Goal: Task Accomplishment & Management: Manage account settings

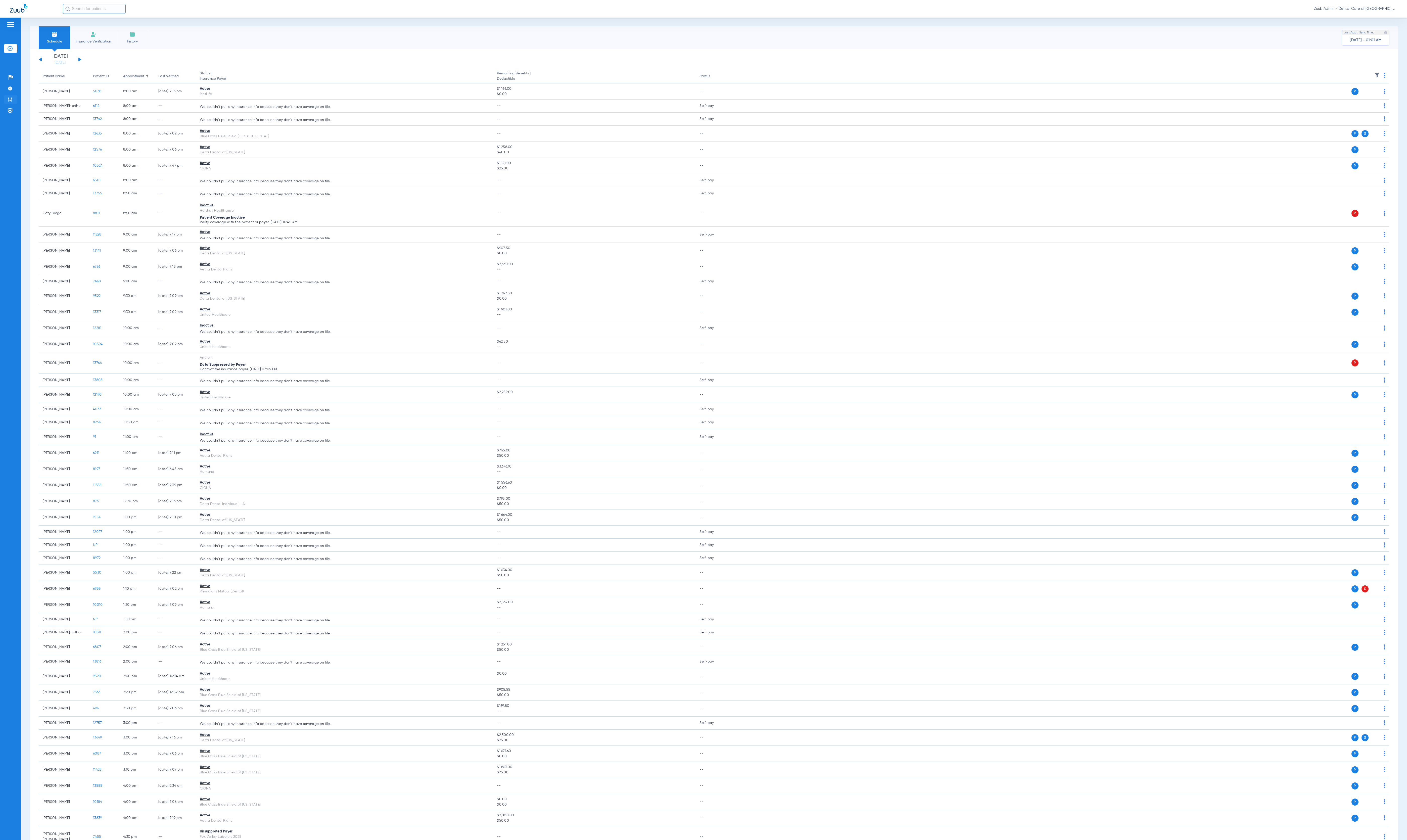
click at [10, 102] on img at bounding box center [10, 99] width 5 height 5
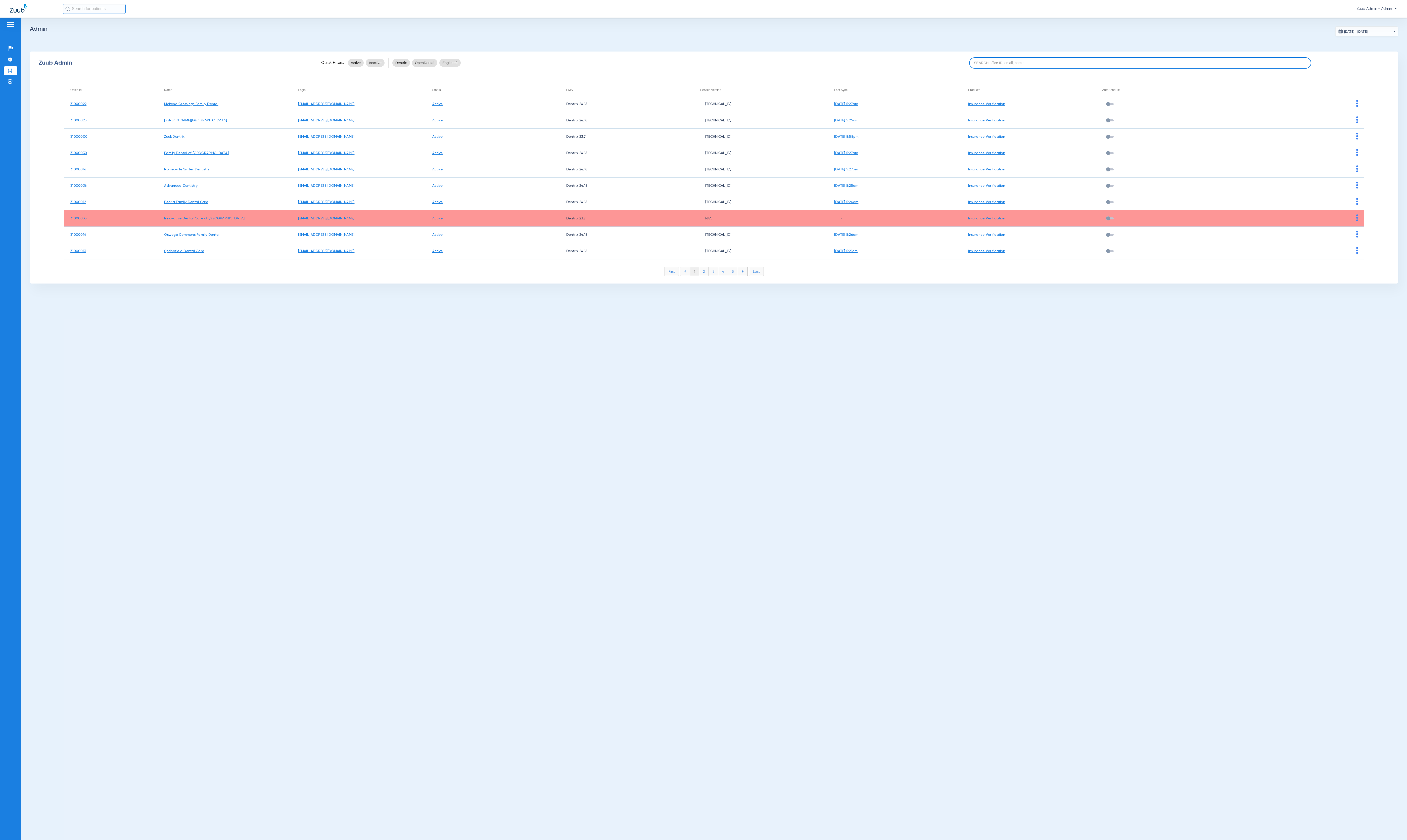
click at [1196, 61] on input at bounding box center [1140, 63] width 342 height 11
paste input "31000040"
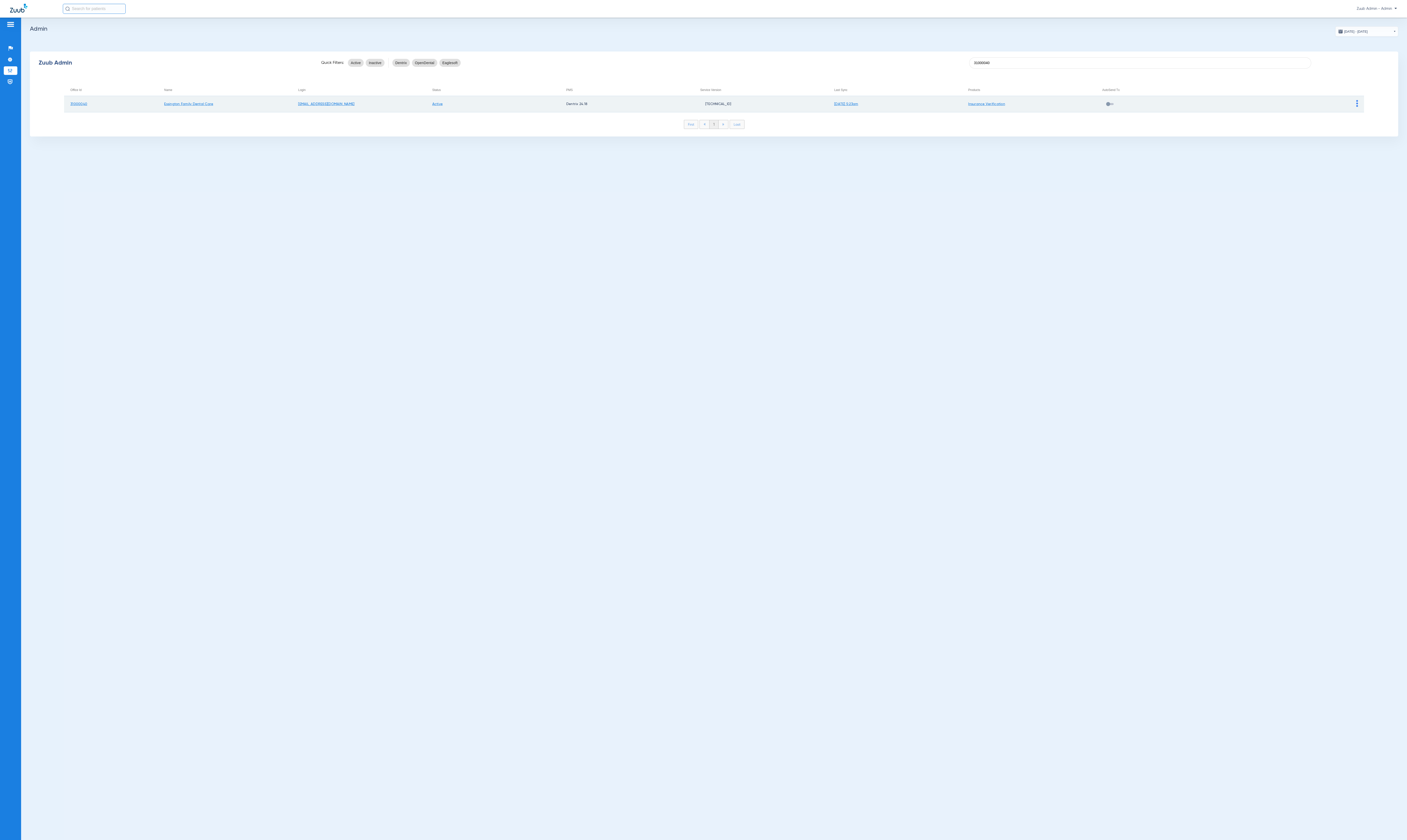
type input "31000040"
click at [1358, 102] on img at bounding box center [1357, 103] width 2 height 7
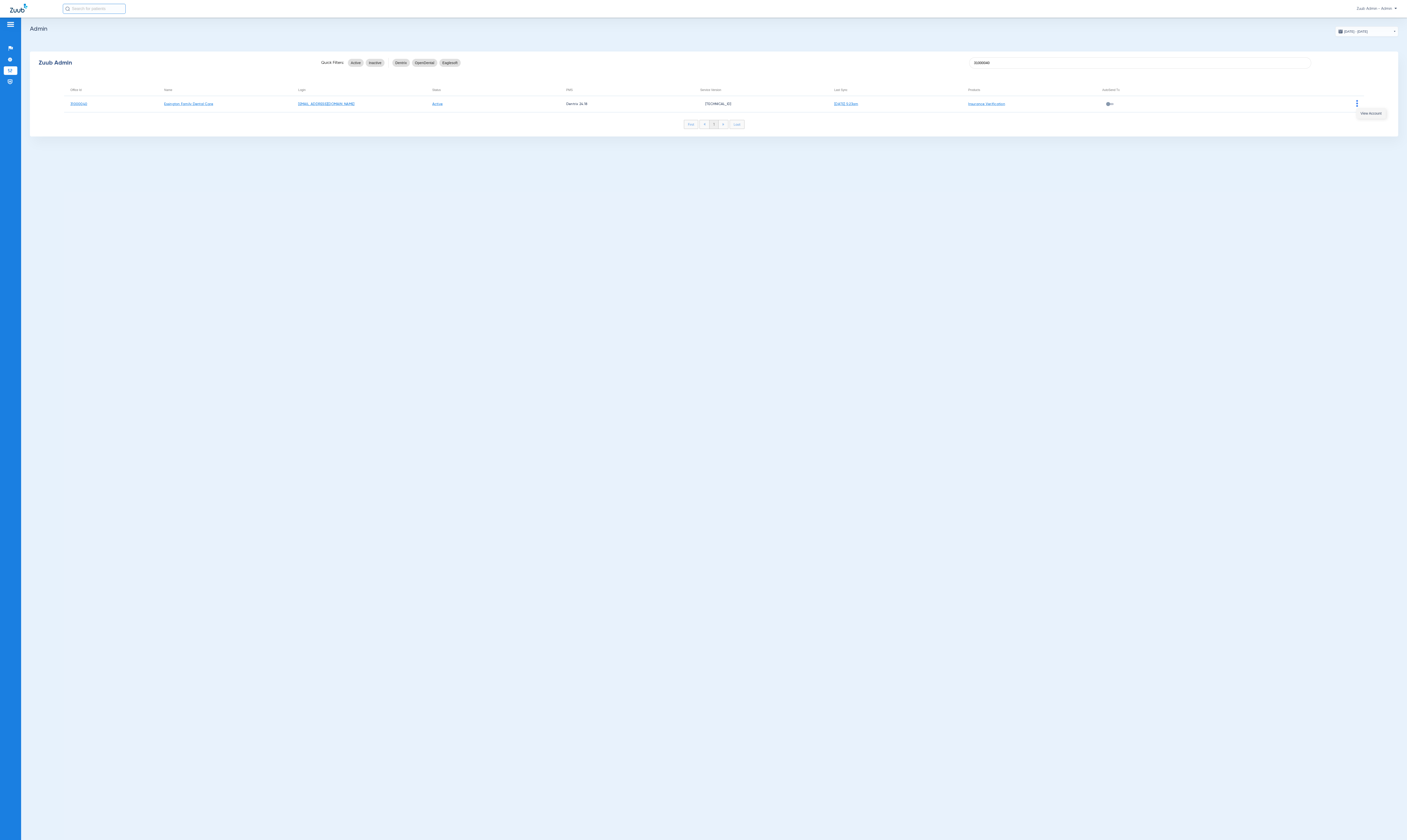
click at [1369, 116] on button "View Account" at bounding box center [1371, 113] width 29 height 10
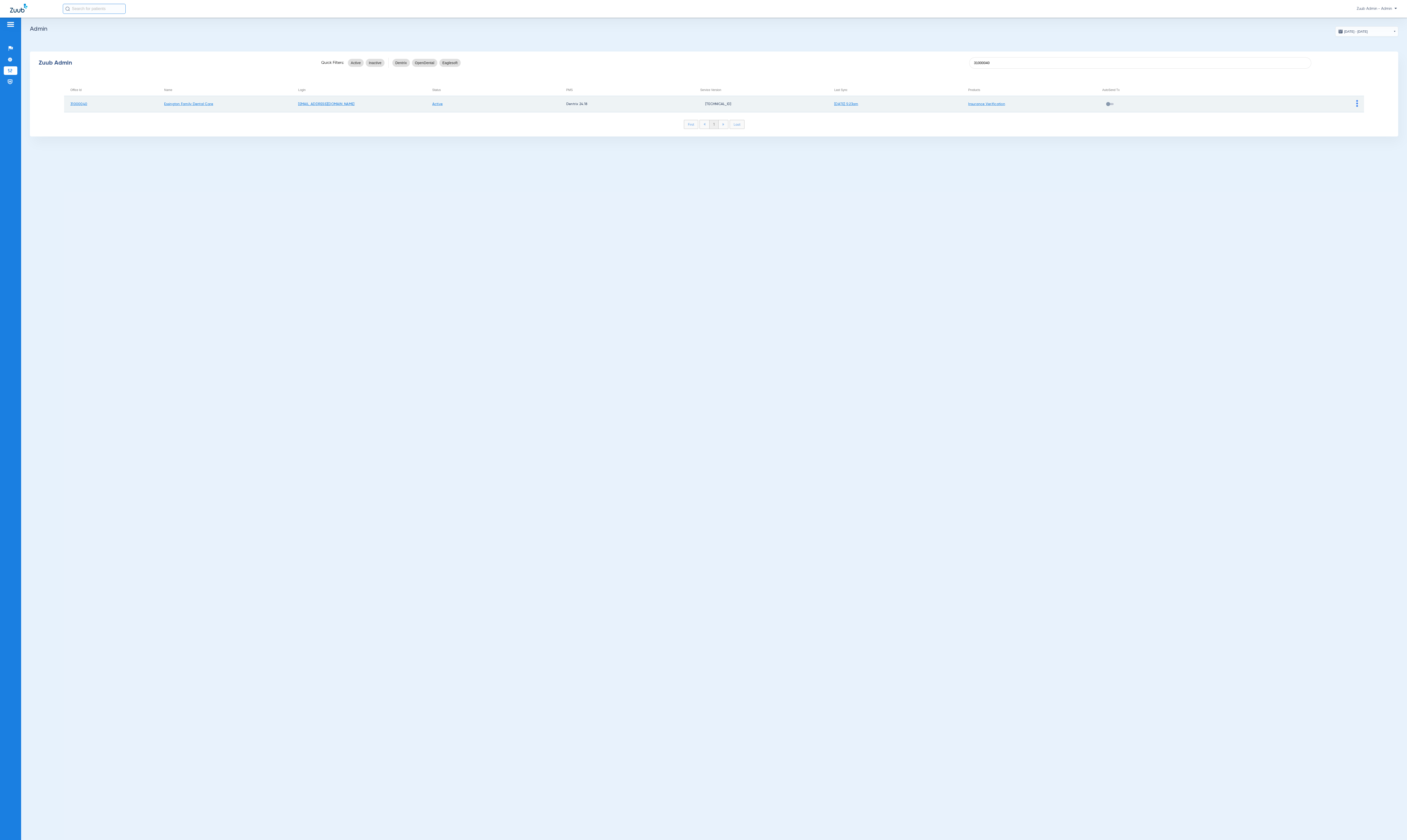
click at [1358, 106] on td at bounding box center [1297, 104] width 134 height 16
click at [1358, 104] on td at bounding box center [1297, 104] width 134 height 16
click at [1359, 102] on td at bounding box center [1297, 104] width 134 height 16
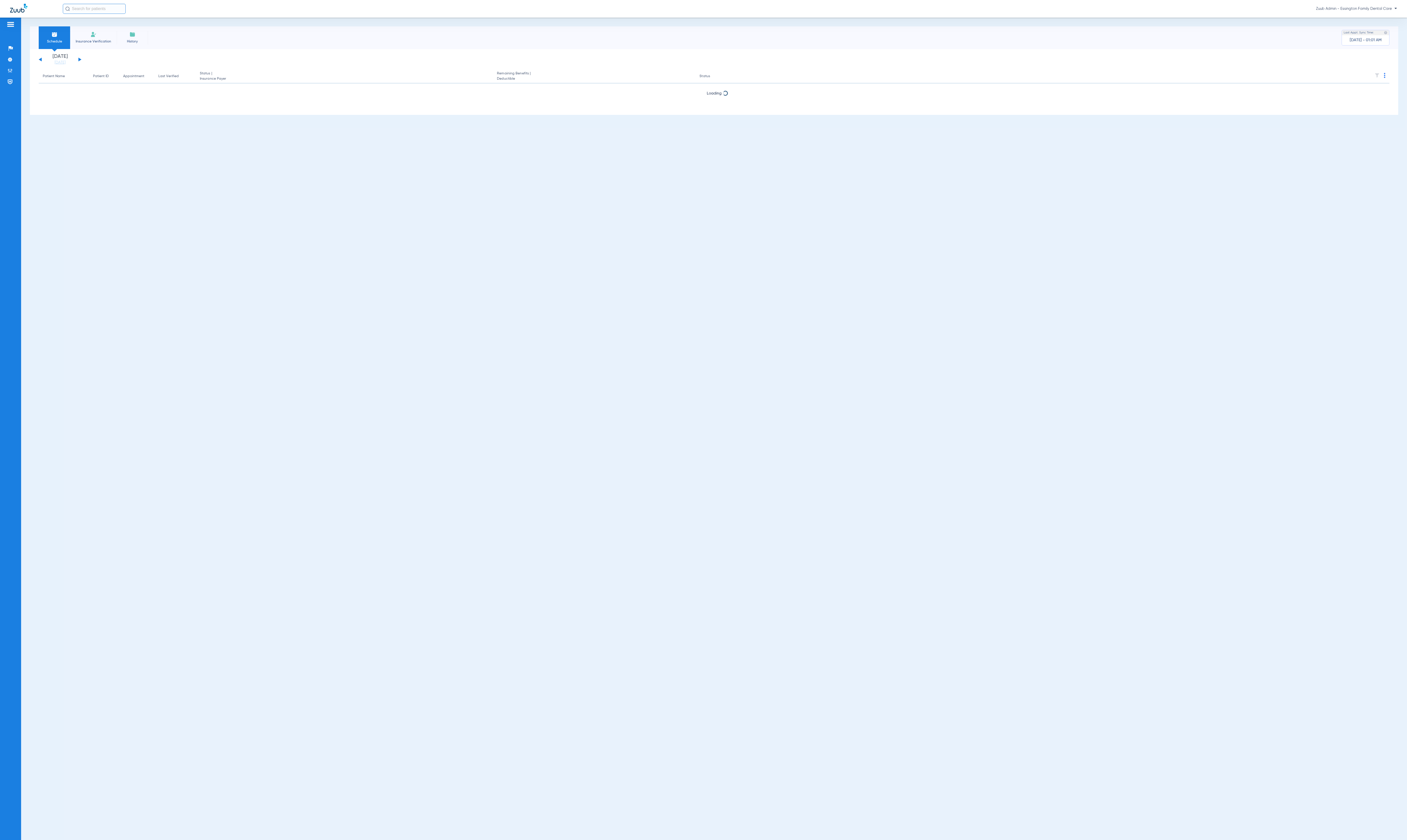
click at [1356, 101] on app-appointment-list "Patient Name Patient ID Appointment Last Verified Status | Insurance Payer Rema…" at bounding box center [714, 90] width 1351 height 40
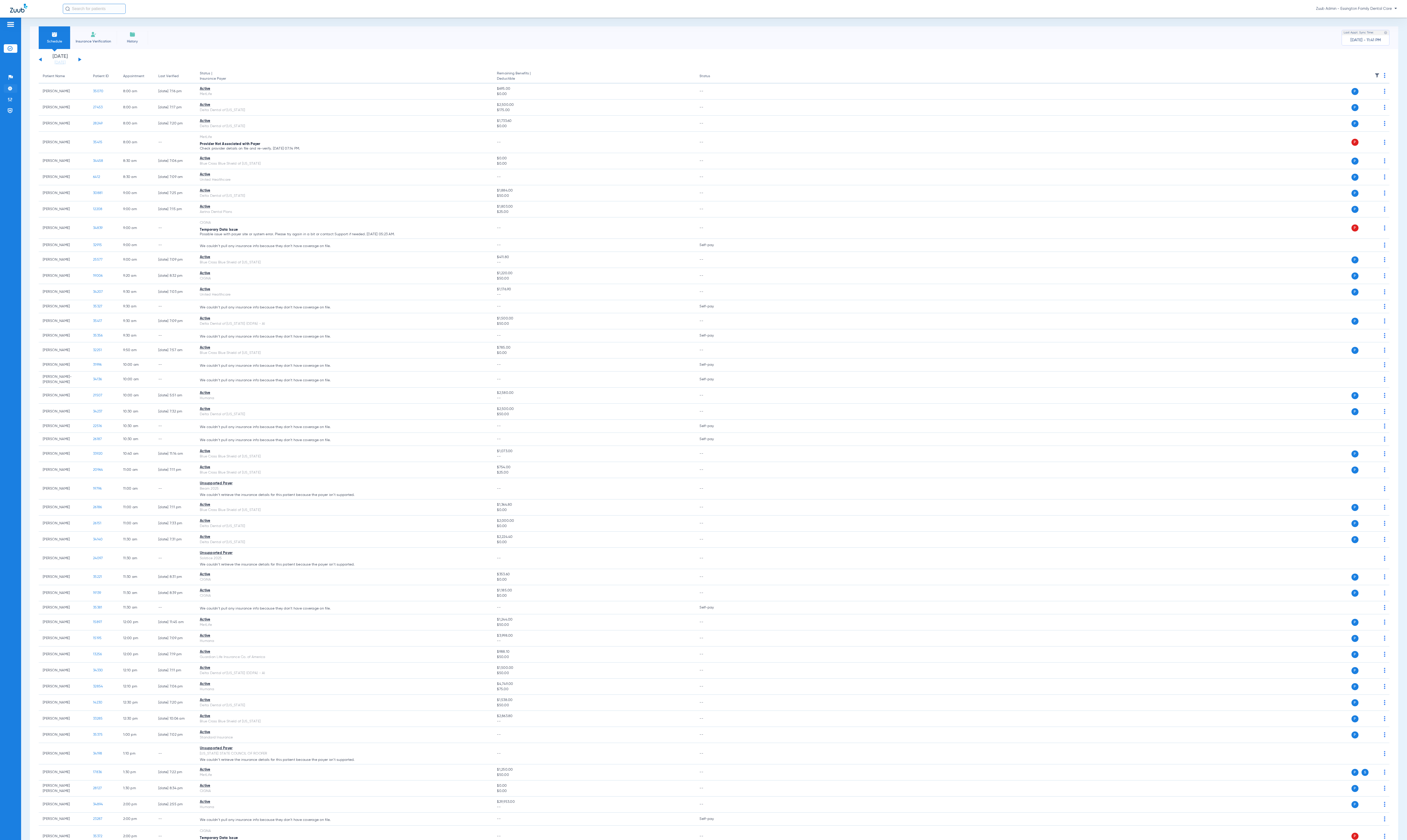
click at [10, 91] on img at bounding box center [10, 88] width 5 height 5
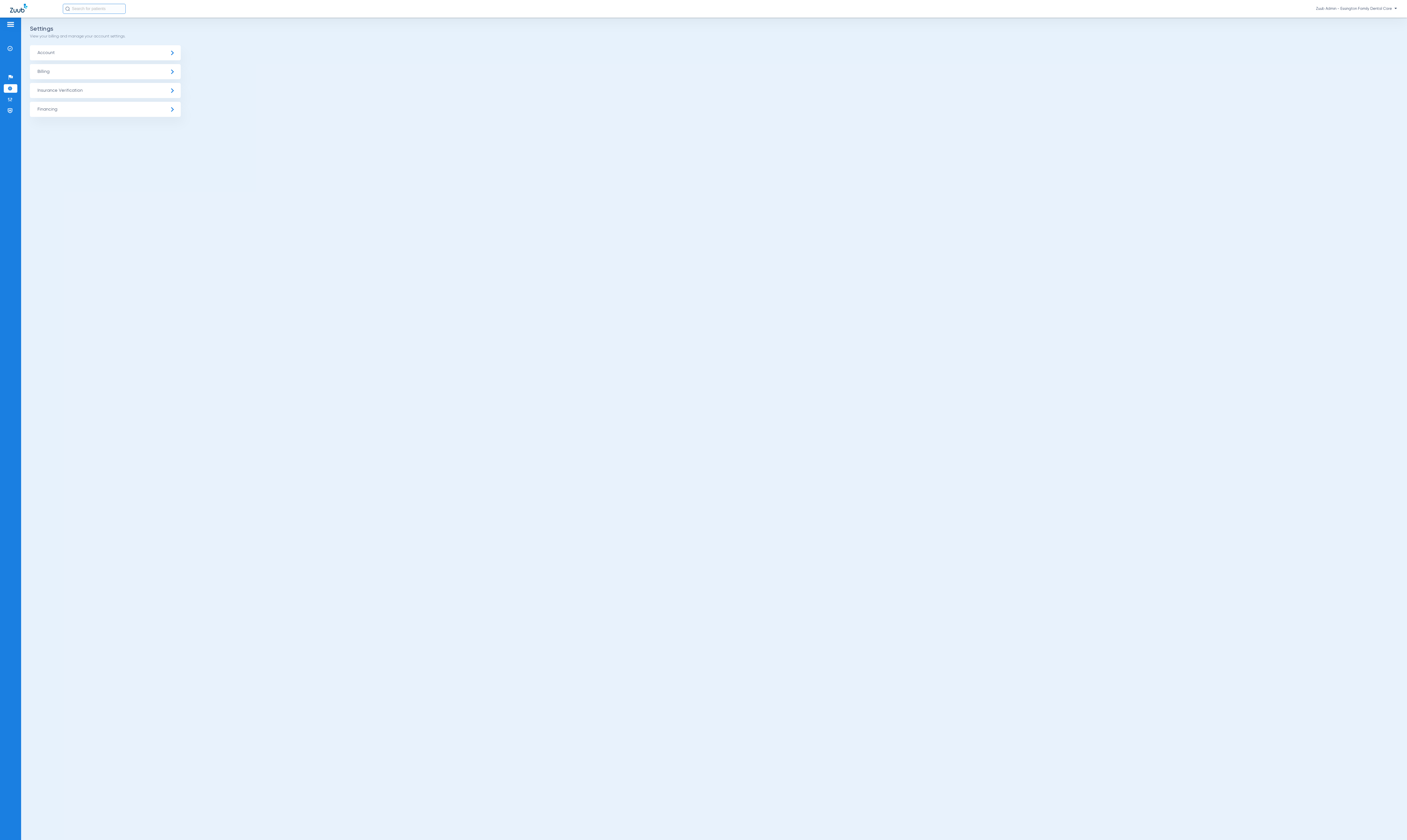
click at [35, 93] on span "Insurance Verification" at bounding box center [105, 91] width 151 height 15
click at [80, 125] on li "Insurance Payer Mapping" at bounding box center [105, 129] width 151 height 13
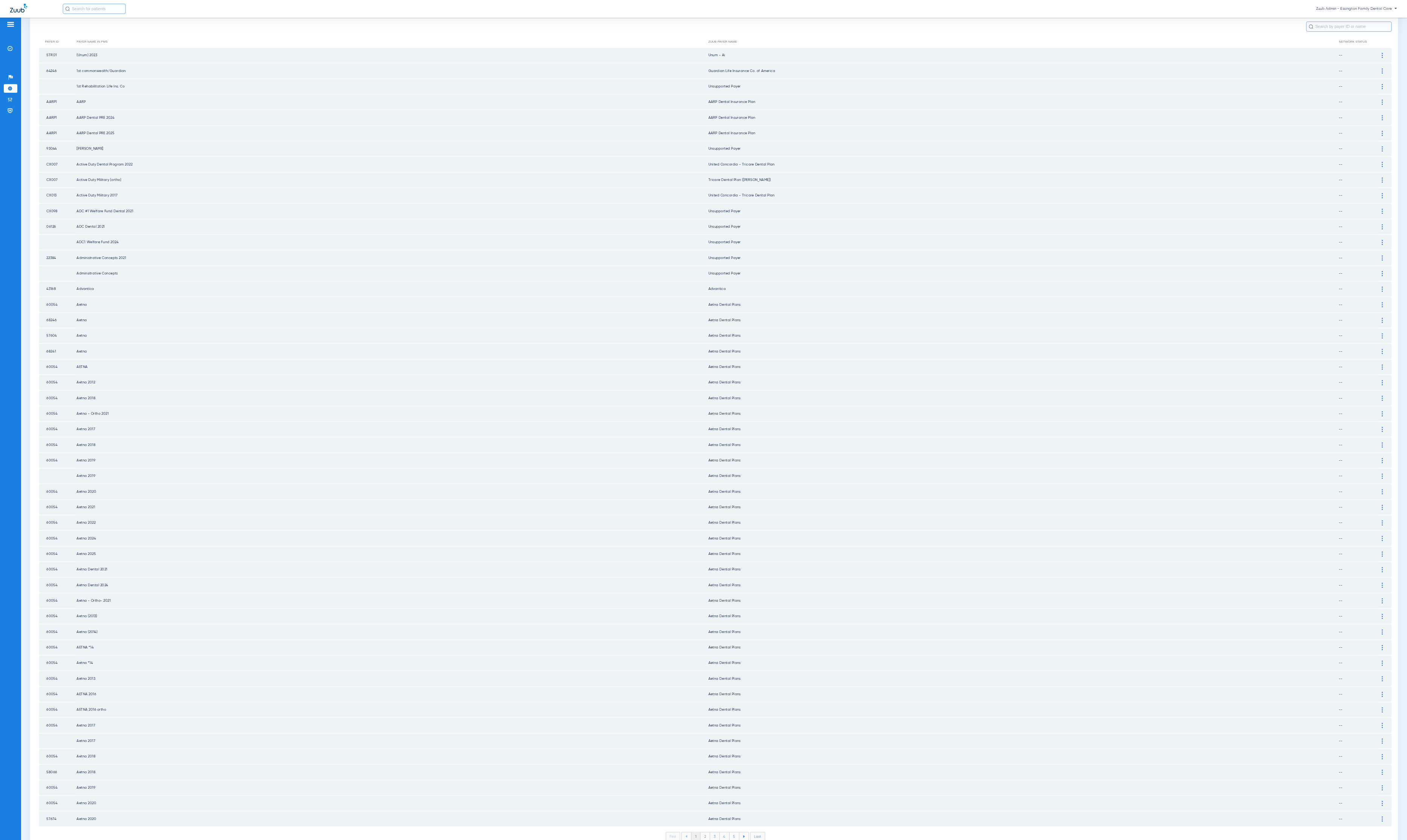
scroll to position [68, 0]
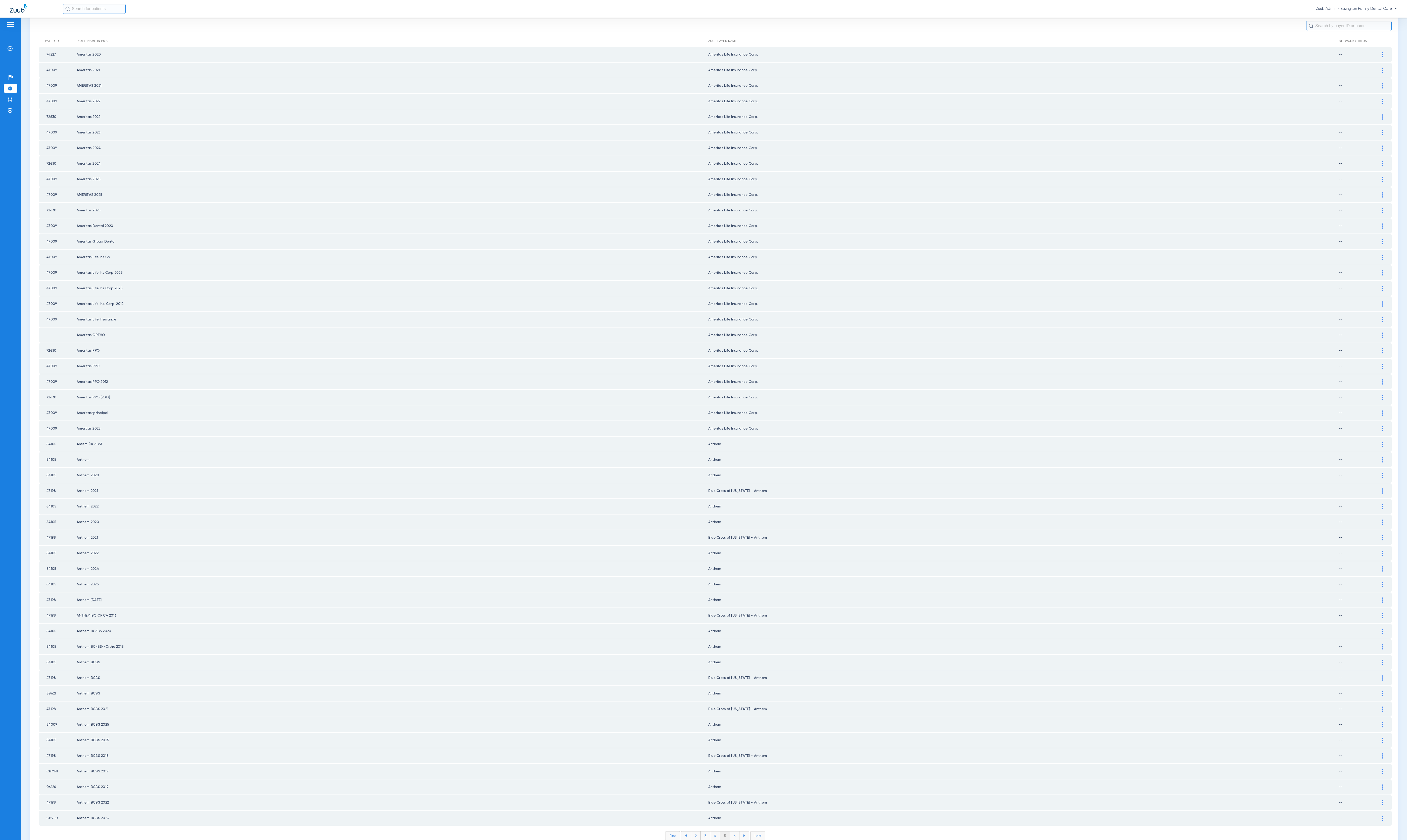
click at [730, 831] on li "6" at bounding box center [734, 836] width 9 height 9
click at [730, 831] on li "7" at bounding box center [734, 836] width 9 height 9
click at [730, 831] on li "8" at bounding box center [735, 836] width 10 height 9
click at [730, 831] on li "9" at bounding box center [734, 836] width 9 height 9
click at [730, 831] on li "10" at bounding box center [734, 836] width 11 height 9
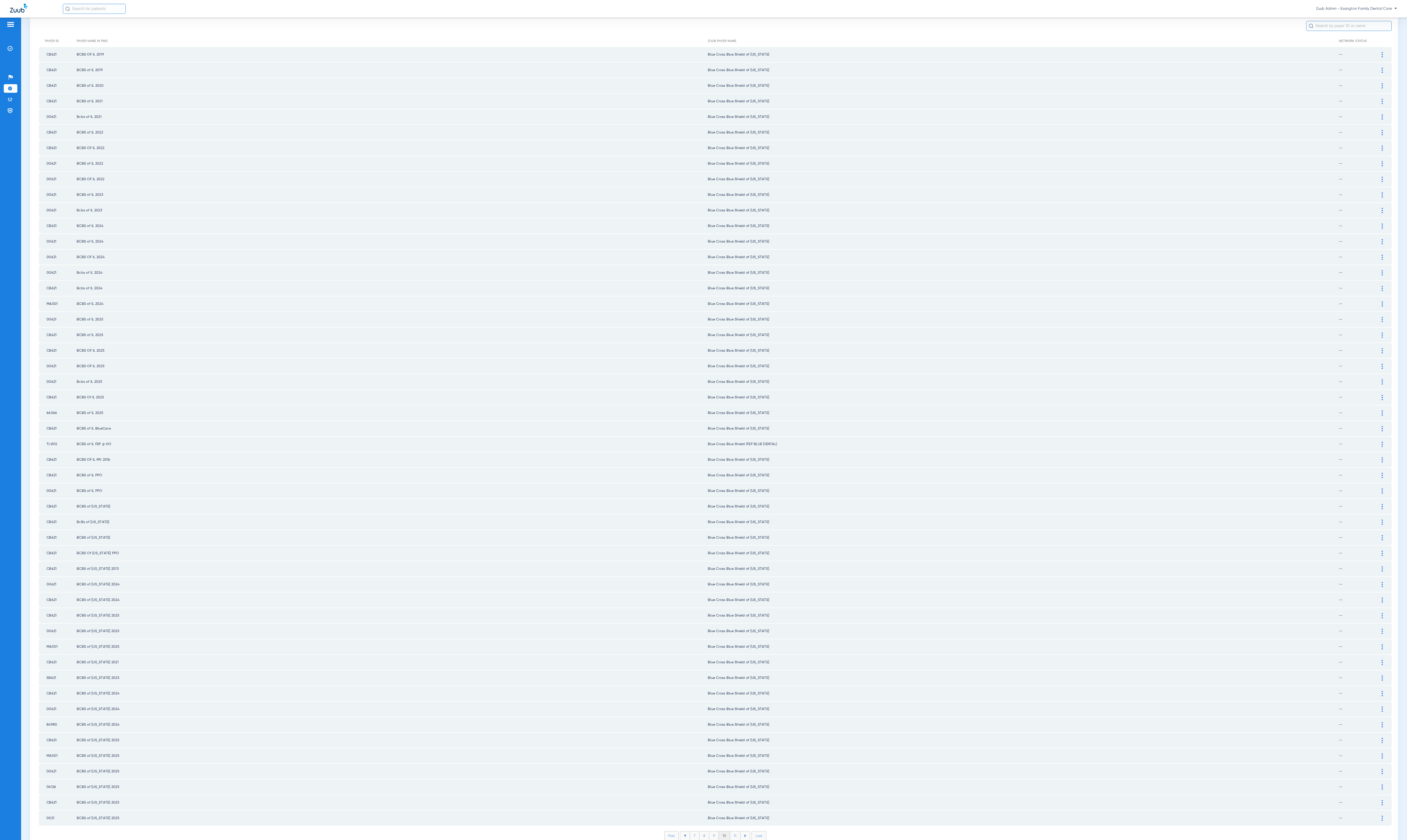
click at [730, 831] on li "11" at bounding box center [735, 836] width 10 height 9
click at [730, 831] on li "12" at bounding box center [736, 836] width 11 height 9
click at [731, 831] on li "13" at bounding box center [736, 836] width 11 height 9
click at [731, 831] on li "14" at bounding box center [737, 836] width 11 height 9
click at [731, 831] on li "15" at bounding box center [737, 836] width 11 height 9
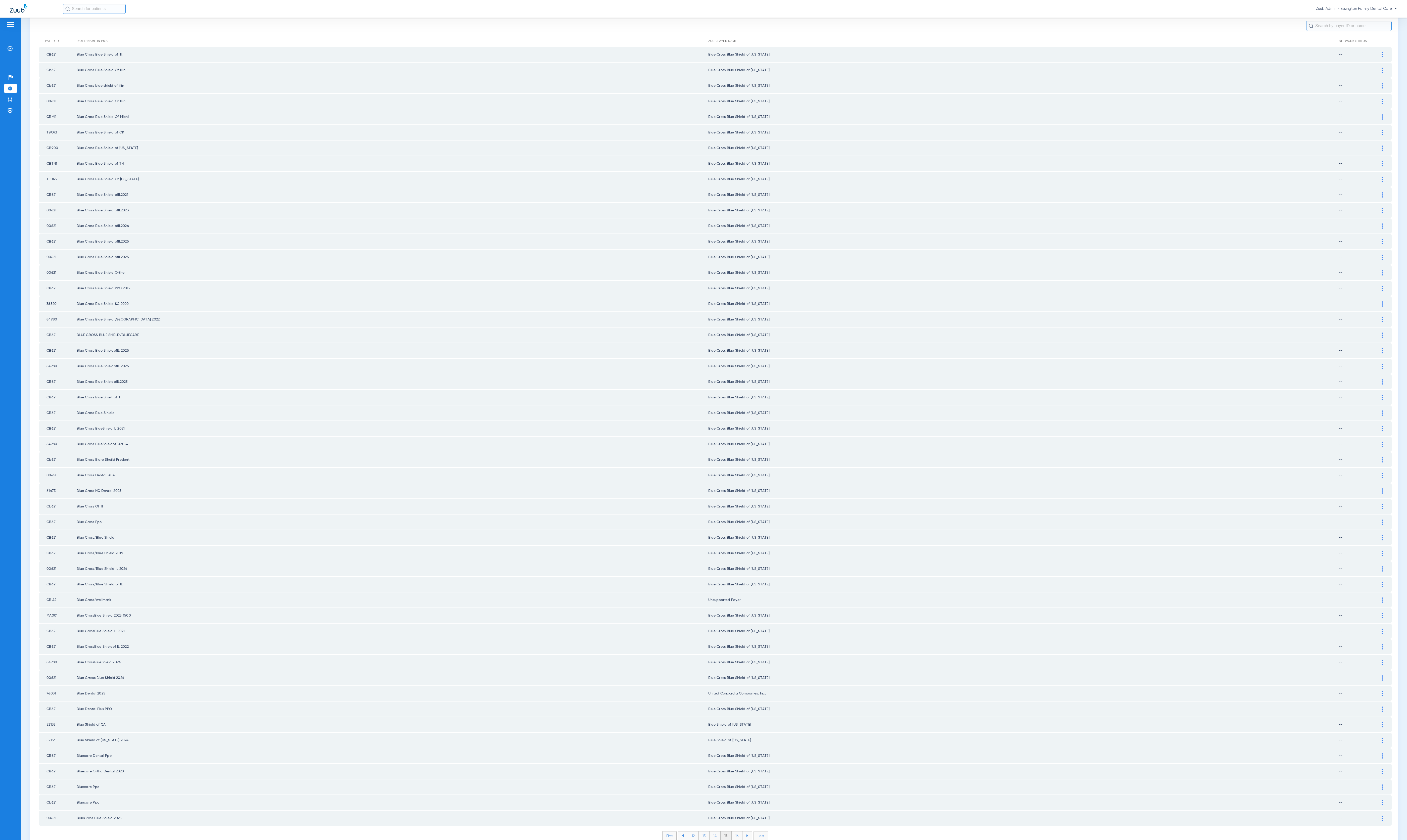
click at [732, 831] on li "16" at bounding box center [737, 836] width 11 height 9
click at [732, 831] on li "17" at bounding box center [737, 836] width 11 height 9
click at [732, 831] on li "18" at bounding box center [737, 836] width 11 height 9
click at [732, 831] on li "19" at bounding box center [737, 836] width 11 height 9
click at [731, 831] on li "20" at bounding box center [737, 836] width 12 height 9
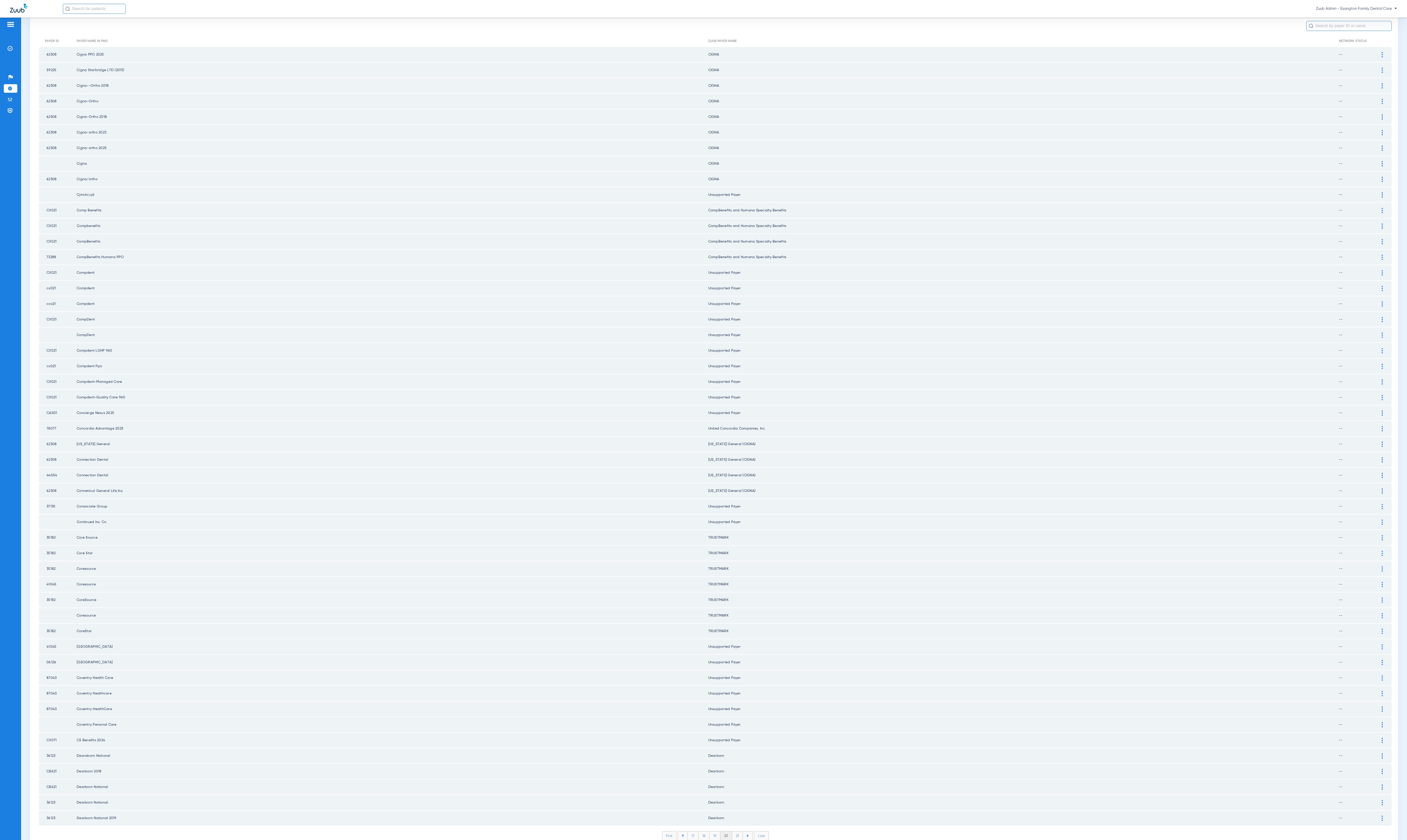
click at [732, 831] on li "21" at bounding box center [737, 836] width 11 height 9
click at [732, 831] on li "22" at bounding box center [737, 836] width 11 height 9
click at [732, 831] on li "23" at bounding box center [737, 836] width 11 height 9
click at [732, 831] on li "24" at bounding box center [737, 836] width 11 height 9
click at [732, 831] on li "25" at bounding box center [737, 836] width 11 height 9
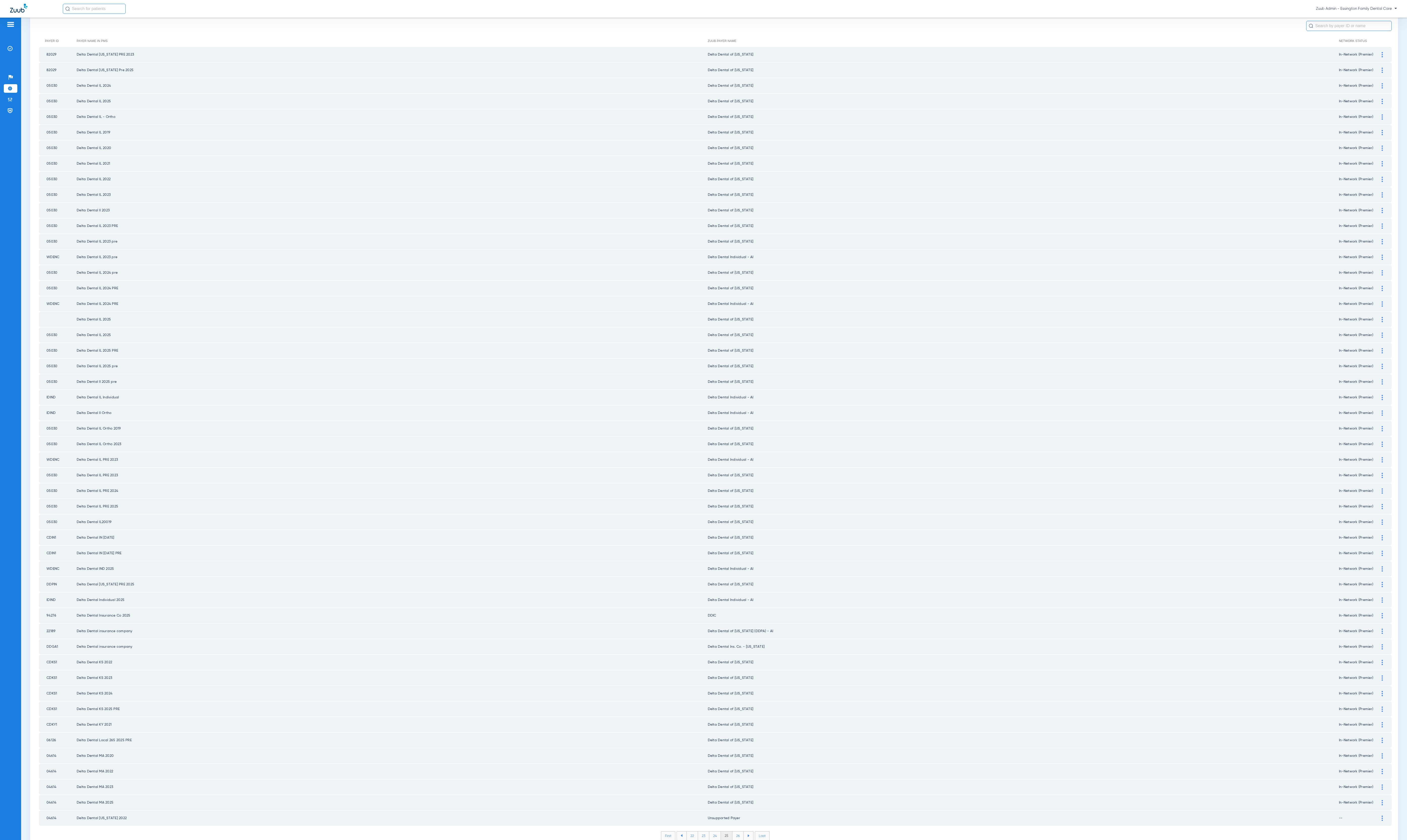
click at [732, 831] on li "26" at bounding box center [738, 836] width 11 height 9
click at [732, 831] on li "27" at bounding box center [738, 836] width 11 height 9
click at [732, 831] on li "29" at bounding box center [738, 836] width 11 height 9
click at [732, 831] on li "30" at bounding box center [738, 836] width 12 height 9
click at [733, 831] on li "31" at bounding box center [738, 836] width 11 height 9
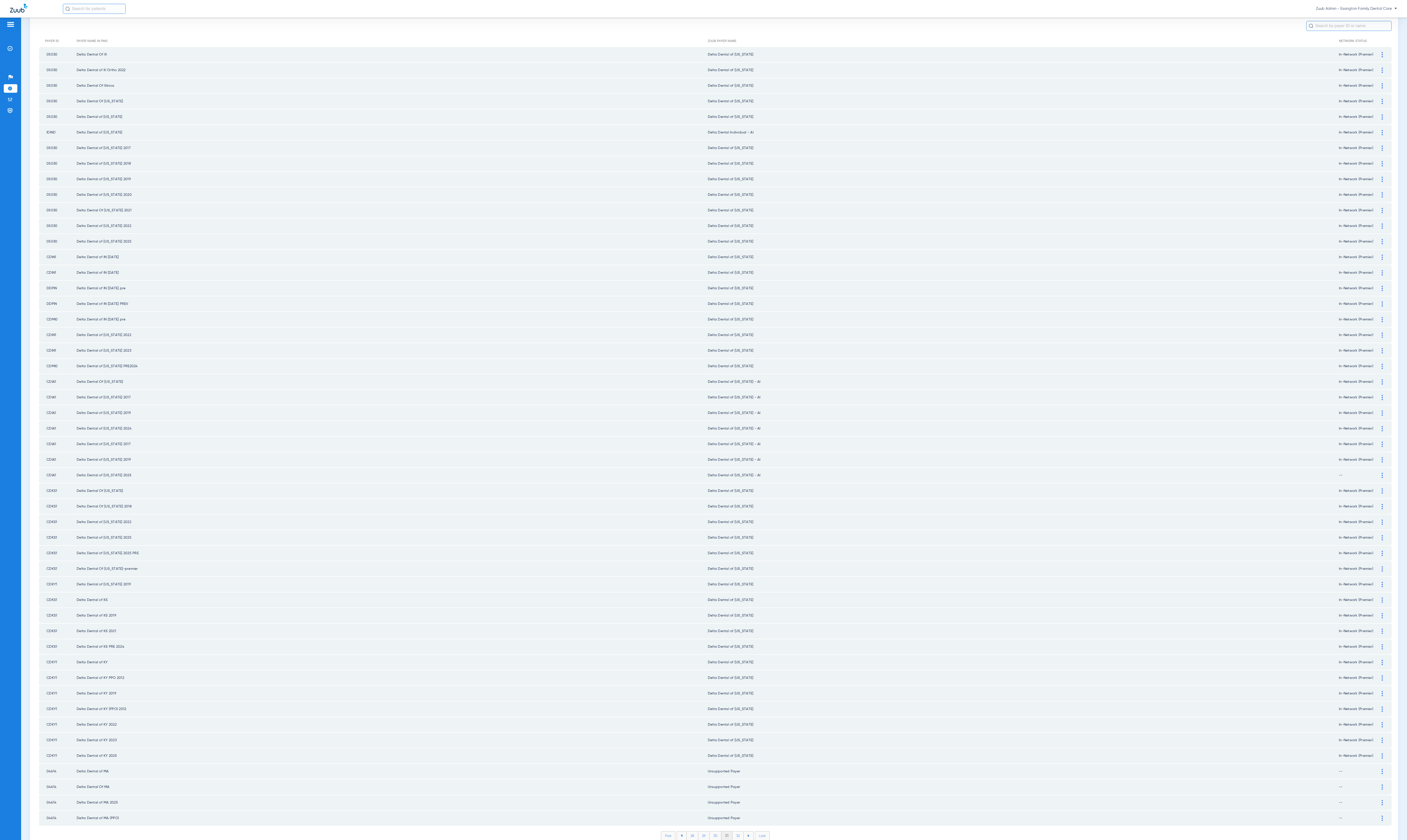
click at [732, 831] on li "32" at bounding box center [738, 836] width 11 height 9
click at [732, 831] on li "33" at bounding box center [738, 836] width 11 height 9
click at [732, 831] on li "34" at bounding box center [738, 836] width 11 height 9
click at [732, 831] on li "35" at bounding box center [737, 836] width 11 height 9
click at [732, 831] on li "36" at bounding box center [738, 836] width 11 height 9
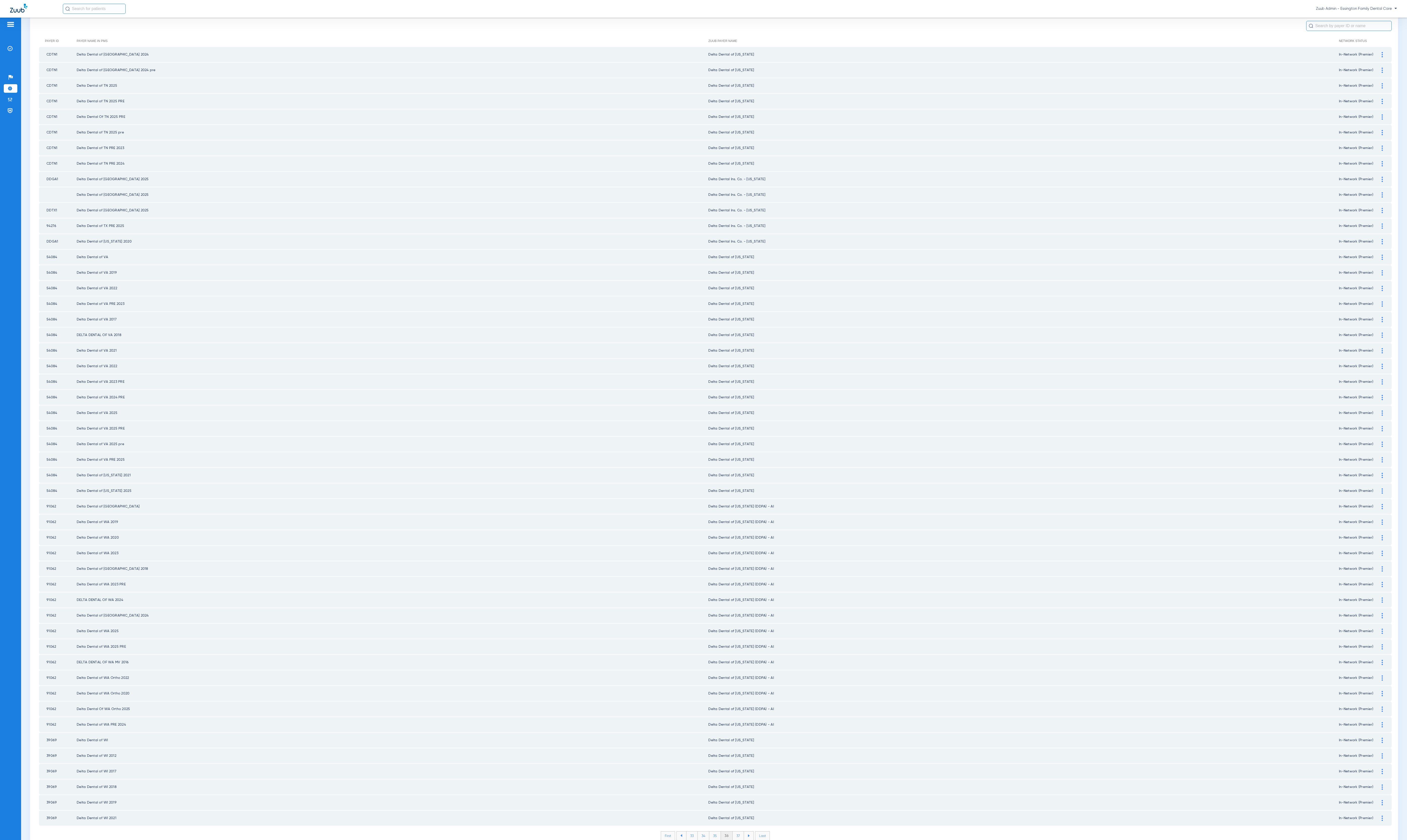
click at [732, 831] on li "37" at bounding box center [738, 836] width 11 height 9
click at [732, 831] on li "38" at bounding box center [738, 836] width 11 height 9
click at [732, 831] on li "39" at bounding box center [738, 836] width 11 height 9
click at [732, 831] on li "40" at bounding box center [738, 836] width 12 height 9
click at [733, 831] on li "41" at bounding box center [738, 836] width 11 height 9
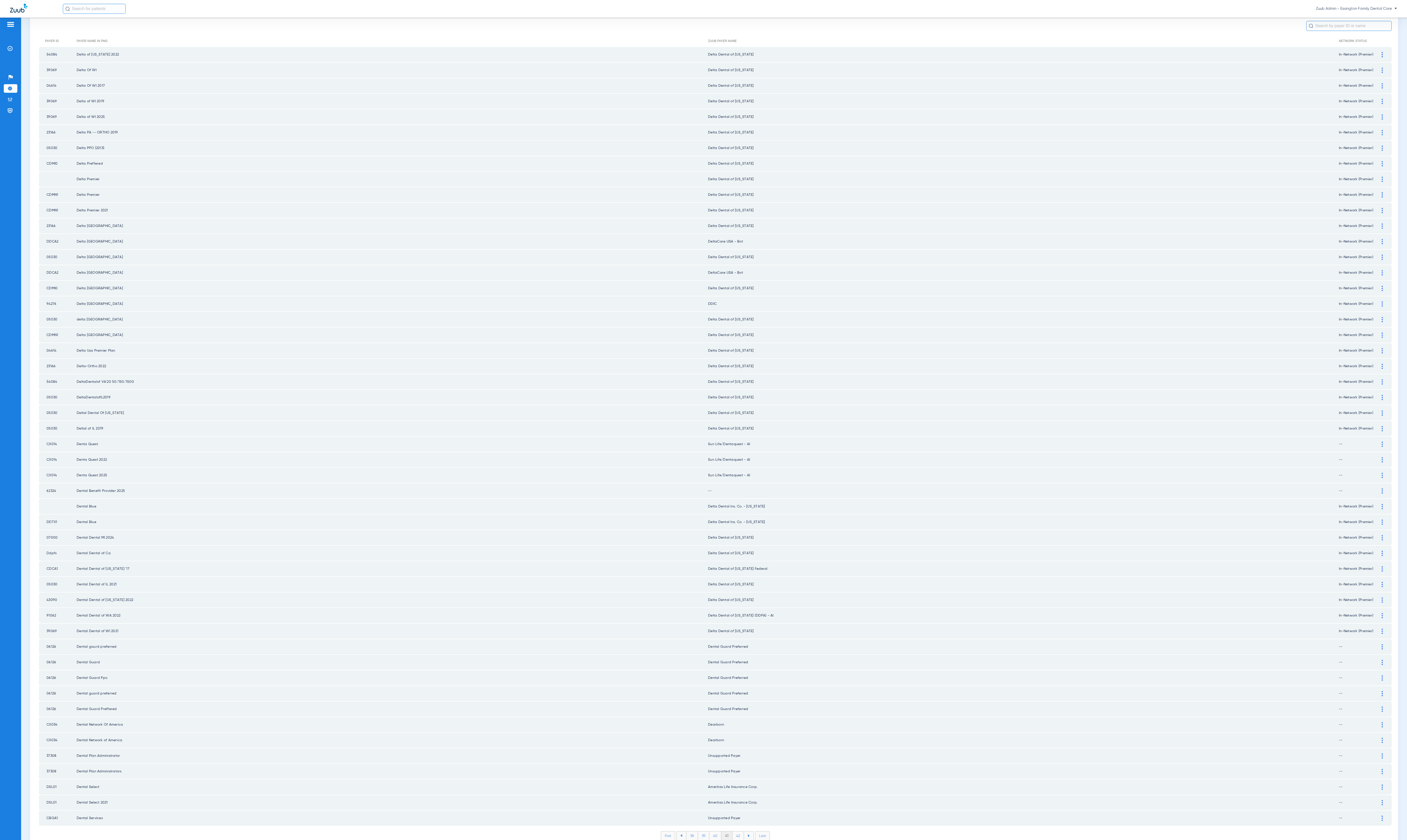
click at [732, 831] on li "42" at bounding box center [738, 836] width 11 height 9
click at [721, 831] on li "42" at bounding box center [726, 836] width 11 height 9
click at [711, 831] on li "41" at bounding box center [716, 836] width 11 height 9
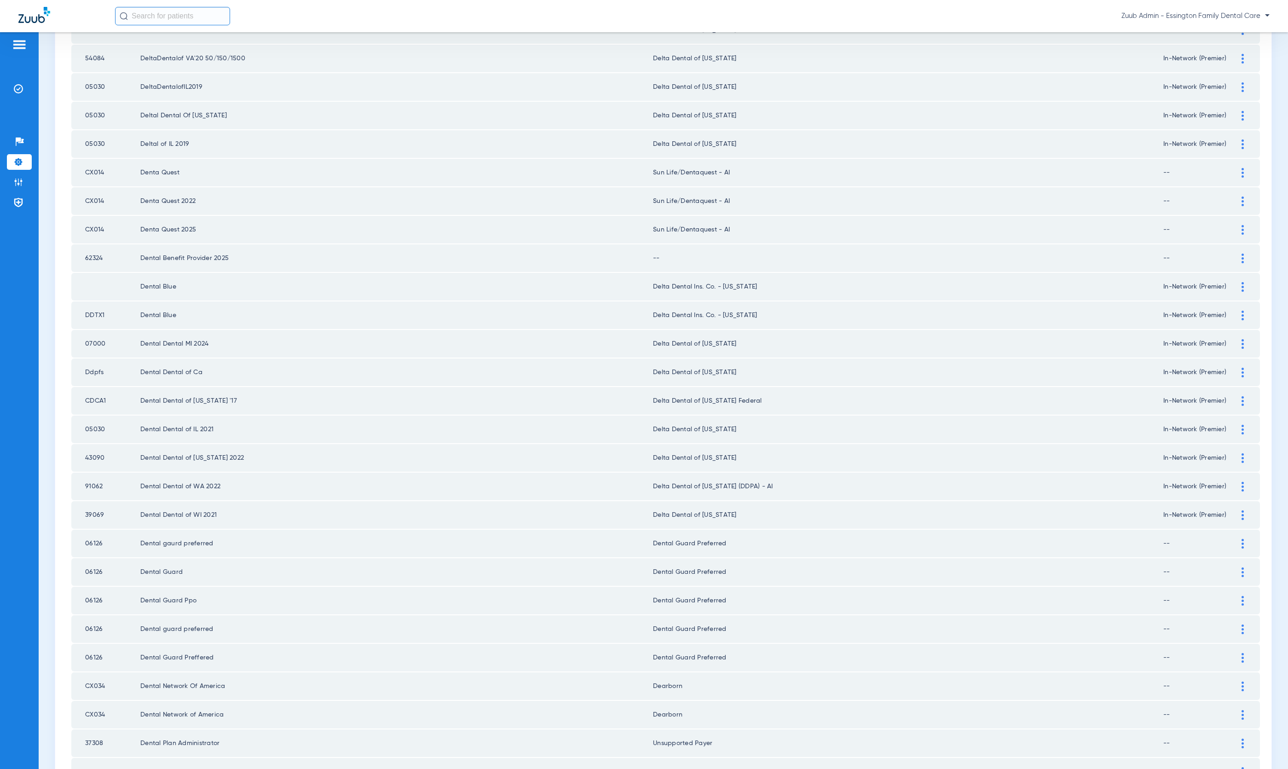
scroll to position [848, 0]
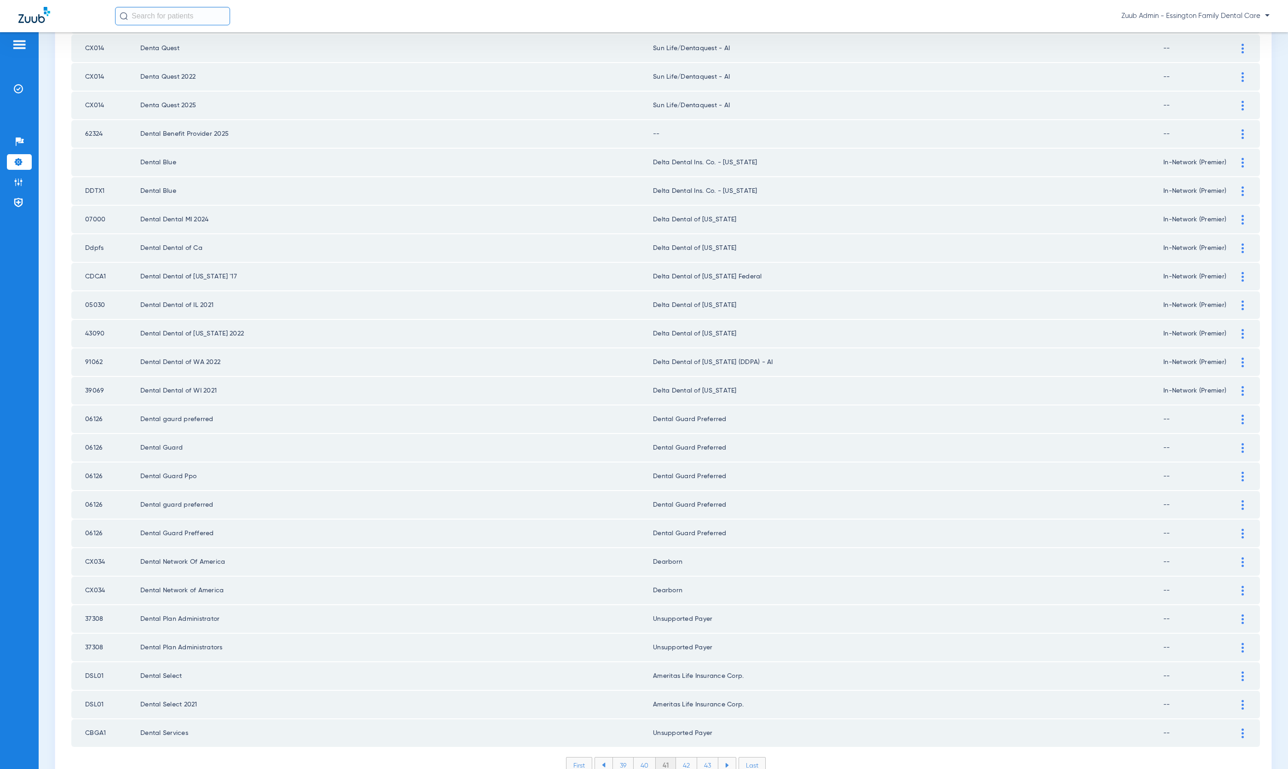
click at [96, 120] on td "62324" at bounding box center [105, 134] width 69 height 28
copy td "62324"
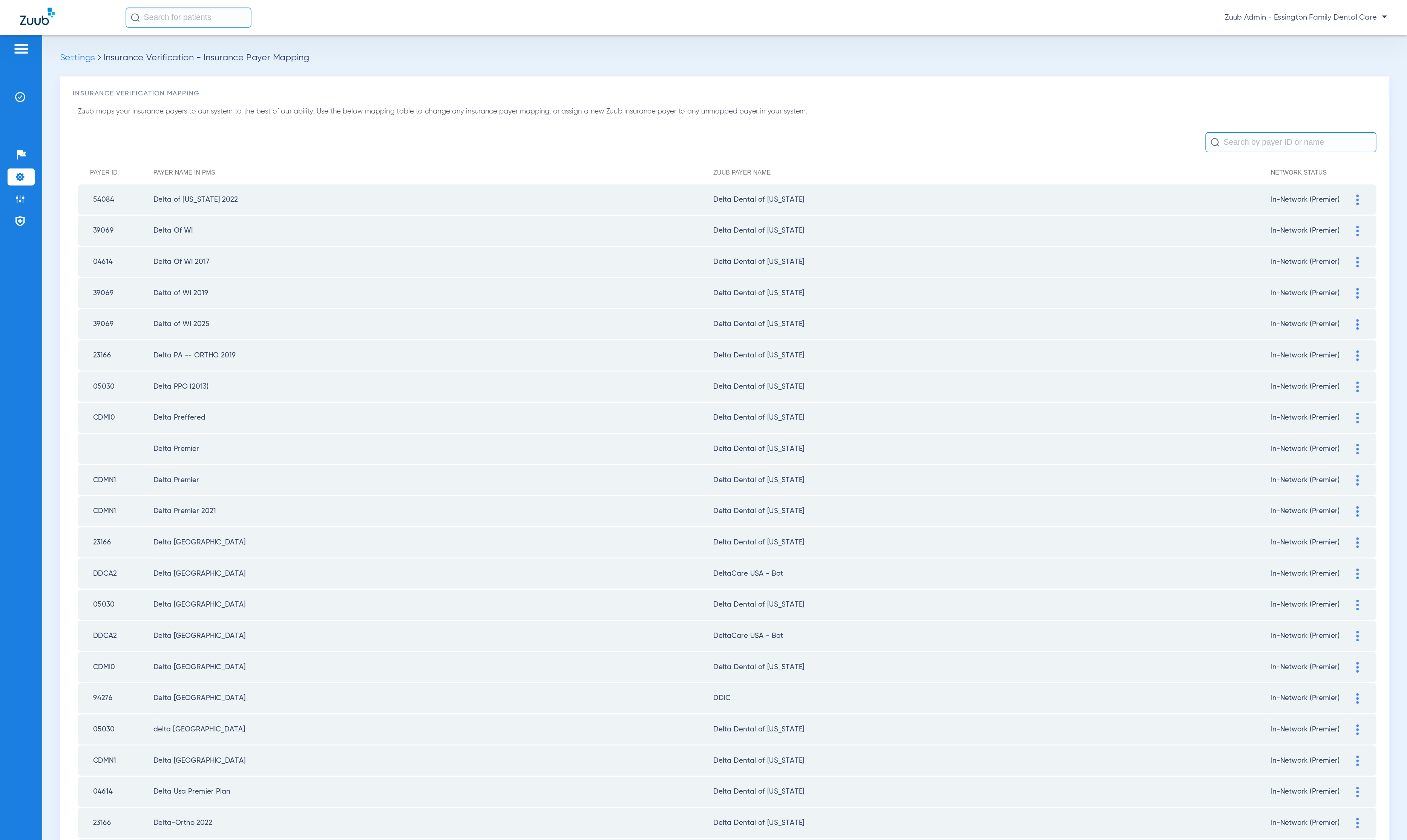
scroll to position [695, 0]
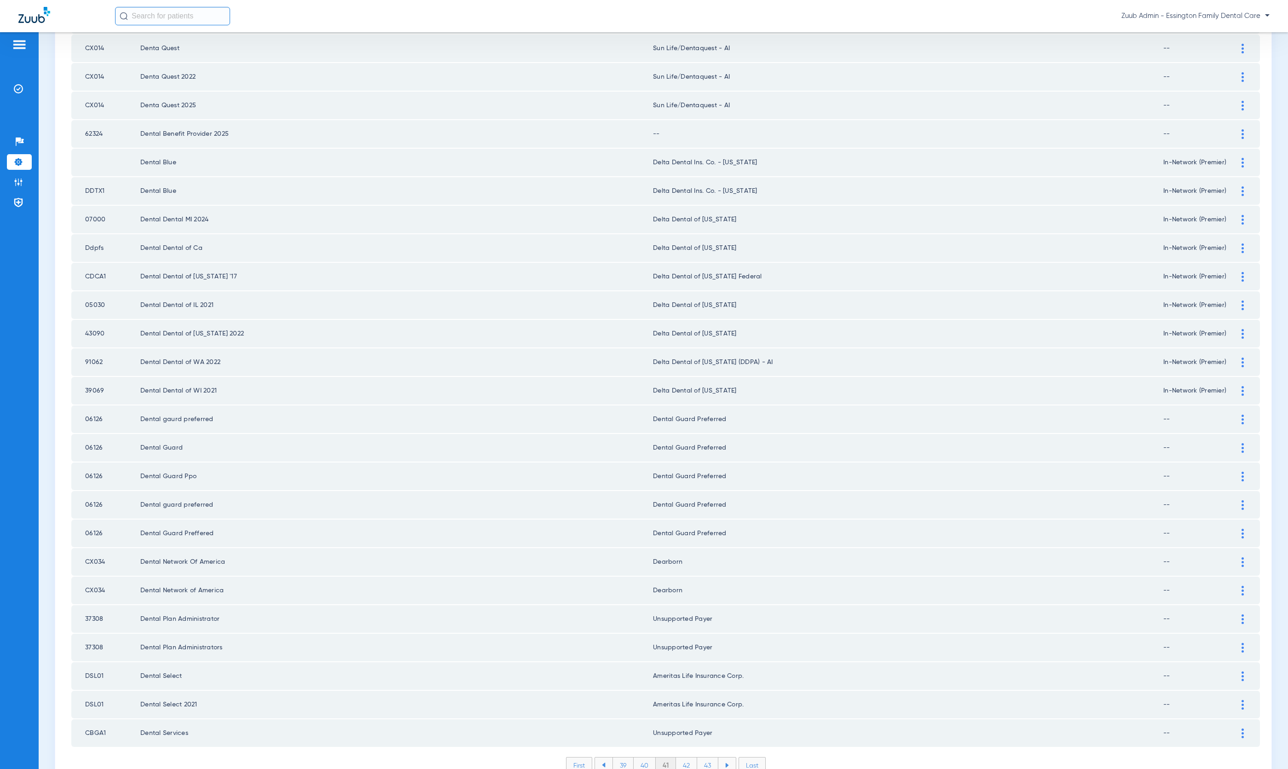
click at [1235, 129] on div at bounding box center [1243, 134] width 16 height 10
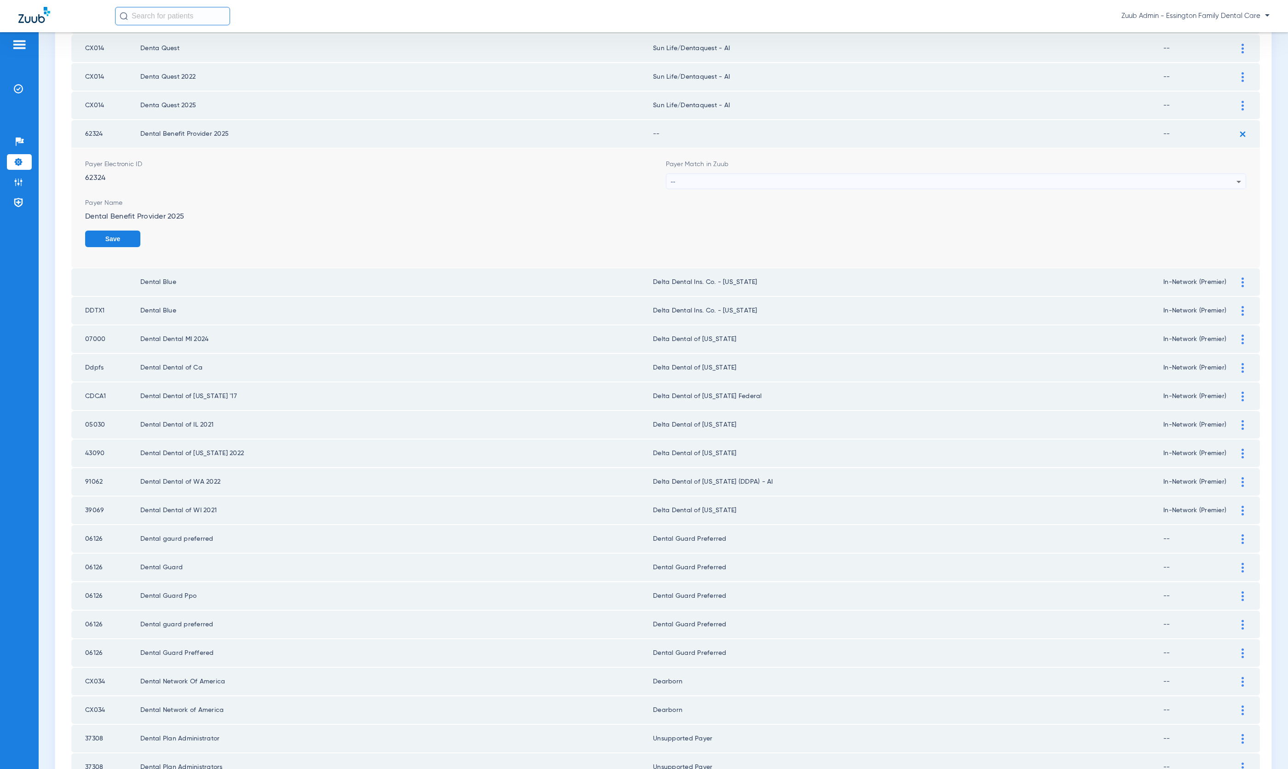
click at [818, 174] on div "--" at bounding box center [954, 182] width 566 height 16
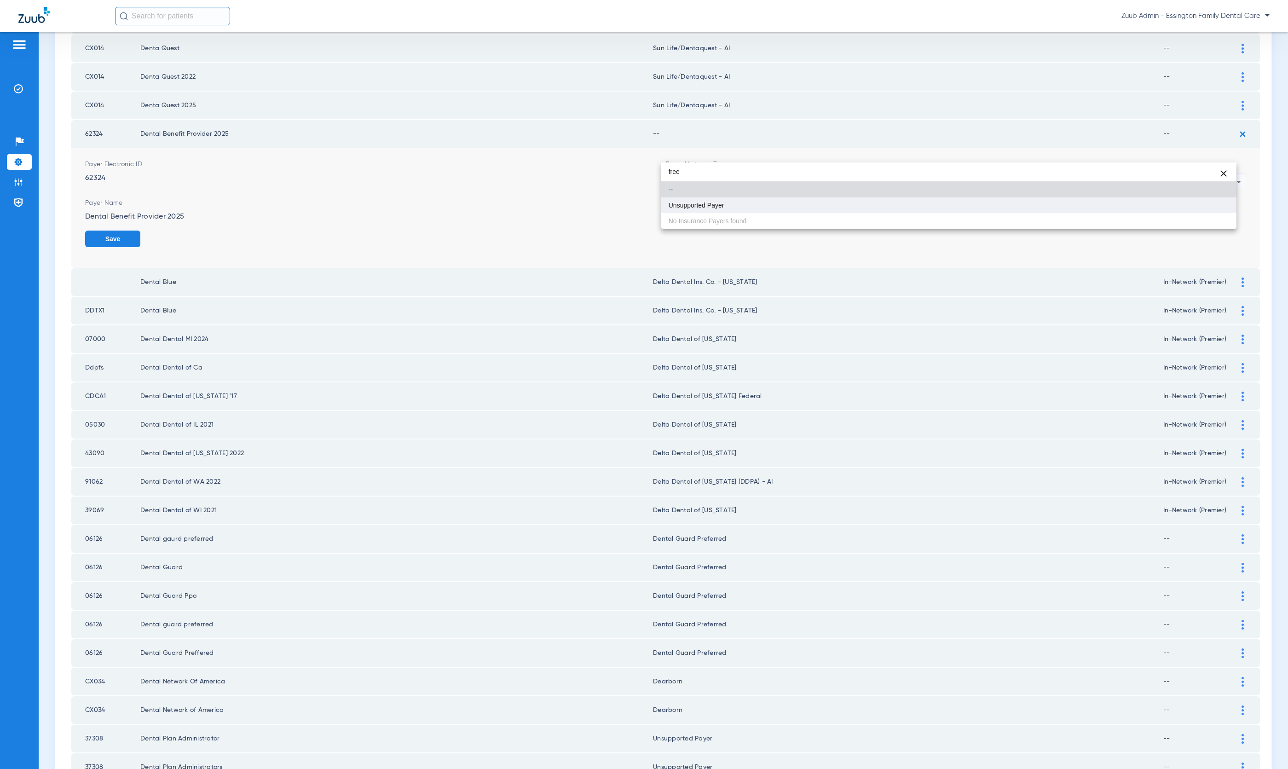
type input "free"
click at [805, 200] on mat-option "Unsupported Payer" at bounding box center [948, 205] width 575 height 16
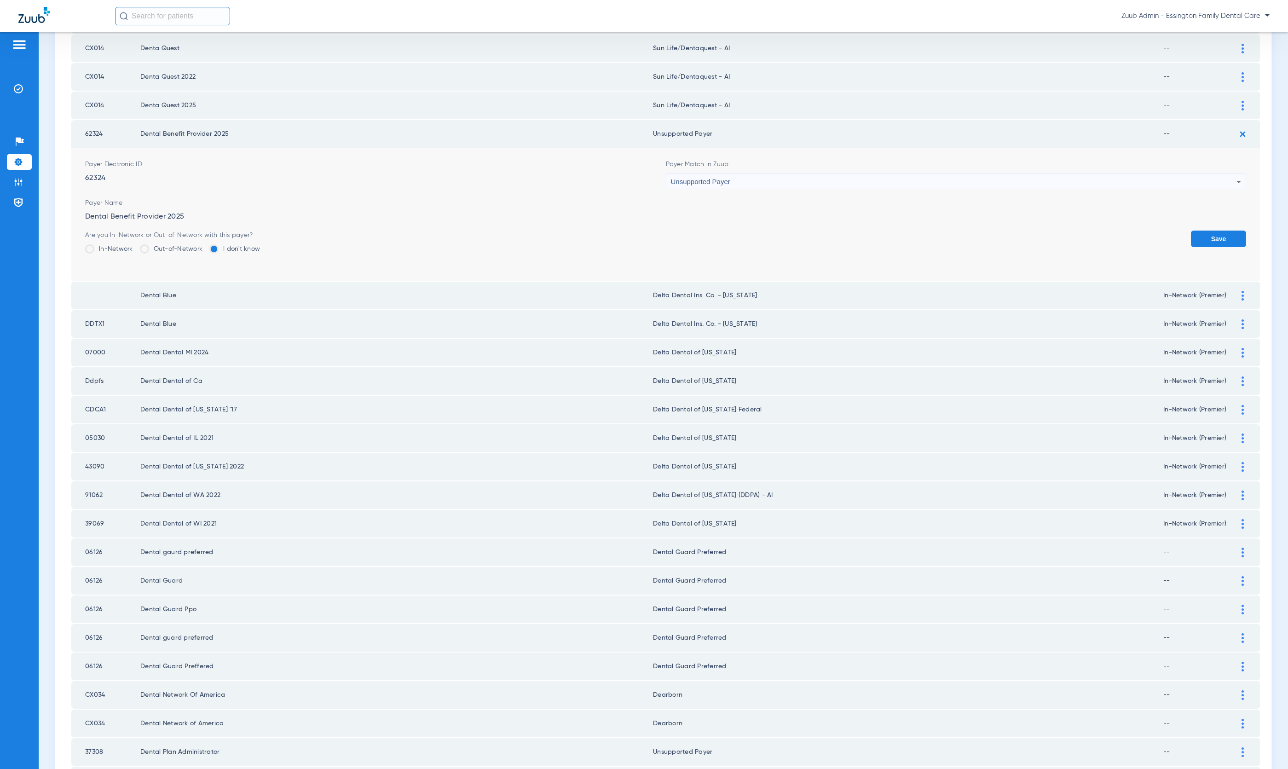
click at [1218, 231] on button "Save" at bounding box center [1218, 239] width 55 height 17
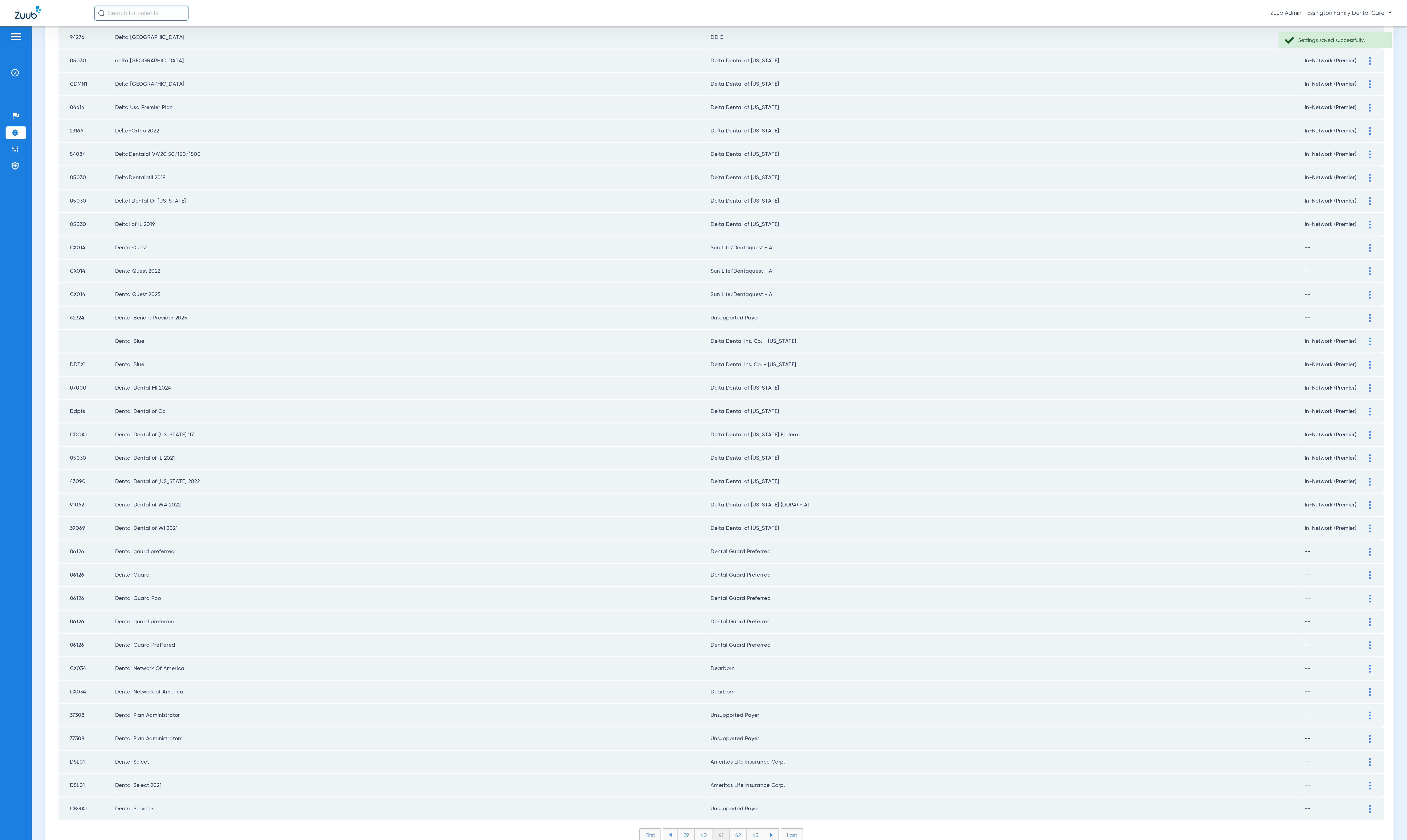
scroll to position [45, 0]
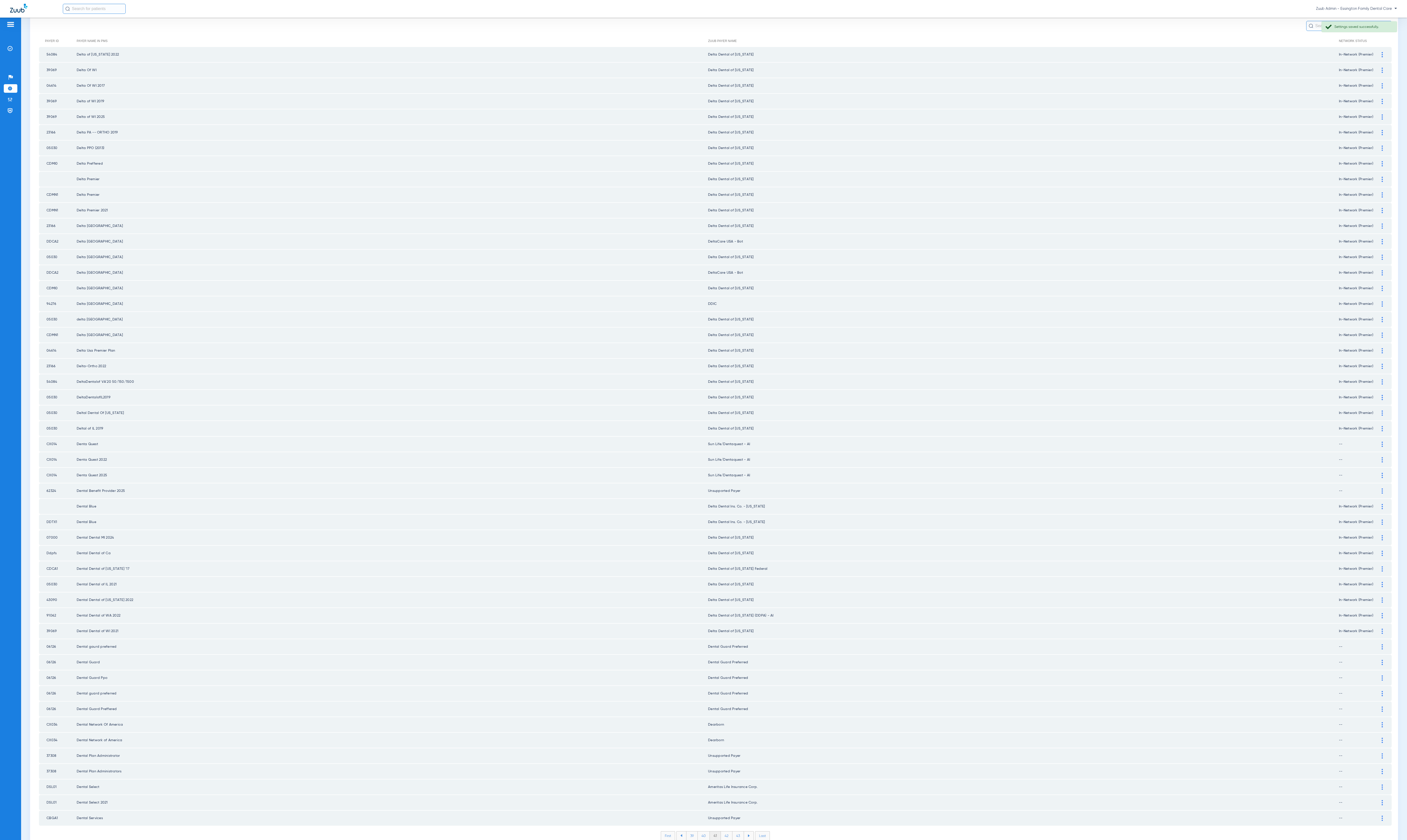
click at [704, 419] on li "42" at bounding box center [726, 836] width 11 height 9
click at [704, 419] on li "43" at bounding box center [738, 836] width 11 height 9
click at [704, 419] on li "44" at bounding box center [738, 836] width 12 height 9
click at [704, 419] on li "45" at bounding box center [738, 836] width 12 height 9
click at [704, 419] on li "46" at bounding box center [738, 836] width 11 height 9
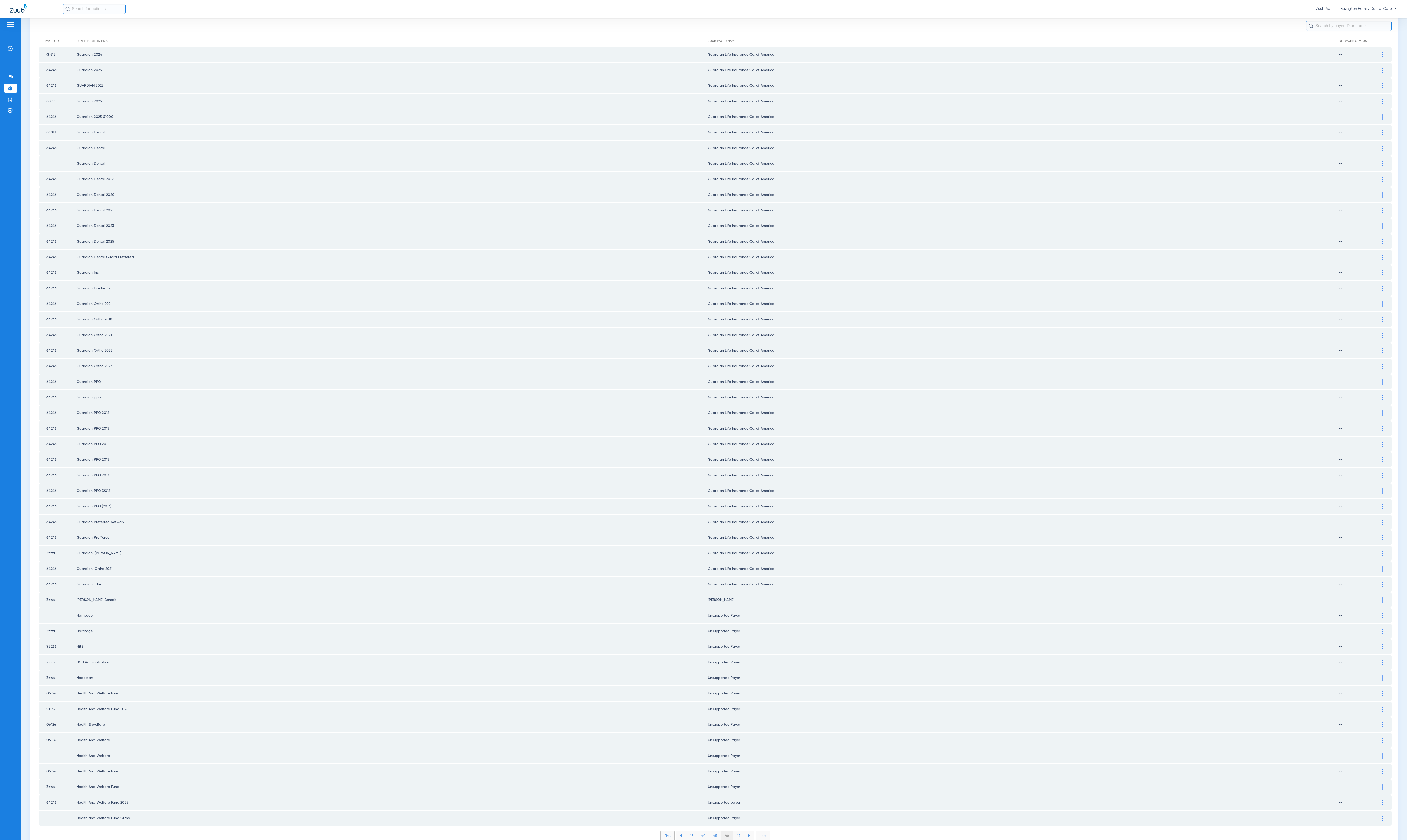
click at [704, 419] on li "47" at bounding box center [738, 836] width 11 height 9
click at [704, 419] on li "48" at bounding box center [738, 836] width 12 height 9
click at [704, 419] on li "49" at bounding box center [738, 836] width 11 height 9
click at [704, 419] on li "50" at bounding box center [738, 836] width 12 height 9
click at [704, 419] on li "51" at bounding box center [738, 836] width 11 height 9
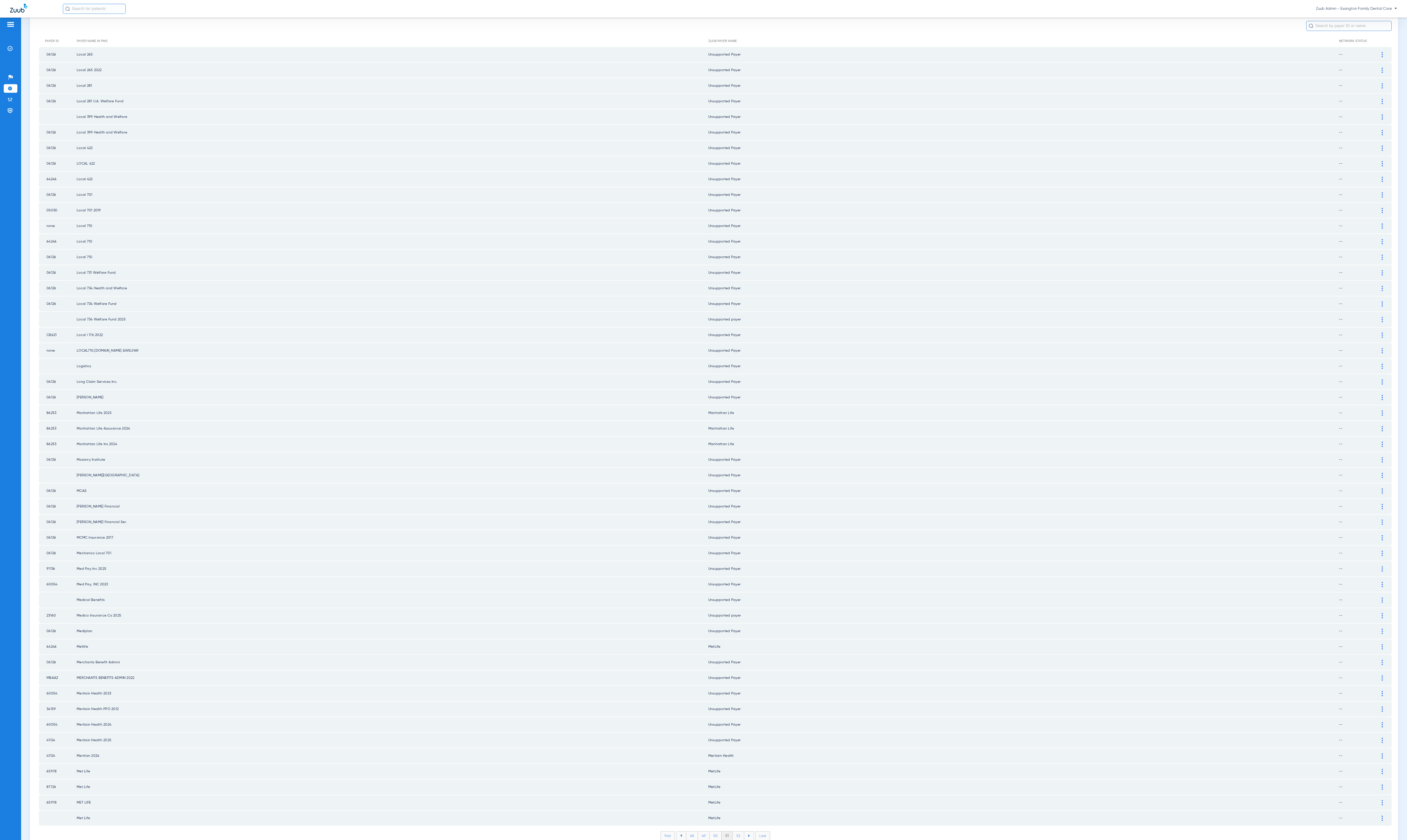
click at [704, 419] on li "52" at bounding box center [738, 836] width 11 height 9
click at [704, 419] on li "53" at bounding box center [738, 836] width 11 height 9
click at [704, 419] on li "54" at bounding box center [738, 836] width 12 height 9
click at [704, 419] on li "55" at bounding box center [738, 836] width 12 height 9
click at [704, 419] on li "56" at bounding box center [738, 836] width 11 height 9
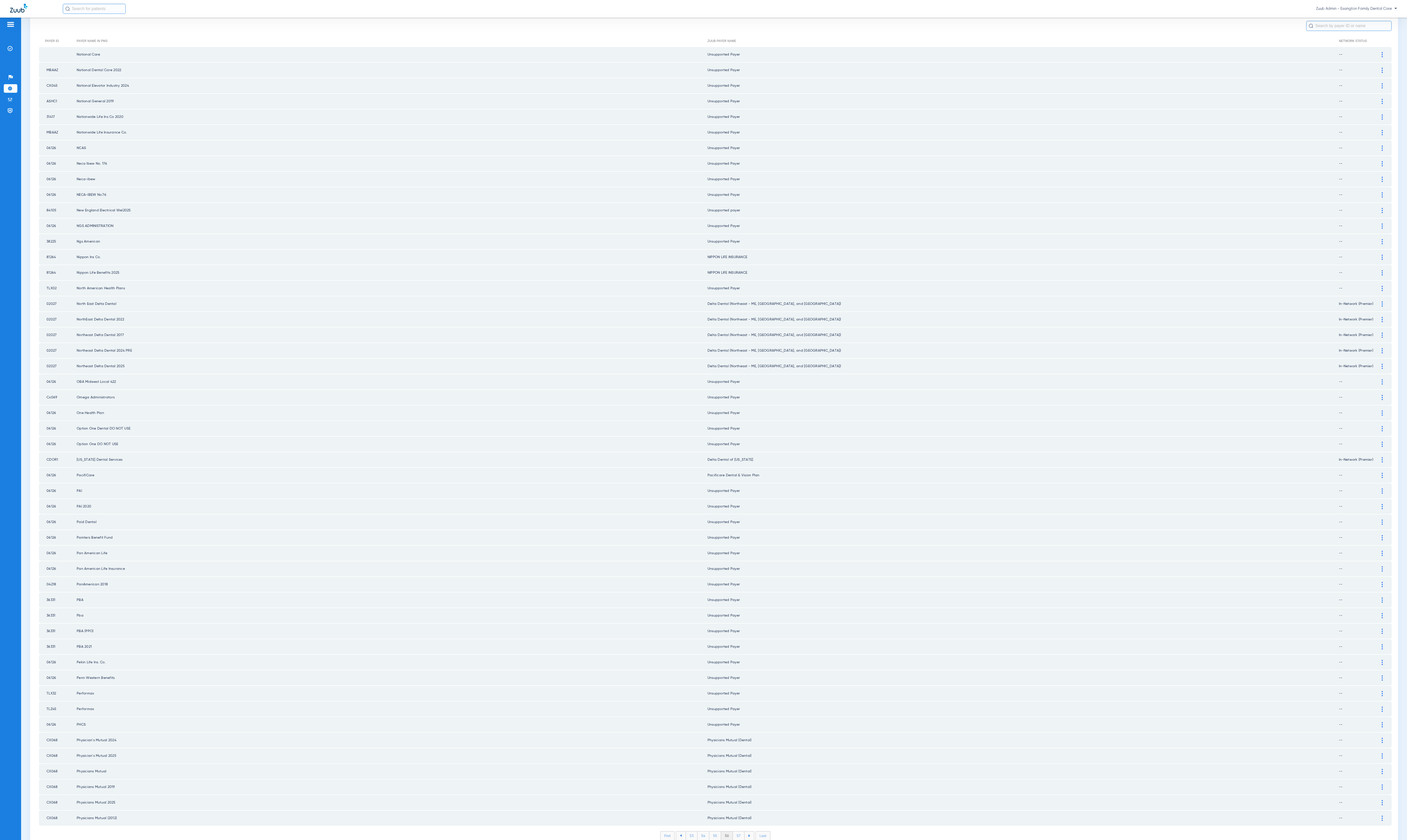
click at [704, 419] on li "57" at bounding box center [738, 836] width 11 height 9
click at [704, 419] on li "58" at bounding box center [738, 836] width 12 height 9
click at [704, 419] on li "59" at bounding box center [738, 836] width 11 height 9
click at [704, 419] on li "60" at bounding box center [738, 836] width 12 height 9
click at [704, 419] on li "61" at bounding box center [739, 836] width 11 height 9
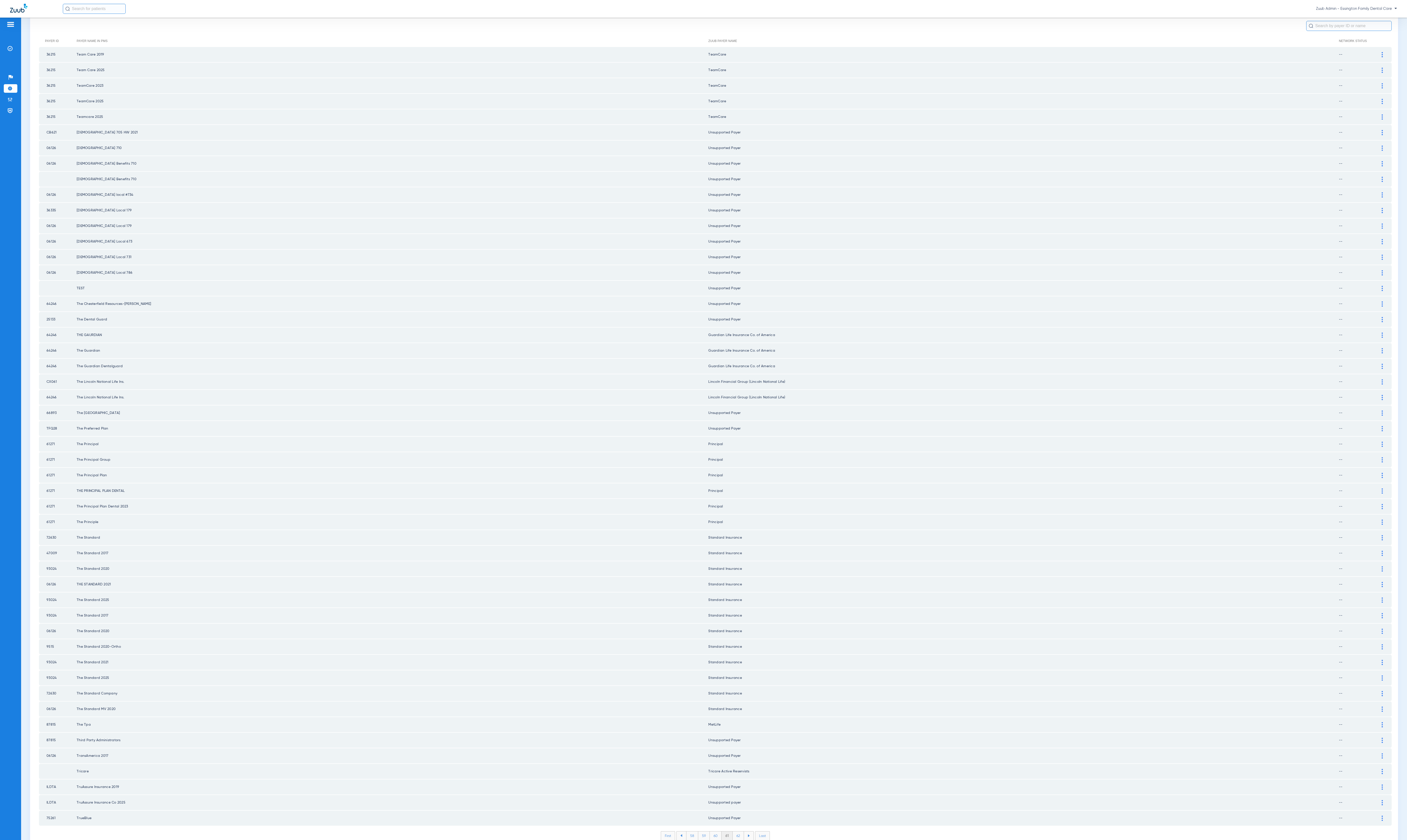
click at [704, 419] on li "62" at bounding box center [738, 836] width 11 height 9
click at [704, 419] on li "63" at bounding box center [738, 836] width 11 height 9
click at [704, 419] on li "64" at bounding box center [738, 836] width 11 height 9
click at [704, 419] on li "65" at bounding box center [737, 836] width 11 height 9
click at [704, 419] on li "66" at bounding box center [738, 836] width 11 height 9
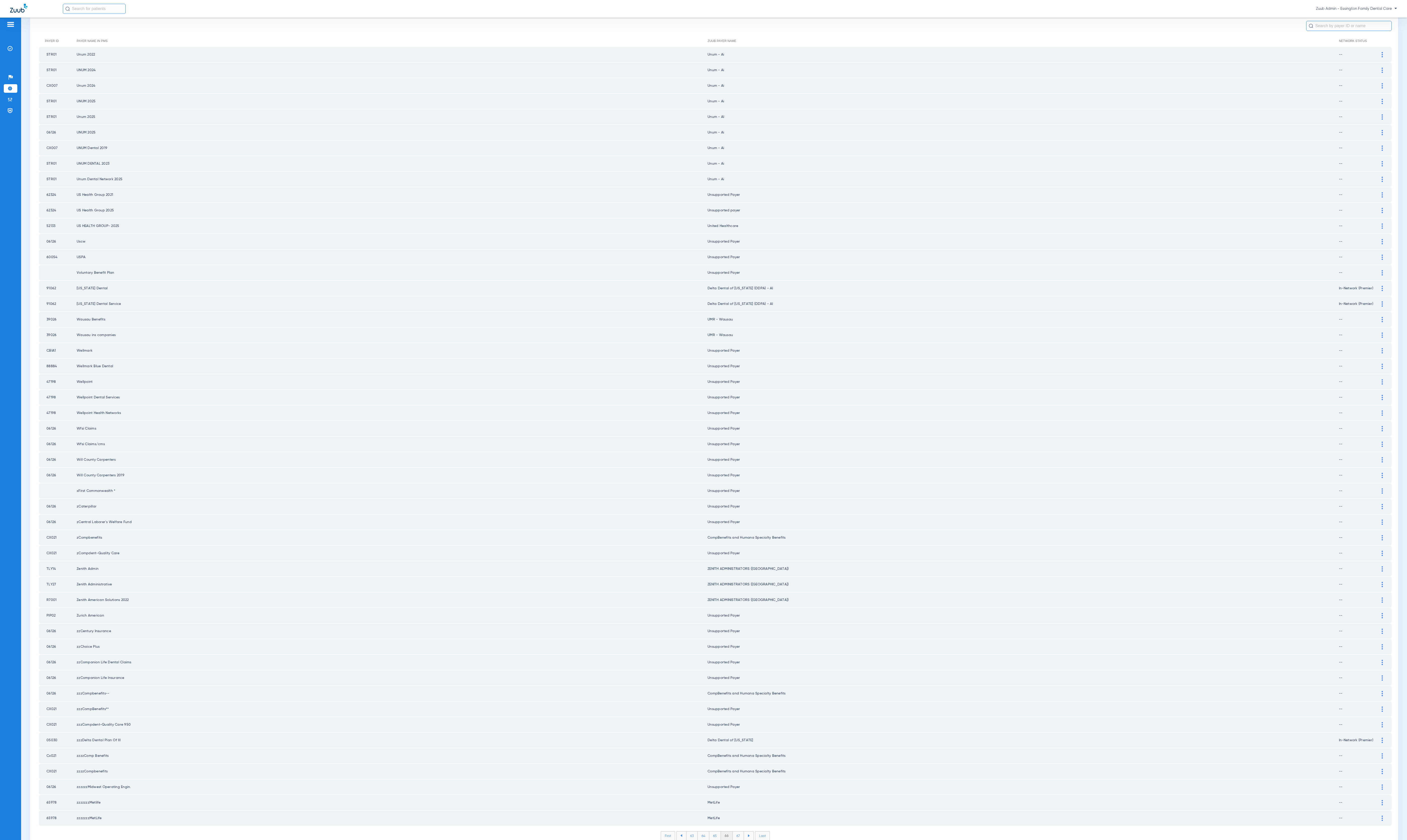
click at [704, 419] on li "67" at bounding box center [738, 836] width 11 height 9
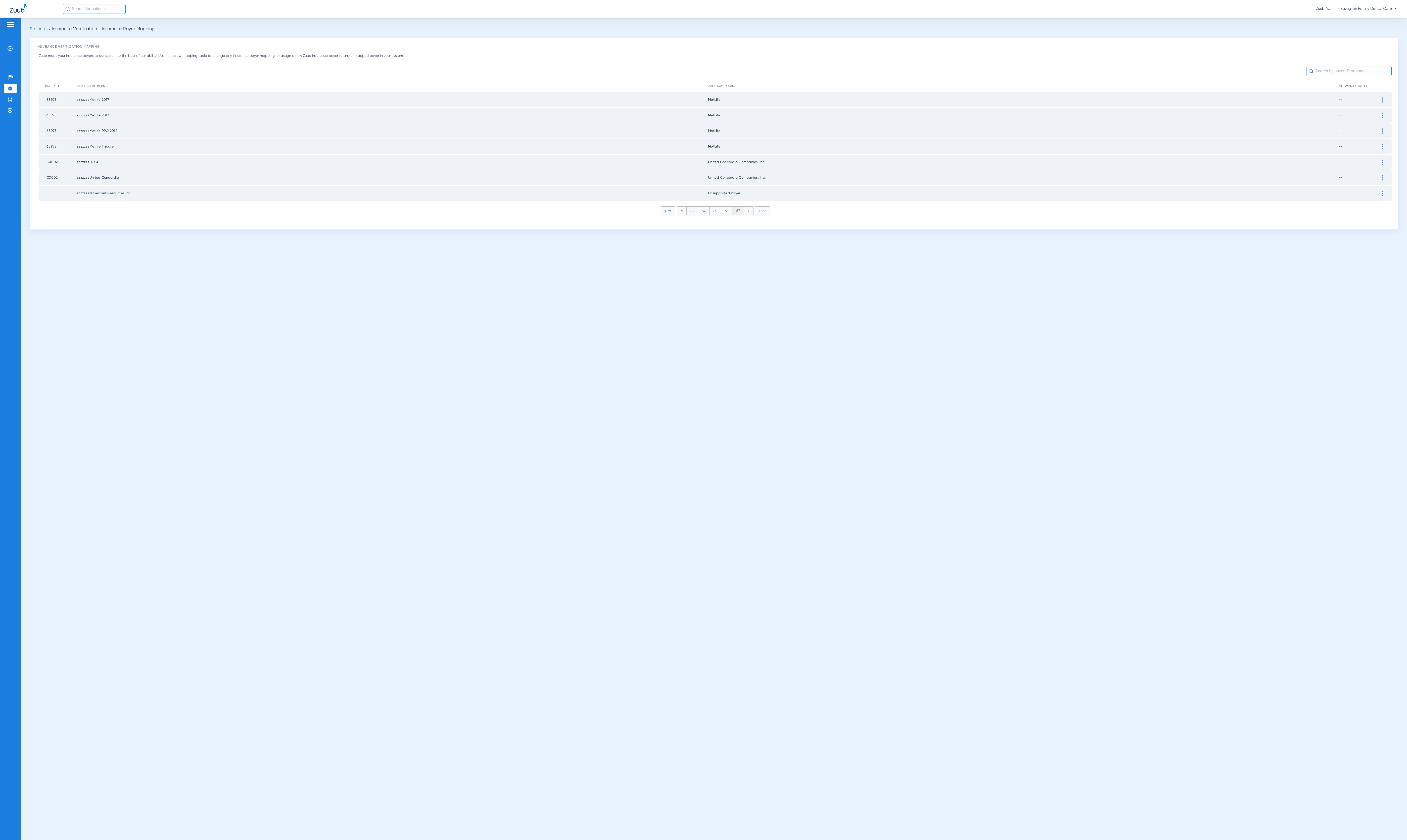
scroll to position [0, 0]
click at [14, 98] on li "Admin" at bounding box center [10, 99] width 14 height 9
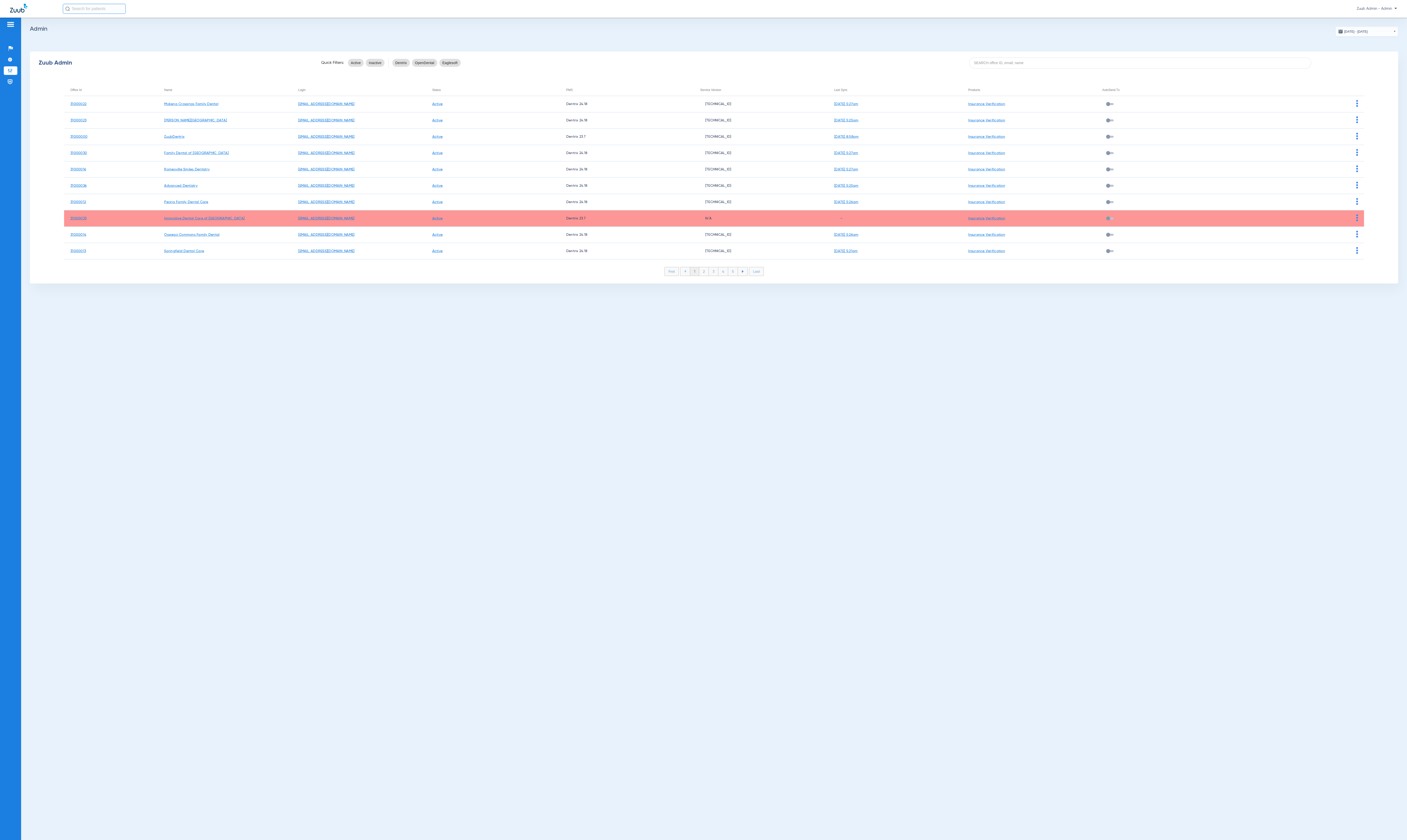
click at [704, 54] on div "Zuub Admin Quick Filters: Active Inactive Dentrix OpenDental Eaglesoft" at bounding box center [714, 63] width 1368 height 20
click at [704, 58] on input at bounding box center [1140, 63] width 342 height 11
paste input "31000027"
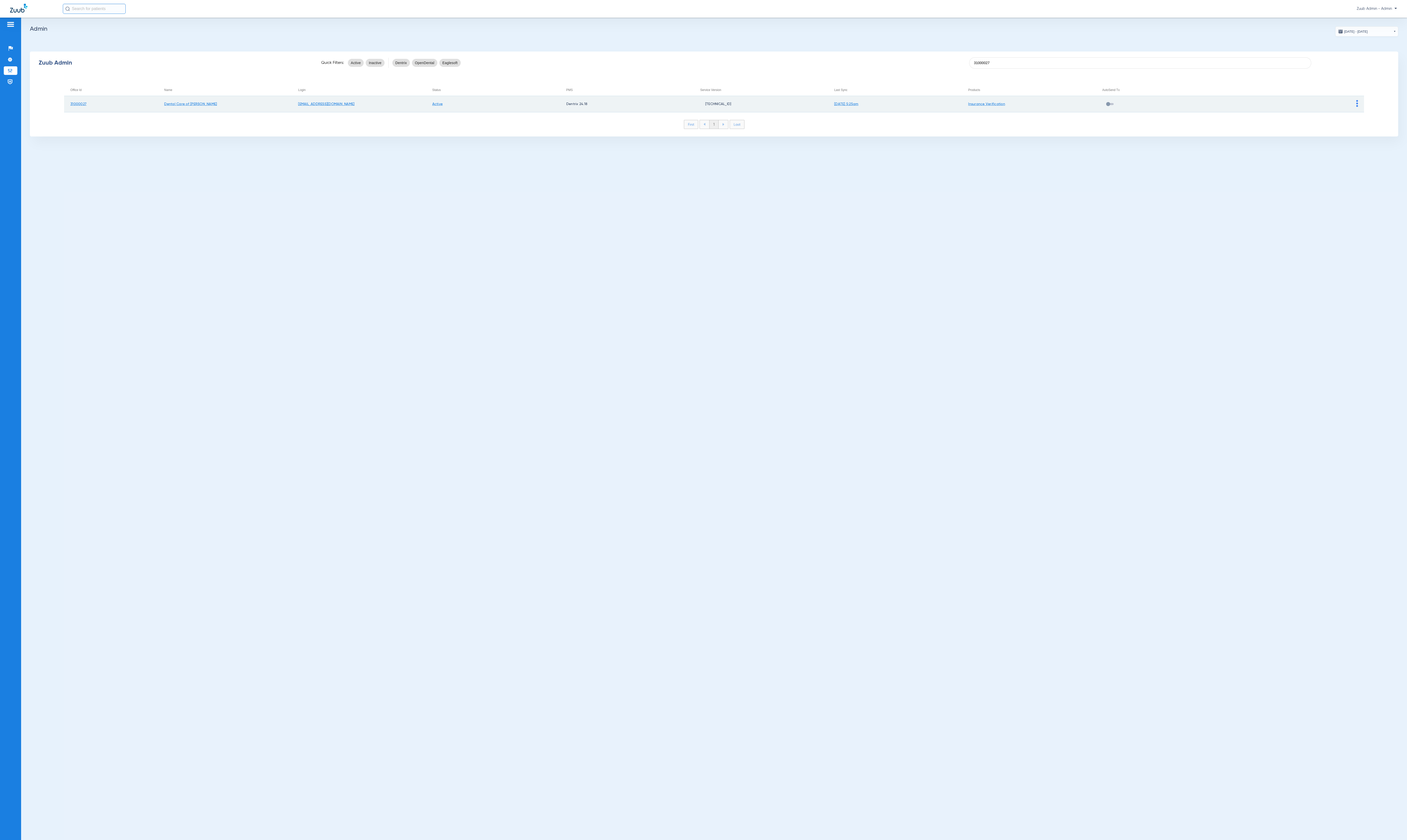
type input "31000027"
click at [704, 100] on img at bounding box center [1357, 103] width 2 height 7
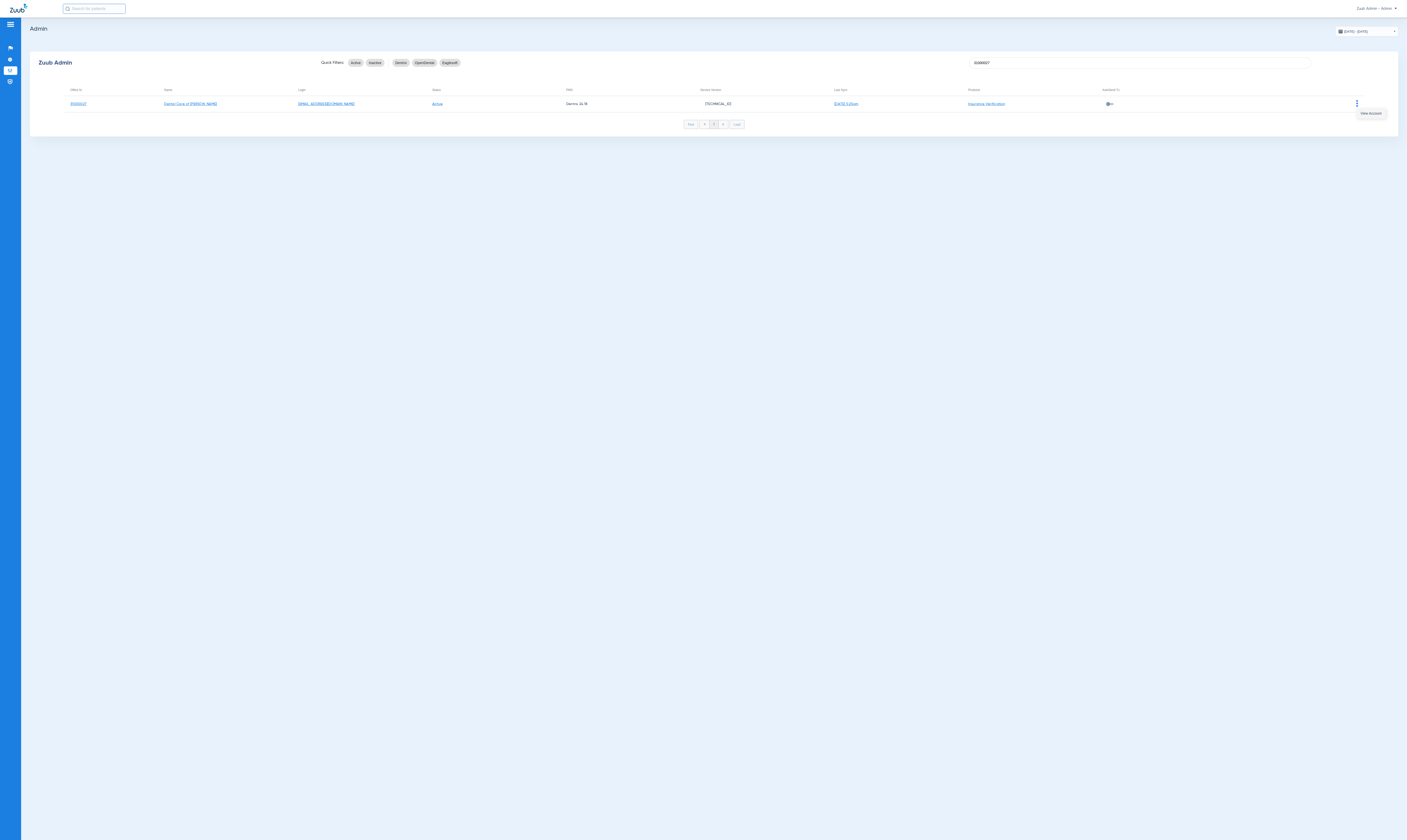
click at [704, 108] on button "View Account" at bounding box center [1371, 113] width 29 height 10
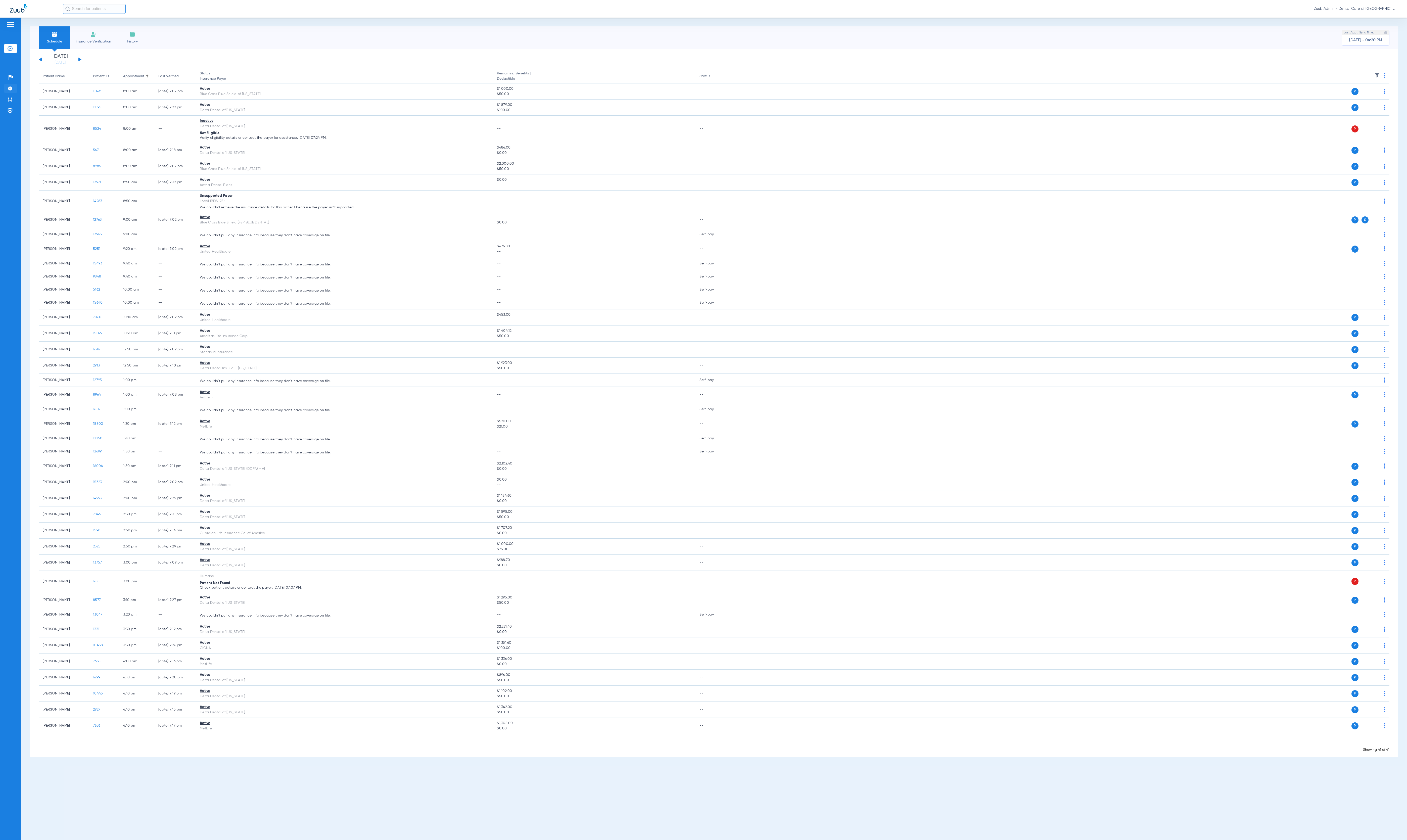
click at [13, 90] on img at bounding box center [10, 88] width 5 height 5
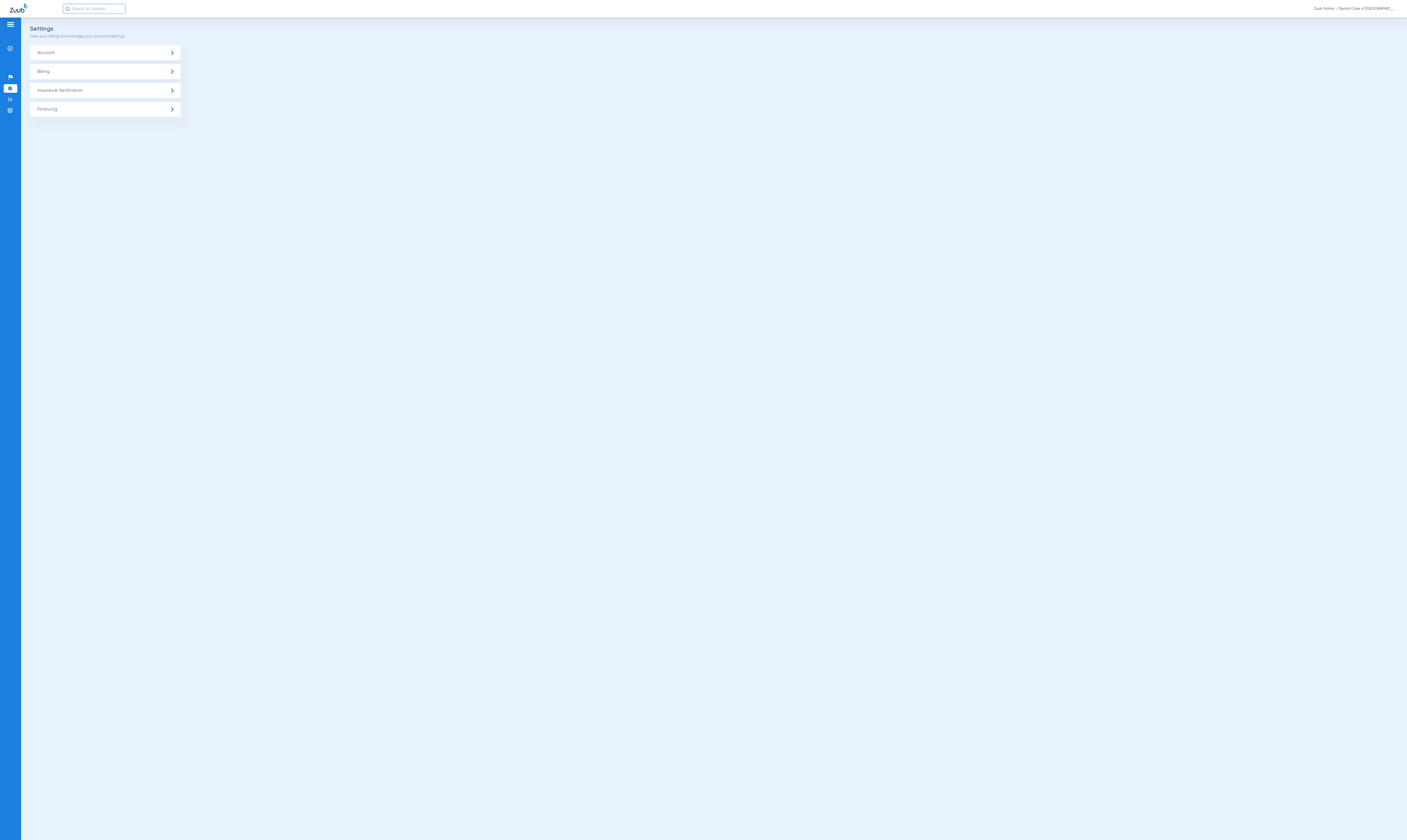
click at [70, 89] on span "Insurance Verification" at bounding box center [105, 91] width 151 height 15
click at [114, 126] on li "Insurance Payer Mapping" at bounding box center [105, 129] width 151 height 13
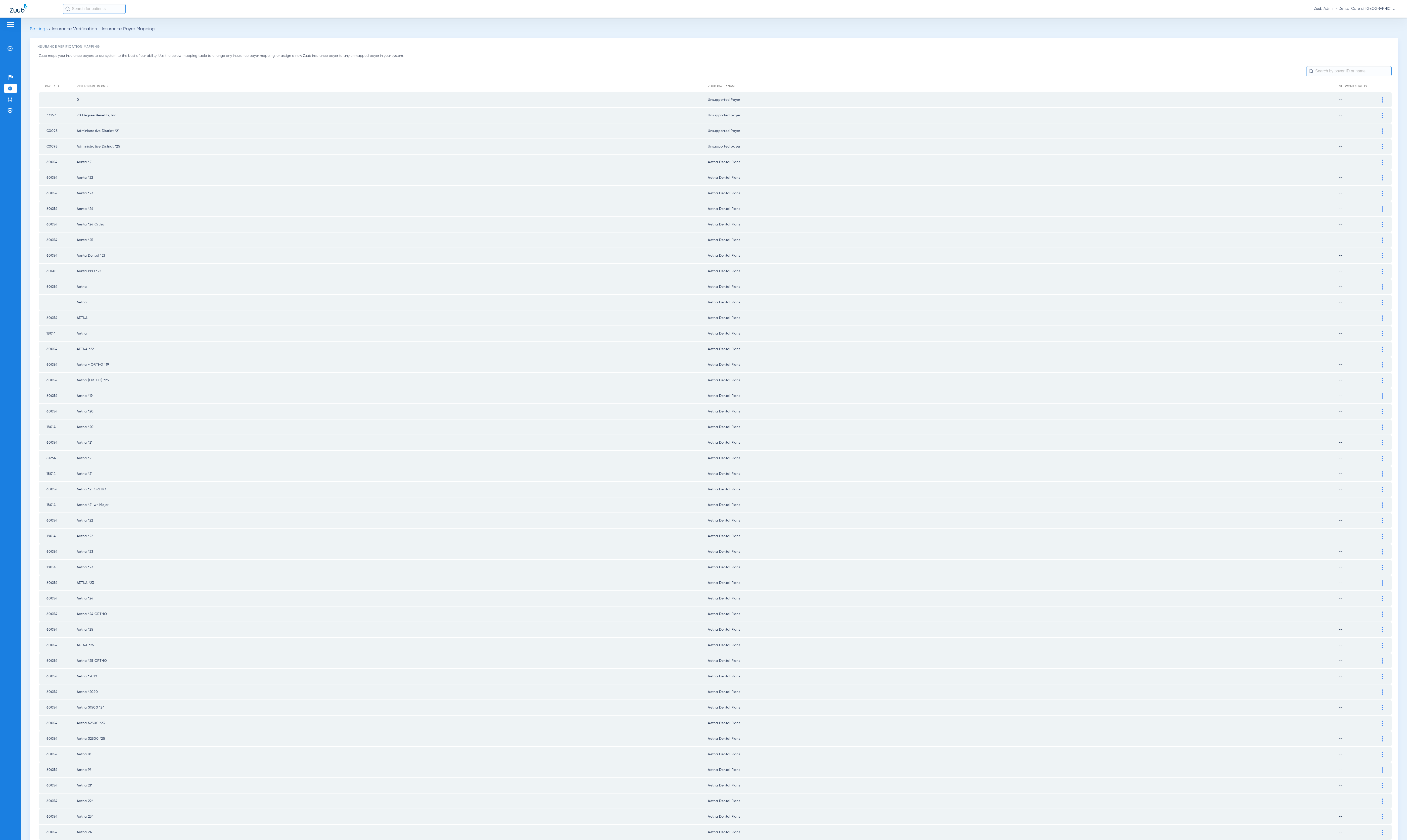
scroll to position [45, 0]
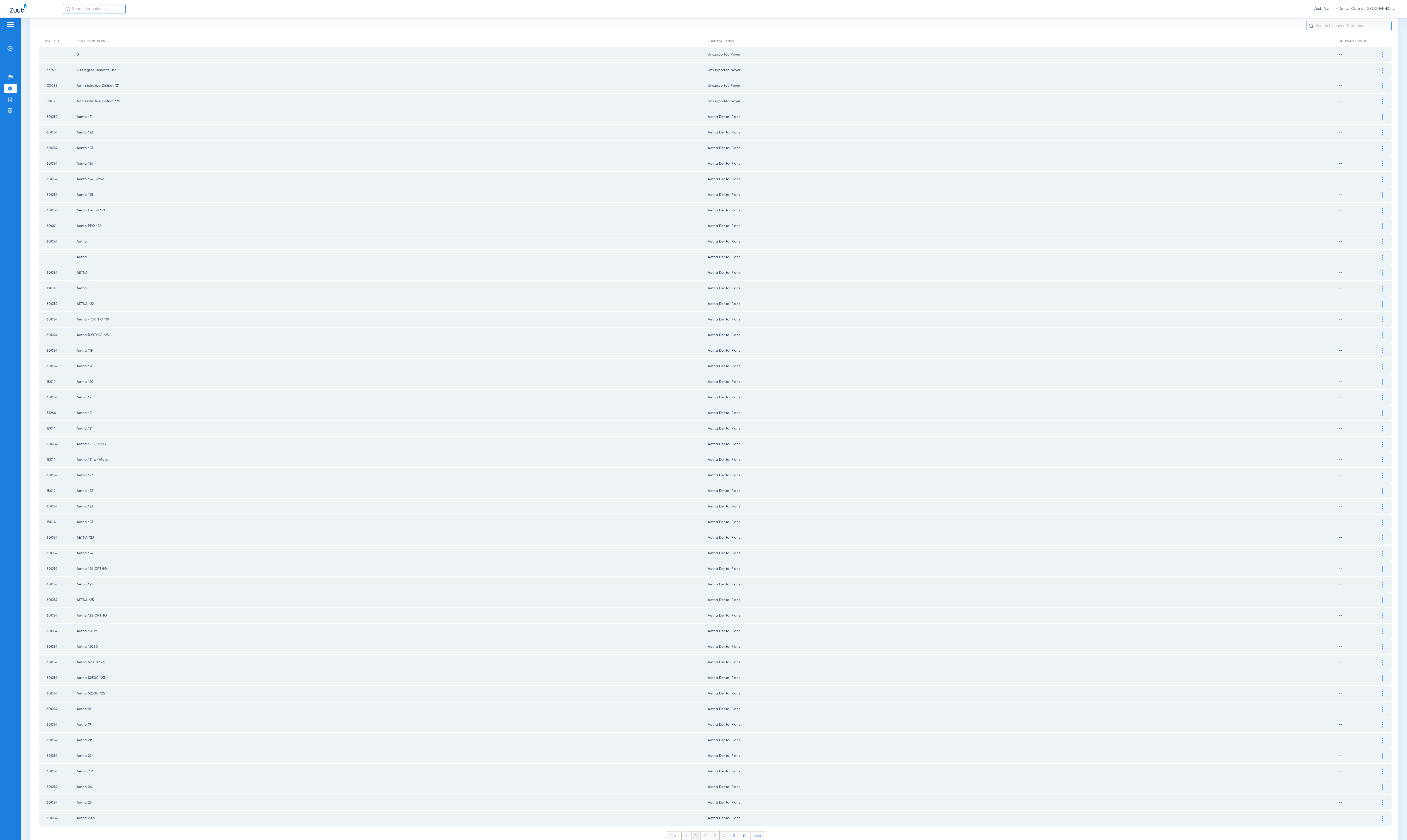
click at [700, 419] on li "2" at bounding box center [705, 836] width 9 height 9
click at [704, 419] on li "3" at bounding box center [714, 836] width 9 height 9
click at [704, 419] on li "4" at bounding box center [724, 836] width 10 height 9
click at [704, 419] on li "5" at bounding box center [734, 836] width 10 height 9
click at [704, 419] on li "6" at bounding box center [734, 836] width 9 height 9
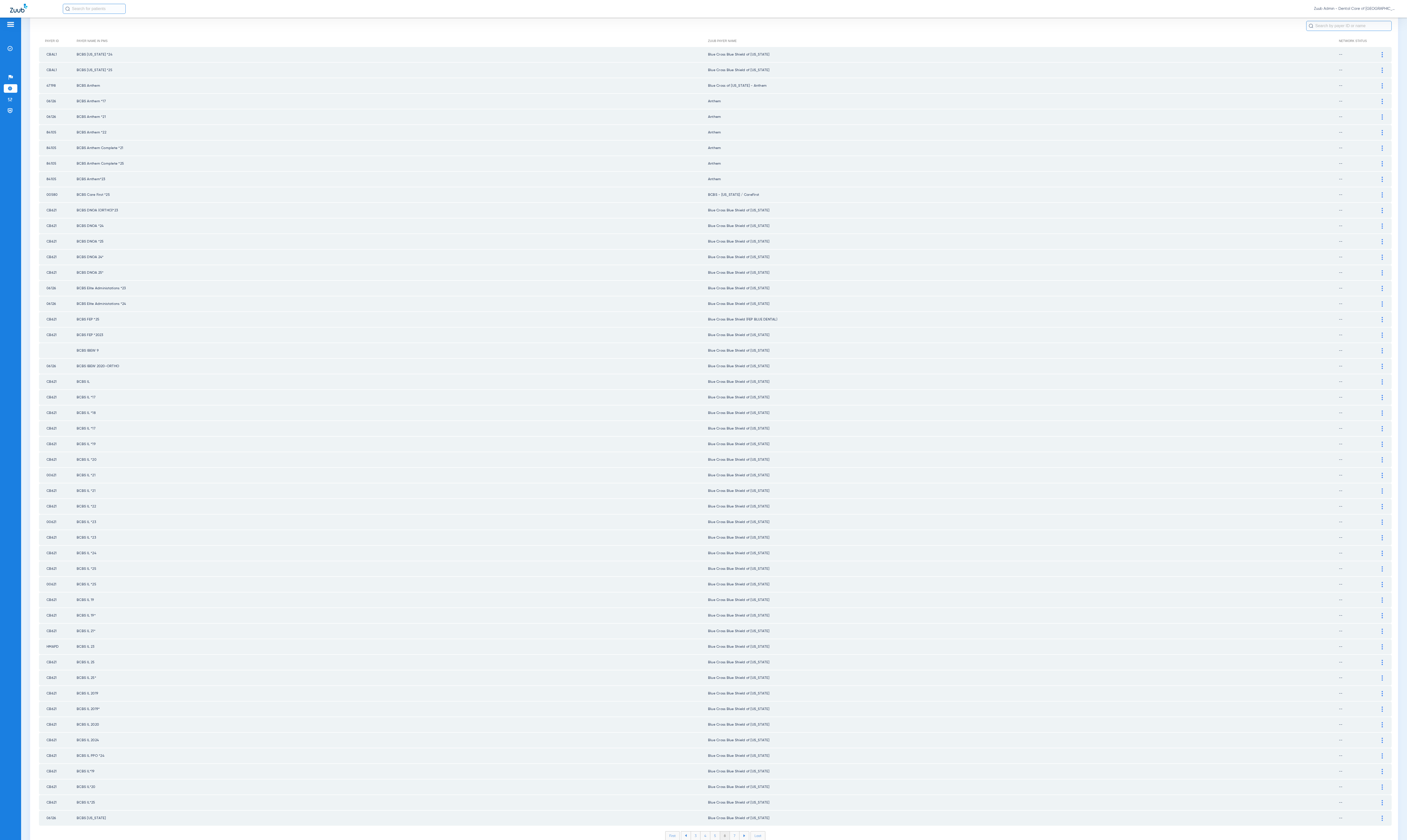
click at [704, 419] on li "7" at bounding box center [734, 836] width 9 height 9
click at [704, 419] on li "8" at bounding box center [735, 836] width 10 height 9
click at [704, 419] on li "9" at bounding box center [734, 836] width 9 height 9
click at [704, 419] on li "10" at bounding box center [734, 836] width 11 height 9
click at [704, 419] on li "11" at bounding box center [735, 836] width 10 height 9
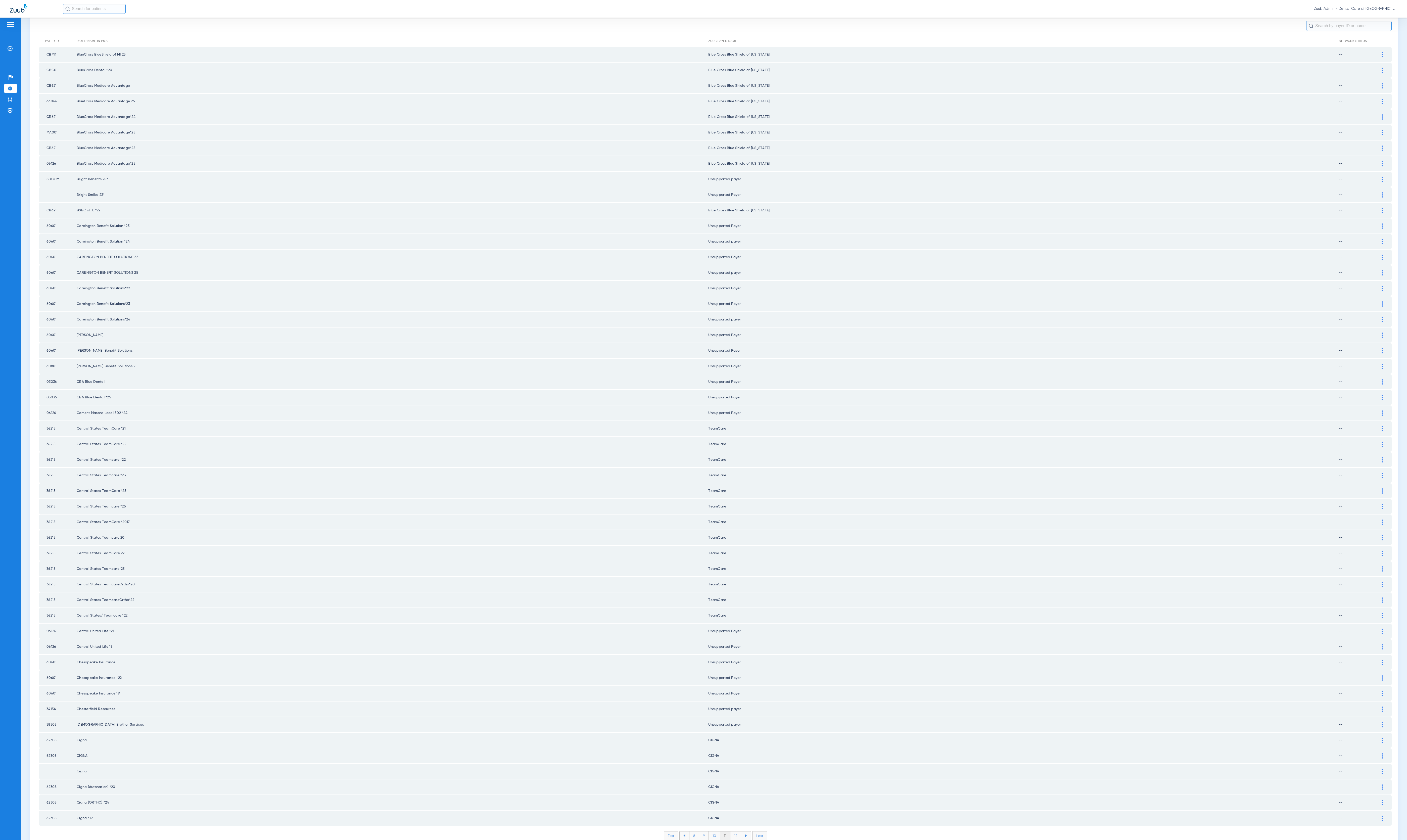
click at [704, 419] on li "12" at bounding box center [736, 836] width 11 height 9
click at [704, 419] on li "13" at bounding box center [736, 836] width 11 height 9
click at [704, 419] on li "14" at bounding box center [737, 836] width 11 height 9
click at [704, 419] on li "15" at bounding box center [737, 836] width 11 height 9
click at [704, 419] on li "16" at bounding box center [737, 836] width 11 height 9
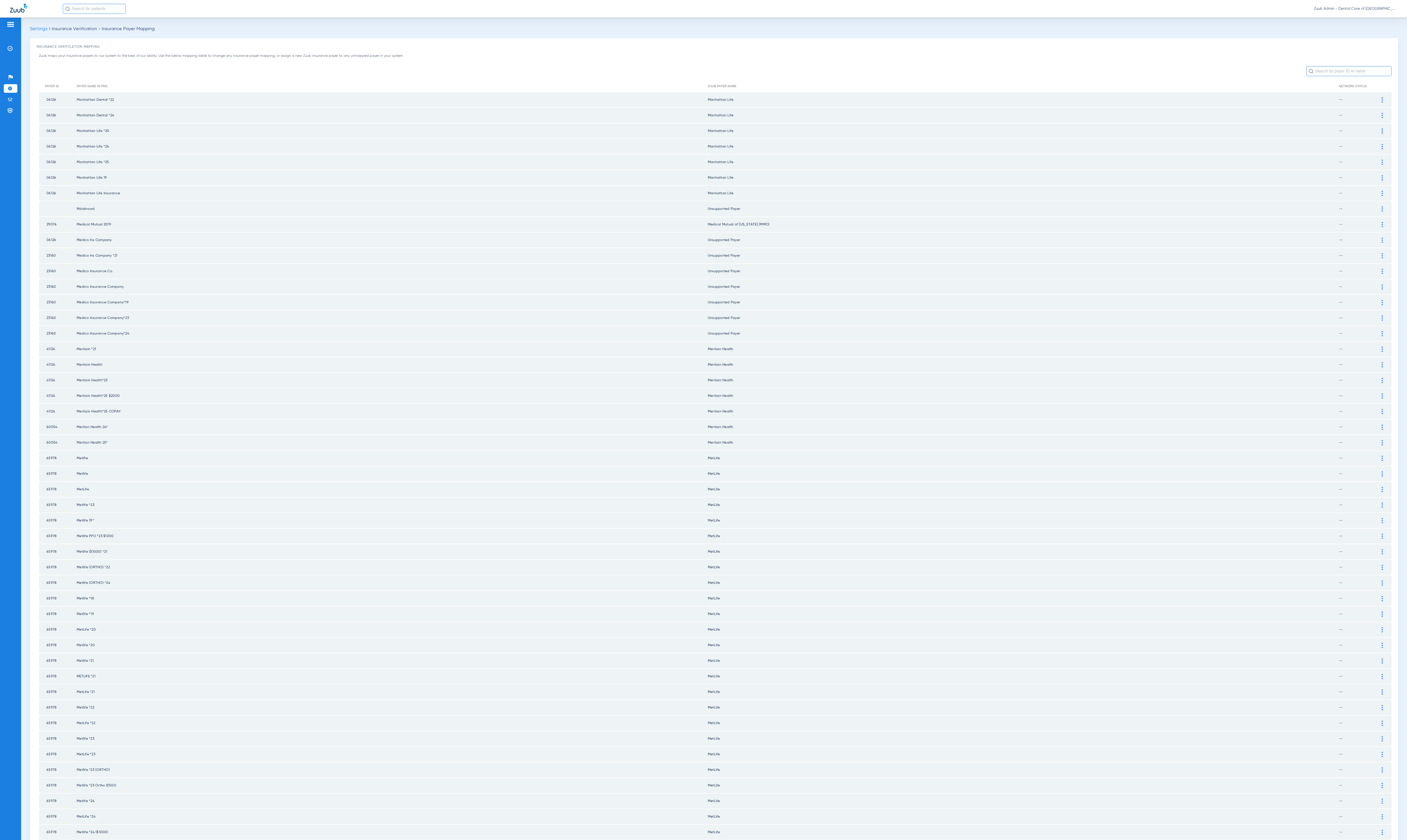
scroll to position [45, 0]
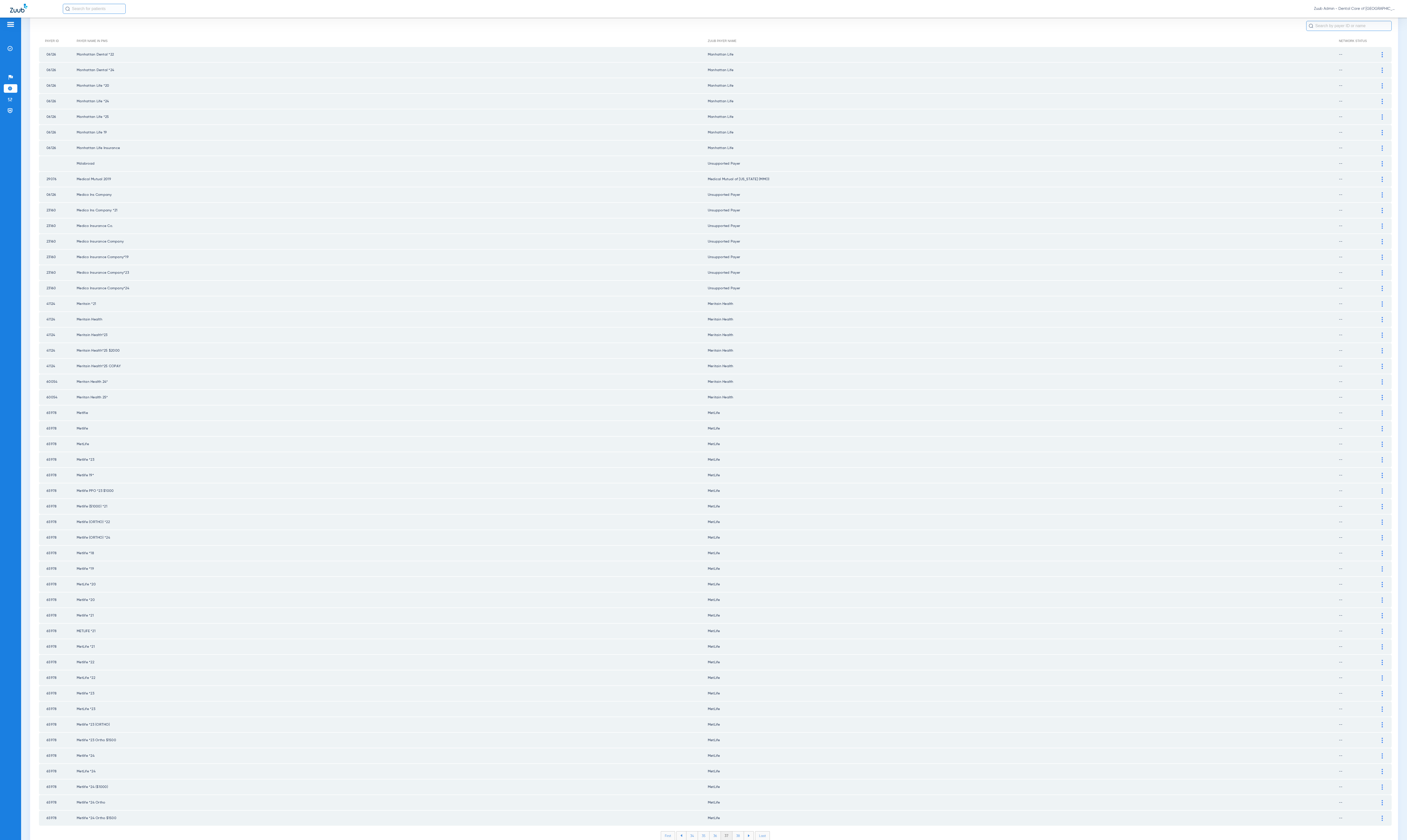
click at [732, 831] on li "38" at bounding box center [738, 836] width 11 height 9
click at [732, 831] on li "39" at bounding box center [738, 836] width 11 height 9
click at [732, 831] on li "40" at bounding box center [738, 836] width 12 height 9
click at [733, 831] on li "41" at bounding box center [738, 836] width 11 height 9
click at [732, 831] on li "42" at bounding box center [738, 836] width 11 height 9
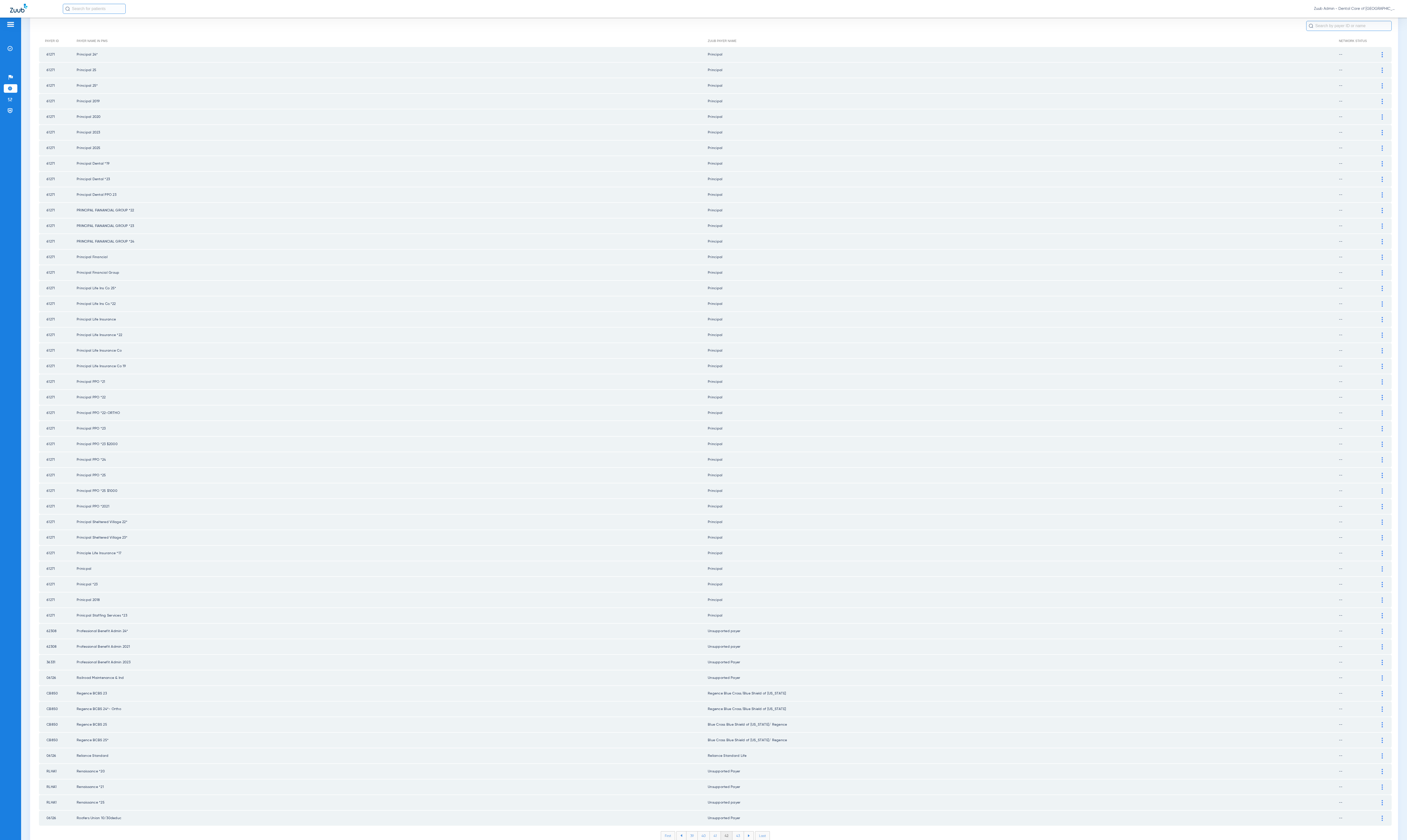
click at [732, 831] on li "43" at bounding box center [738, 836] width 11 height 9
click at [732, 831] on li "44" at bounding box center [738, 836] width 12 height 9
click at [732, 831] on li "45" at bounding box center [738, 836] width 12 height 9
click at [733, 831] on li "46" at bounding box center [738, 836] width 11 height 9
click at [733, 831] on li "47" at bounding box center [738, 836] width 11 height 9
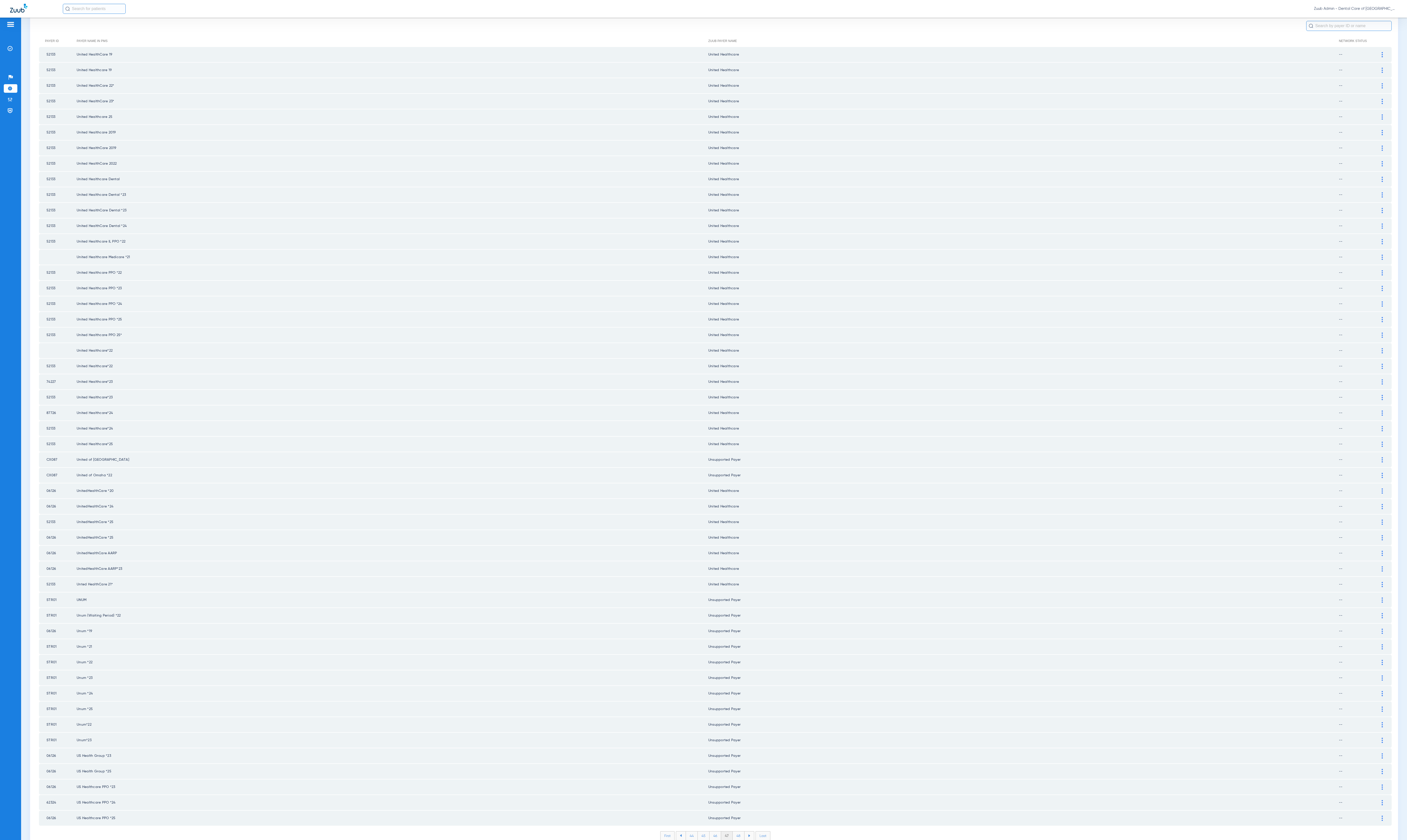
click at [732, 831] on li "48" at bounding box center [738, 836] width 12 height 9
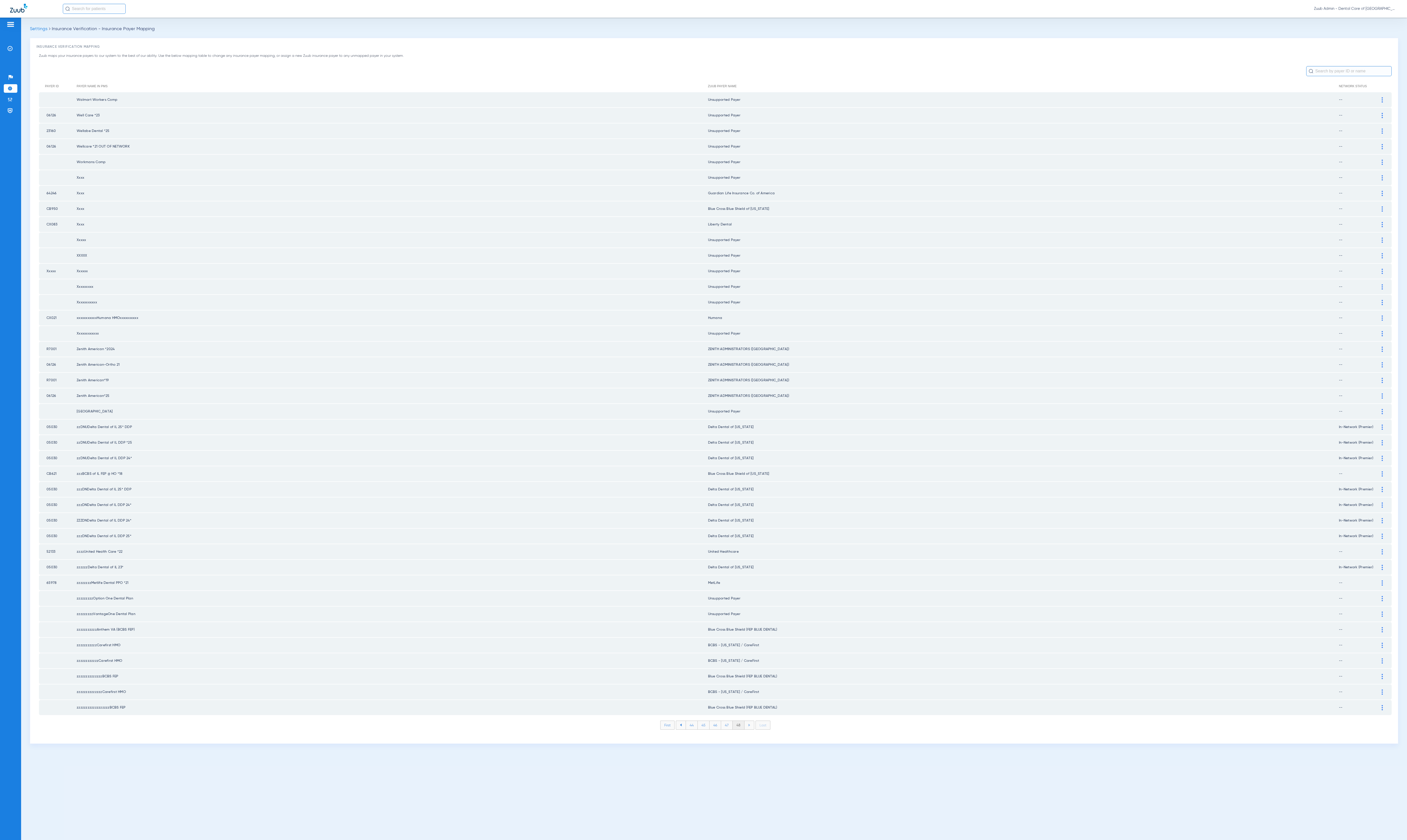
scroll to position [0, 0]
click at [10, 103] on li "Admin" at bounding box center [10, 99] width 14 height 9
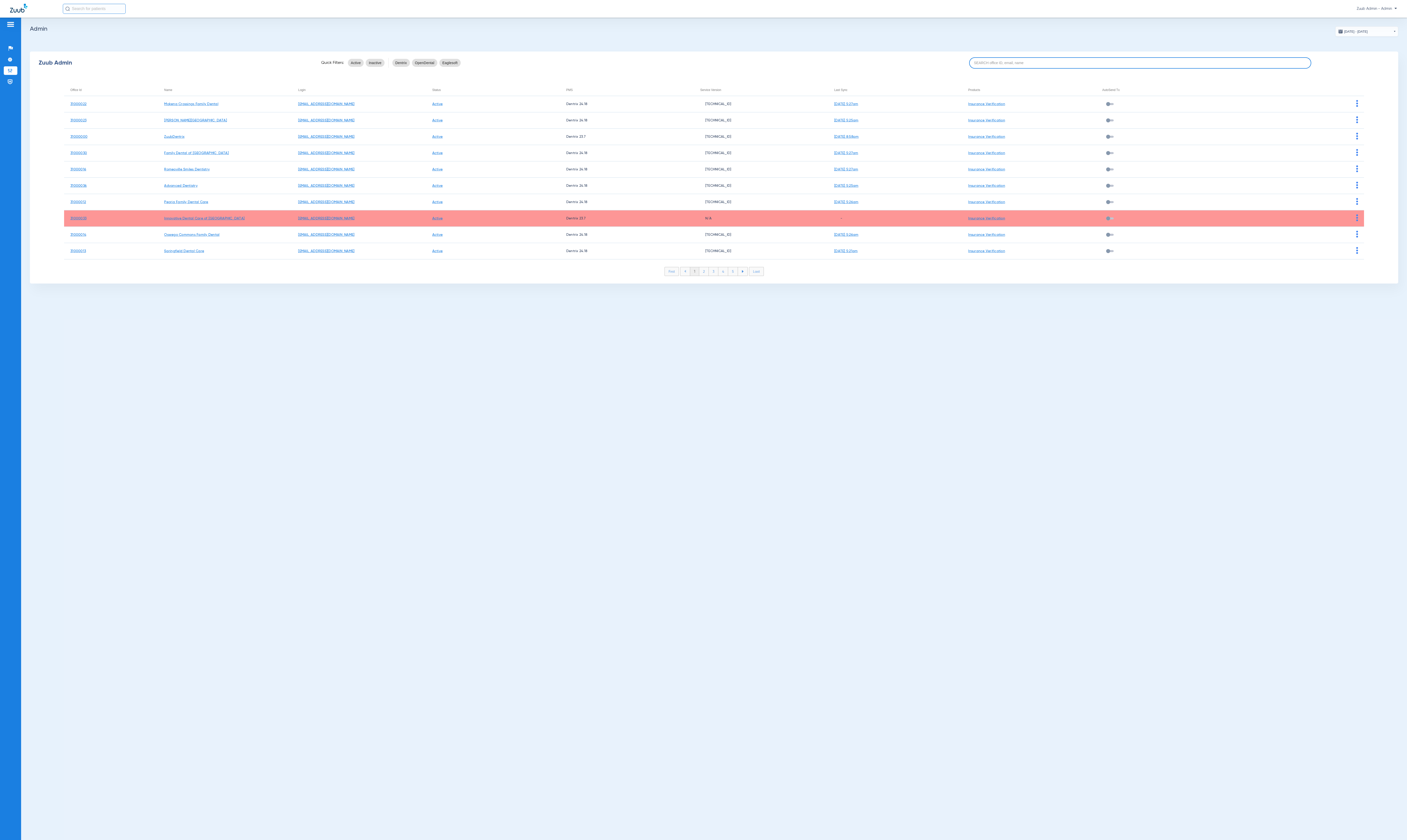
click at [1196, 66] on input at bounding box center [1140, 63] width 342 height 11
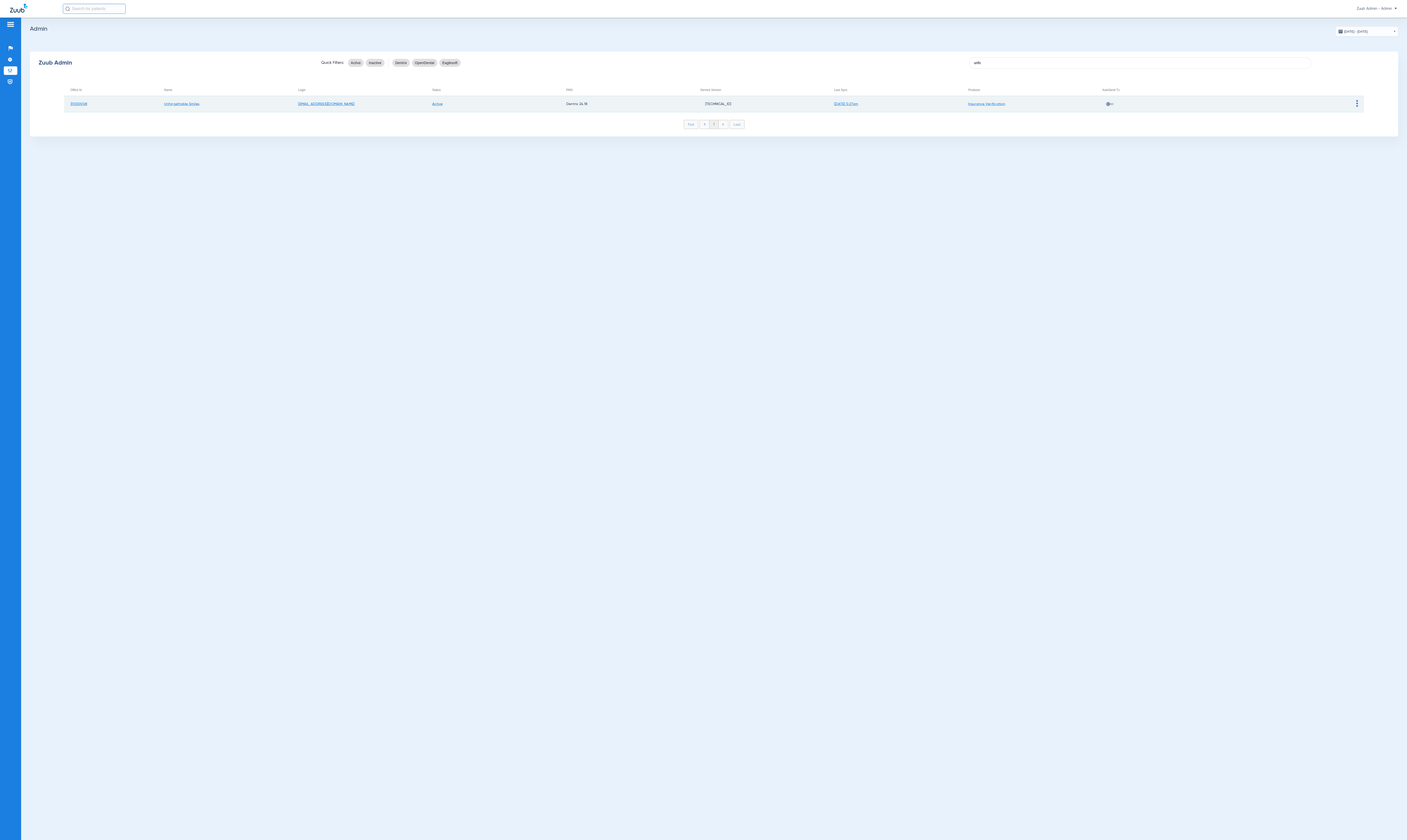
type input "unfo"
click at [1356, 104] on img at bounding box center [1357, 103] width 2 height 7
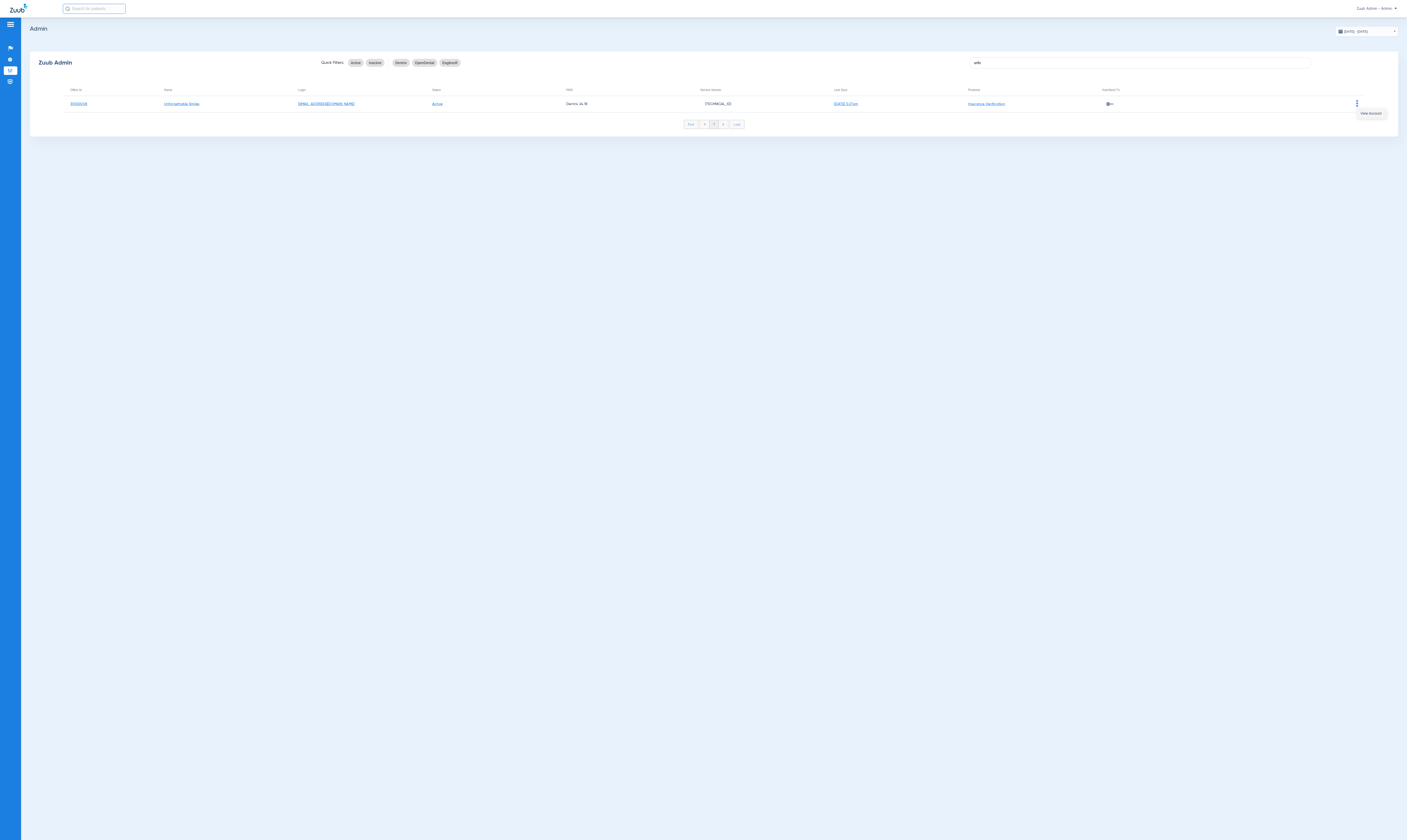
click at [1361, 111] on span "View Account" at bounding box center [1371, 113] width 21 height 3
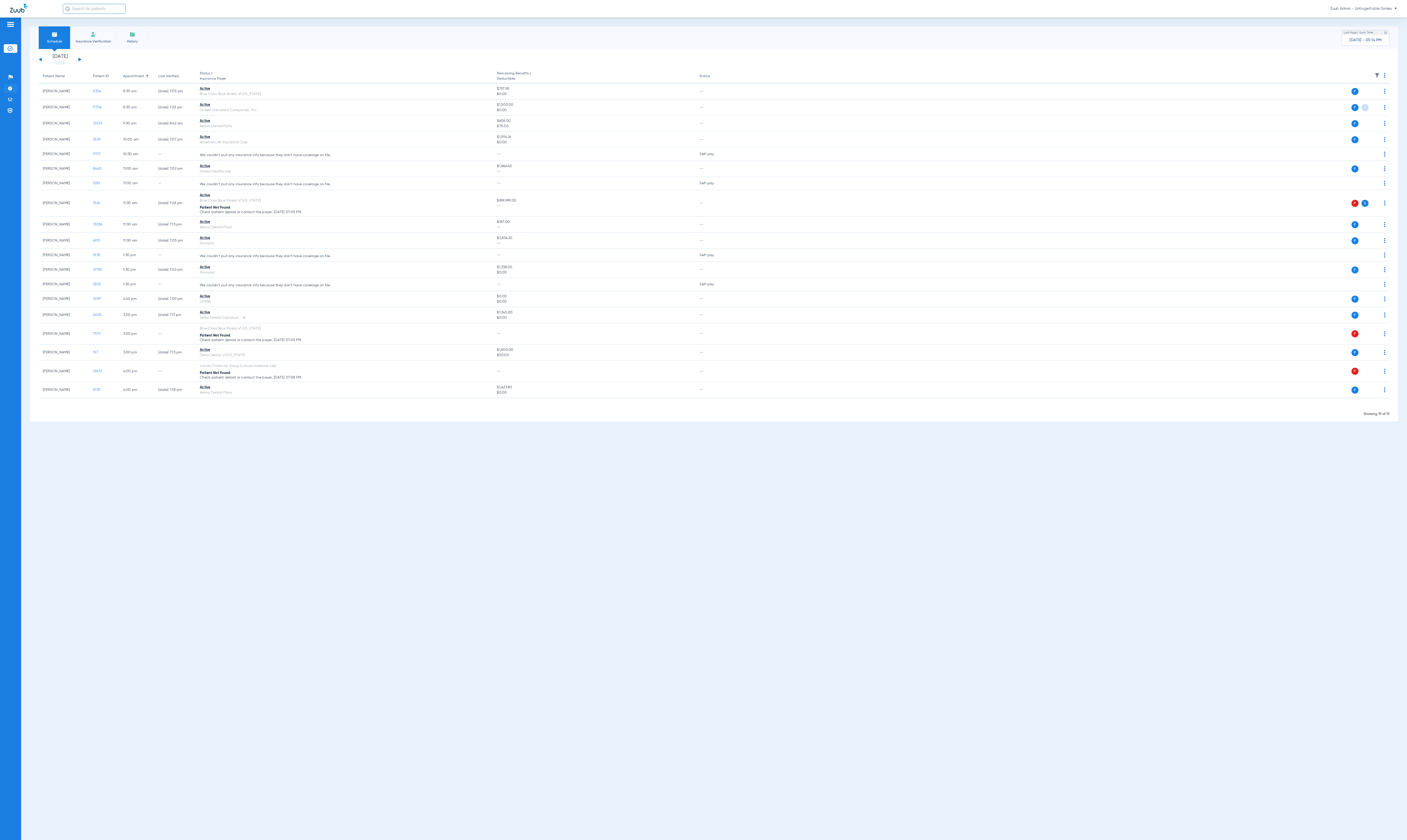
click at [13, 85] on li "Settings" at bounding box center [10, 88] width 14 height 9
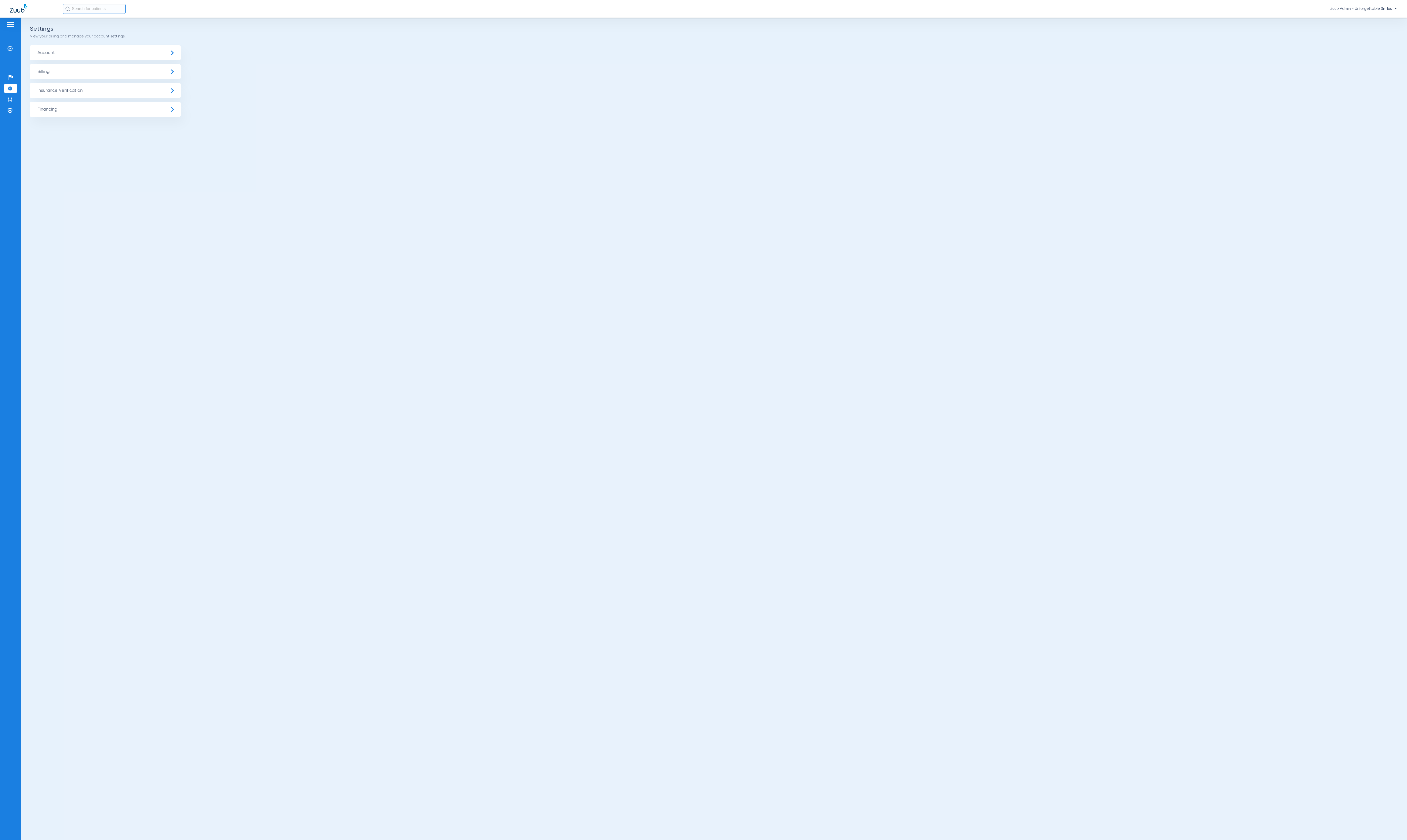
click at [114, 91] on span "Insurance Verification" at bounding box center [105, 91] width 151 height 15
click at [145, 129] on li "Insurance Payer Mapping" at bounding box center [105, 129] width 151 height 13
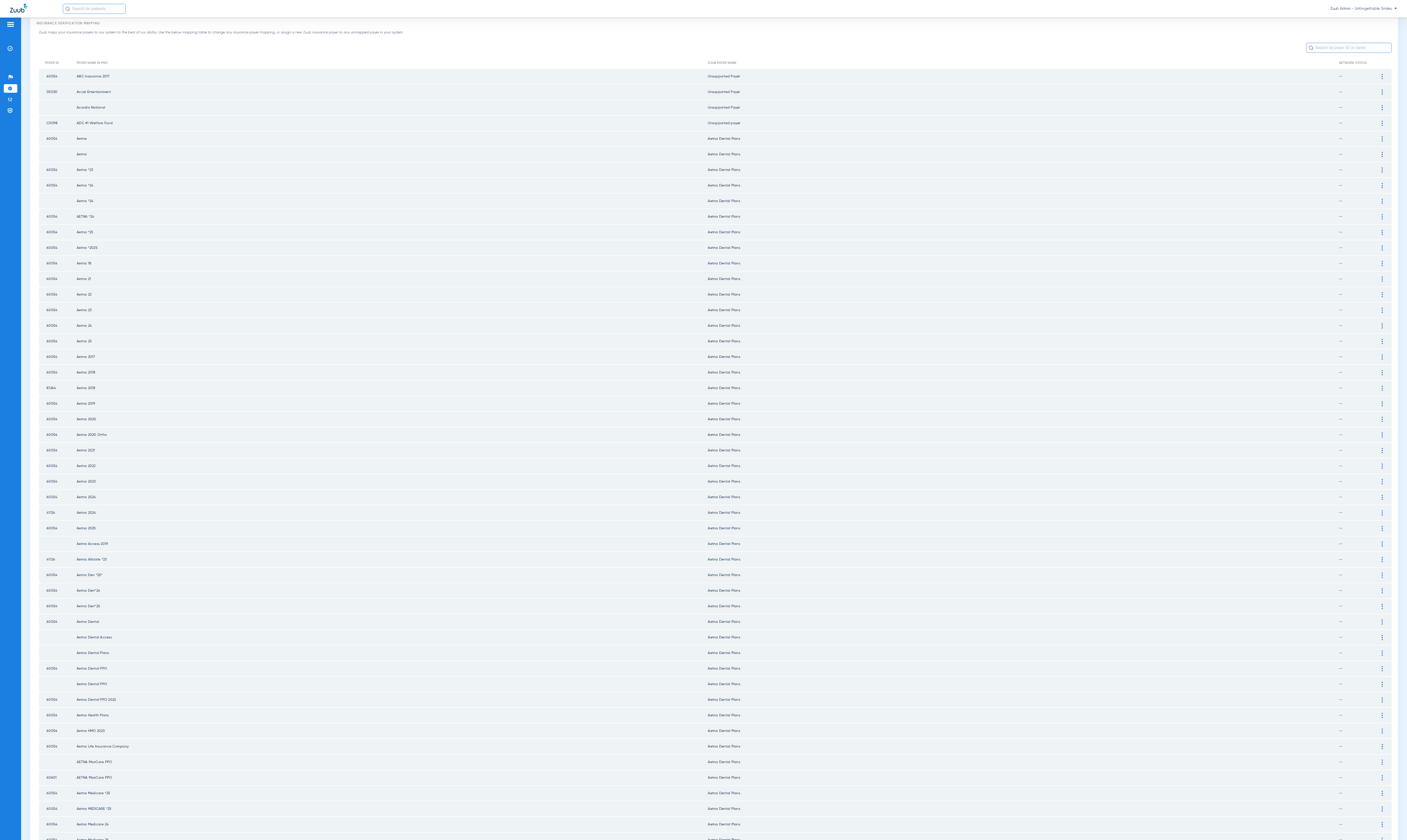
scroll to position [45, 0]
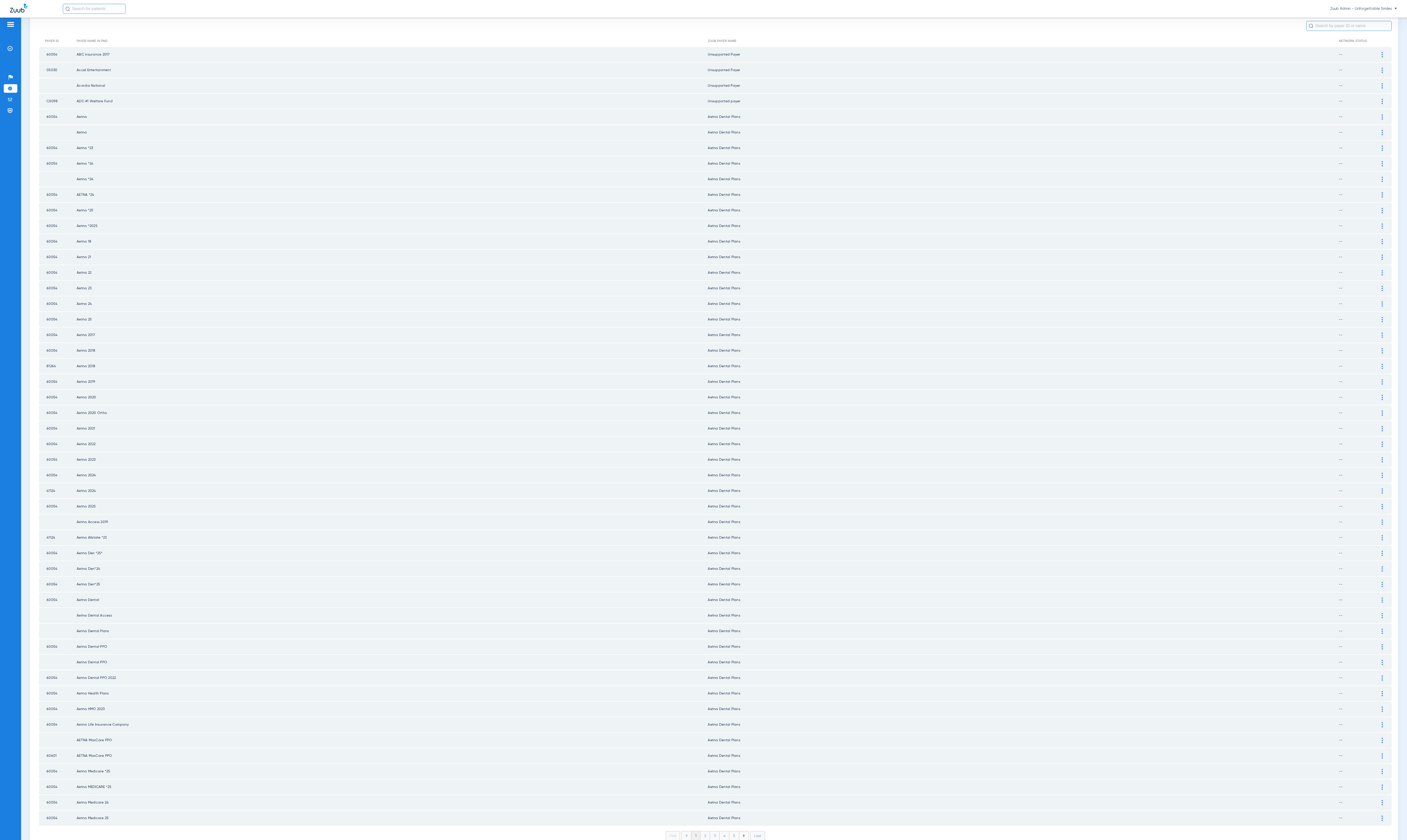
click at [700, 831] on li "2" at bounding box center [705, 836] width 9 height 9
click at [710, 831] on li "3" at bounding box center [714, 836] width 9 height 9
click at [719, 831] on li "4" at bounding box center [724, 836] width 10 height 9
click at [729, 831] on li "5" at bounding box center [734, 836] width 10 height 9
click at [730, 831] on li "6" at bounding box center [734, 836] width 9 height 9
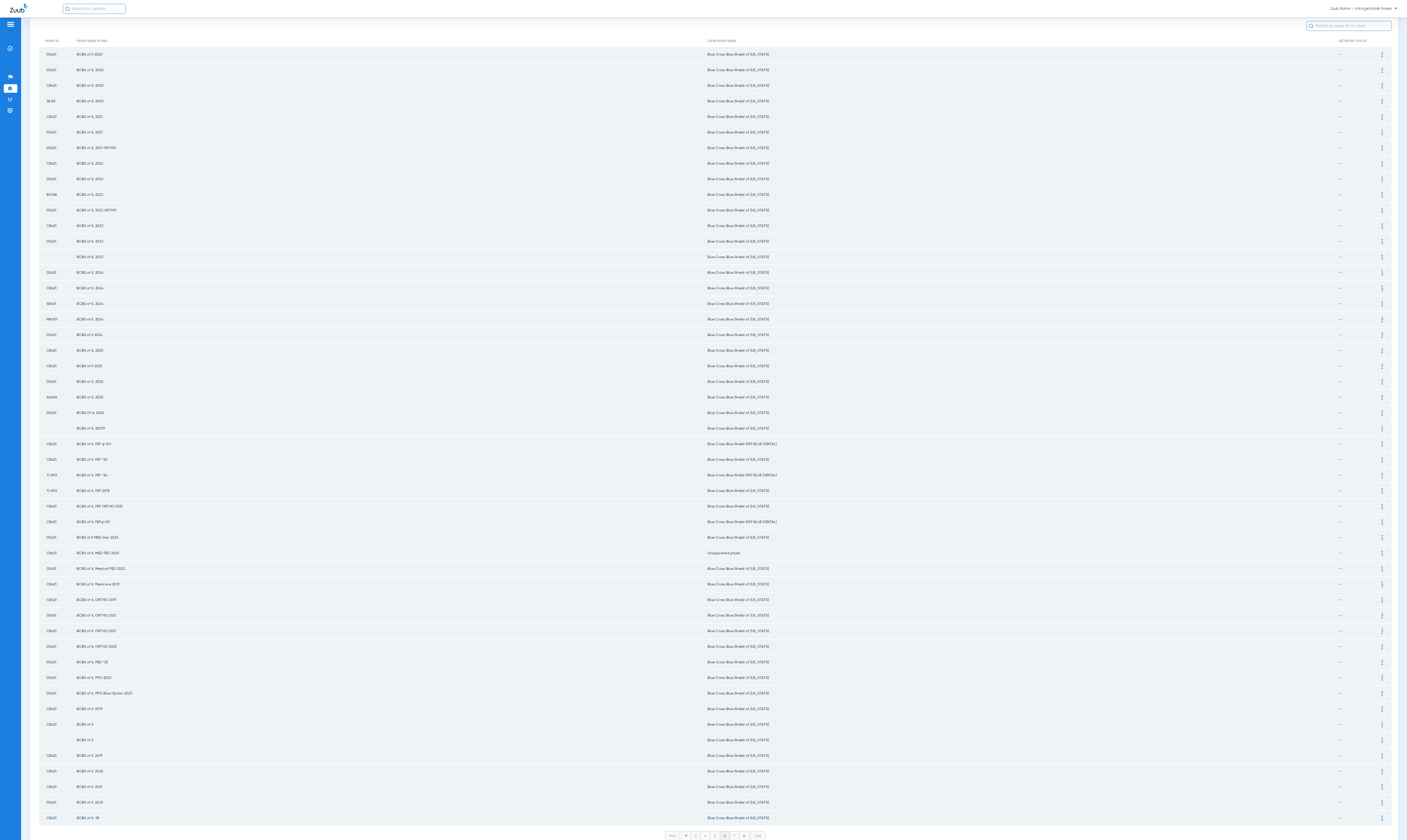
click at [730, 831] on li "7" at bounding box center [734, 836] width 9 height 9
click at [730, 831] on li "8" at bounding box center [735, 836] width 10 height 9
click at [730, 831] on li "9" at bounding box center [734, 836] width 9 height 9
click at [729, 831] on li "10" at bounding box center [734, 836] width 11 height 9
click at [730, 831] on li "11" at bounding box center [735, 836] width 10 height 9
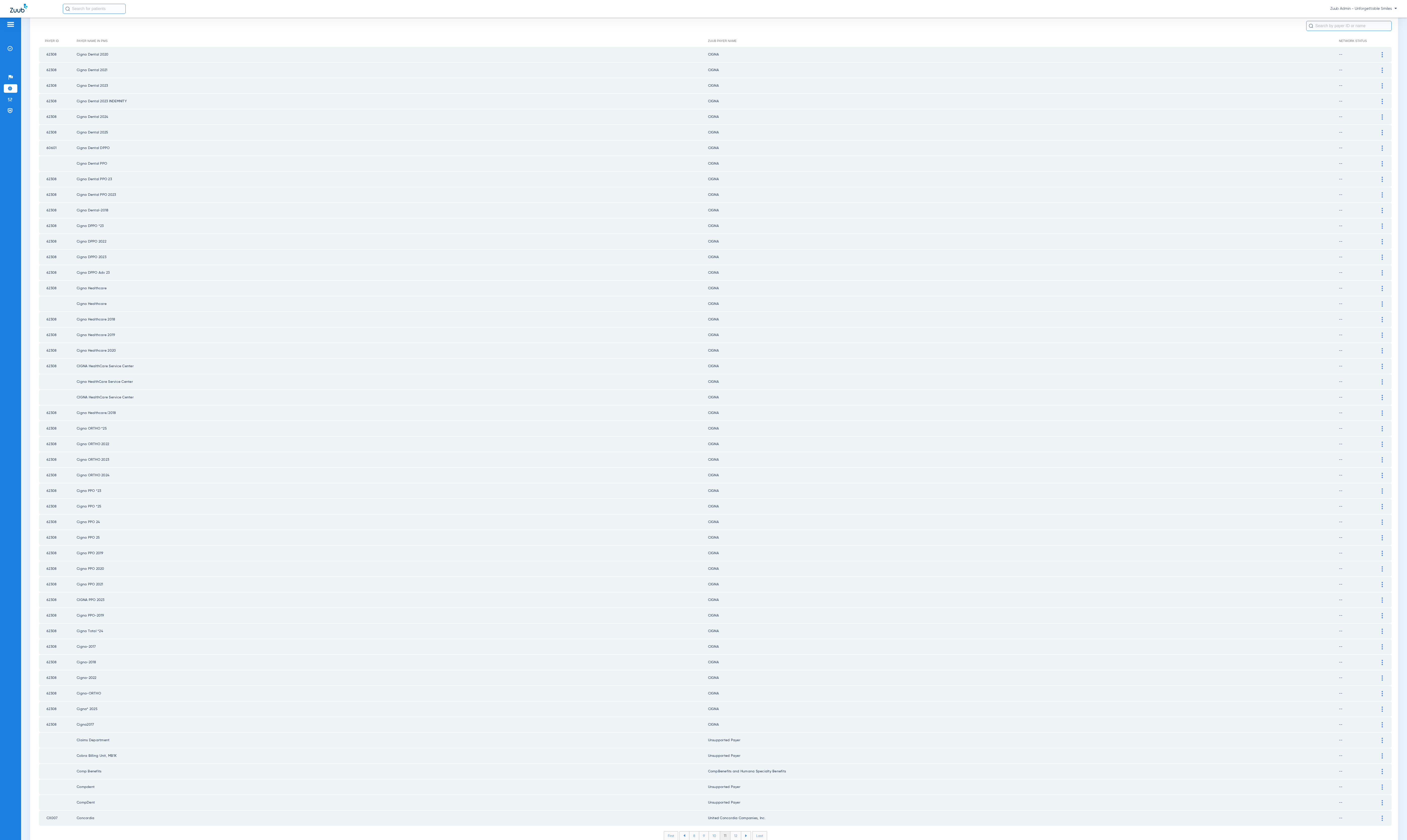
click at [730, 831] on li "12" at bounding box center [736, 836] width 11 height 9
click at [731, 831] on li "13" at bounding box center [736, 836] width 11 height 9
click at [731, 831] on li "14" at bounding box center [737, 836] width 11 height 9
click at [731, 831] on li "15" at bounding box center [737, 836] width 11 height 9
click at [732, 831] on li "16" at bounding box center [737, 836] width 11 height 9
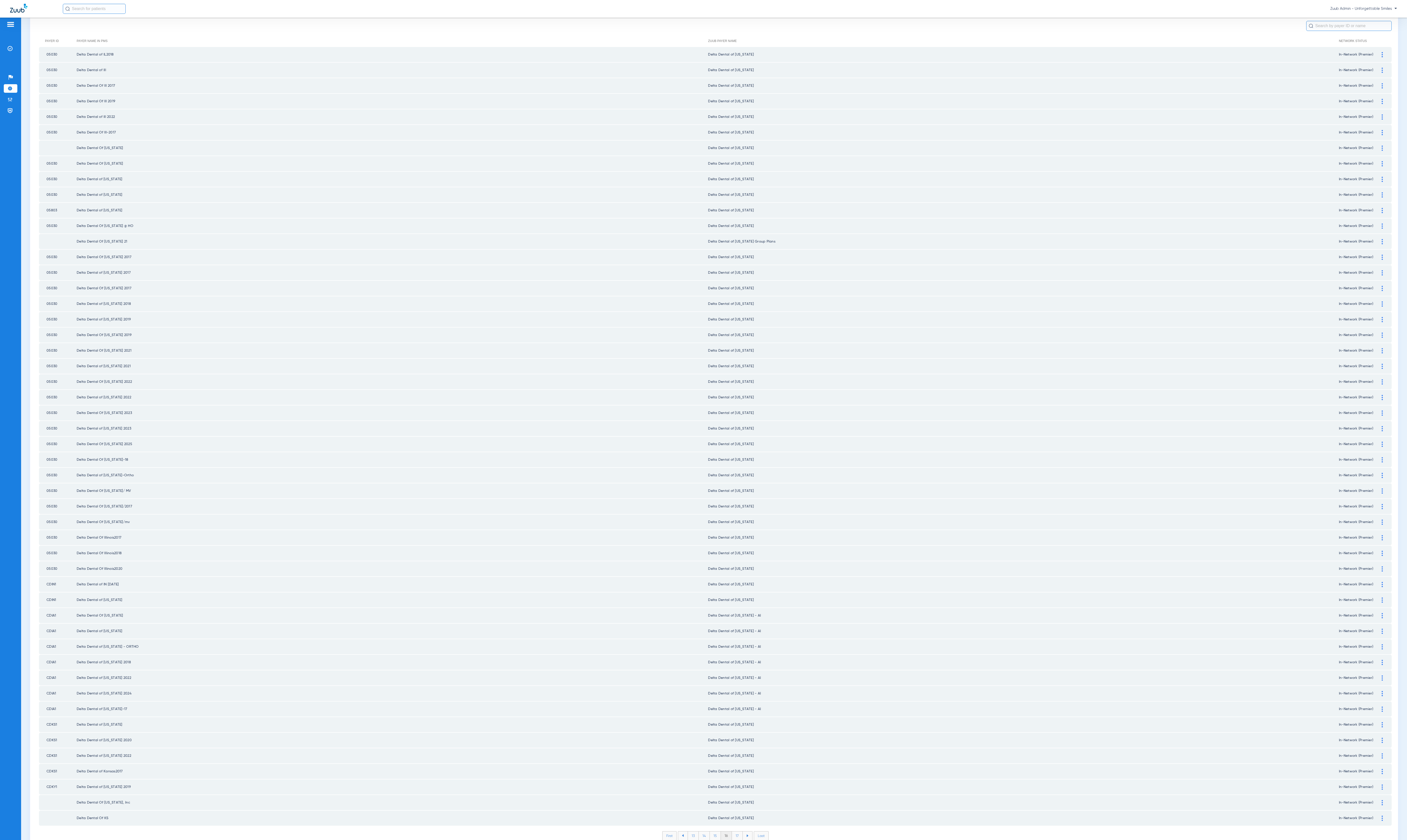
click at [732, 831] on li "17" at bounding box center [737, 836] width 11 height 9
click at [732, 831] on li "18" at bounding box center [737, 836] width 11 height 9
click at [732, 831] on li "19" at bounding box center [737, 836] width 11 height 9
click at [731, 831] on li "20" at bounding box center [737, 836] width 12 height 9
click at [732, 831] on li "21" at bounding box center [737, 836] width 11 height 9
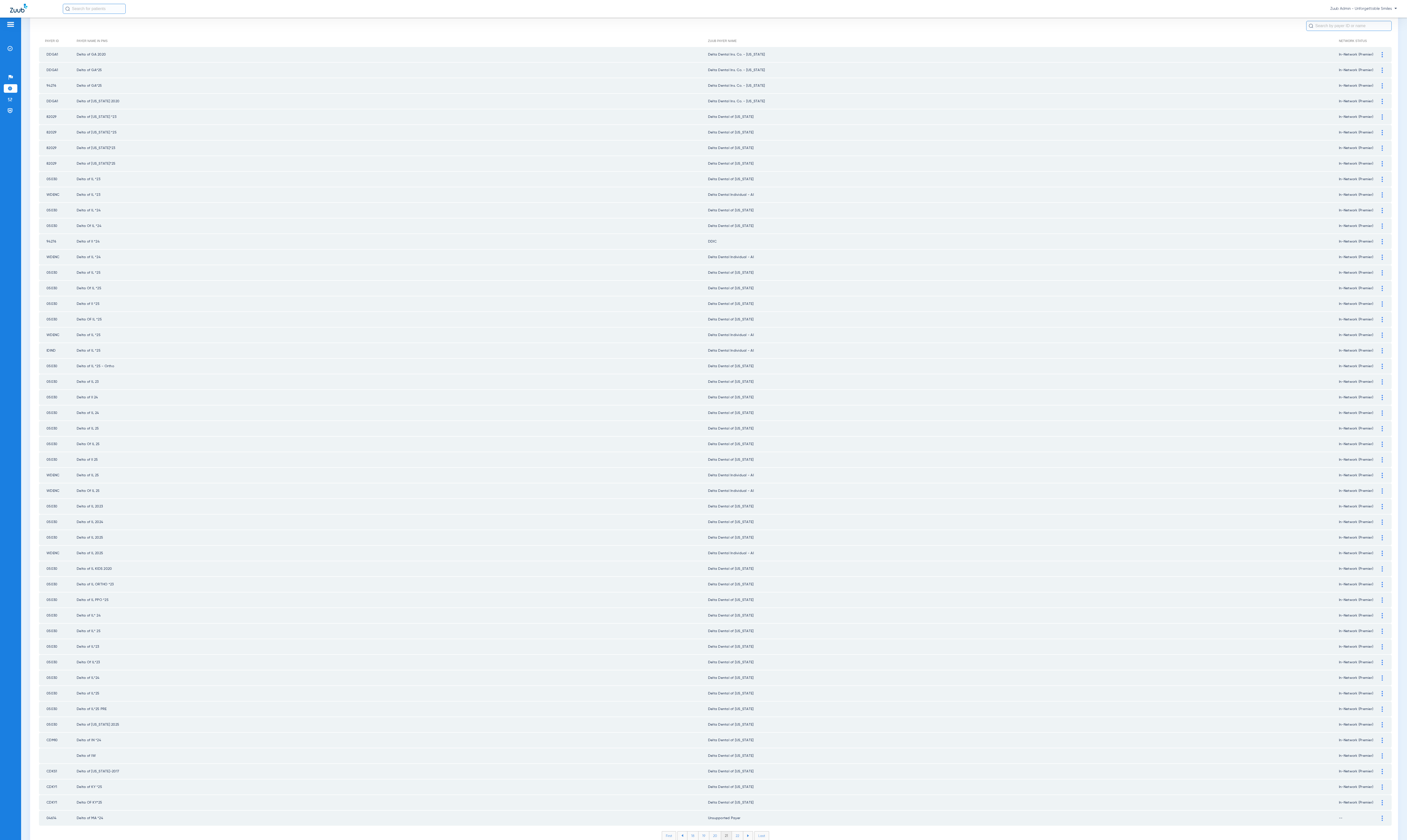
click at [732, 831] on li "22" at bounding box center [737, 836] width 11 height 9
click at [732, 831] on li "23" at bounding box center [737, 836] width 11 height 9
click at [732, 831] on li "24" at bounding box center [737, 836] width 11 height 9
click at [732, 831] on li "25" at bounding box center [737, 836] width 11 height 9
click at [732, 831] on li "26" at bounding box center [738, 836] width 11 height 9
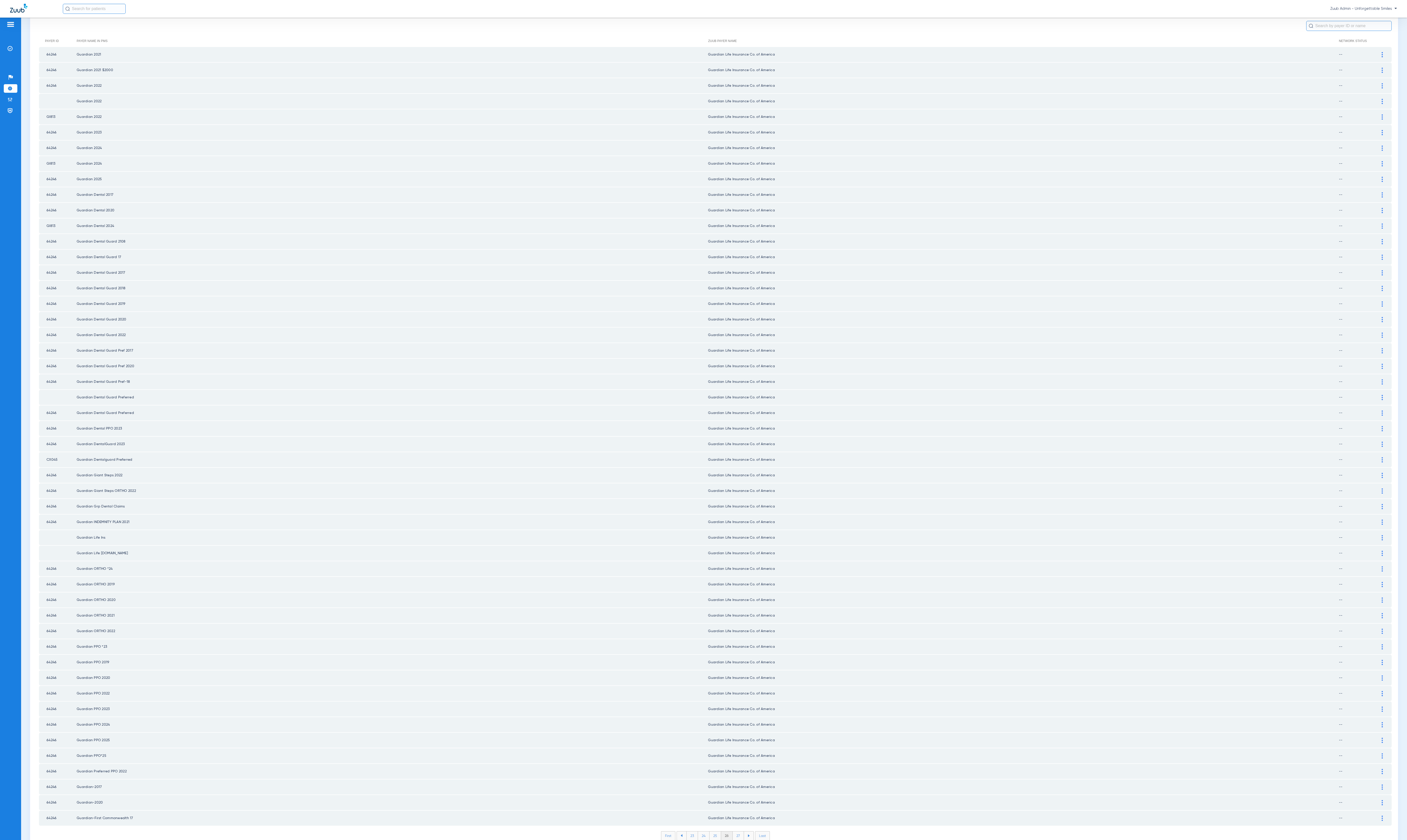
click at [732, 831] on li "27" at bounding box center [738, 836] width 11 height 9
click at [732, 831] on li "28" at bounding box center [738, 836] width 11 height 9
click at [732, 831] on li "29" at bounding box center [738, 836] width 11 height 9
click at [732, 831] on li "30" at bounding box center [738, 836] width 12 height 9
click at [733, 831] on li "31" at bounding box center [738, 836] width 11 height 9
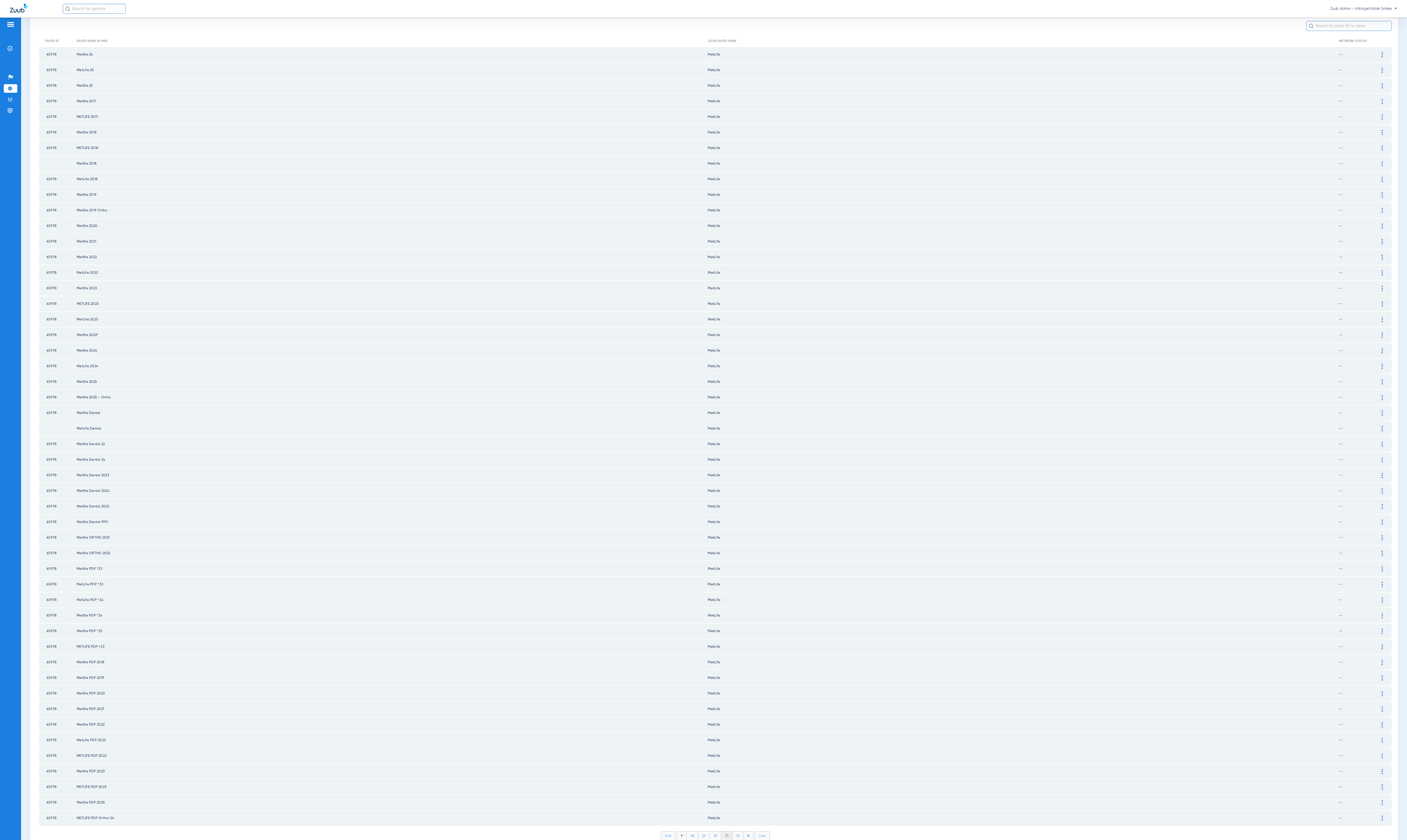
click at [732, 831] on li "32" at bounding box center [738, 836] width 11 height 9
click at [732, 831] on li "33" at bounding box center [738, 836] width 11 height 9
click at [732, 831] on li "34" at bounding box center [738, 836] width 11 height 9
click at [732, 831] on li "35" at bounding box center [737, 836] width 11 height 9
click at [732, 831] on li "36" at bounding box center [738, 836] width 11 height 9
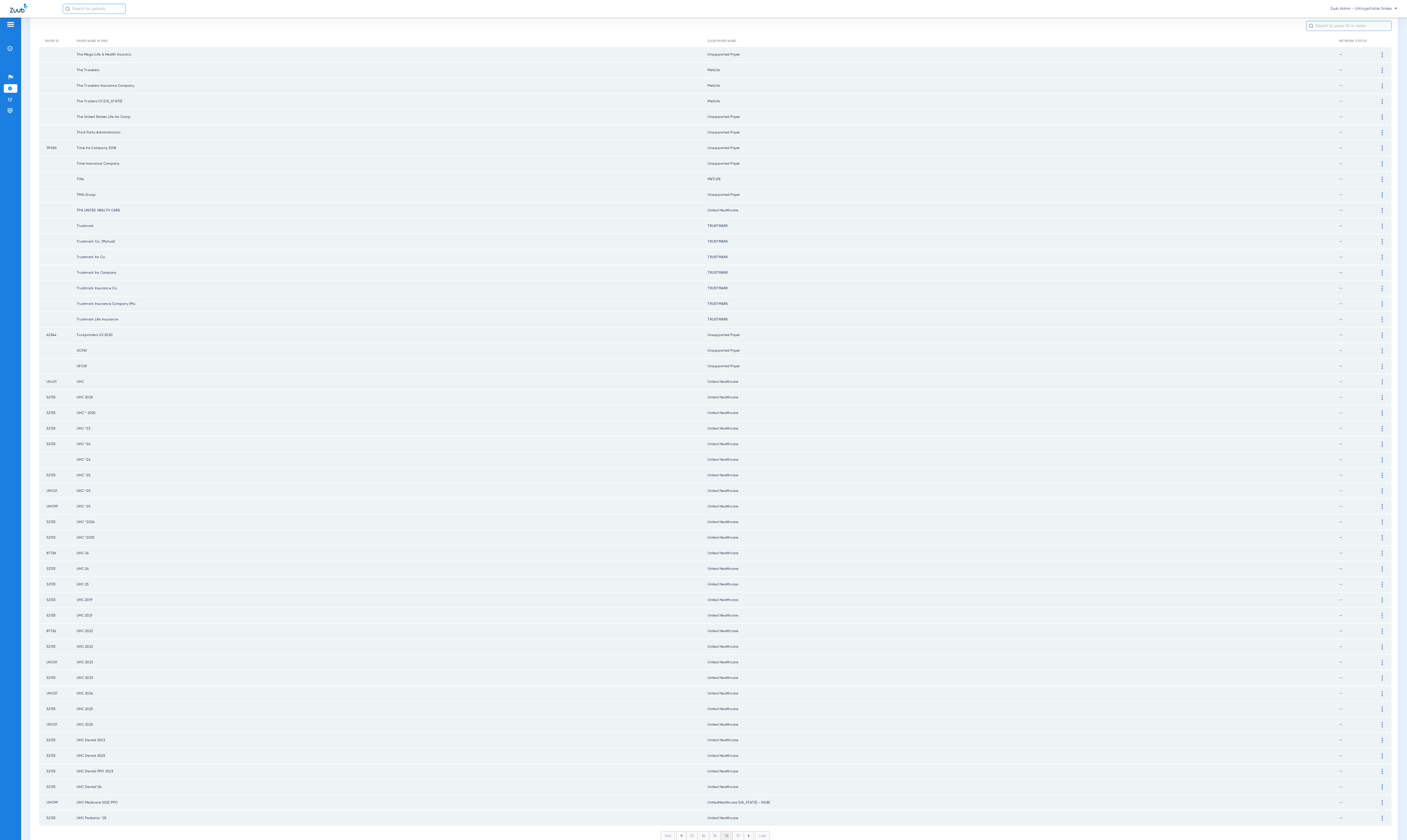
click at [732, 831] on li "37" at bounding box center [738, 836] width 11 height 9
click at [732, 831] on li "38" at bounding box center [738, 836] width 11 height 9
click at [732, 831] on li "39" at bounding box center [738, 836] width 11 height 9
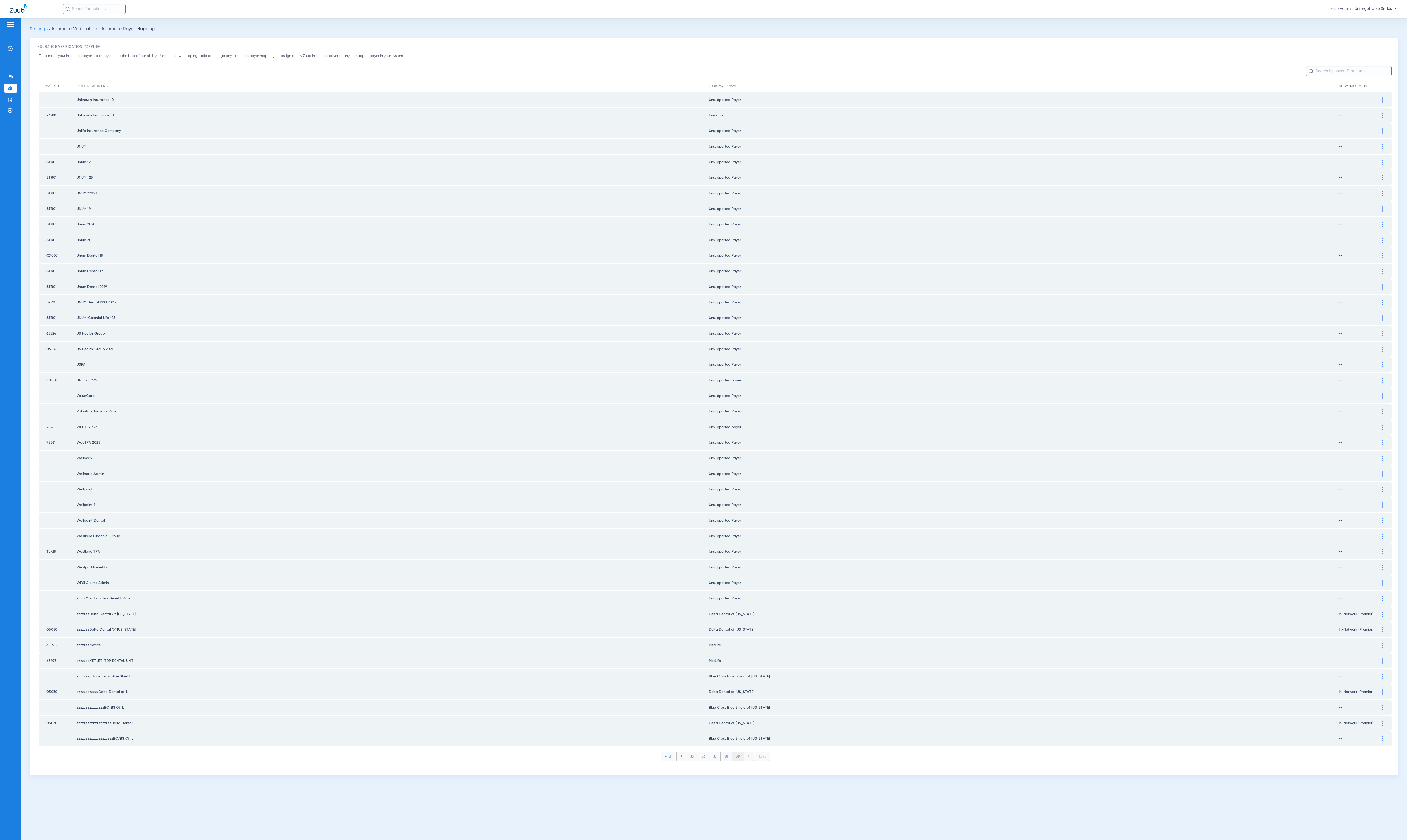
scroll to position [0, 0]
click at [730, 812] on div "Settings Insurance Verification - Insurance Payer Mapping Insurance Verificatio…" at bounding box center [714, 429] width 1386 height 823
click at [8, 99] on img at bounding box center [10, 99] width 5 height 5
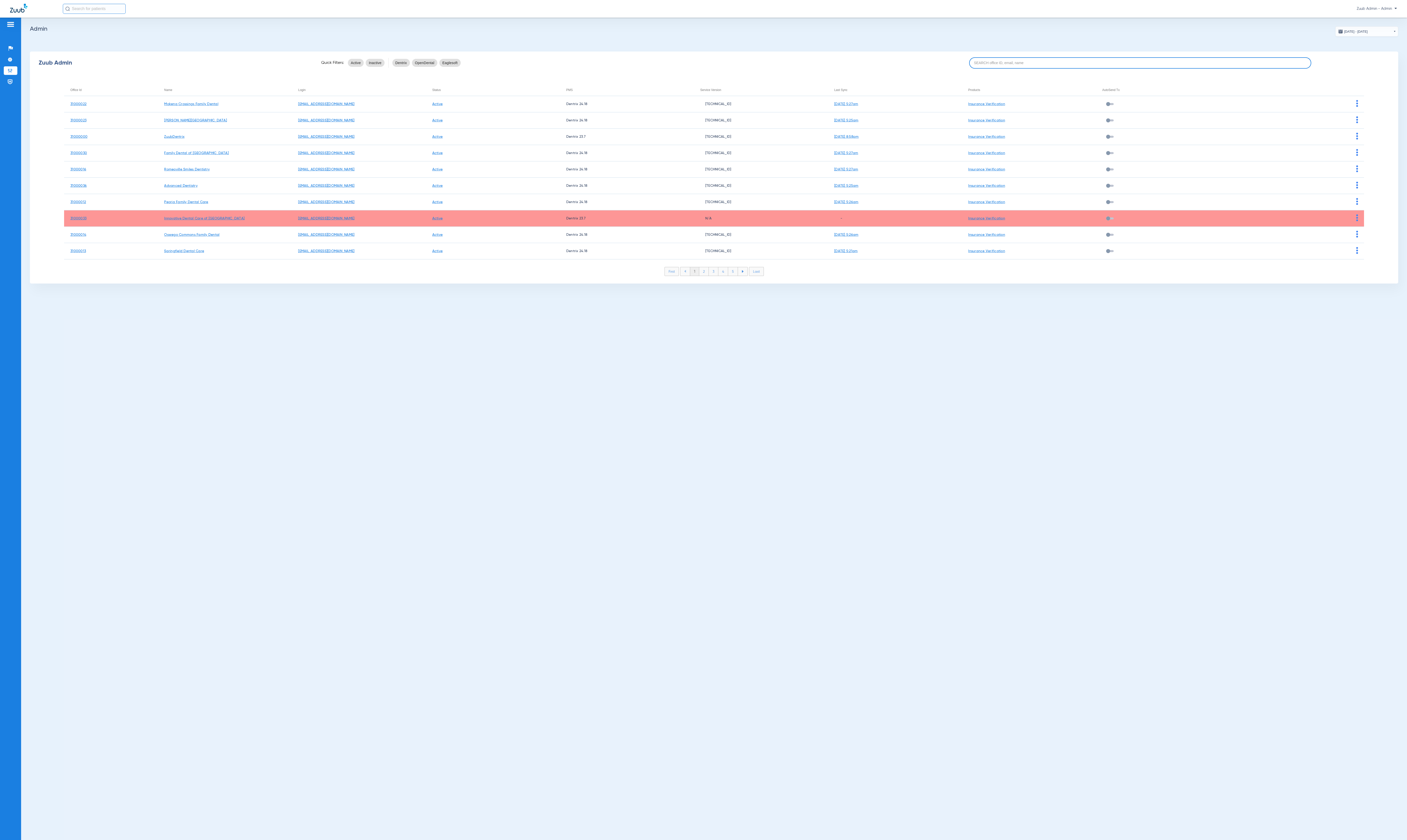
click at [1096, 67] on input at bounding box center [1140, 63] width 342 height 11
paste input "31000016"
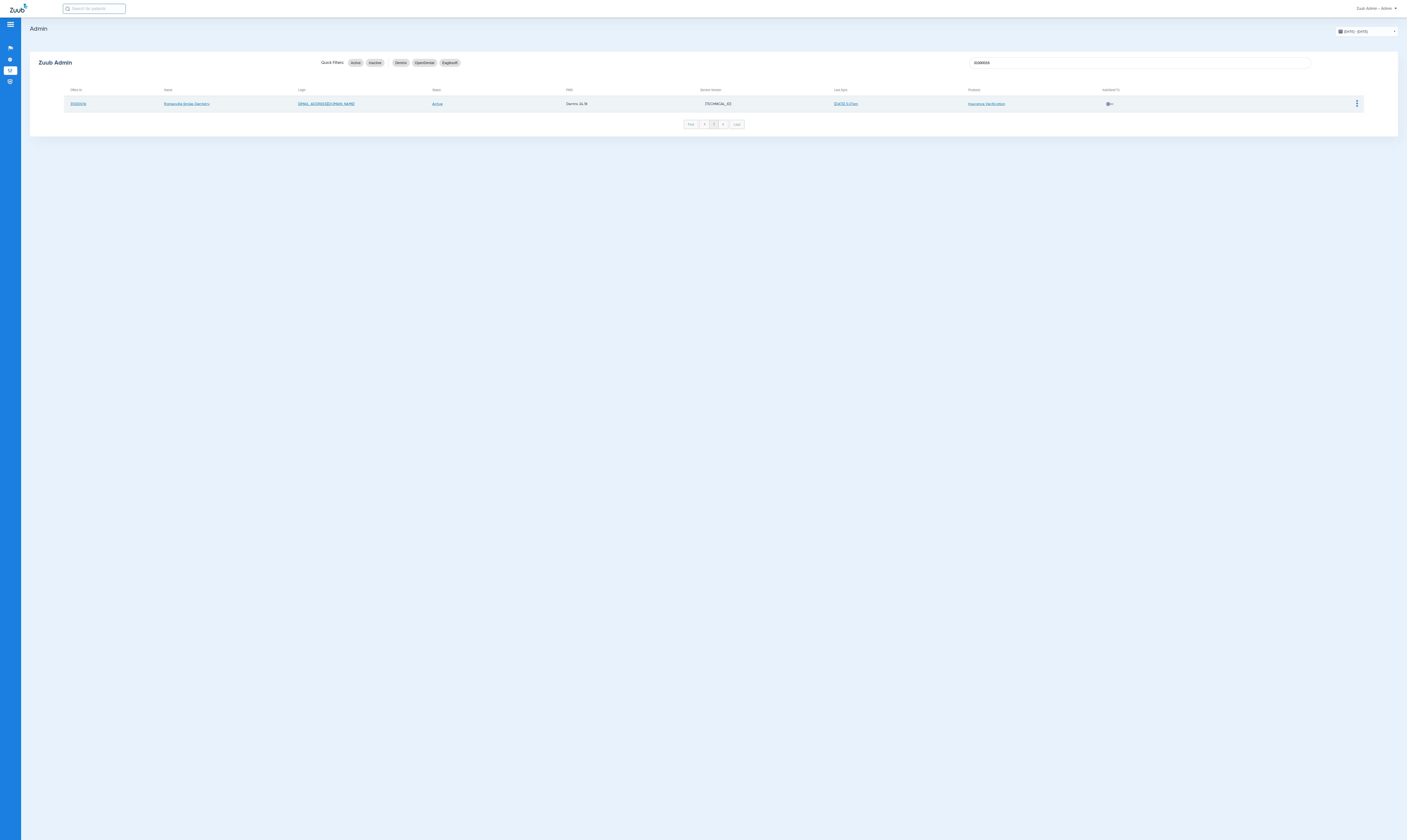
type input "31000016"
click at [1359, 103] on td at bounding box center [1297, 104] width 134 height 16
click at [1357, 103] on img at bounding box center [1357, 103] width 2 height 7
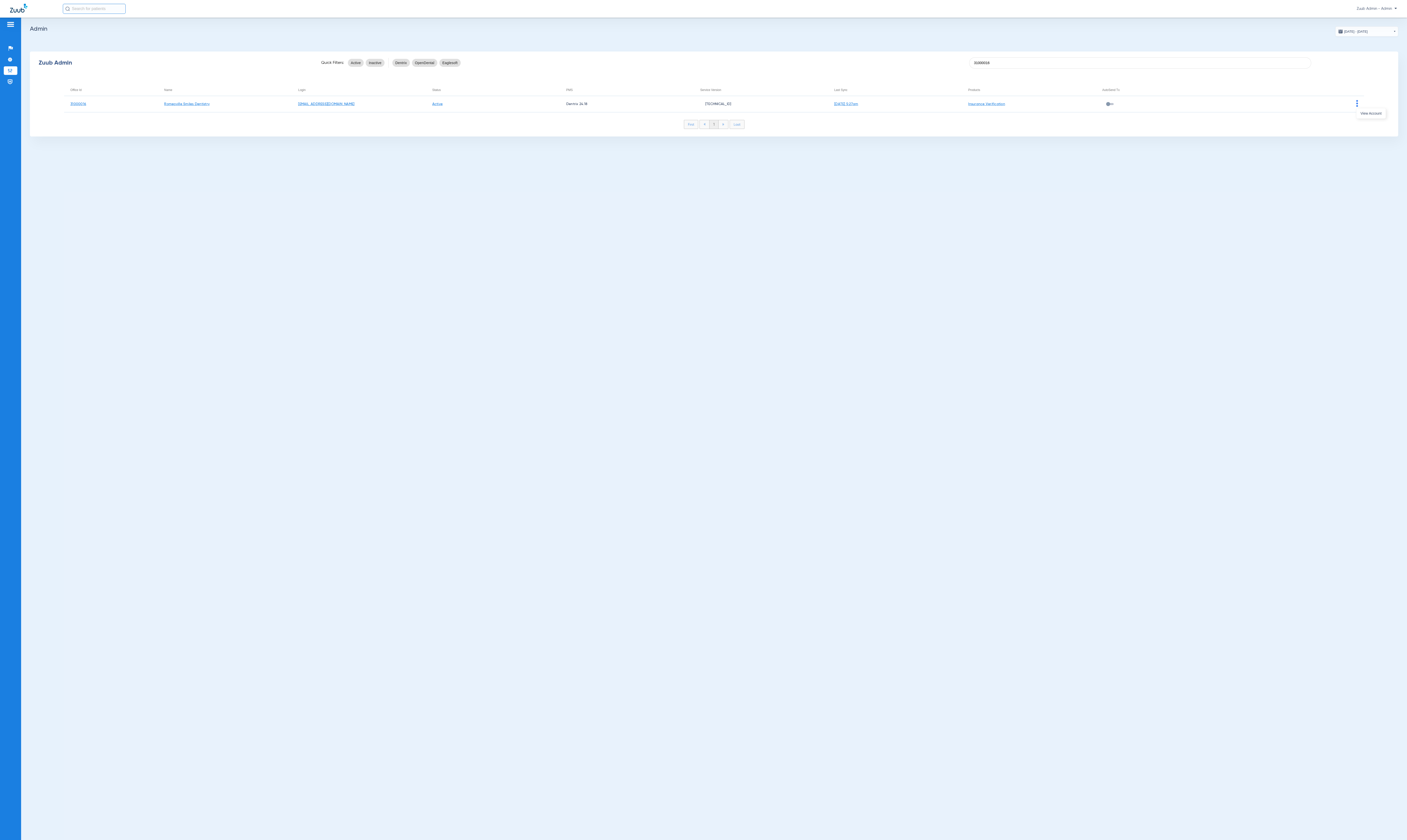
click at [1356, 113] on div "View Account" at bounding box center [1371, 113] width 29 height 10
click at [1359, 113] on div "Zuub Admin Quick Filters: Active Inactive Dentrix OpenDental Eaglesoft 31000016…" at bounding box center [714, 94] width 1368 height 85
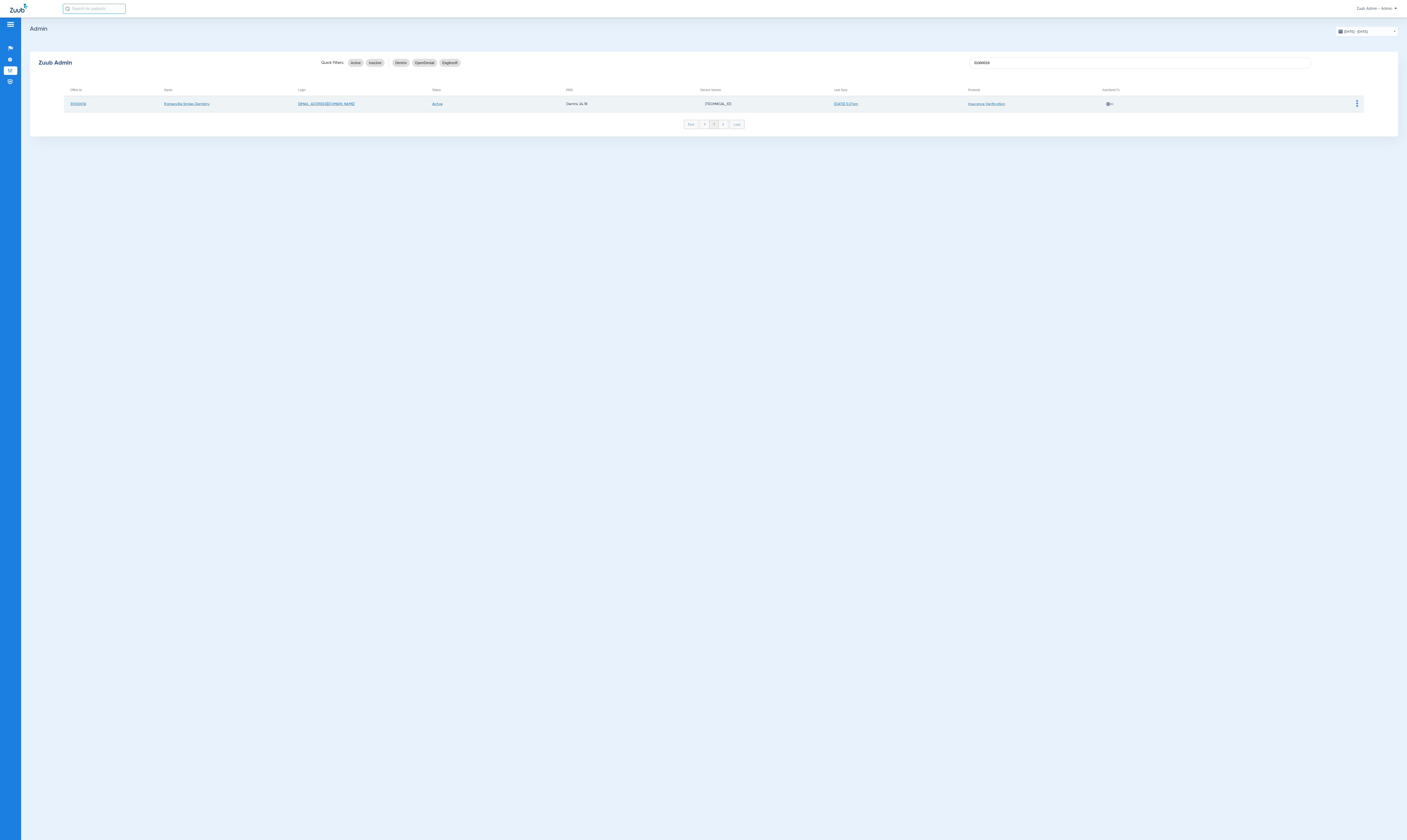
click at [1359, 106] on td at bounding box center [1297, 104] width 134 height 16
click at [1359, 102] on td at bounding box center [1297, 104] width 134 height 16
click at [1357, 101] on img at bounding box center [1357, 103] width 2 height 7
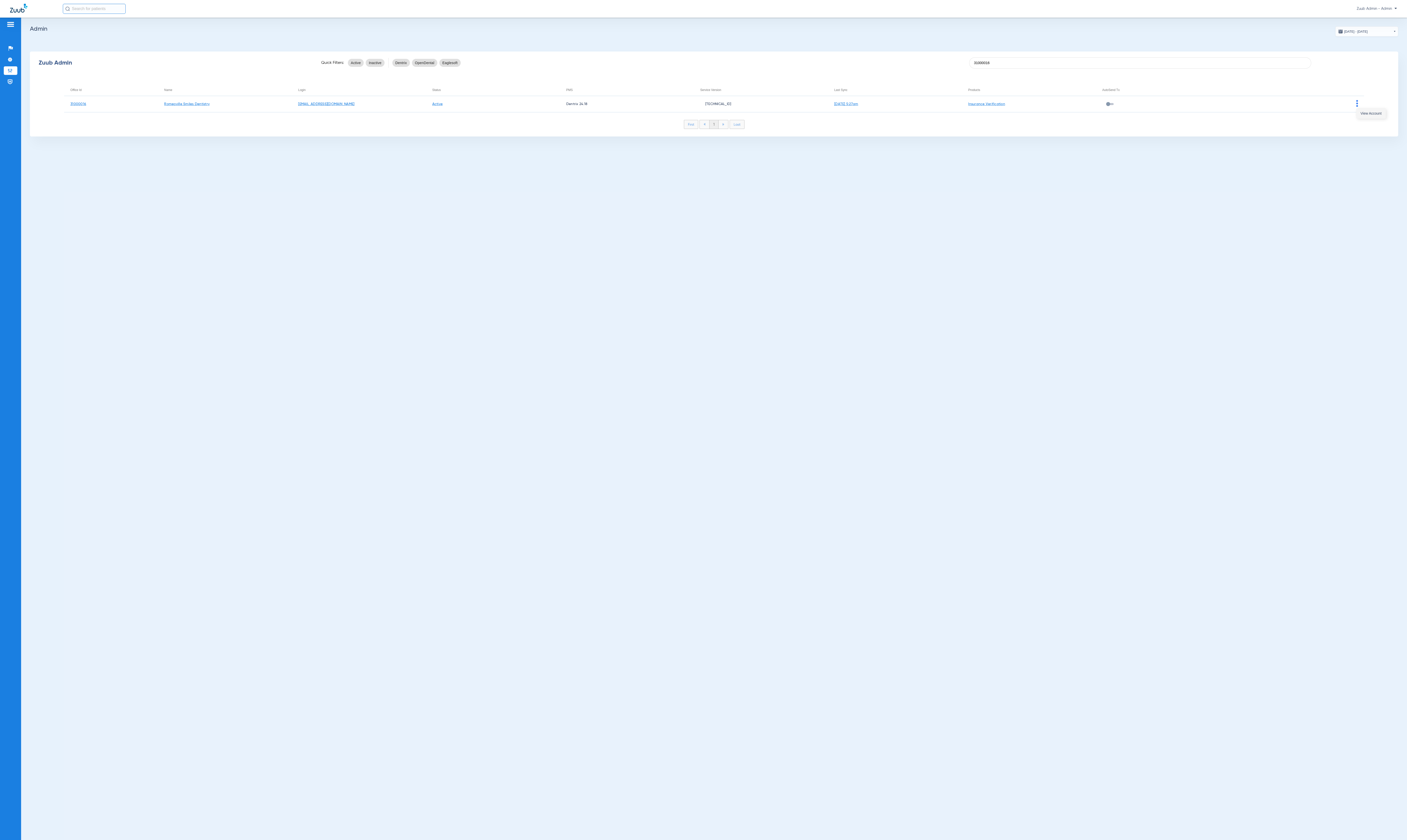
click at [1378, 117] on button "View Account" at bounding box center [1371, 113] width 29 height 10
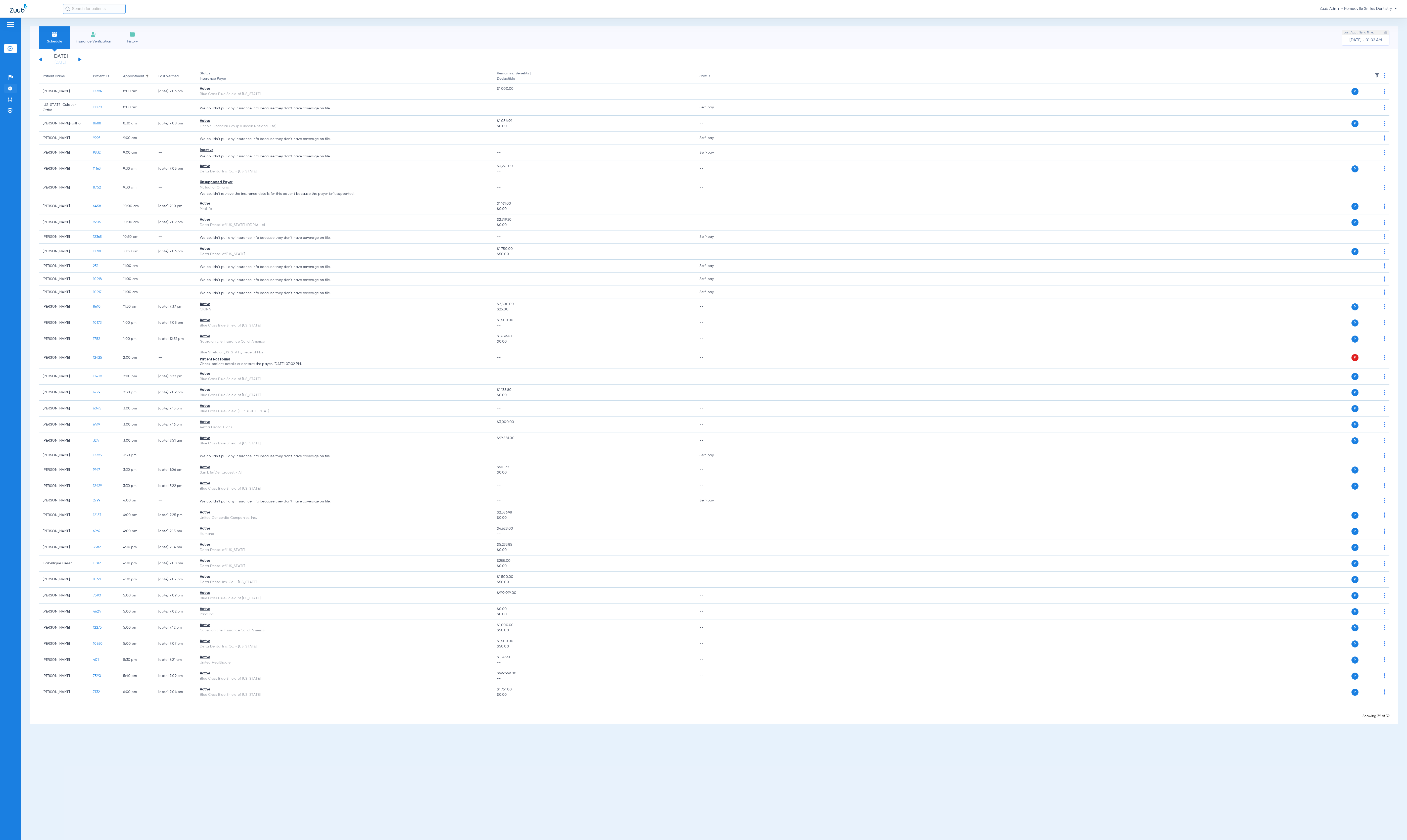
click at [8, 89] on img at bounding box center [10, 88] width 5 height 5
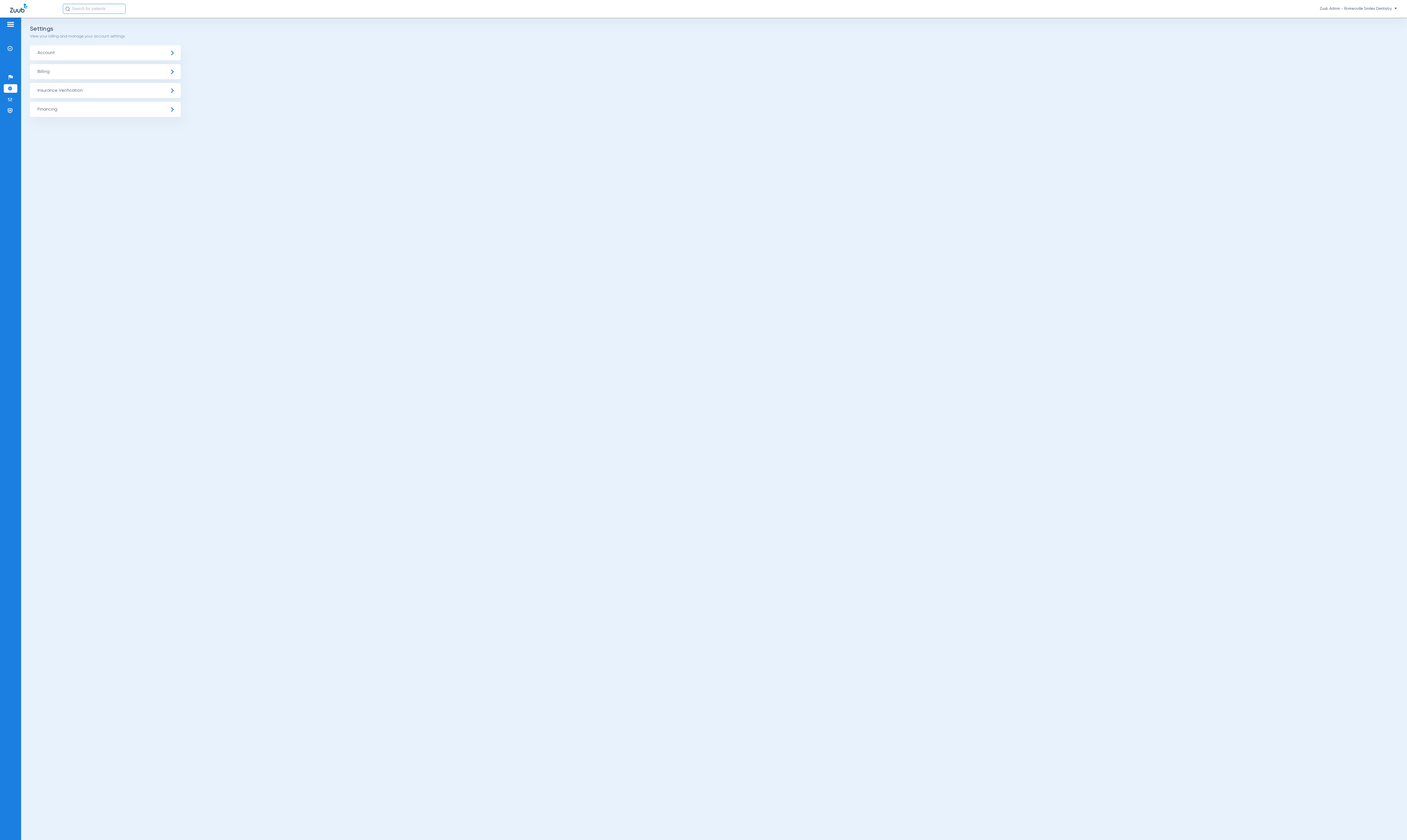
click at [96, 91] on span "Insurance Verification" at bounding box center [105, 91] width 151 height 15
click at [111, 127] on li "Insurance Payer Mapping" at bounding box center [105, 129] width 151 height 13
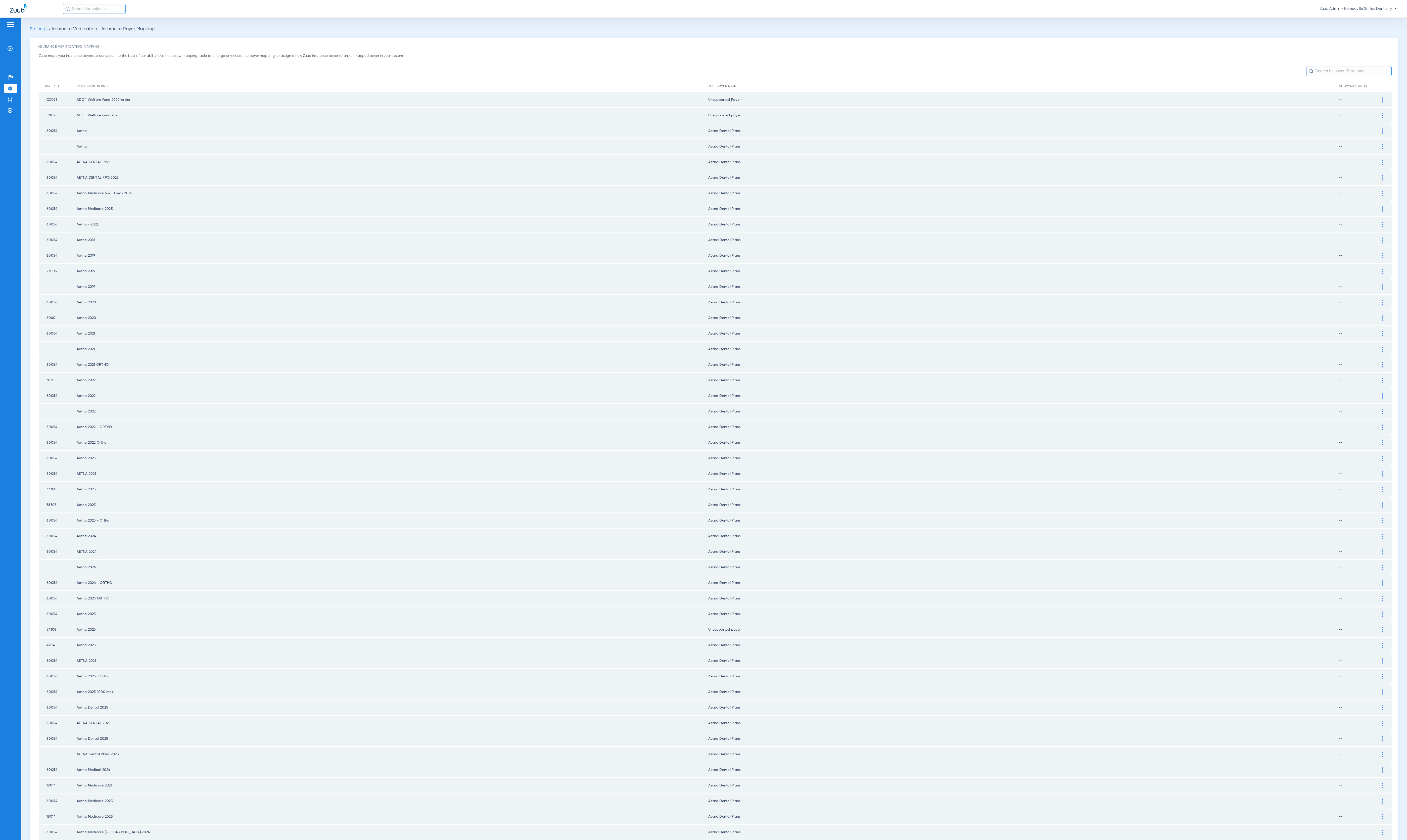
scroll to position [45, 0]
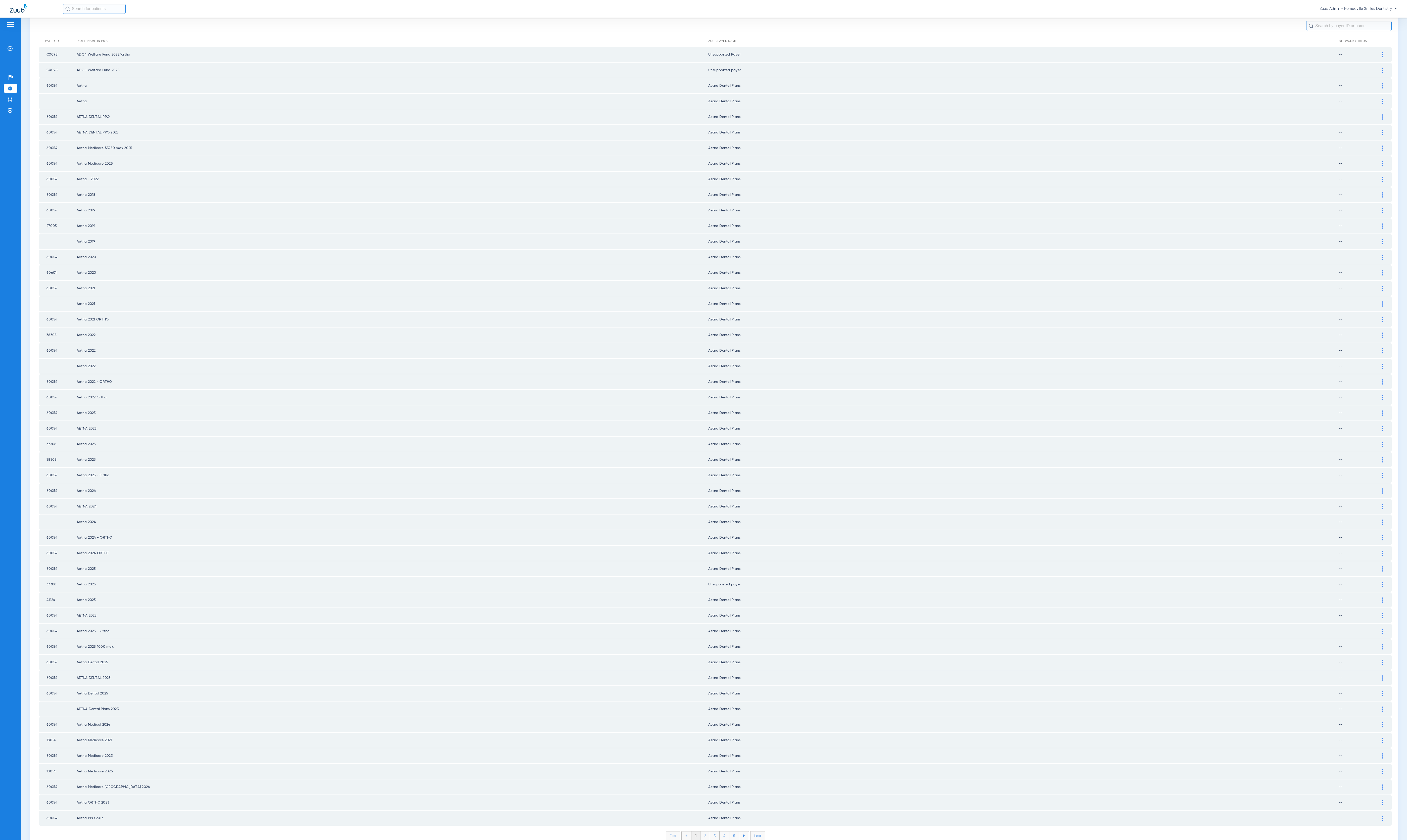
click at [701, 831] on li "2" at bounding box center [705, 836] width 9 height 9
click at [712, 831] on li "3" at bounding box center [714, 836] width 9 height 9
click at [719, 831] on li "4" at bounding box center [724, 836] width 10 height 9
click at [1378, 504] on div at bounding box center [1382, 507] width 9 height 5
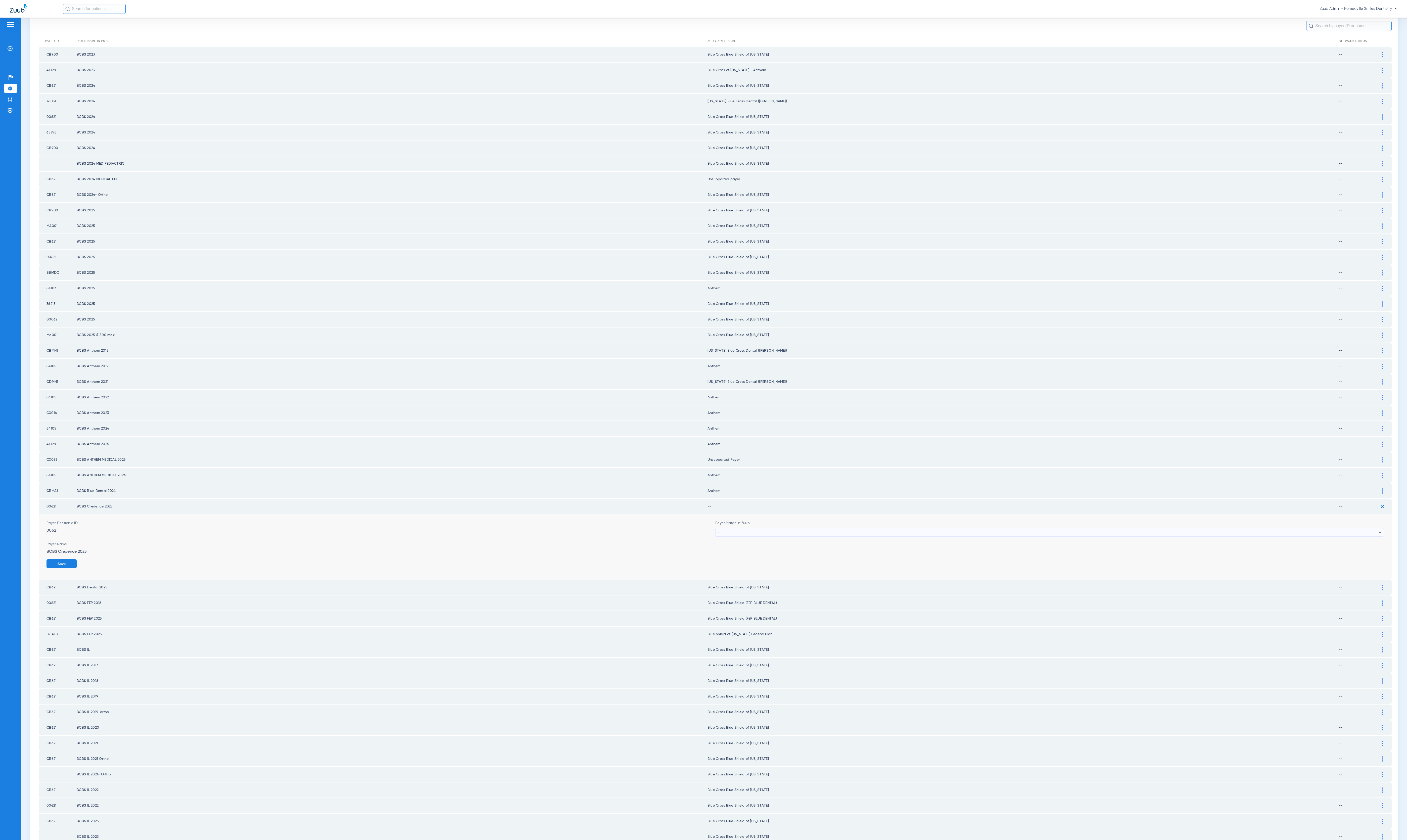
click at [830, 520] on div "Payer Match in Zuub --" at bounding box center [1050, 528] width 669 height 16
click at [827, 528] on div "--" at bounding box center [1049, 533] width 661 height 9
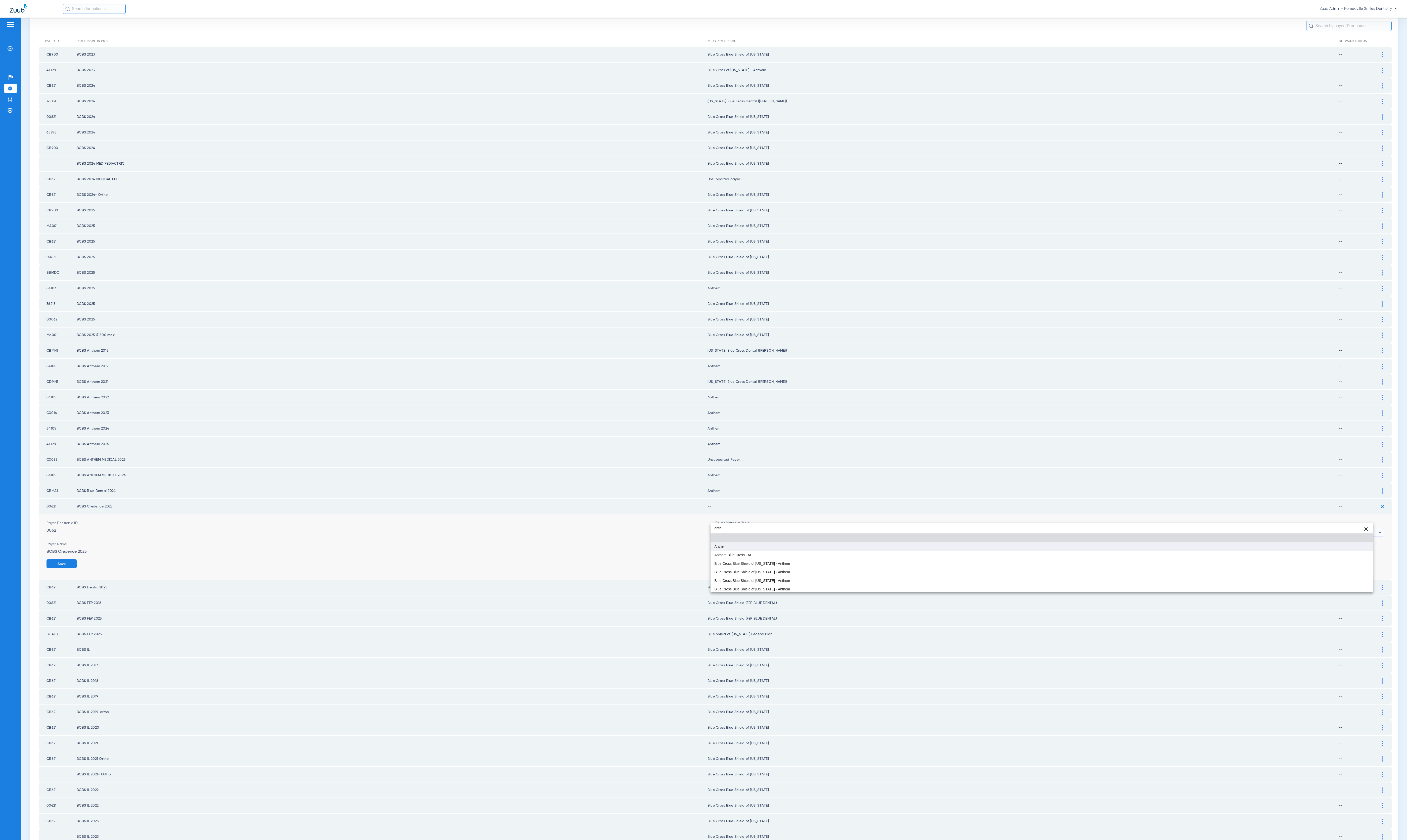
type input "anth"
click at [815, 543] on mat-option "Anthem" at bounding box center [1042, 547] width 663 height 9
click at [1369, 559] on button "Save" at bounding box center [1369, 564] width 30 height 9
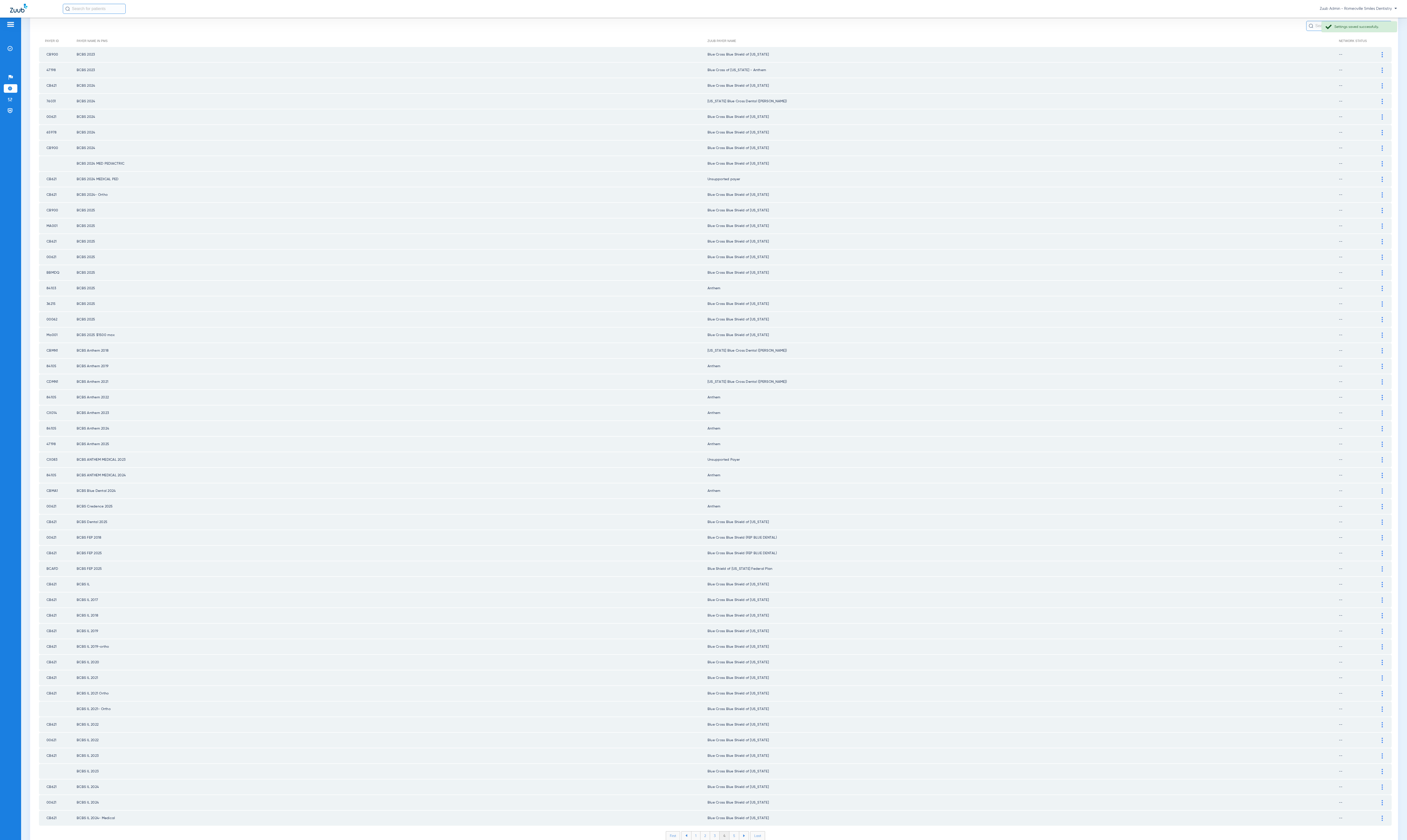
click at [729, 831] on li "5" at bounding box center [734, 836] width 10 height 9
click at [730, 831] on li "6" at bounding box center [734, 836] width 9 height 9
click at [730, 831] on li "7" at bounding box center [734, 836] width 9 height 9
click at [730, 831] on li "8" at bounding box center [735, 836] width 10 height 9
click at [730, 831] on li "9" at bounding box center [734, 836] width 9 height 9
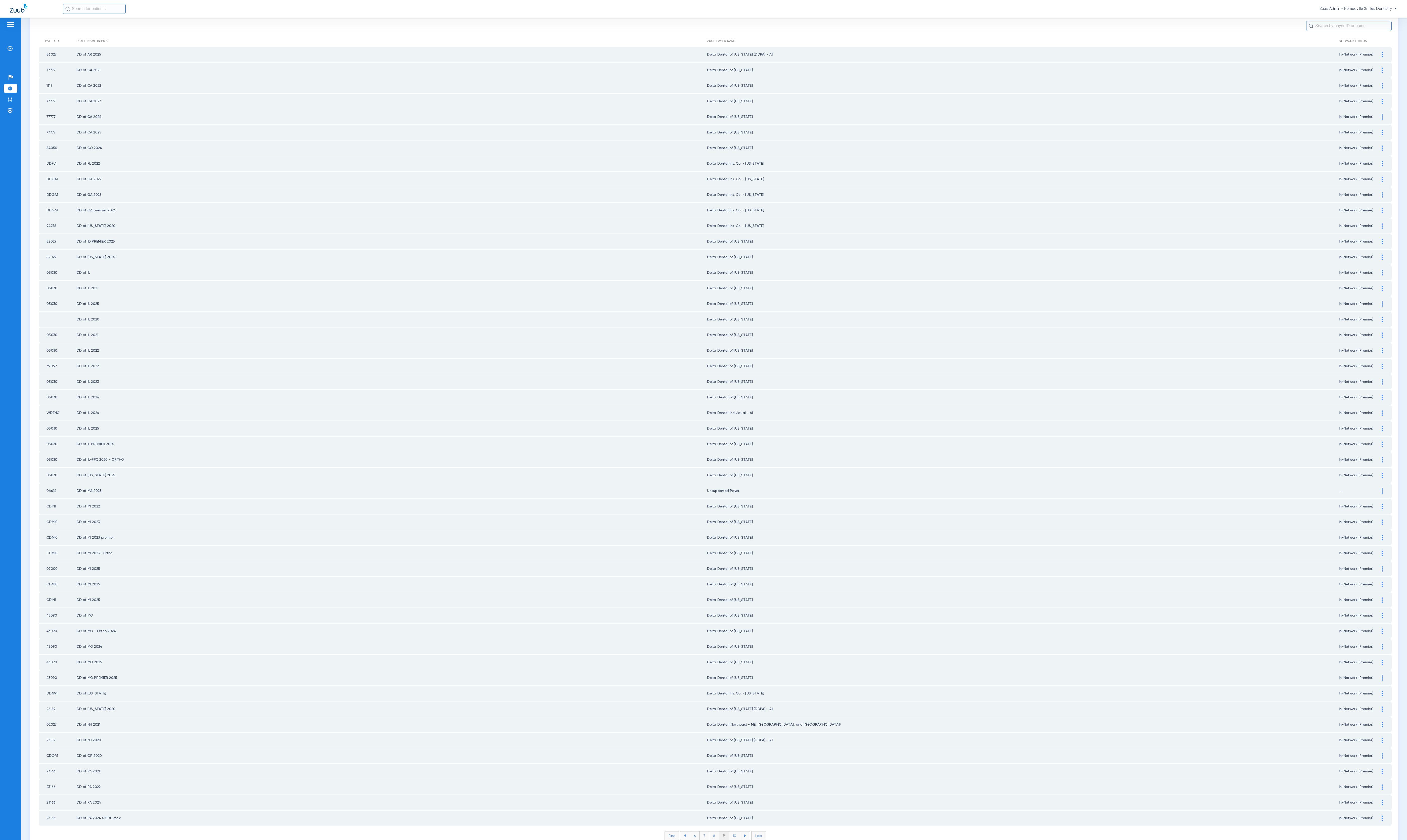
click at [729, 831] on li "10" at bounding box center [734, 836] width 11 height 9
click at [730, 831] on li "11" at bounding box center [735, 836] width 10 height 9
click at [730, 831] on li "12" at bounding box center [736, 836] width 11 height 9
click at [731, 831] on li "13" at bounding box center [736, 836] width 11 height 9
click at [731, 831] on li "14" at bounding box center [737, 836] width 11 height 9
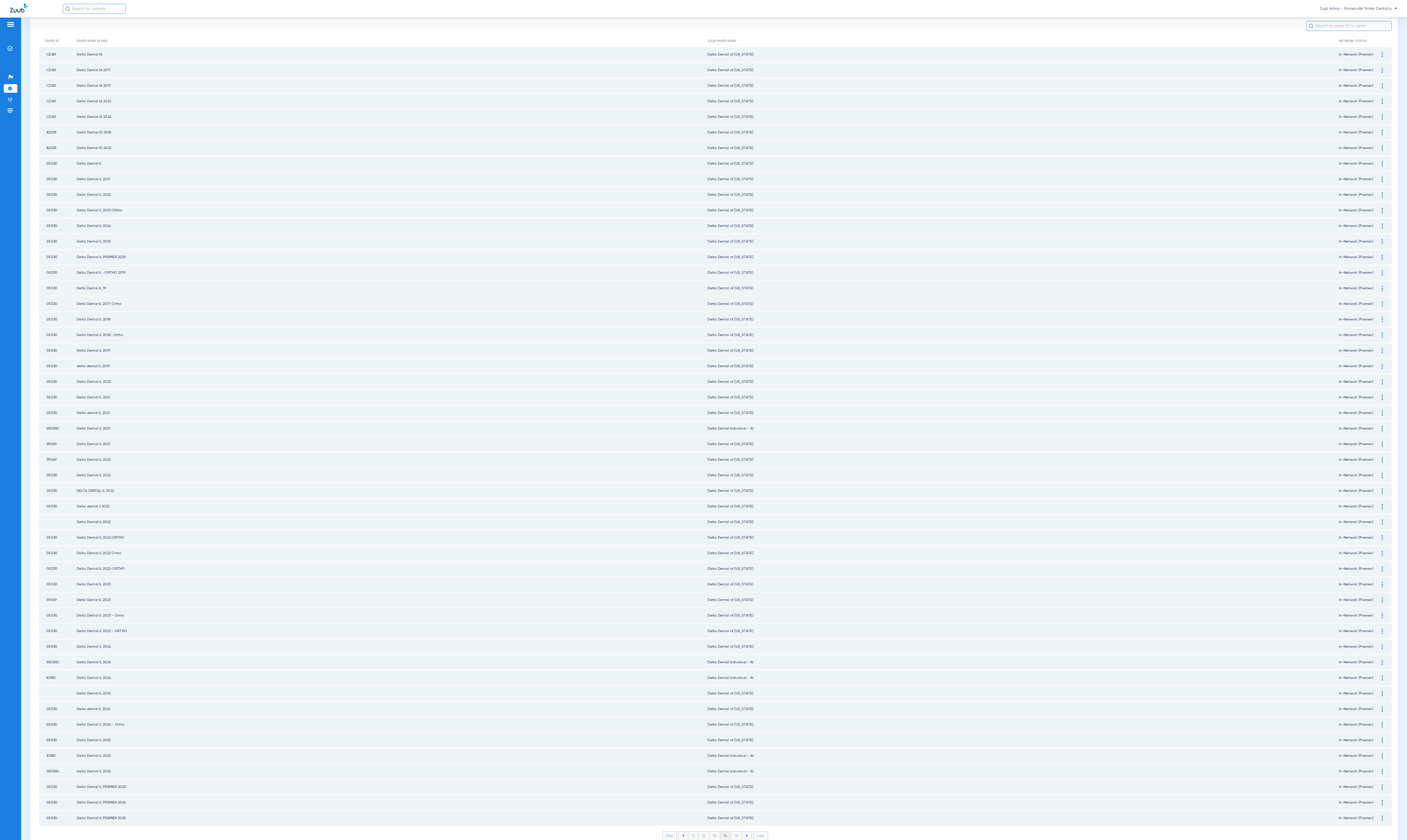
click at [731, 831] on li "15" at bounding box center [737, 836] width 11 height 9
click at [732, 831] on li "16" at bounding box center [737, 836] width 11 height 9
click at [732, 831] on li "17" at bounding box center [737, 836] width 11 height 9
click at [1382, 784] on img at bounding box center [1382, 787] width 1 height 5
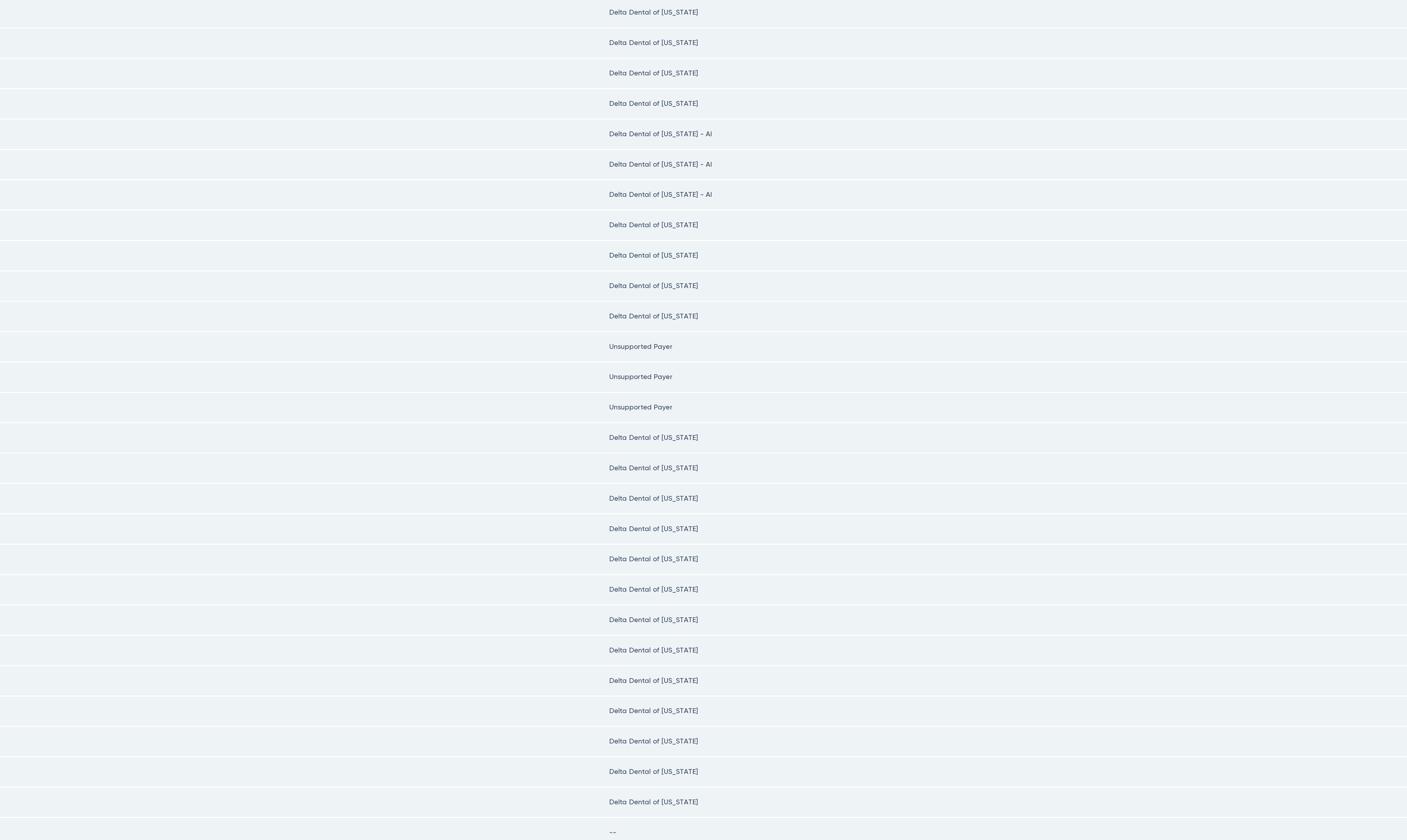
scroll to position [110, 0]
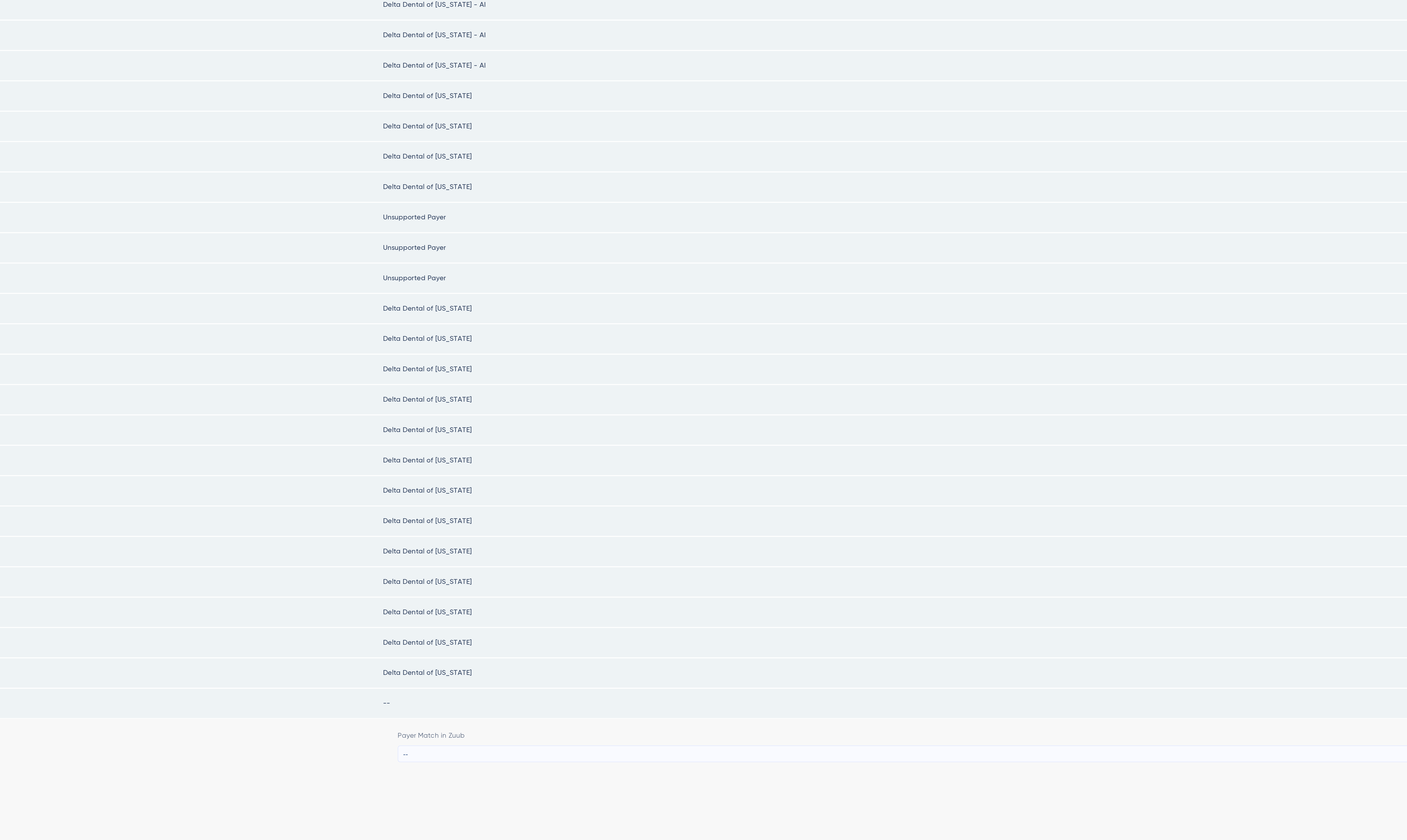
click at [738, 744] on div "--" at bounding box center [1049, 748] width 661 height 9
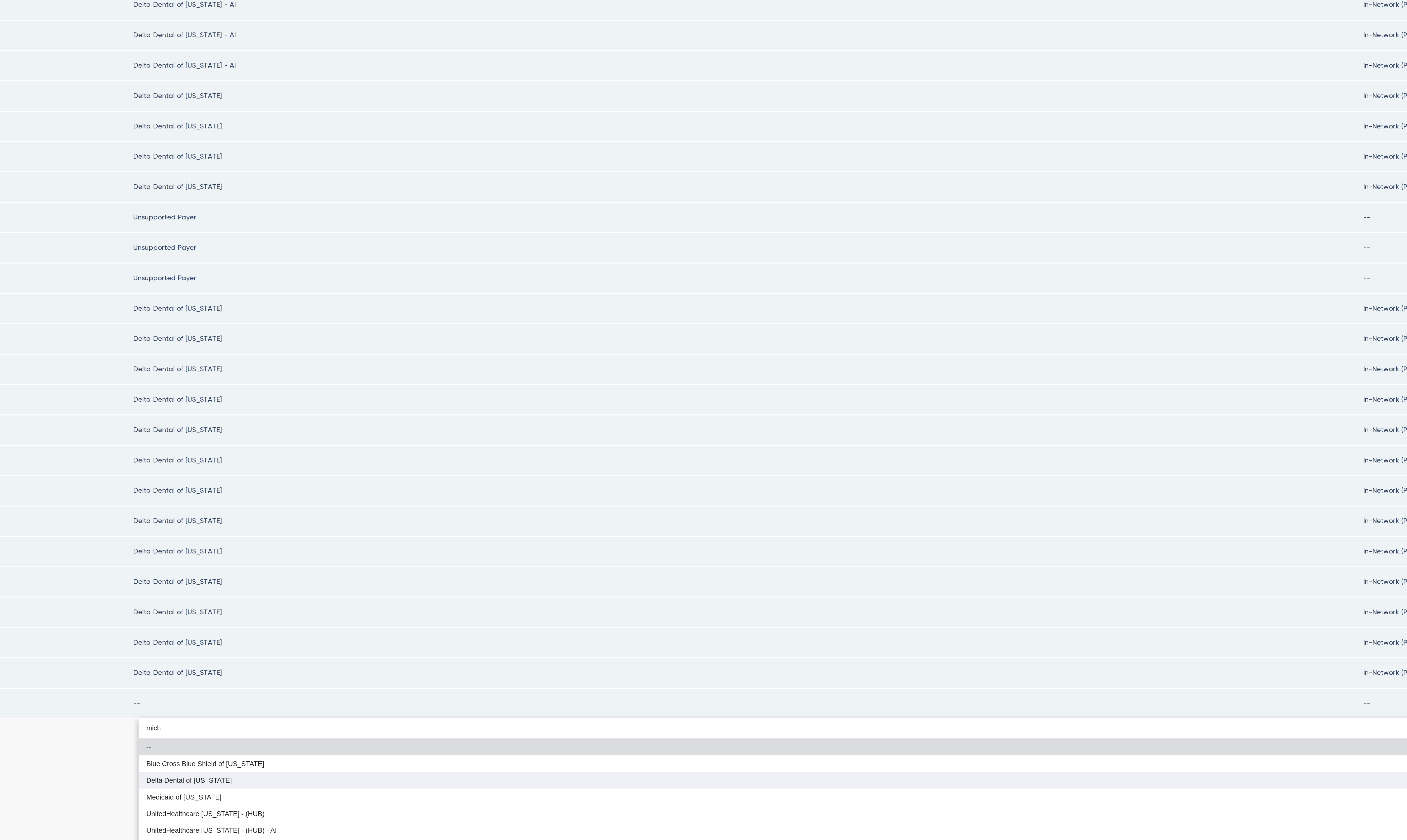
type input "mich"
click at [843, 760] on mat-option "Delta Dental of [US_STATE]" at bounding box center [1042, 761] width 663 height 9
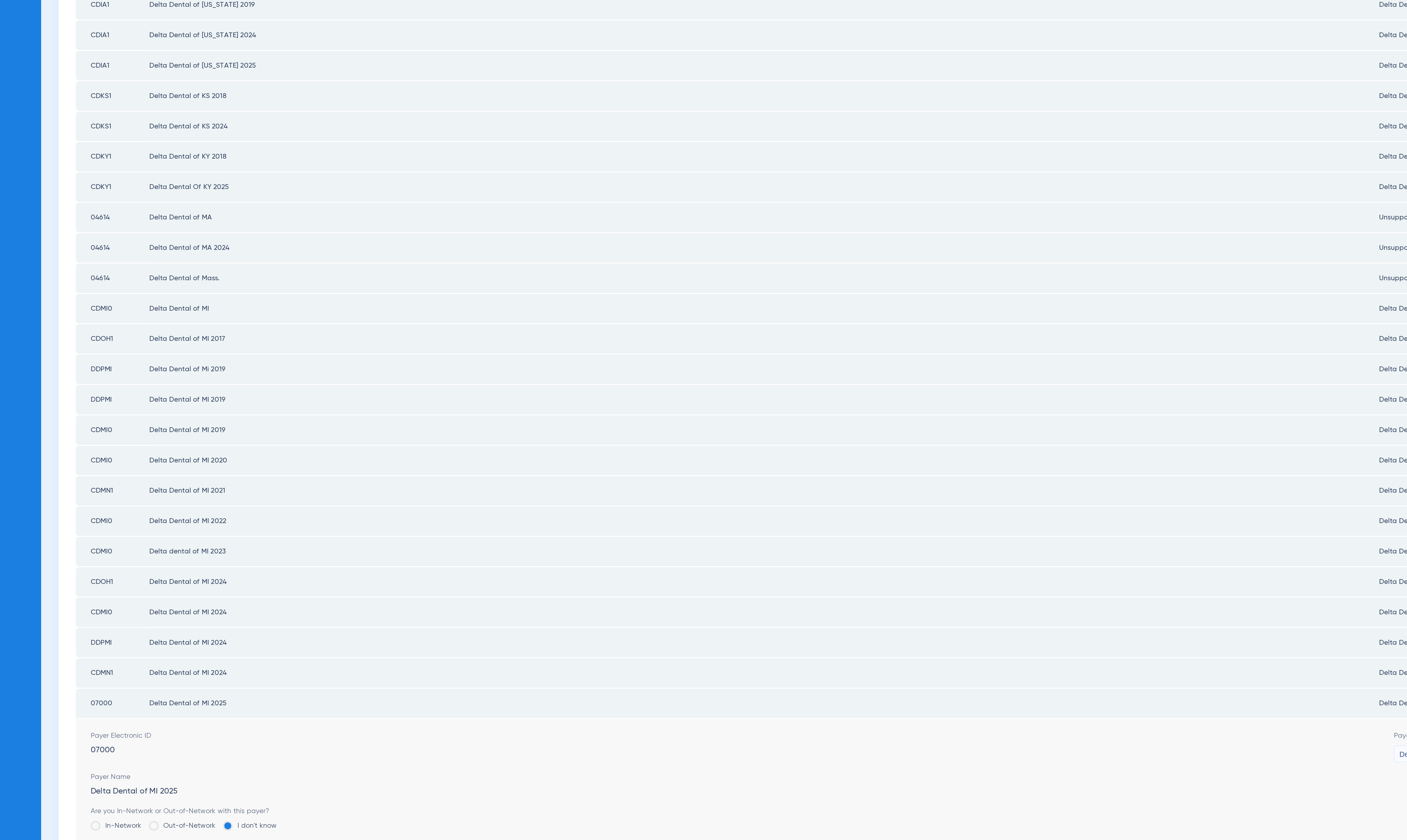
click at [61, 782] on label "In-Network" at bounding box center [60, 784] width 26 height 5
click at [74, 783] on input "In-Network" at bounding box center [74, 783] width 0 height 0
click at [69, 800] on label "Premier" at bounding box center [94, 802] width 96 height 5
click at [68, 801] on input "Premier" at bounding box center [68, 801] width 0 height 0
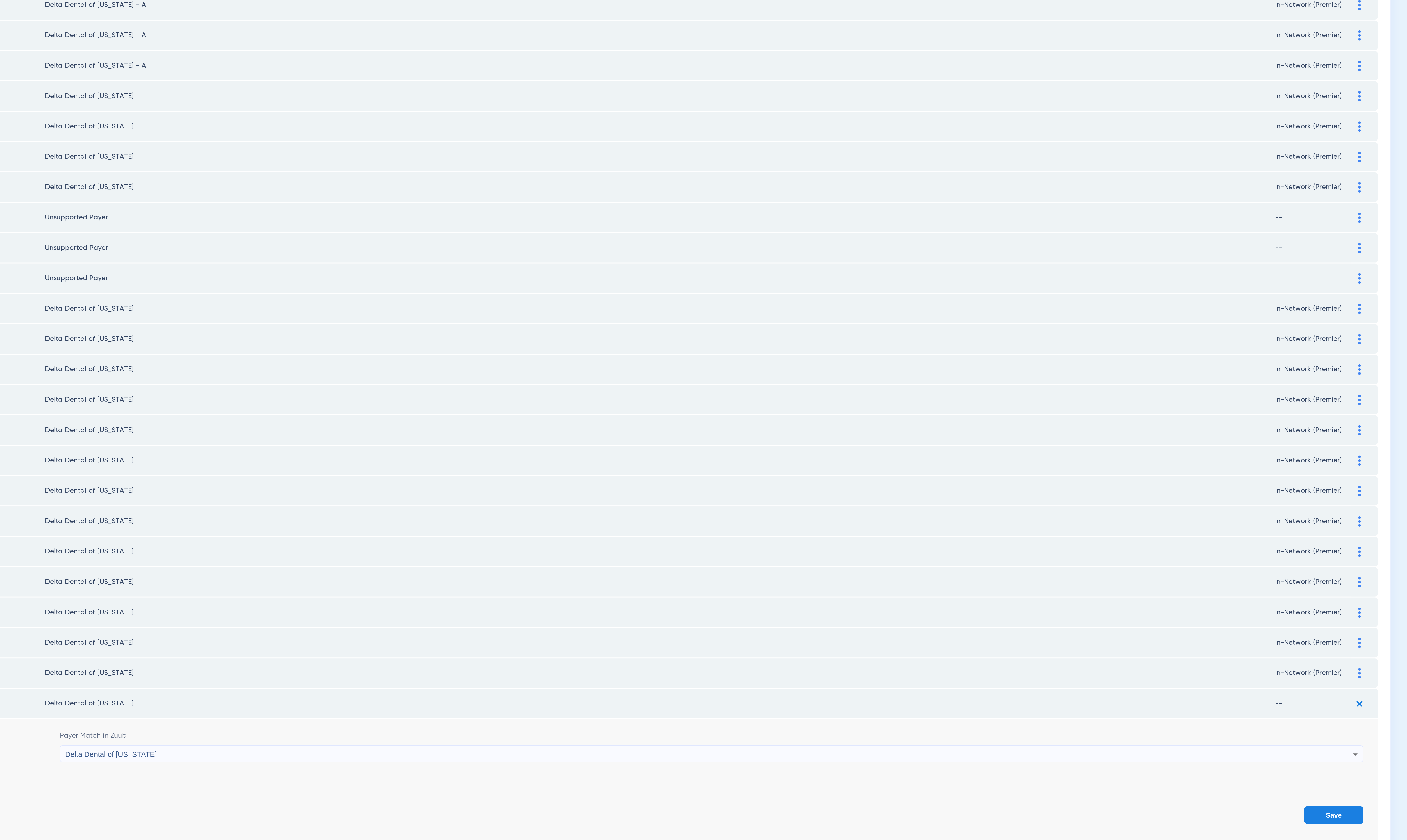
click at [1361, 775] on button "Save" at bounding box center [1369, 779] width 30 height 9
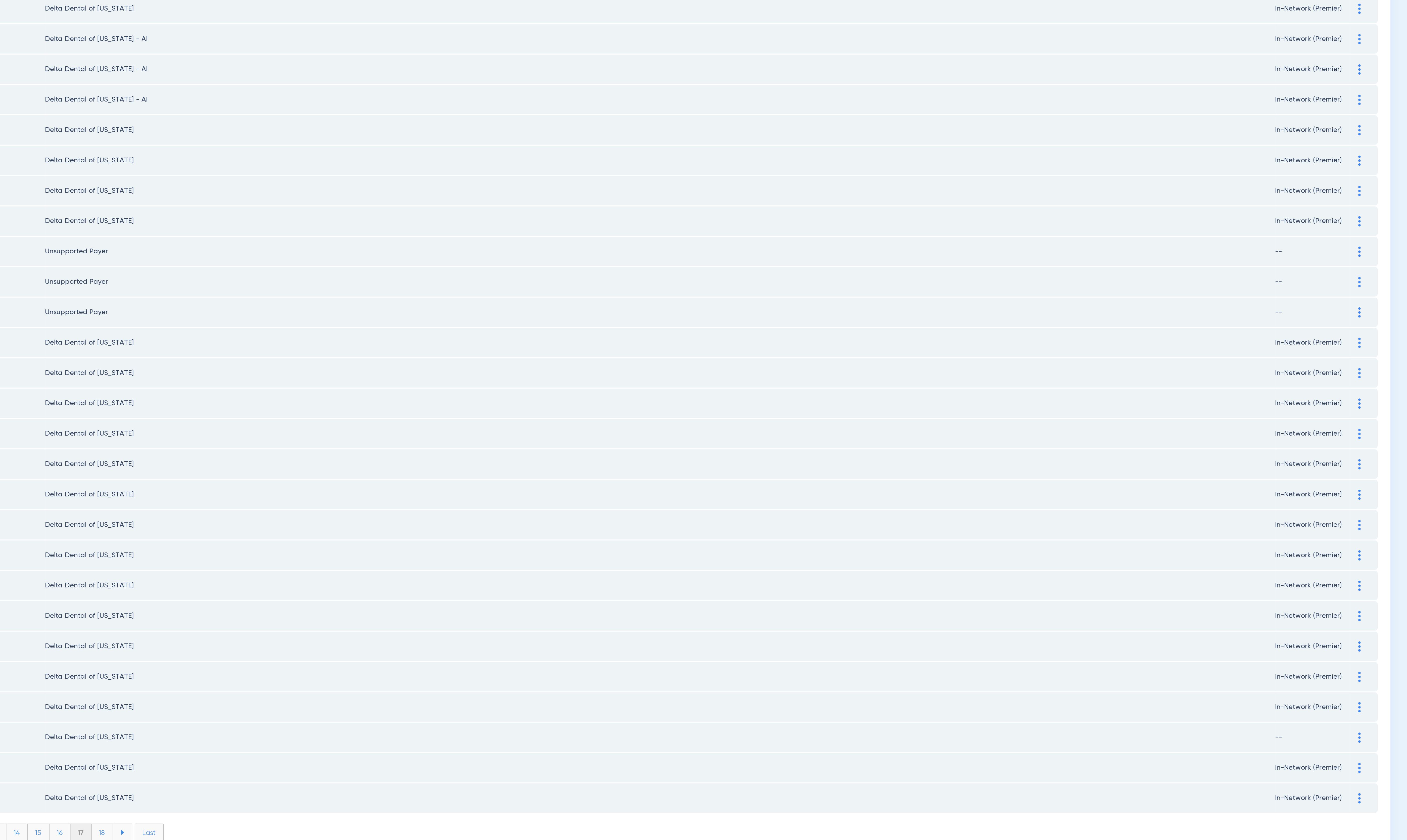
scroll to position [0, 0]
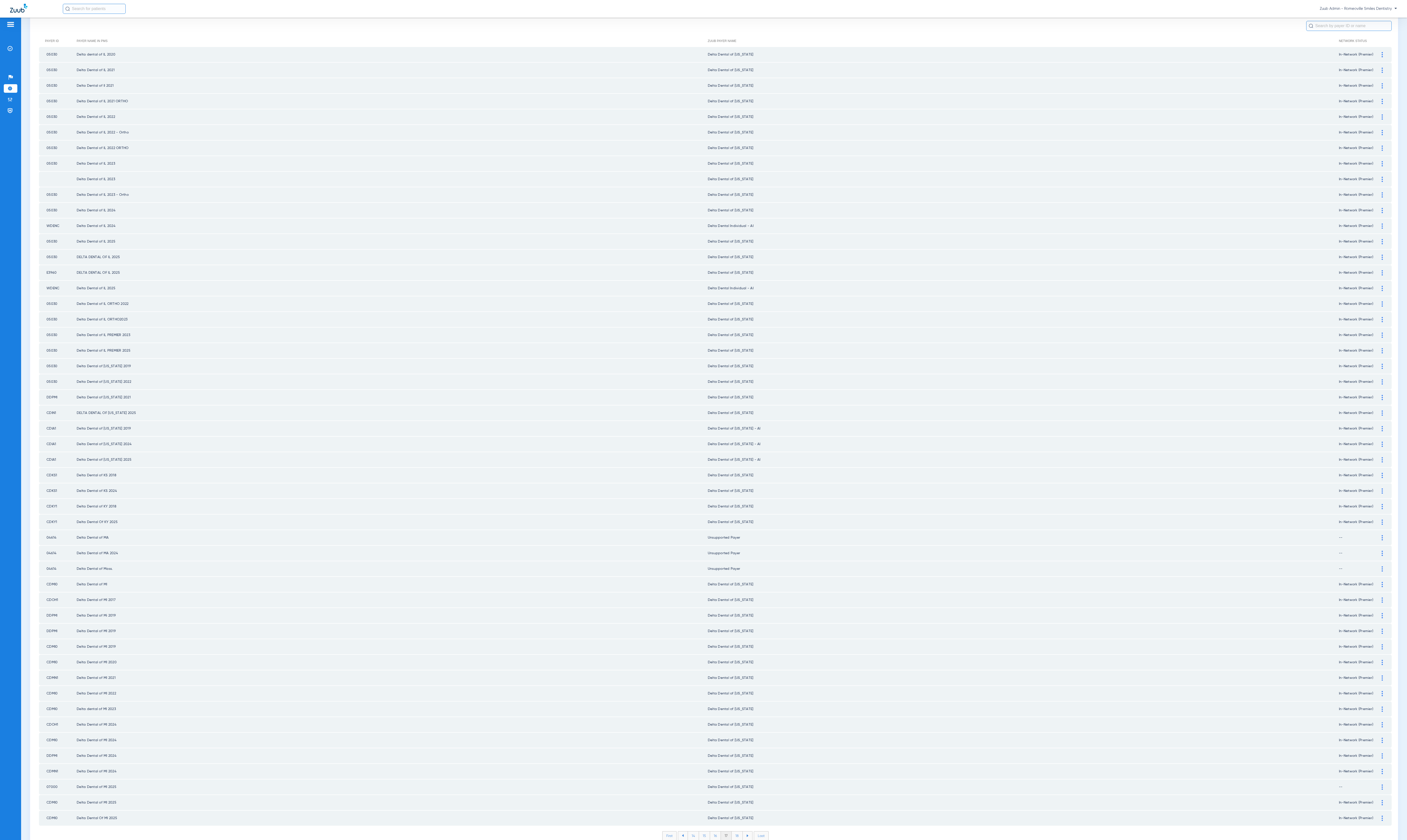
click at [732, 831] on li "18" at bounding box center [737, 836] width 11 height 9
click at [1378, 270] on div at bounding box center [1382, 273] width 9 height 5
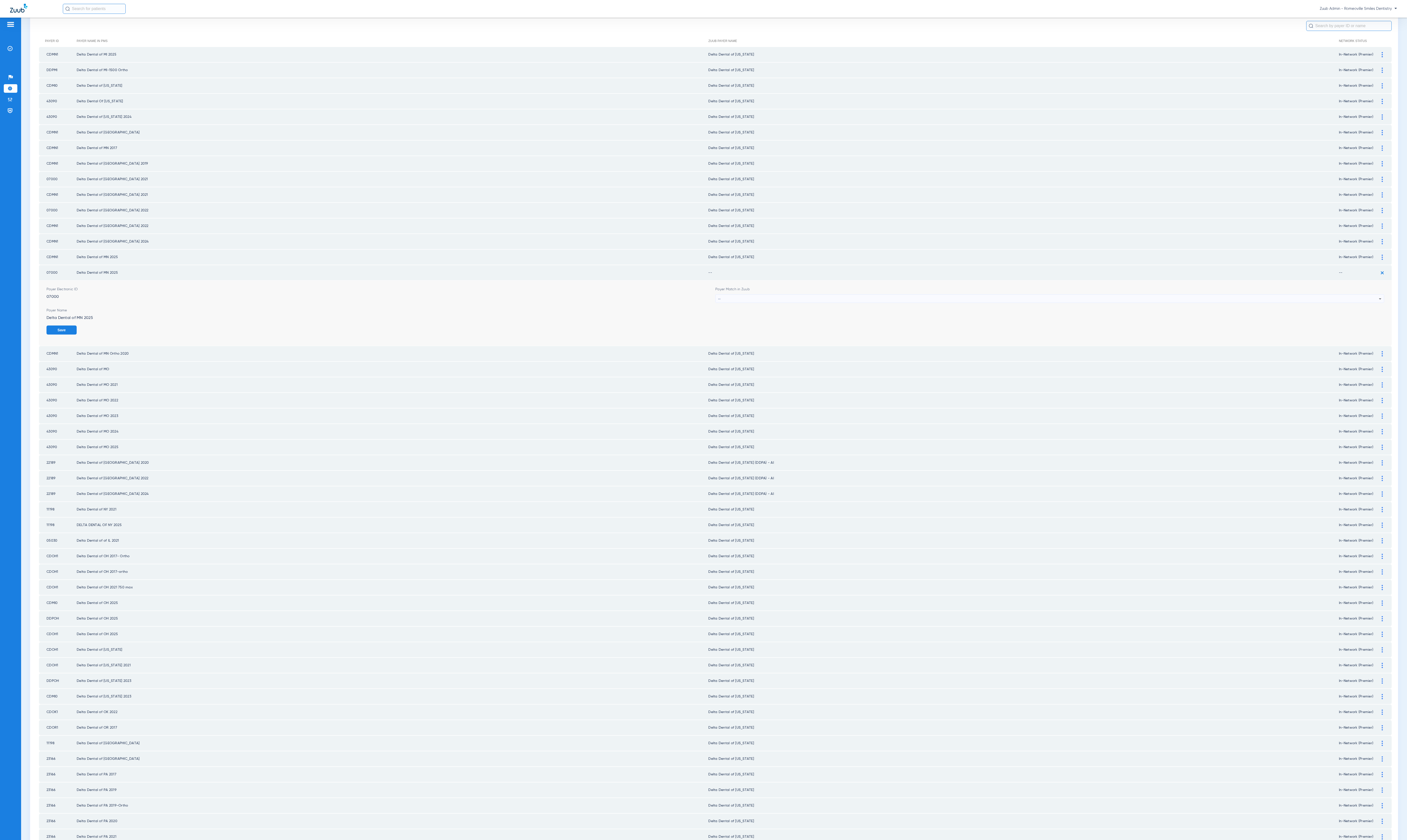
click at [782, 294] on mat-select "--" at bounding box center [1050, 299] width 669 height 9
click at [784, 294] on div "--" at bounding box center [1049, 299] width 661 height 9
type input "minn"
click at [784, 318] on mat-option "Delta Dental of [US_STATE]" at bounding box center [1042, 320] width 663 height 9
click at [67, 326] on div "Are you In-Network or Out-of-Network with this payer? In-Network Out-of-Network…" at bounding box center [94, 334] width 96 height 16
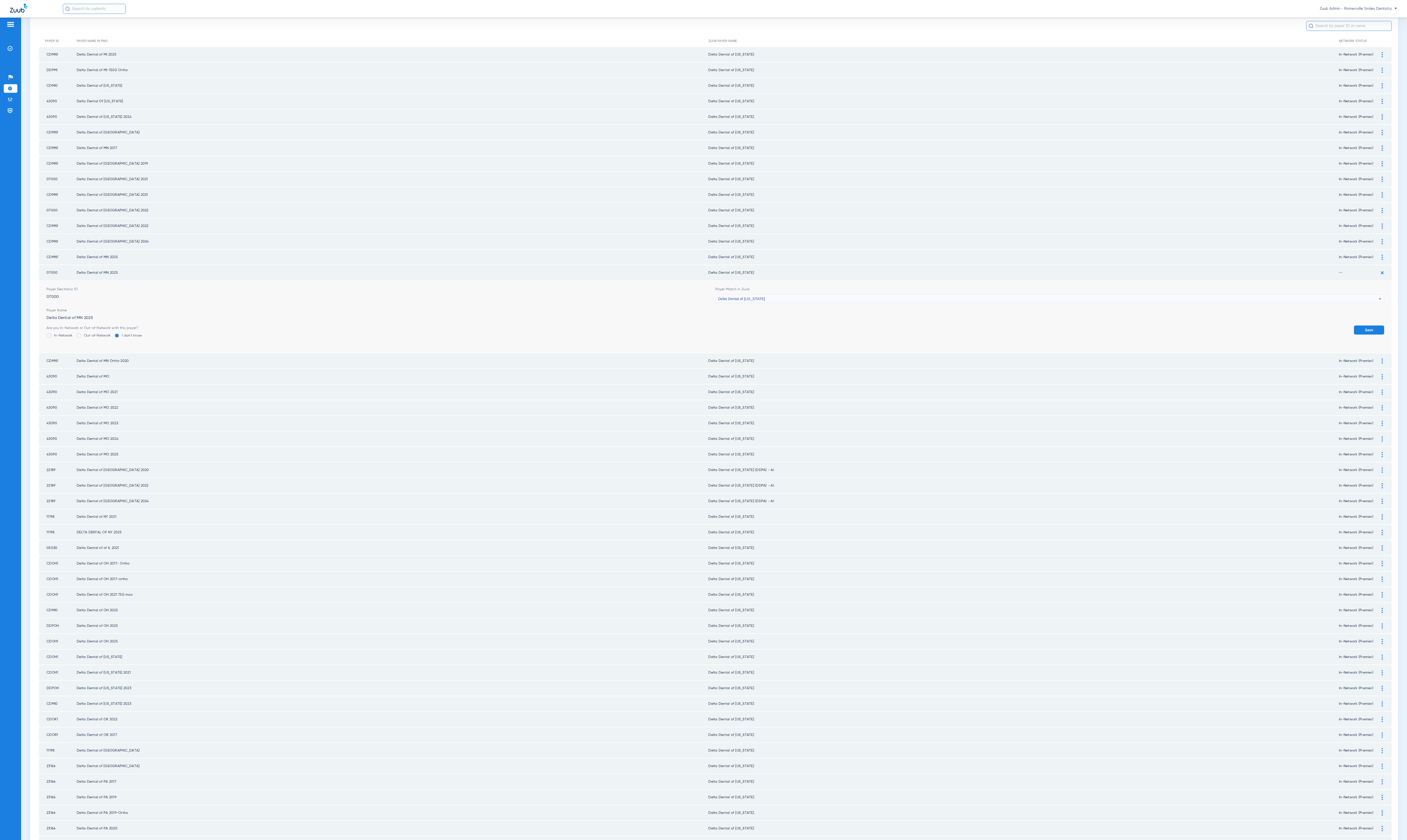
click at [67, 333] on label "In-Network" at bounding box center [60, 335] width 26 height 5
click at [74, 334] on input "In-Network" at bounding box center [74, 334] width 0 height 0
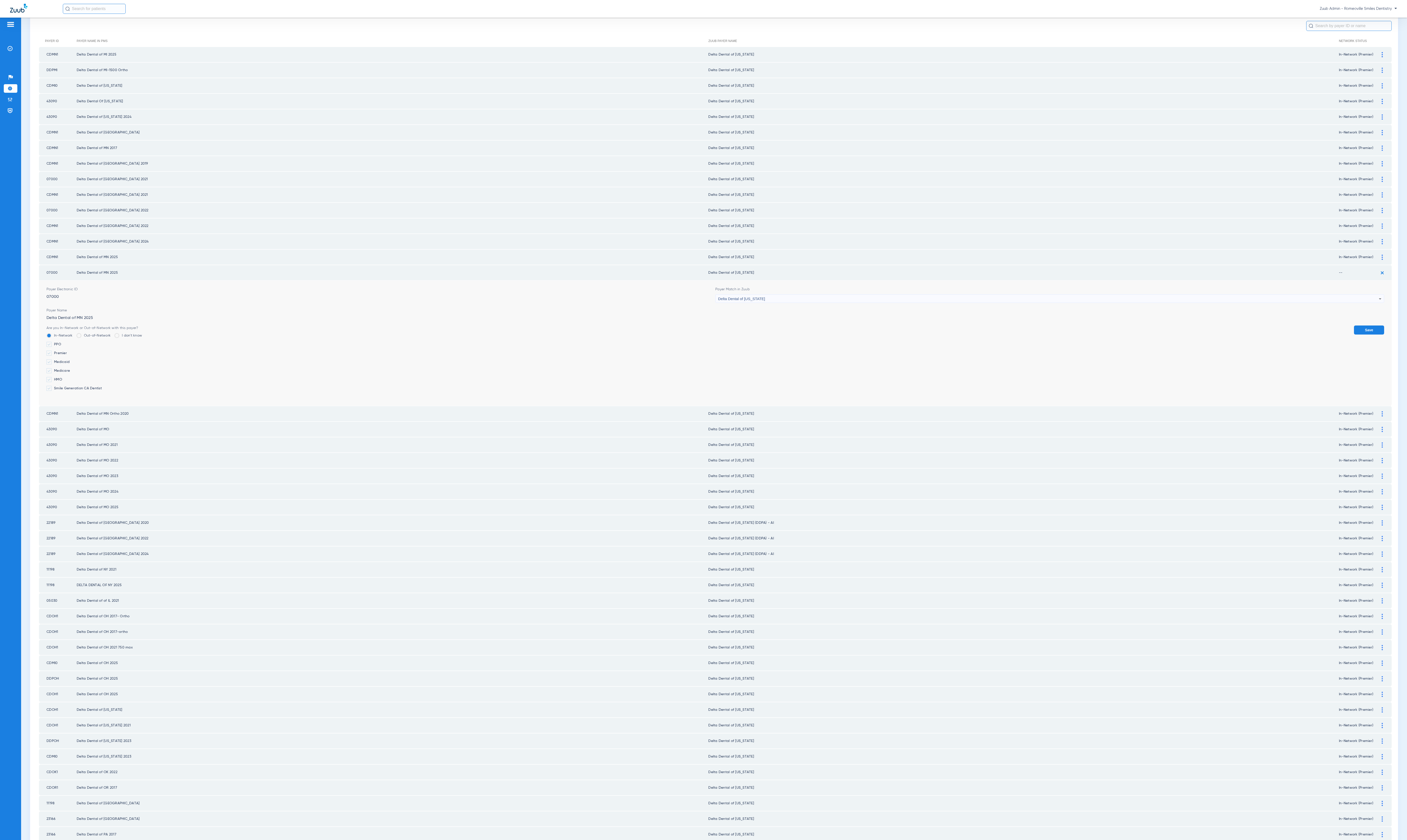
click at [63, 351] on label "Premier" at bounding box center [94, 353] width 96 height 5
click at [68, 351] on input "Premier" at bounding box center [68, 351] width 0 height 0
click at [1368, 327] on button "Save" at bounding box center [1369, 330] width 30 height 9
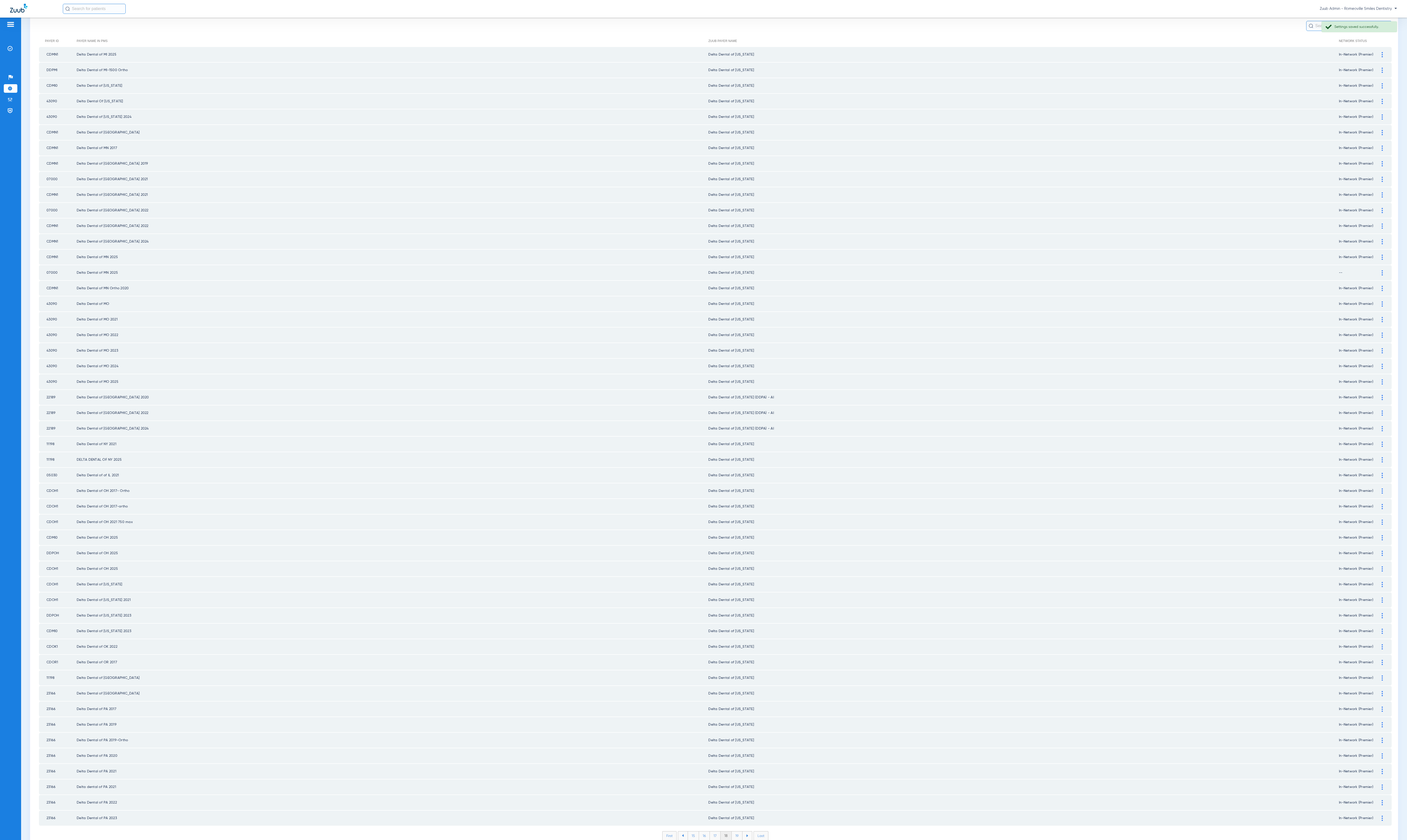
click at [734, 831] on li "19" at bounding box center [737, 836] width 11 height 9
click at [734, 831] on li "20" at bounding box center [737, 836] width 12 height 9
click at [734, 831] on li "21" at bounding box center [737, 836] width 11 height 9
click at [734, 831] on li "22" at bounding box center [737, 836] width 11 height 9
click at [734, 831] on li "23" at bounding box center [737, 836] width 11 height 9
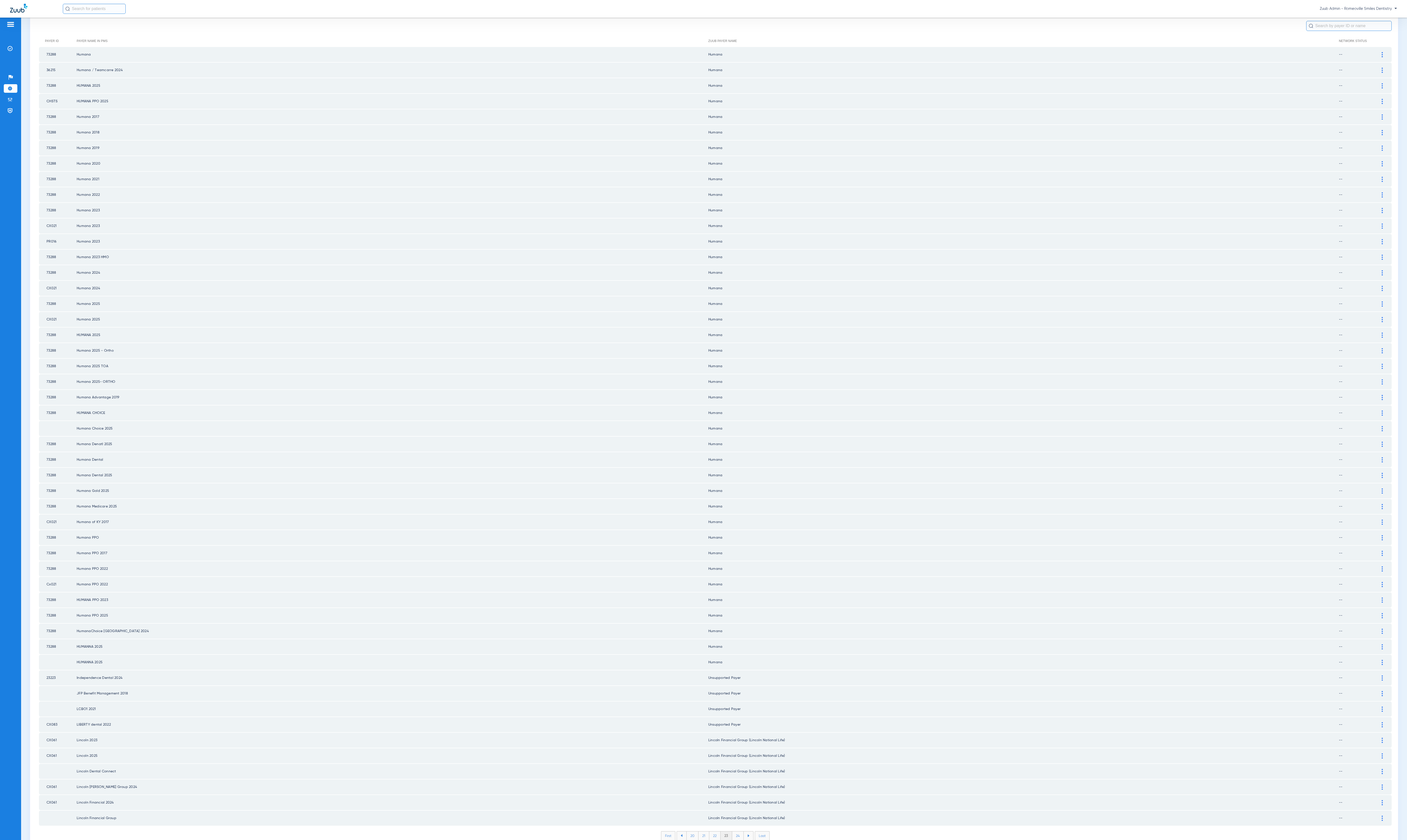
click at [734, 831] on li "24" at bounding box center [737, 836] width 11 height 9
click at [1382, 145] on img at bounding box center [1382, 148] width 1 height 5
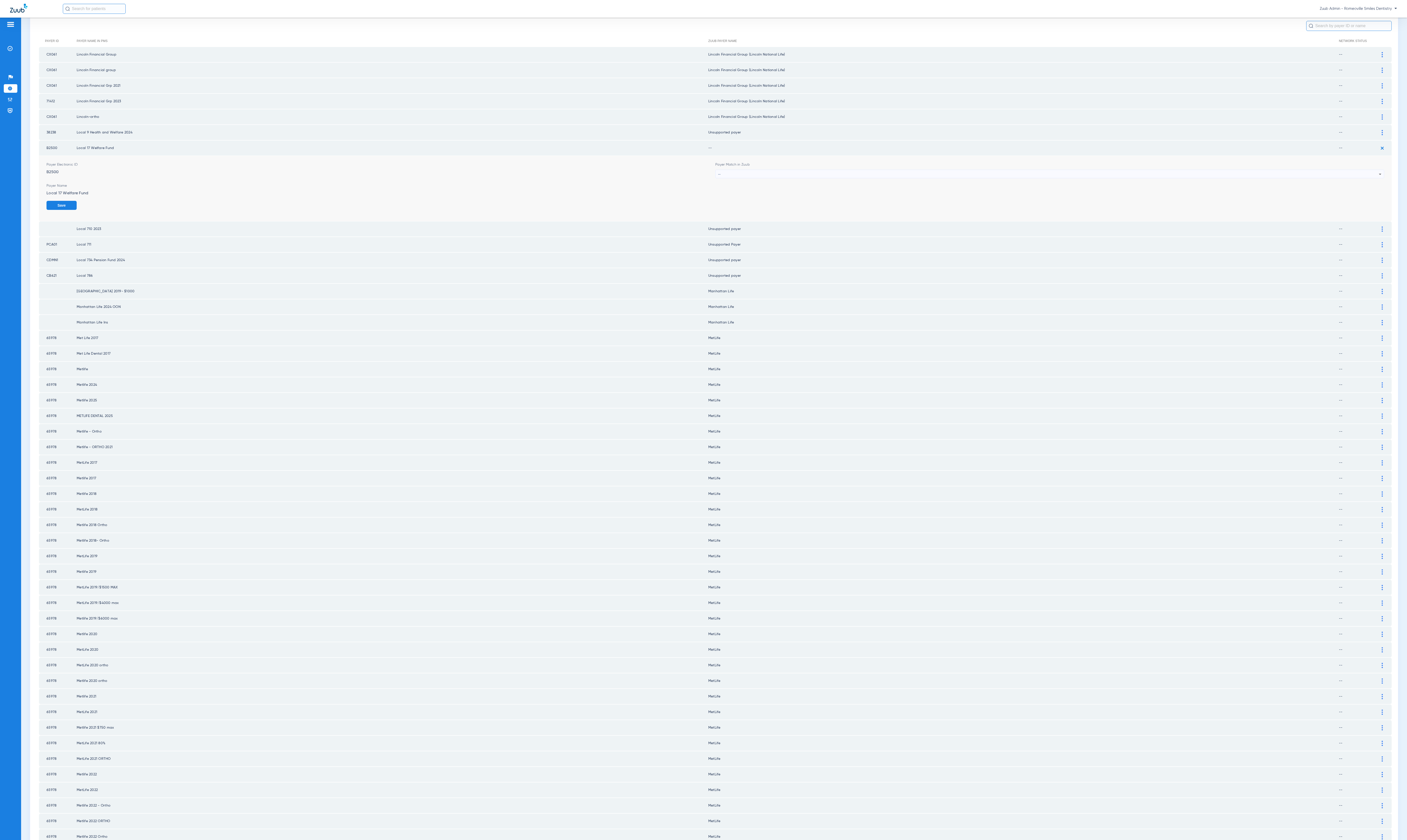
click at [801, 170] on mat-select "--" at bounding box center [1050, 174] width 669 height 9
click at [801, 170] on div "--" at bounding box center [1049, 174] width 661 height 9
type input "unsu"
click at [798, 199] on mat-option "Unsupported Payer" at bounding box center [1042, 200] width 663 height 9
drag, startPoint x: 1366, startPoint y: 200, endPoint x: 1223, endPoint y: 216, distance: 143.9
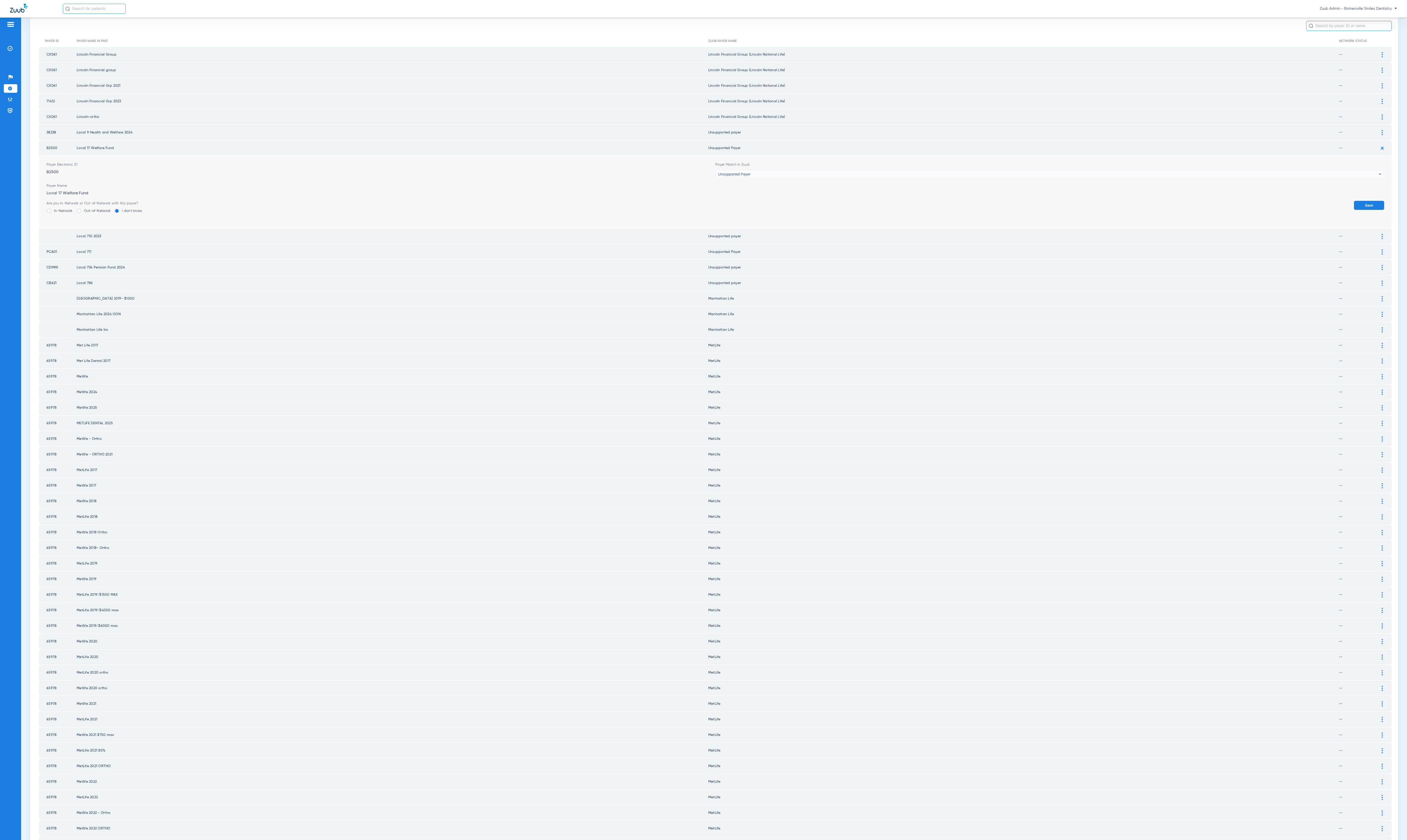
click at [1366, 201] on button "Save" at bounding box center [1369, 205] width 30 height 9
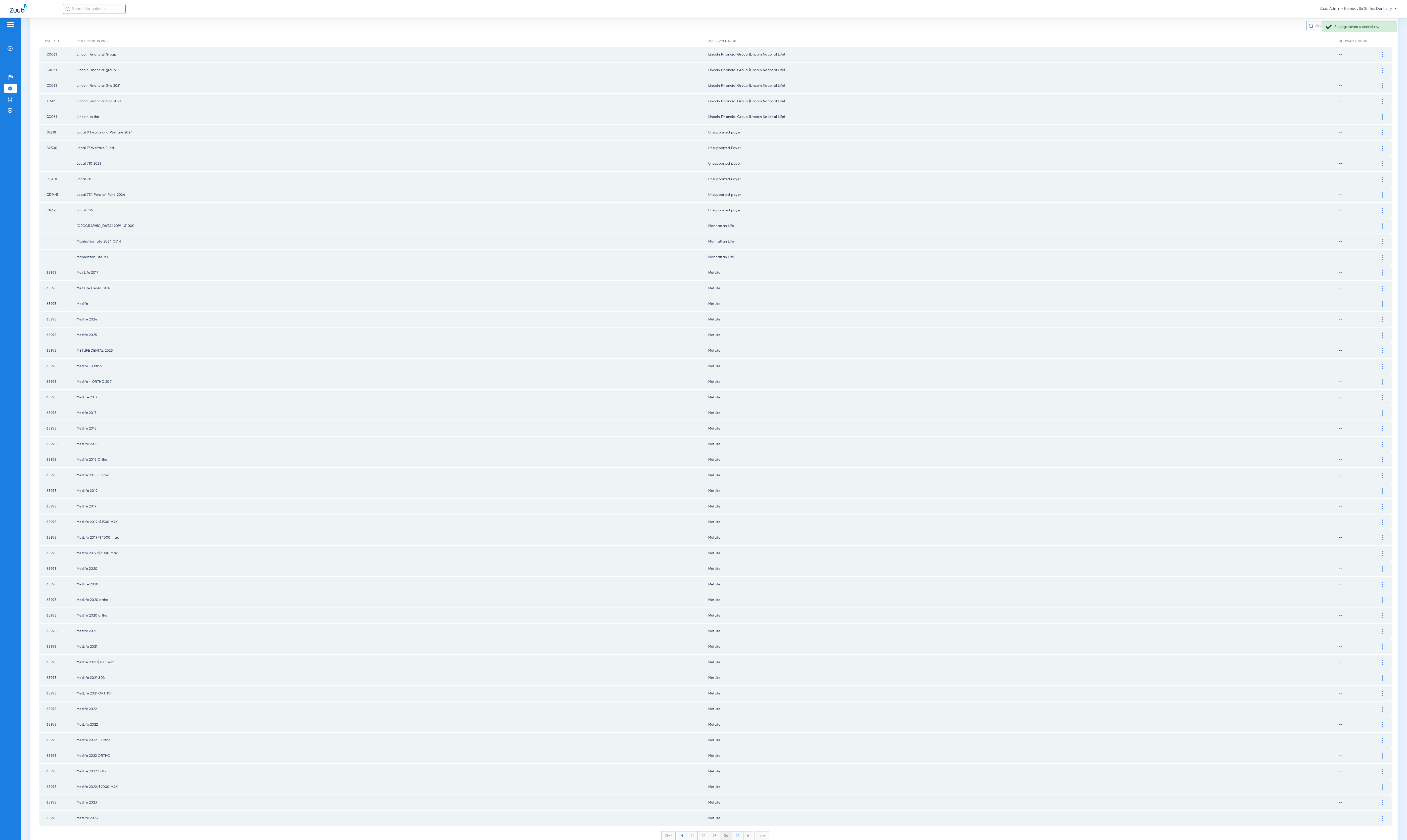
click at [735, 831] on li "25" at bounding box center [737, 836] width 11 height 9
click at [735, 831] on li "26" at bounding box center [738, 836] width 11 height 9
click at [735, 831] on li "27" at bounding box center [738, 836] width 11 height 9
click at [735, 831] on li "28" at bounding box center [738, 836] width 11 height 9
click at [735, 831] on li "29" at bounding box center [738, 836] width 11 height 9
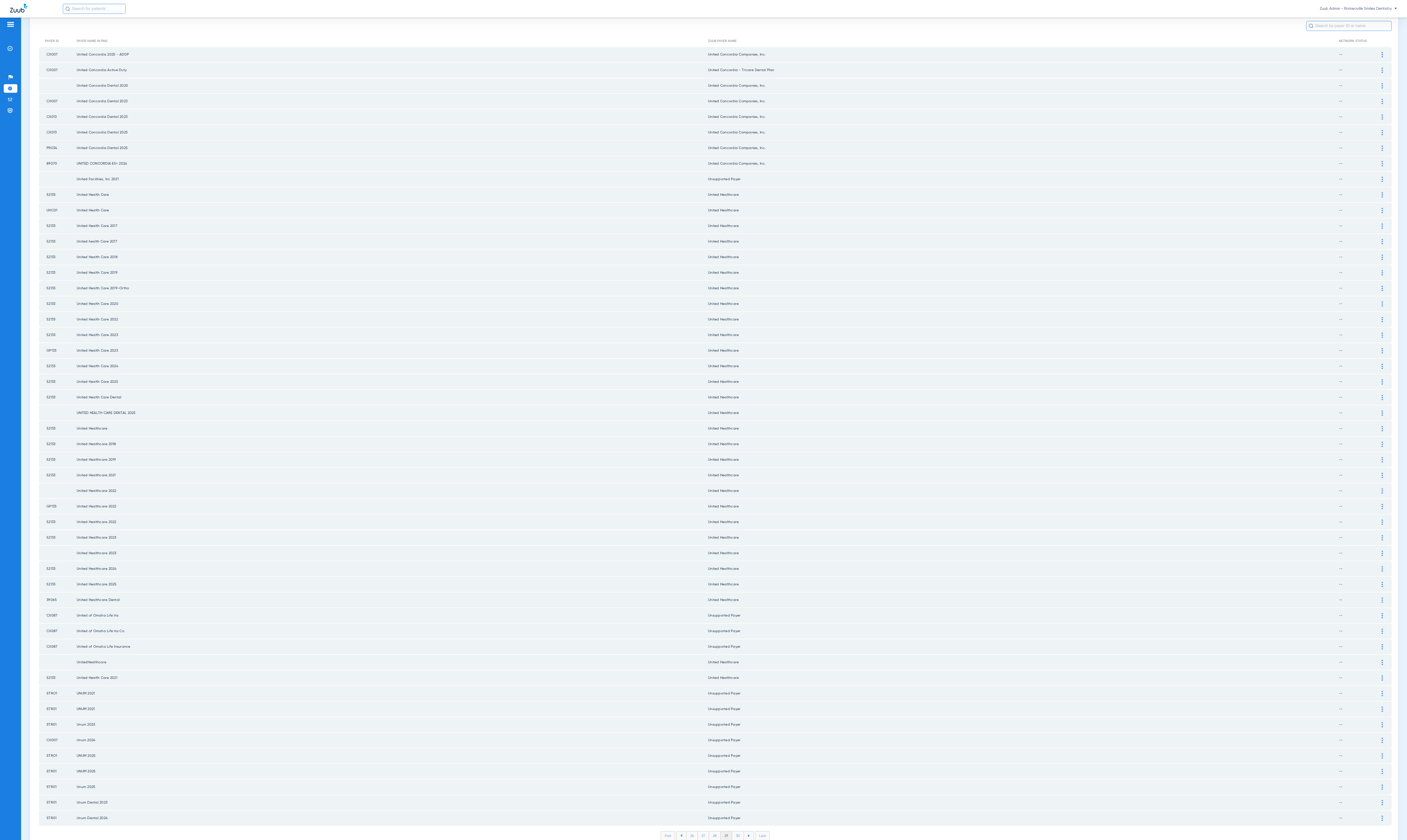
click at [735, 831] on li "30" at bounding box center [738, 836] width 12 height 9
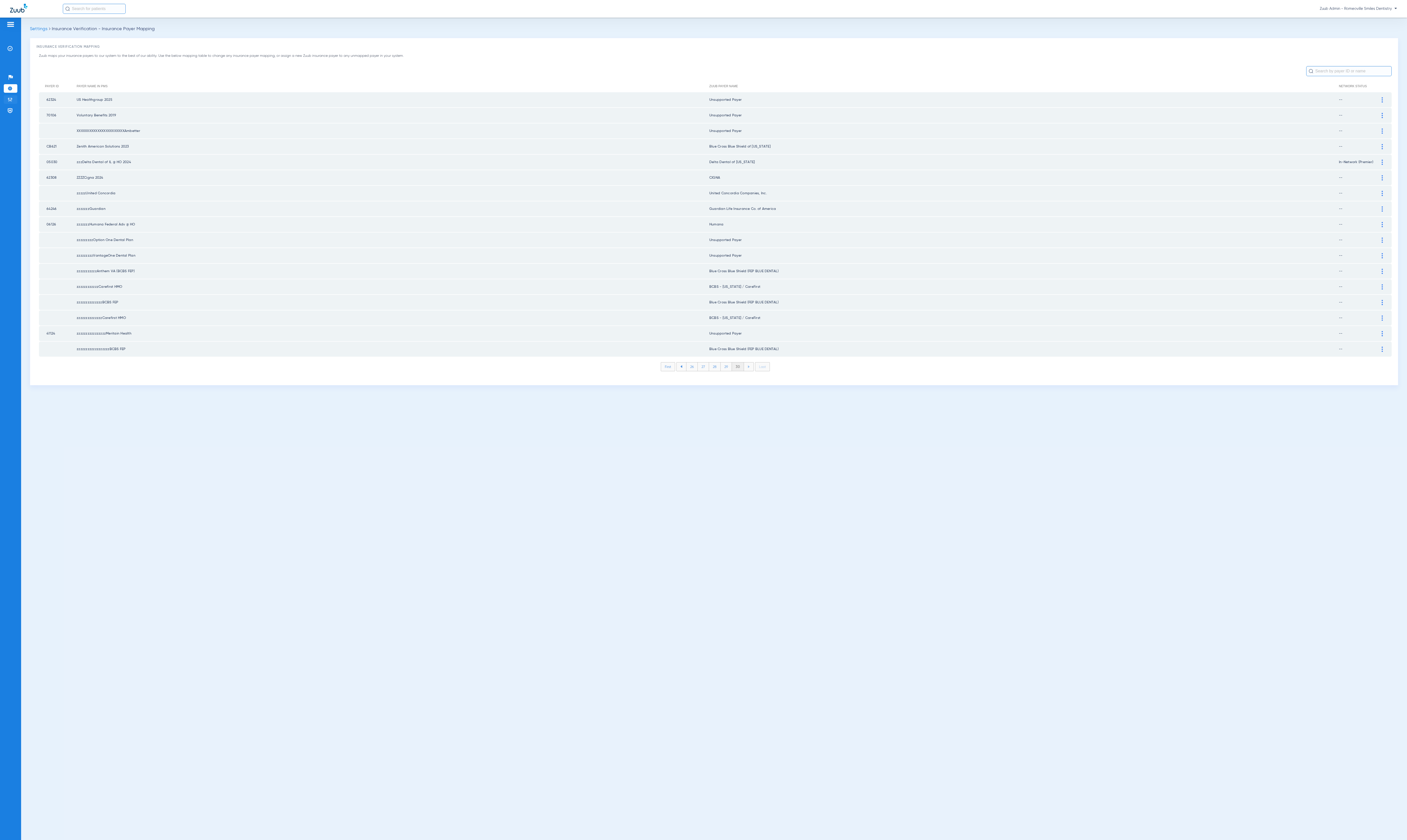
click at [10, 101] on img at bounding box center [10, 99] width 5 height 5
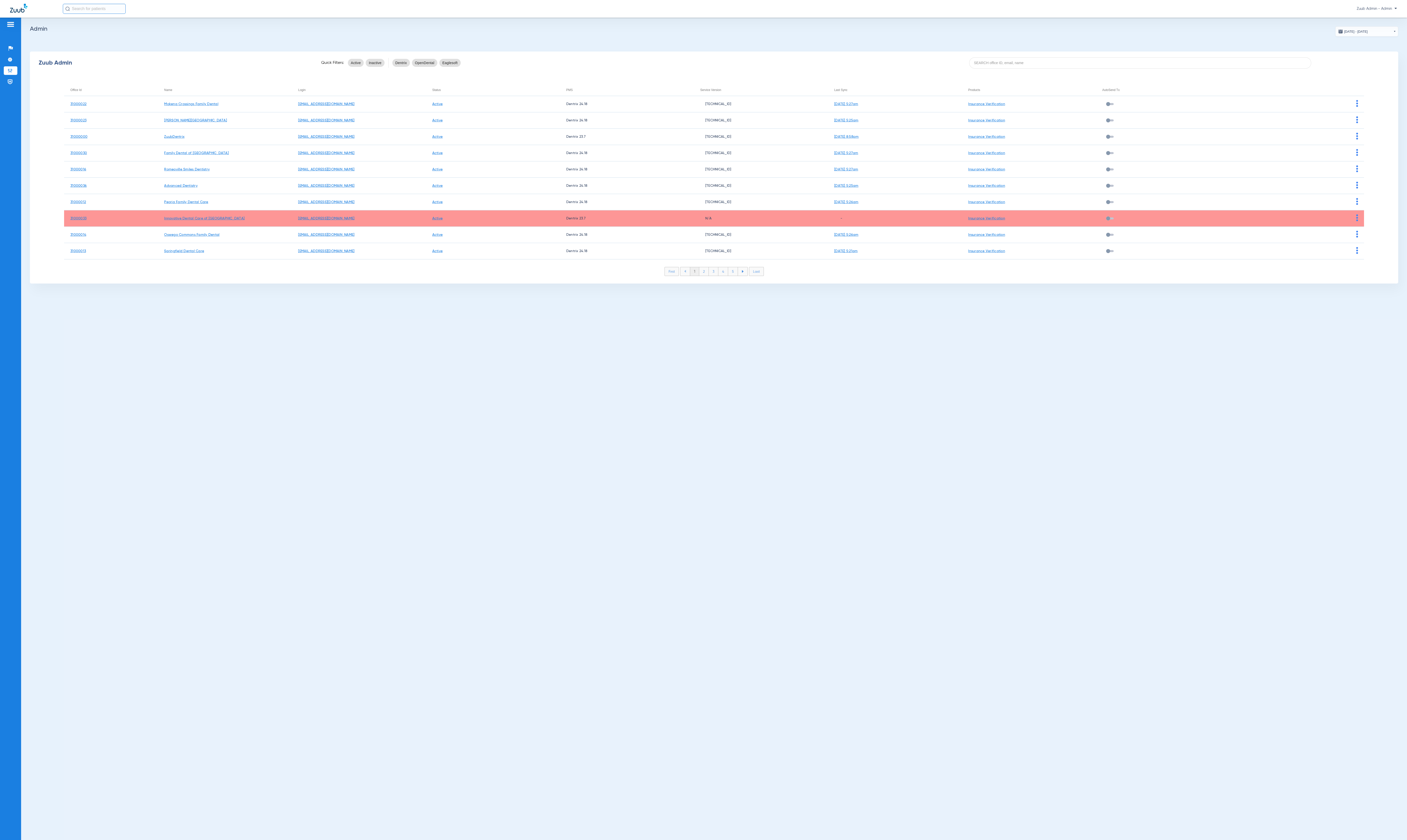
click at [1161, 56] on div "Zuub Admin Quick Filters: Active Inactive Dentrix OpenDental Eaglesoft" at bounding box center [714, 63] width 1368 height 20
click at [1161, 63] on input at bounding box center [1140, 63] width 342 height 11
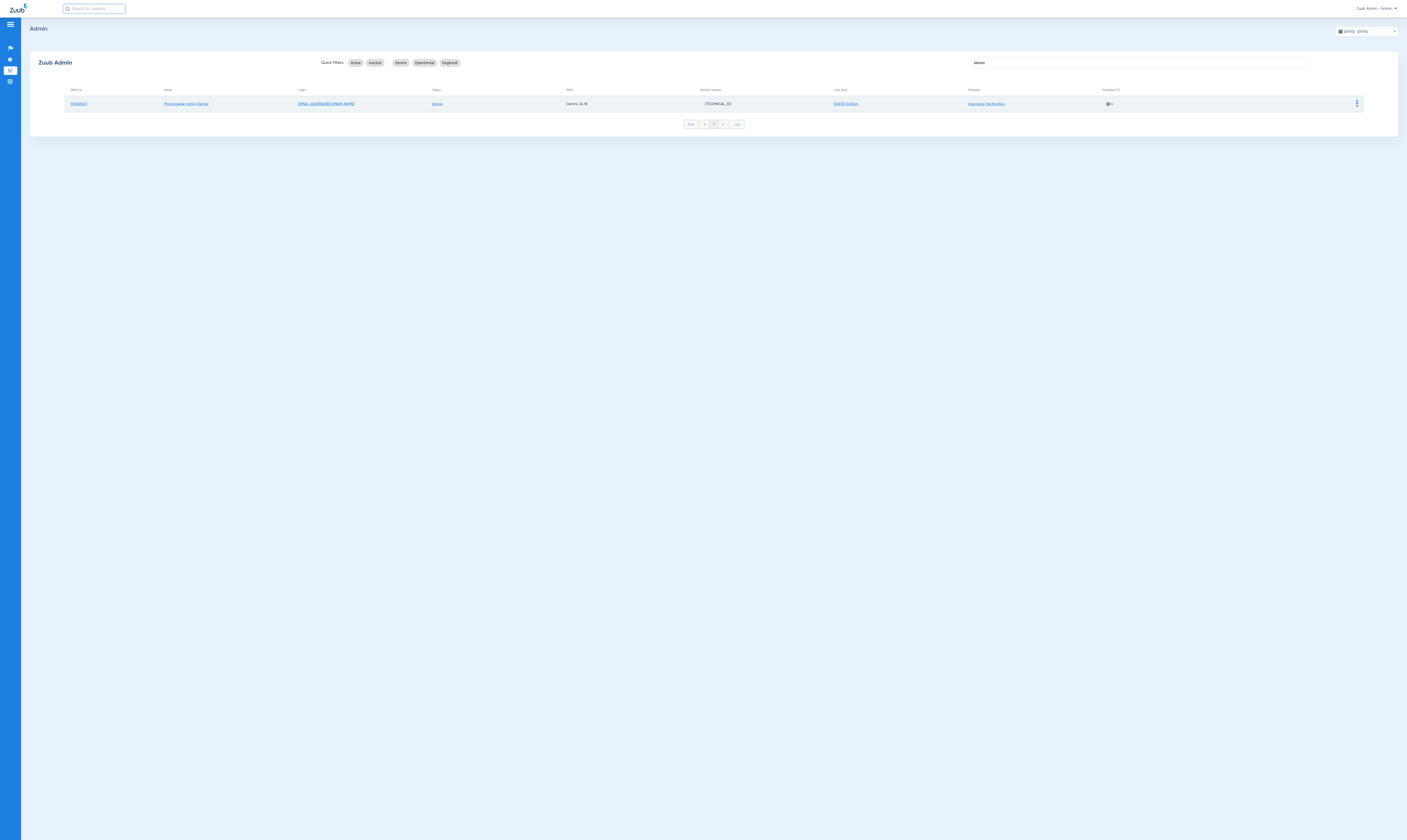
type input "Mornin"
click at [1358, 104] on td at bounding box center [1297, 104] width 134 height 16
click at [1356, 104] on img at bounding box center [1357, 103] width 2 height 7
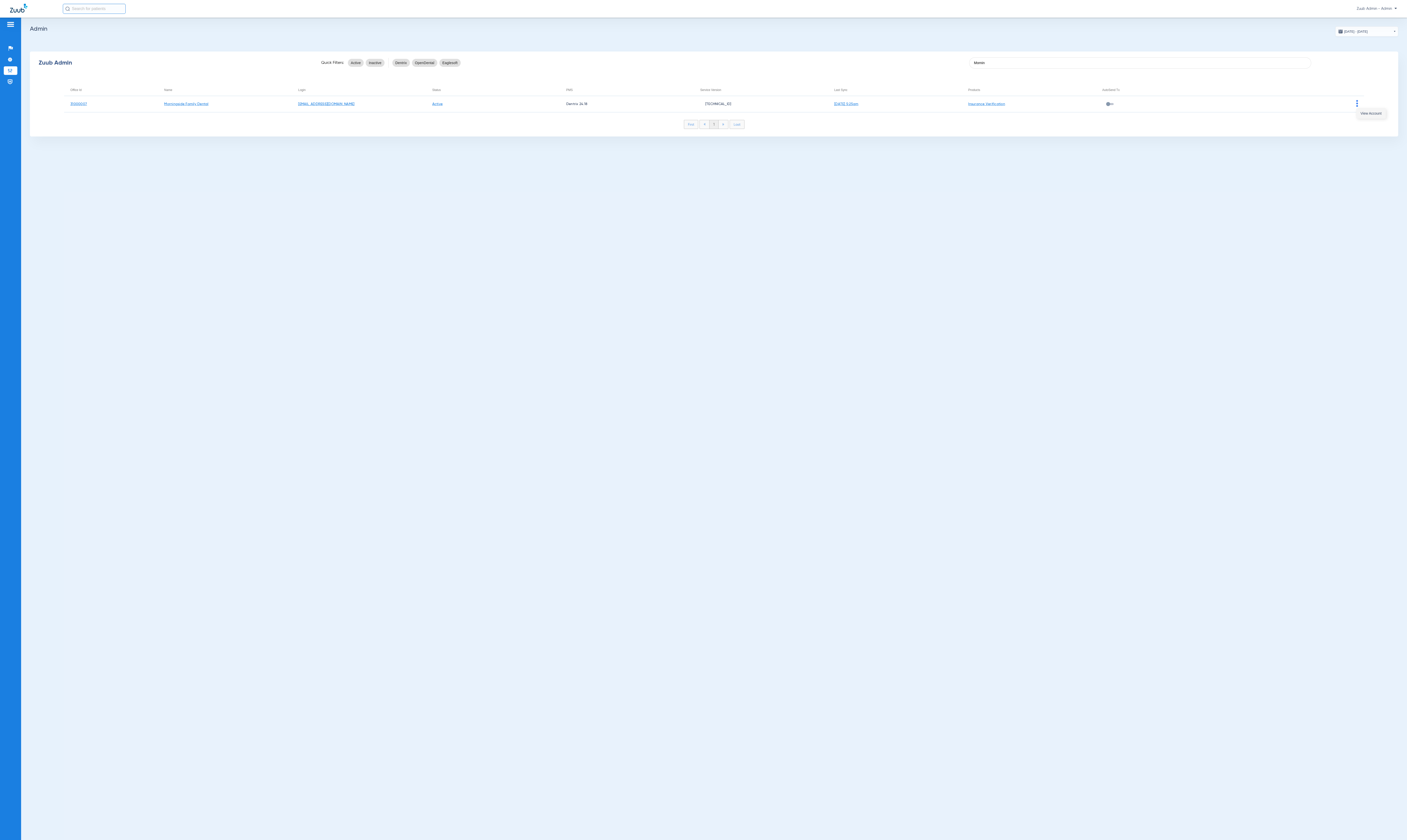
click at [1361, 111] on span "View Account" at bounding box center [1371, 113] width 21 height 3
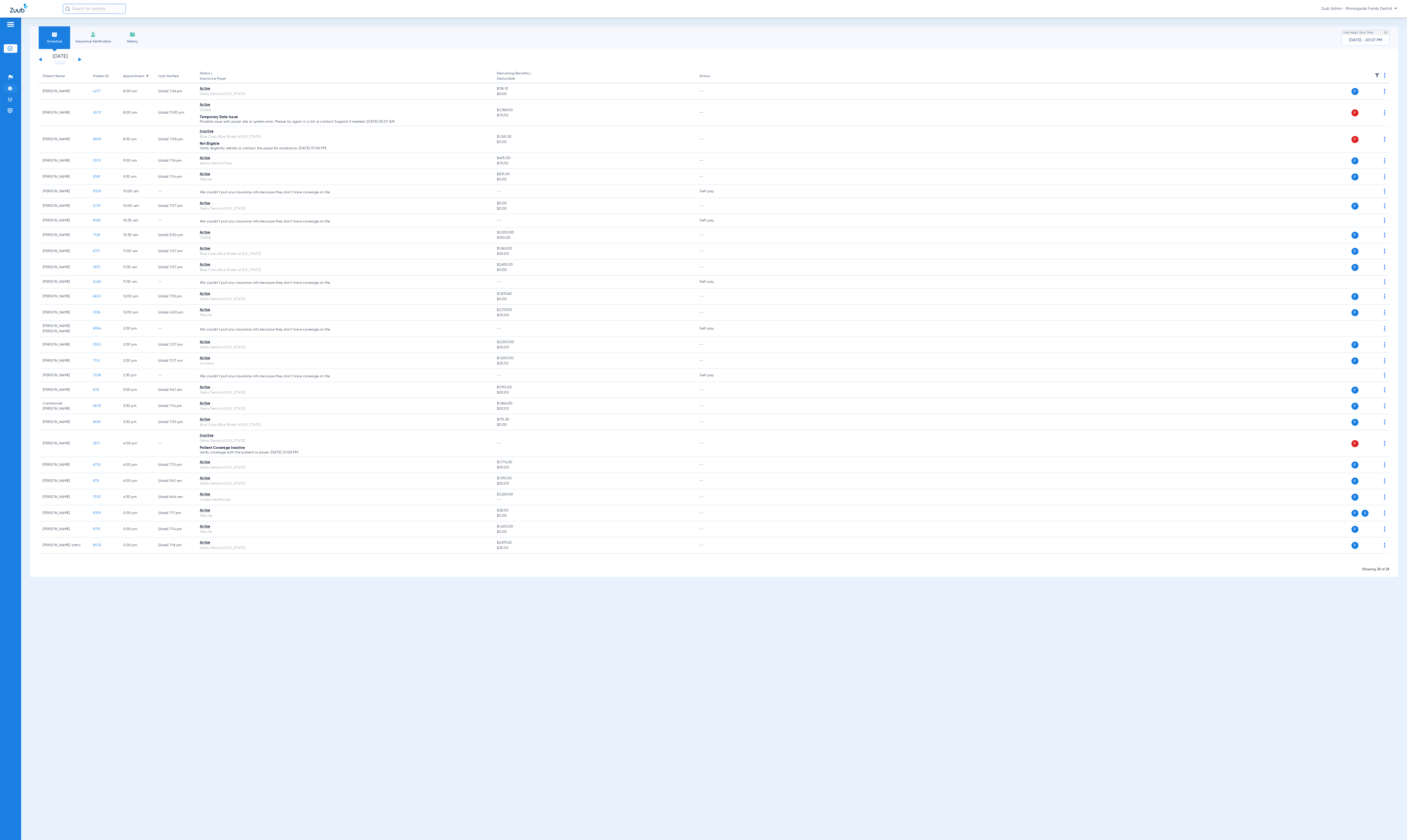
click at [14, 91] on li "Settings" at bounding box center [10, 88] width 14 height 9
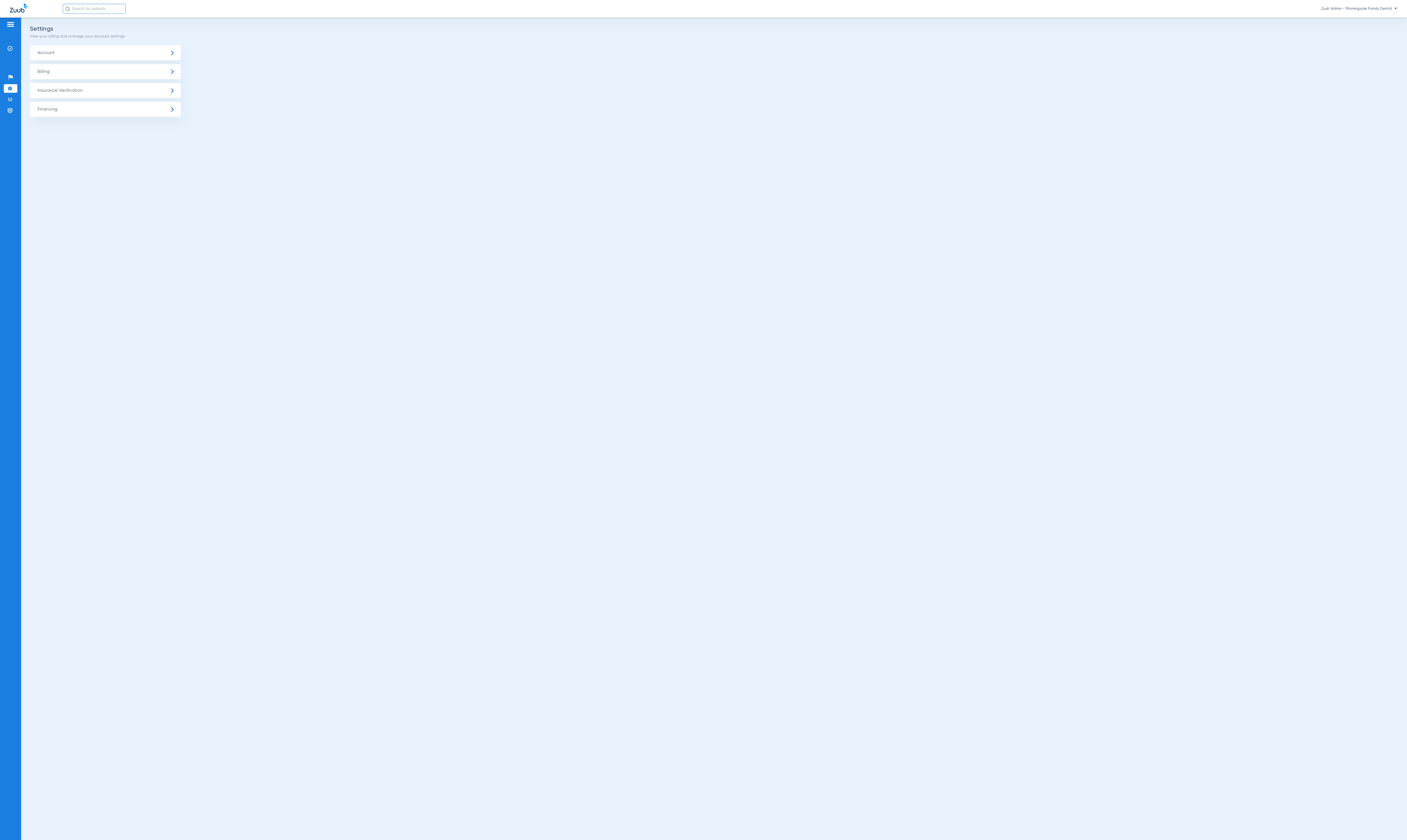
click at [76, 88] on span "Insurance Verification" at bounding box center [105, 91] width 151 height 15
click at [120, 126] on li "Insurance Payer Mapping" at bounding box center [105, 129] width 151 height 13
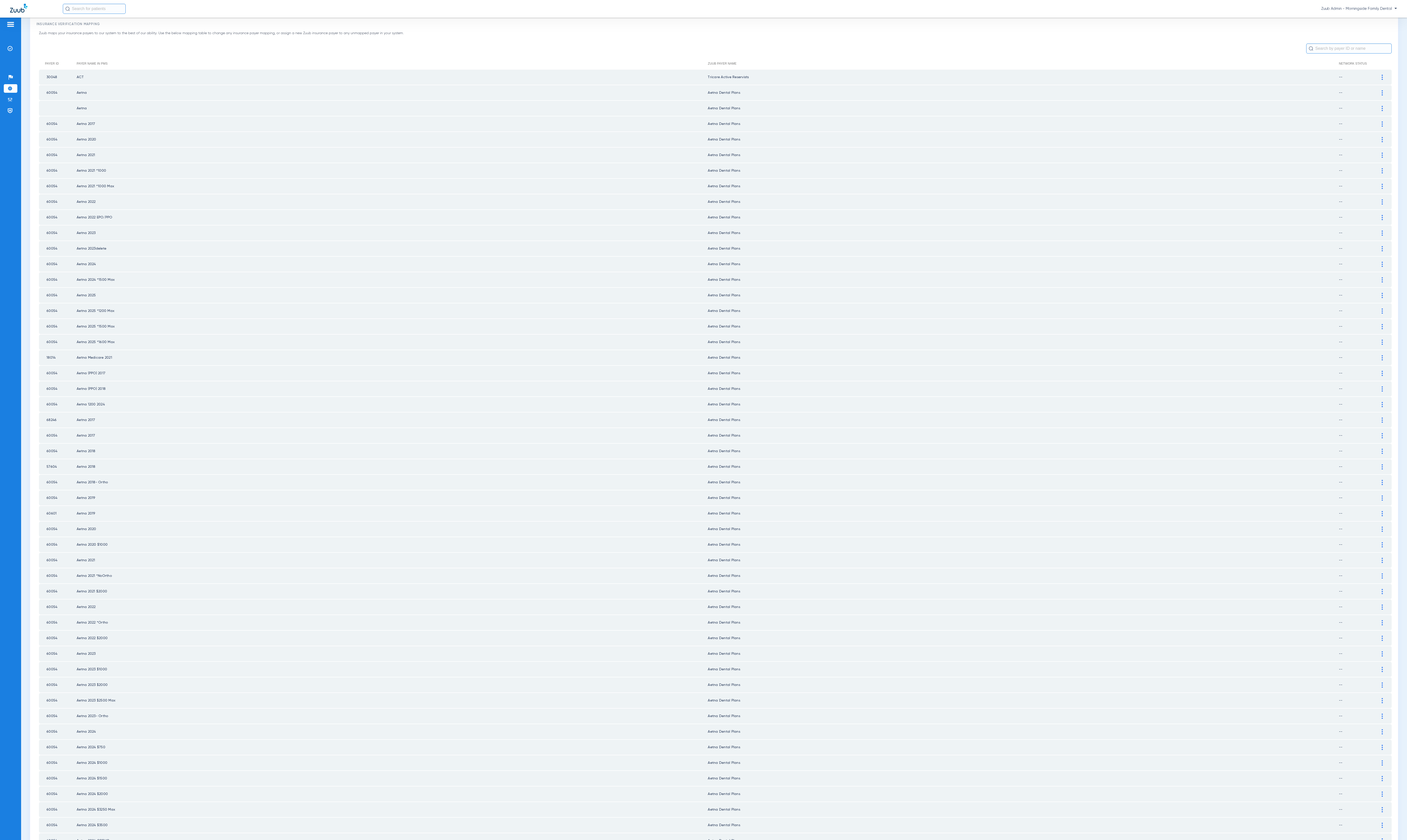
scroll to position [45, 0]
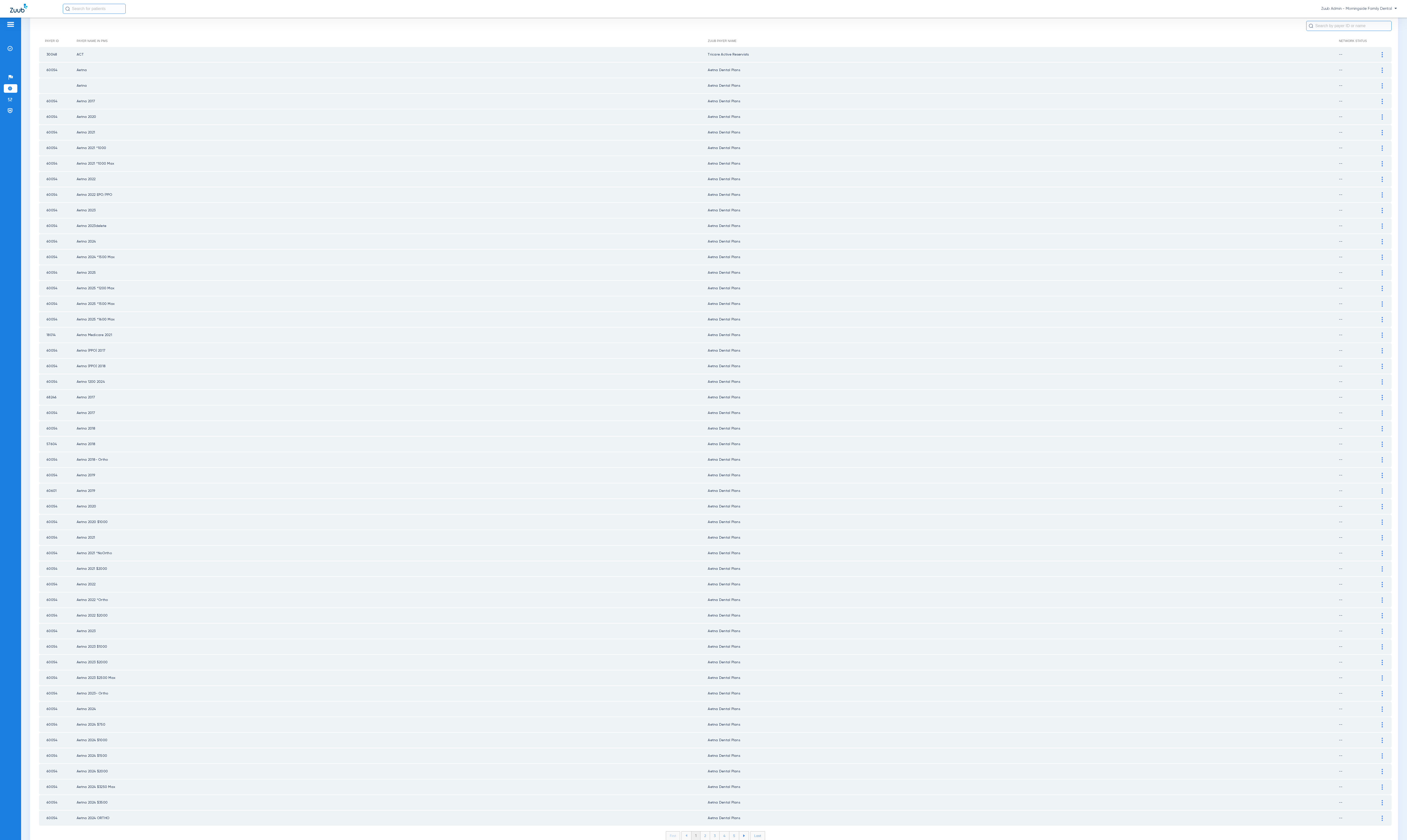
click at [700, 831] on li "2" at bounding box center [705, 836] width 9 height 9
click at [710, 831] on li "3" at bounding box center [714, 836] width 9 height 9
click at [718, 831] on ul "1 2 3 4 5" at bounding box center [715, 836] width 68 height 9
click at [719, 831] on li "4" at bounding box center [724, 836] width 10 height 9
click at [729, 831] on li "5" at bounding box center [734, 836] width 10 height 9
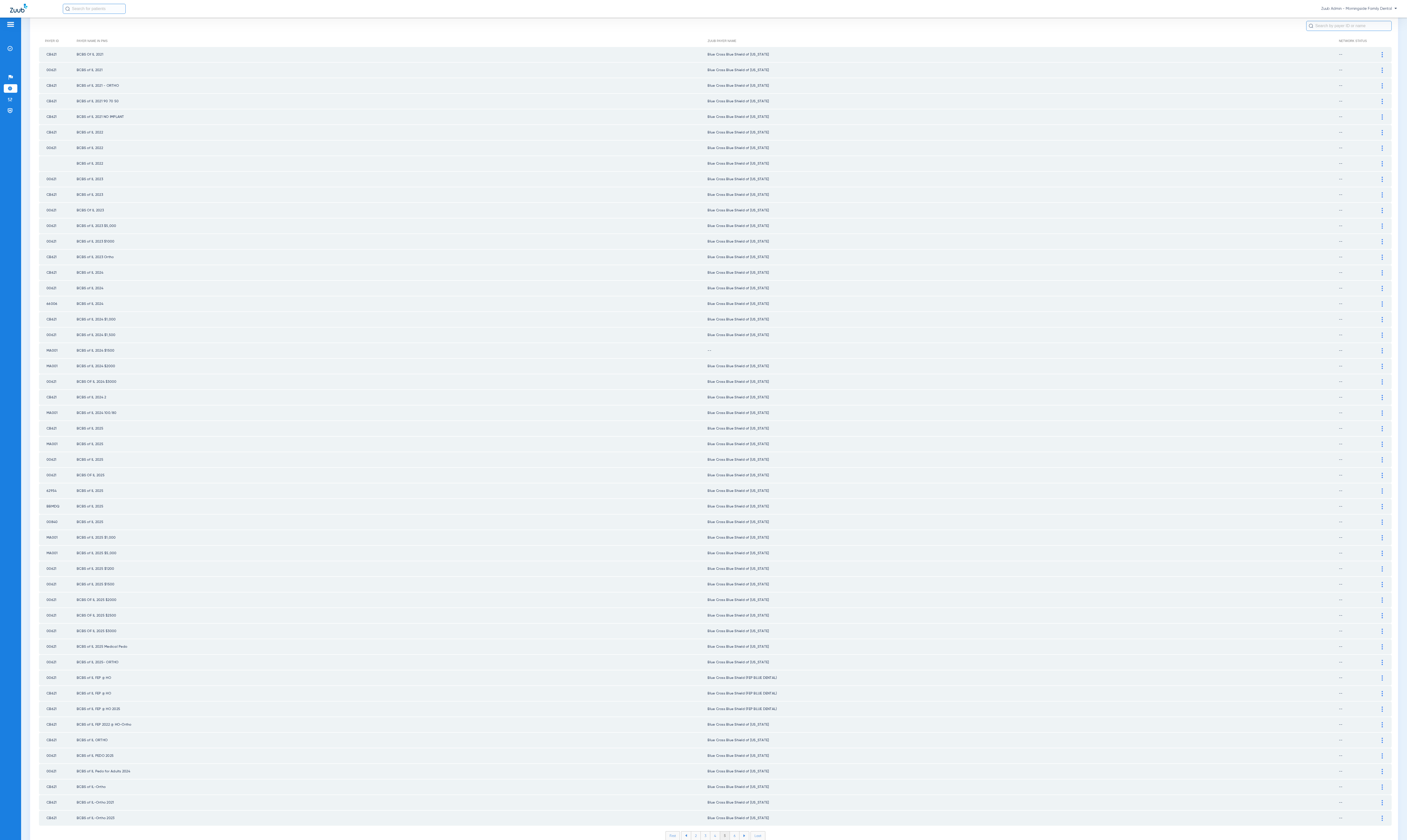
click at [730, 831] on li "6" at bounding box center [734, 836] width 9 height 9
click at [712, 831] on li "5" at bounding box center [715, 836] width 10 height 9
click at [1378, 348] on div at bounding box center [1382, 351] width 9 height 5
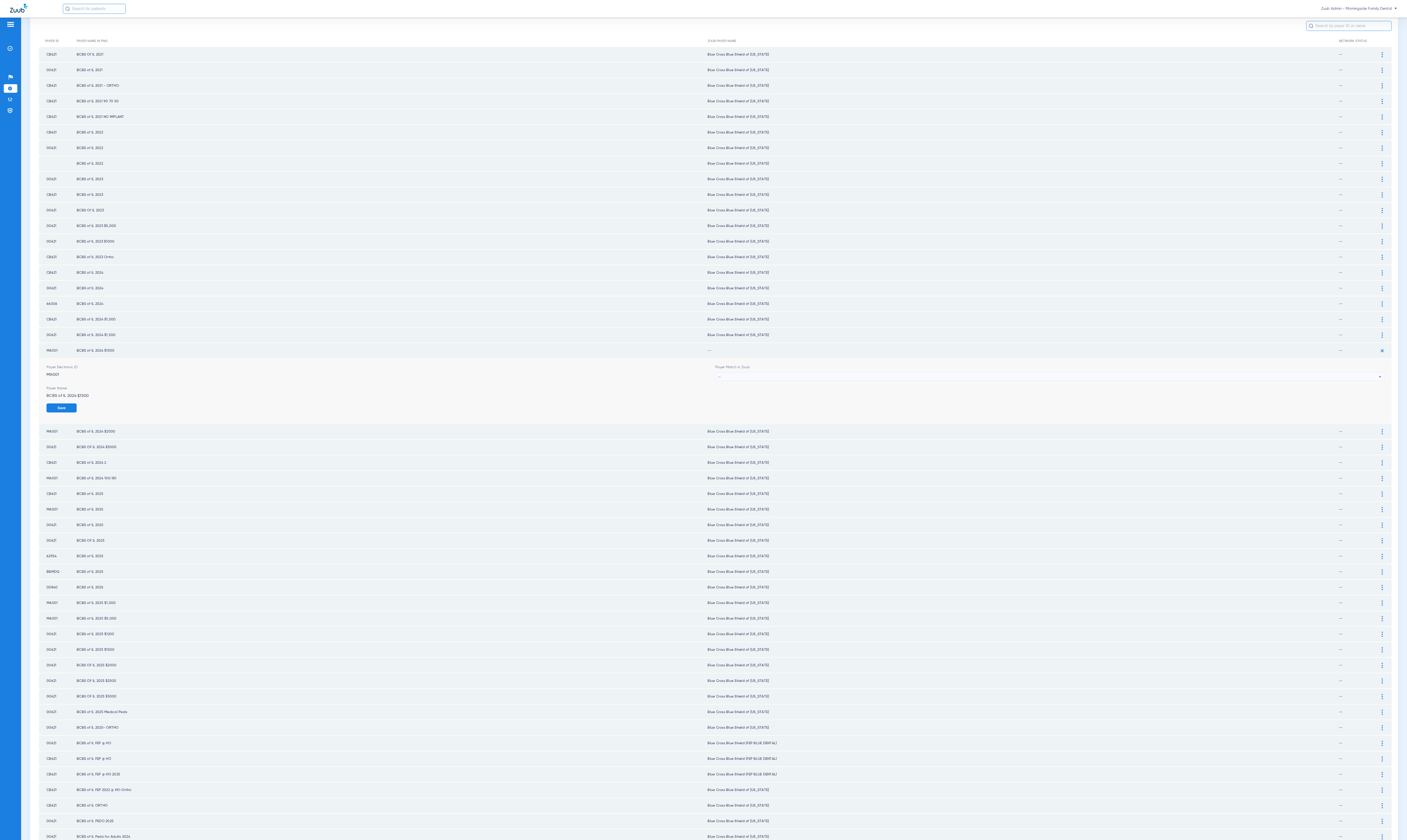
click at [886, 372] on div "--" at bounding box center [1049, 377] width 661 height 9
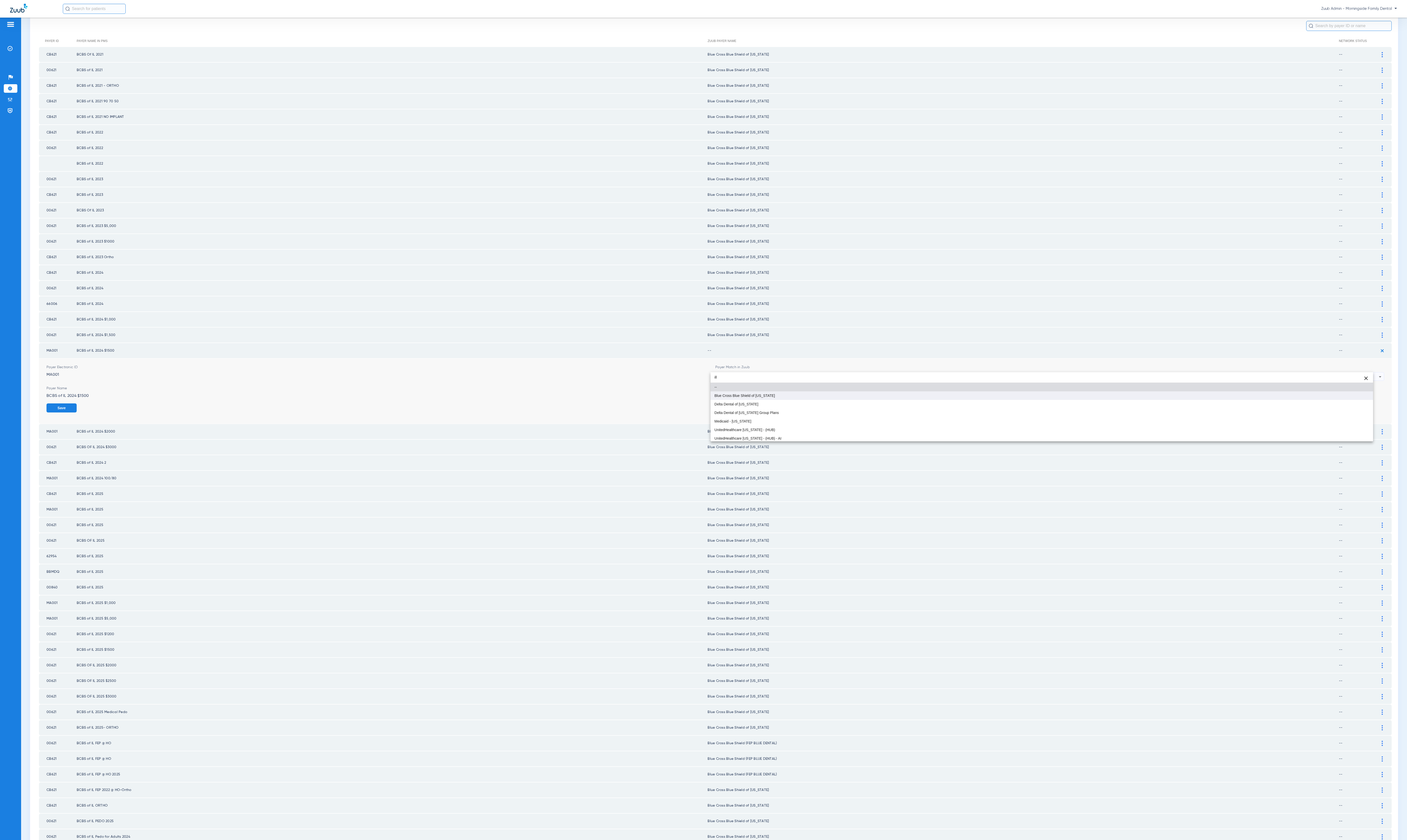
type input "ill"
drag, startPoint x: 897, startPoint y: 394, endPoint x: 912, endPoint y: 394, distance: 15.0
click at [897, 394] on mat-option "Blue Cross Blue Shield of [US_STATE]" at bounding box center [1042, 395] width 663 height 9
click at [1354, 404] on button "Save" at bounding box center [1369, 408] width 30 height 9
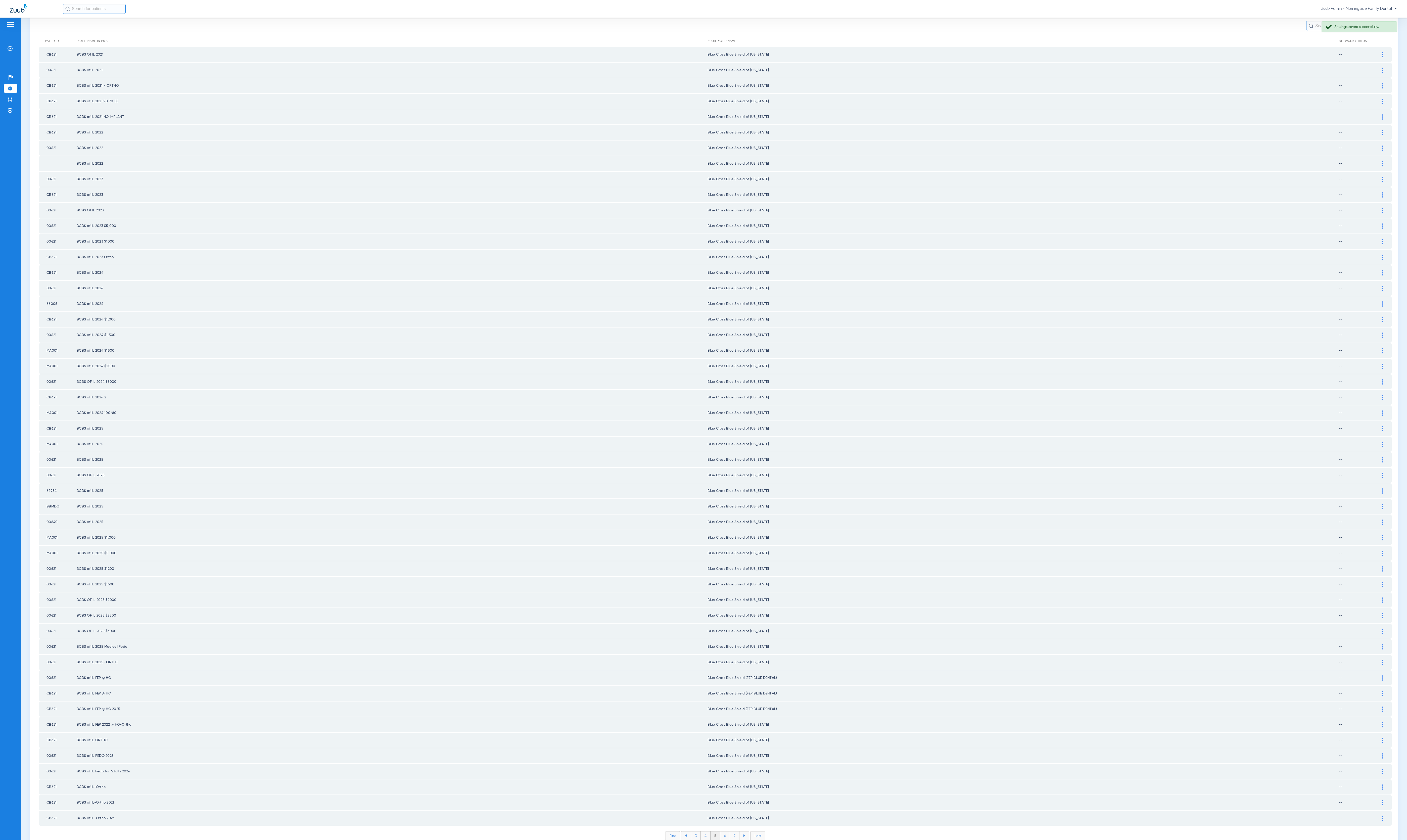
click at [721, 831] on li "6" at bounding box center [725, 836] width 9 height 9
click at [730, 831] on li "7" at bounding box center [734, 836] width 9 height 9
click at [730, 831] on li "8" at bounding box center [735, 836] width 10 height 9
click at [730, 831] on li "9" at bounding box center [734, 836] width 9 height 9
click at [729, 831] on li "10" at bounding box center [734, 836] width 11 height 9
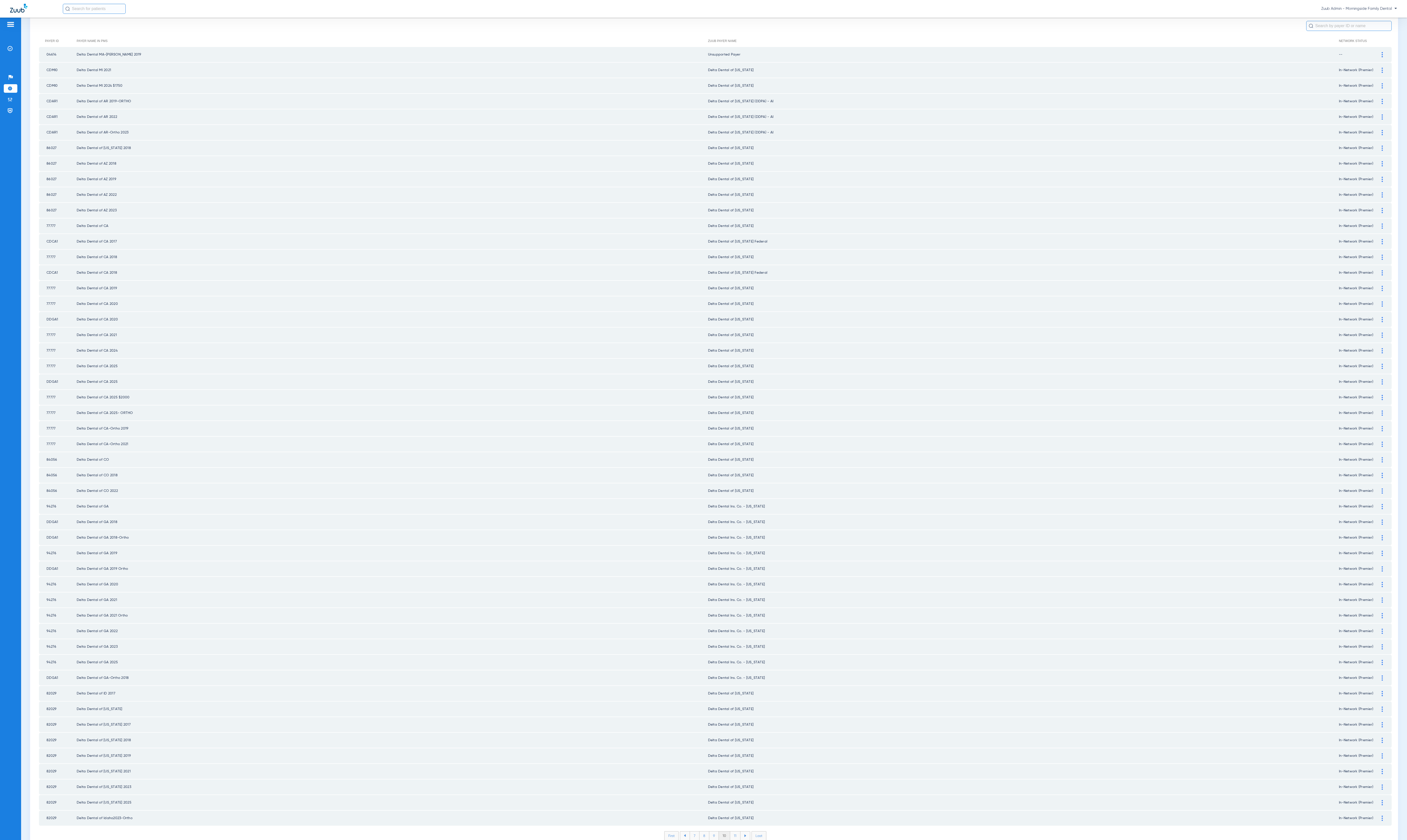
click at [730, 831] on li "11" at bounding box center [735, 836] width 10 height 9
click at [730, 831] on li "12" at bounding box center [736, 836] width 11 height 9
click at [731, 831] on li "13" at bounding box center [736, 836] width 11 height 9
click at [731, 831] on li "14" at bounding box center [737, 836] width 11 height 9
click at [731, 831] on li "15" at bounding box center [737, 836] width 11 height 9
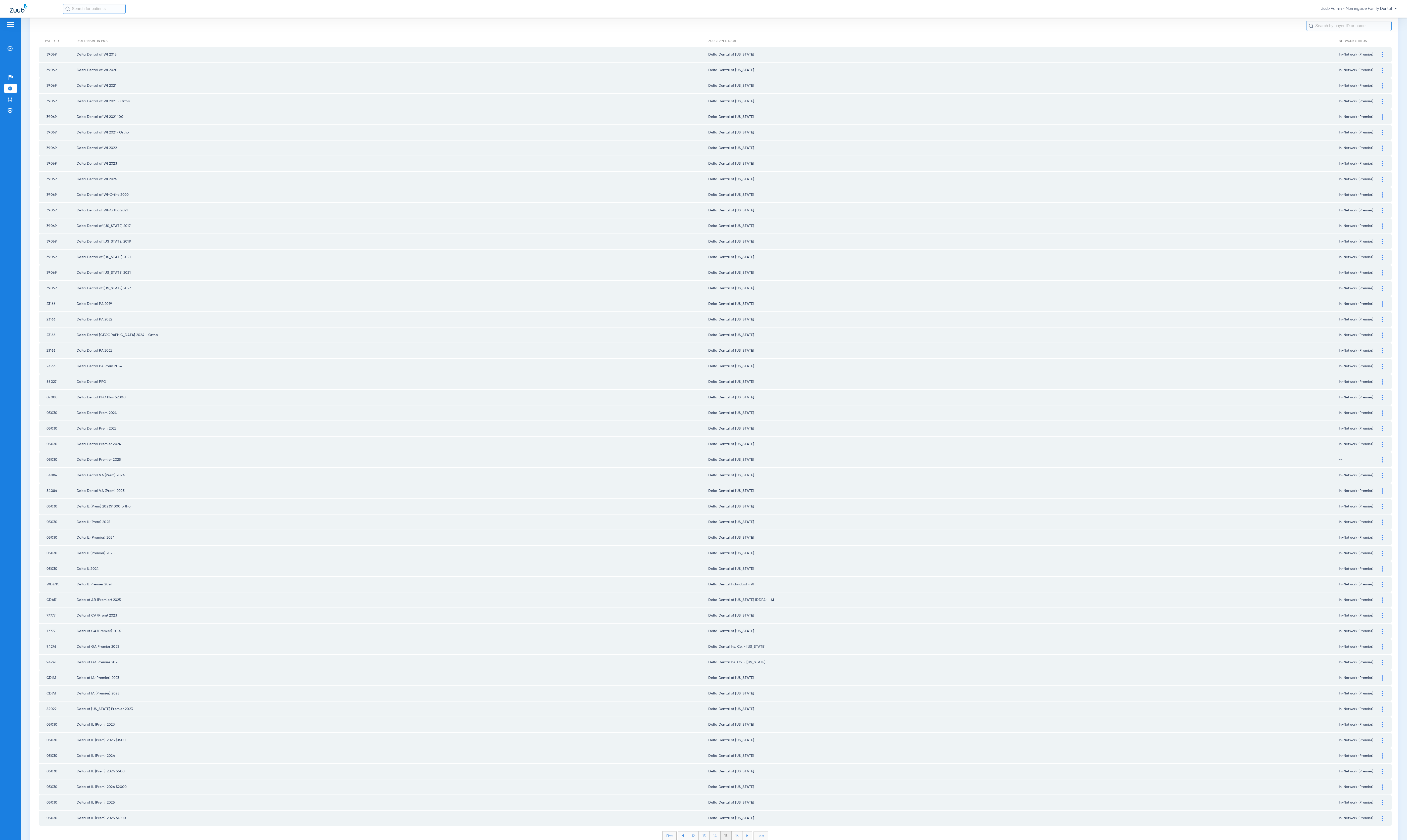
click at [732, 831] on li "16" at bounding box center [737, 836] width 11 height 9
click at [732, 831] on li "17" at bounding box center [737, 836] width 11 height 9
click at [732, 831] on li "18" at bounding box center [737, 836] width 11 height 9
click at [732, 831] on li "19" at bounding box center [737, 836] width 11 height 9
click at [731, 831] on li "20" at bounding box center [737, 836] width 12 height 9
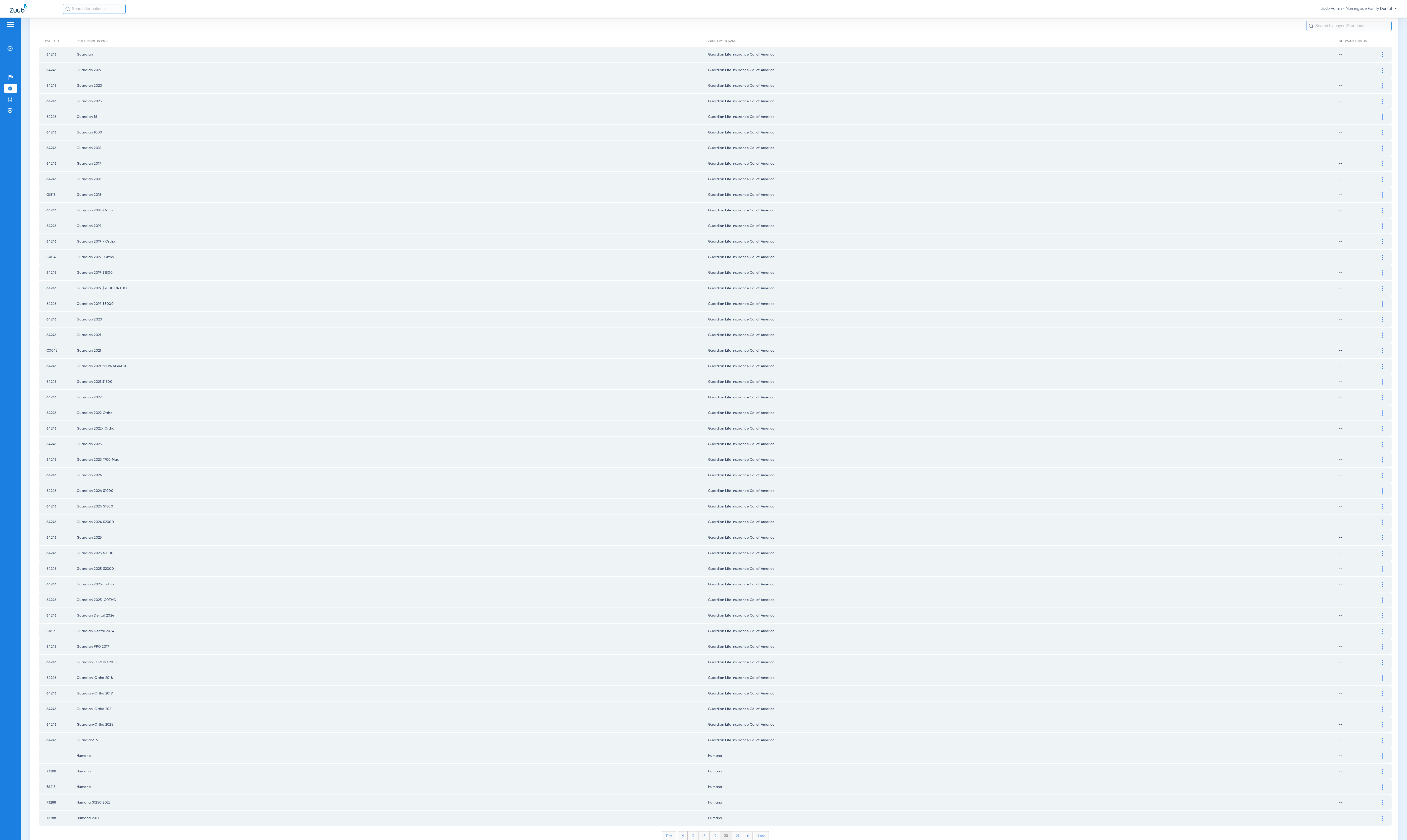
click at [732, 831] on li "21" at bounding box center [737, 836] width 11 height 9
click at [732, 831] on li "22" at bounding box center [737, 836] width 11 height 9
click at [732, 831] on li "23" at bounding box center [737, 836] width 11 height 9
click at [732, 831] on li "24" at bounding box center [737, 836] width 11 height 9
click at [732, 831] on li "25" at bounding box center [737, 836] width 11 height 9
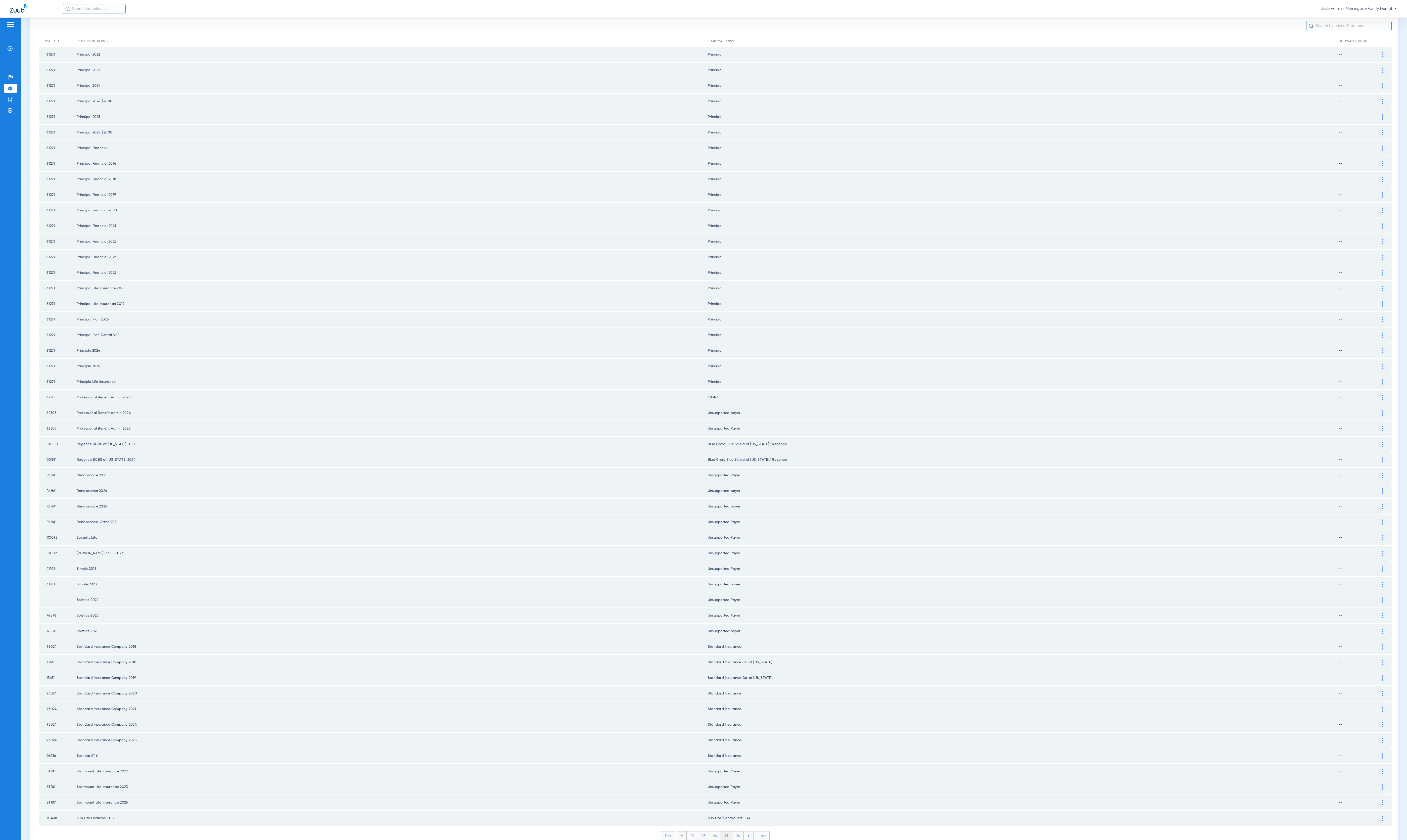
click at [732, 831] on li "26" at bounding box center [738, 836] width 11 height 9
click at [732, 831] on li "27" at bounding box center [738, 836] width 11 height 9
click at [732, 831] on li "28" at bounding box center [738, 836] width 11 height 9
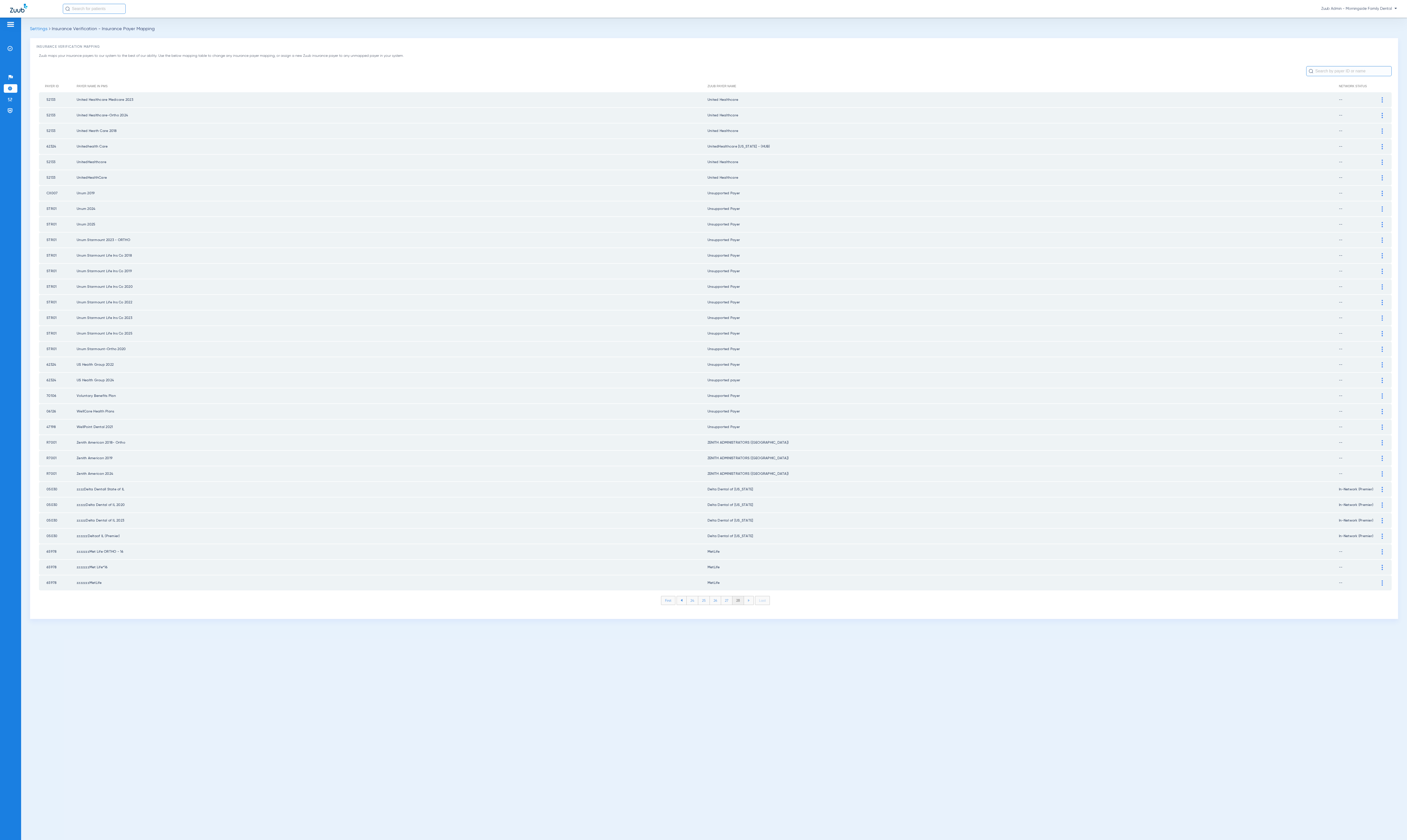
scroll to position [0, 0]
click at [14, 102] on li "Admin" at bounding box center [10, 99] width 14 height 9
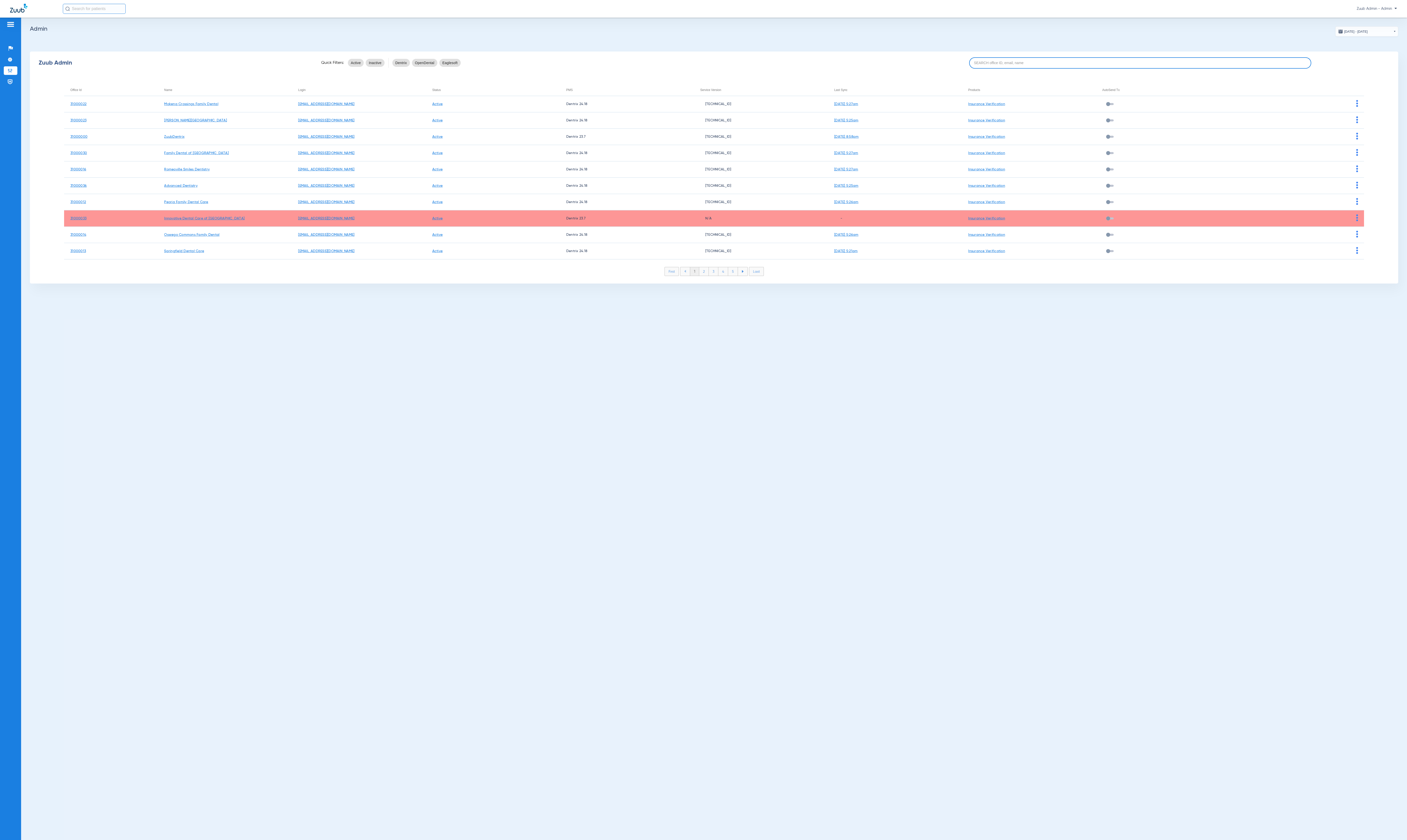
click at [1075, 63] on input at bounding box center [1140, 63] width 342 height 11
paste input "31000031"
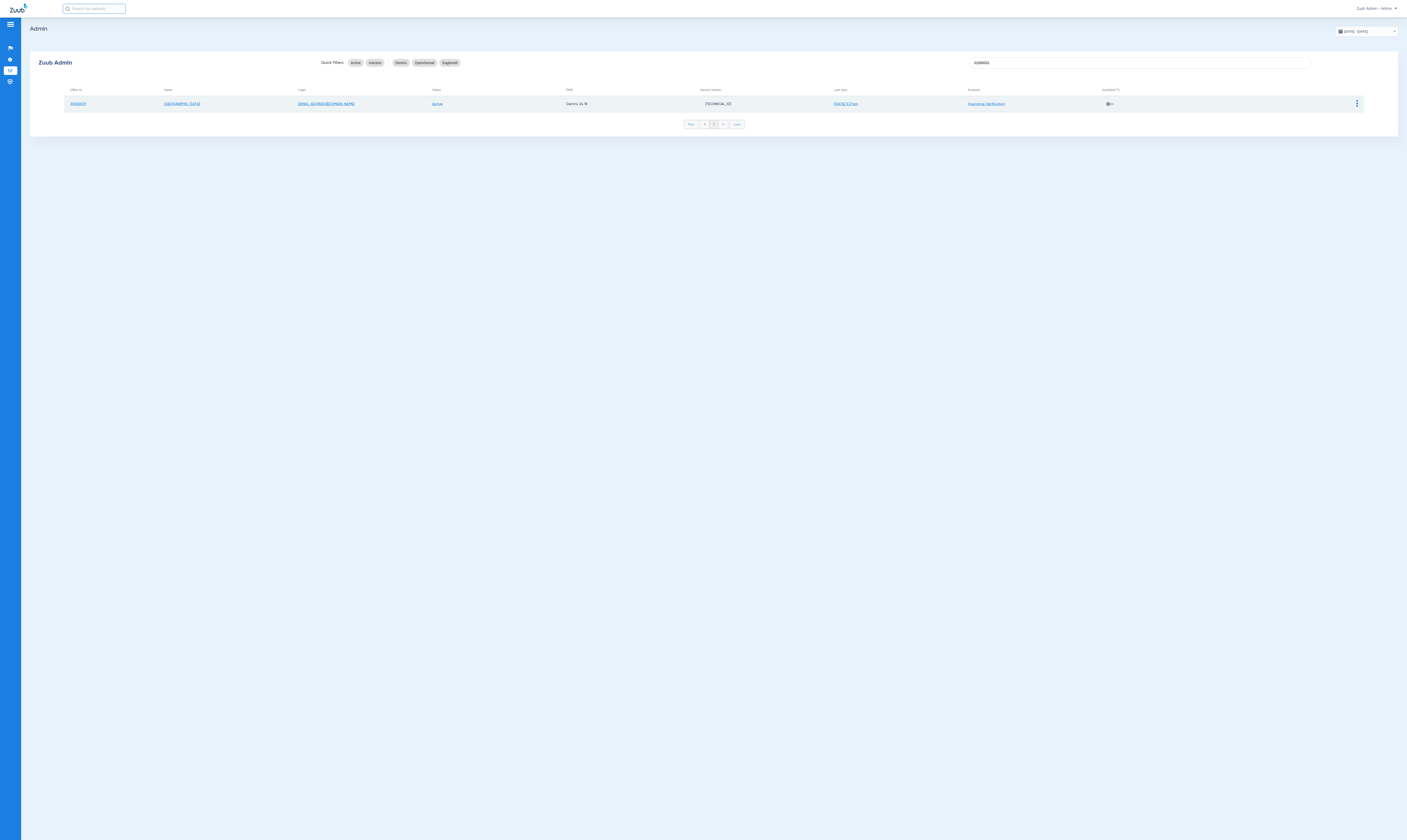
type input "31000031"
click at [1355, 104] on td at bounding box center [1297, 104] width 134 height 16
click at [1356, 104] on img at bounding box center [1357, 103] width 2 height 7
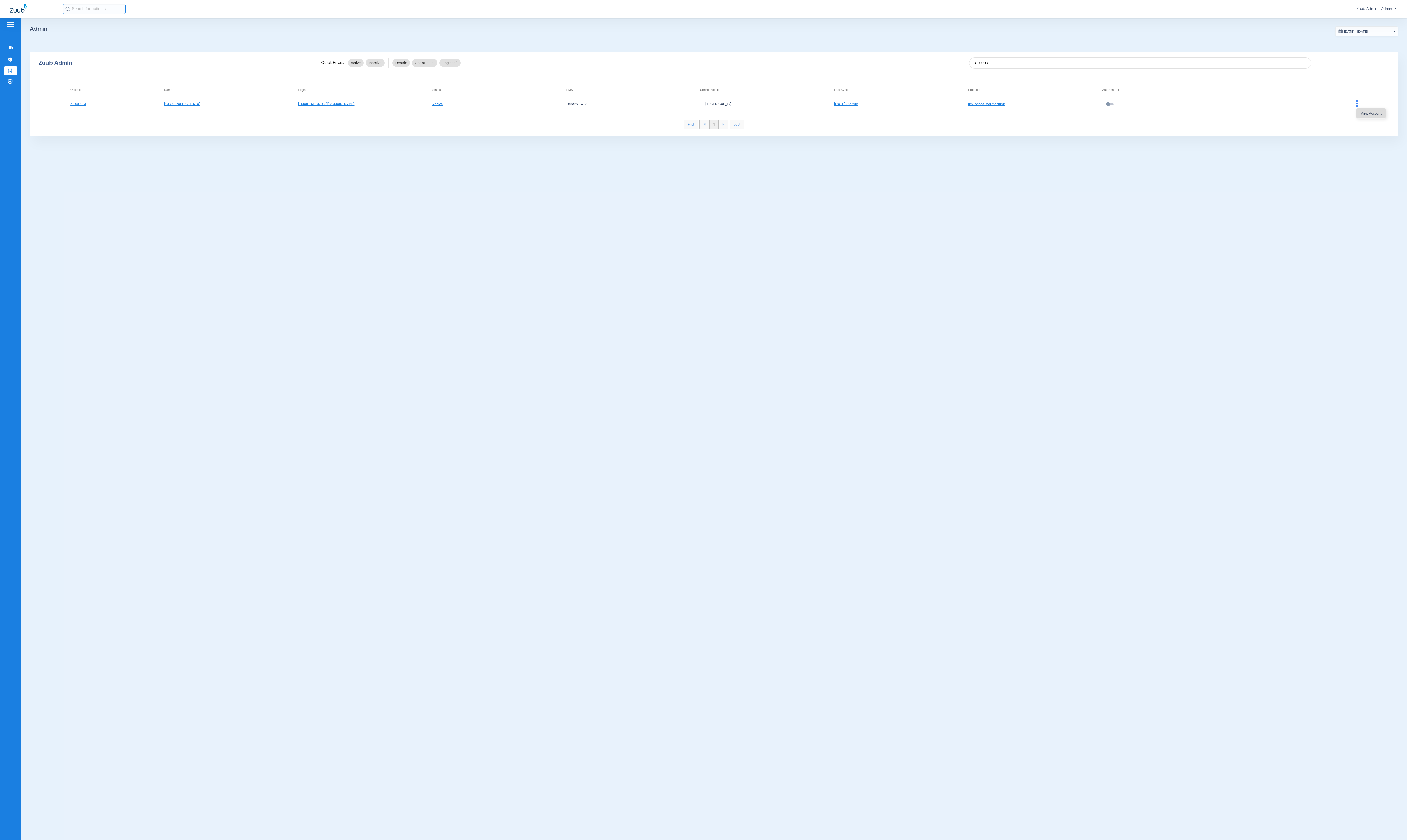
click at [1357, 115] on button "View Account" at bounding box center [1371, 113] width 29 height 10
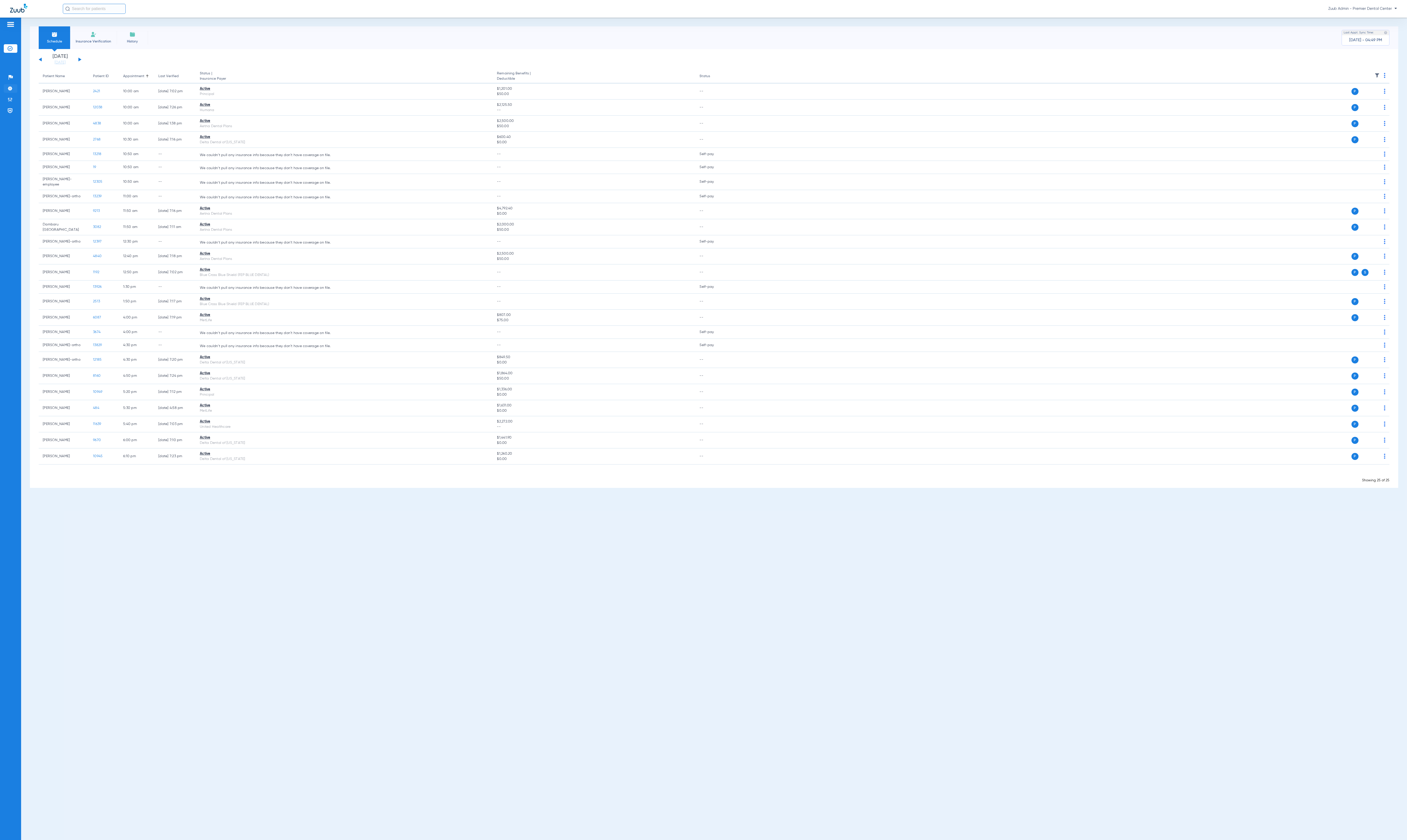
click at [13, 90] on li "Settings" at bounding box center [10, 88] width 14 height 9
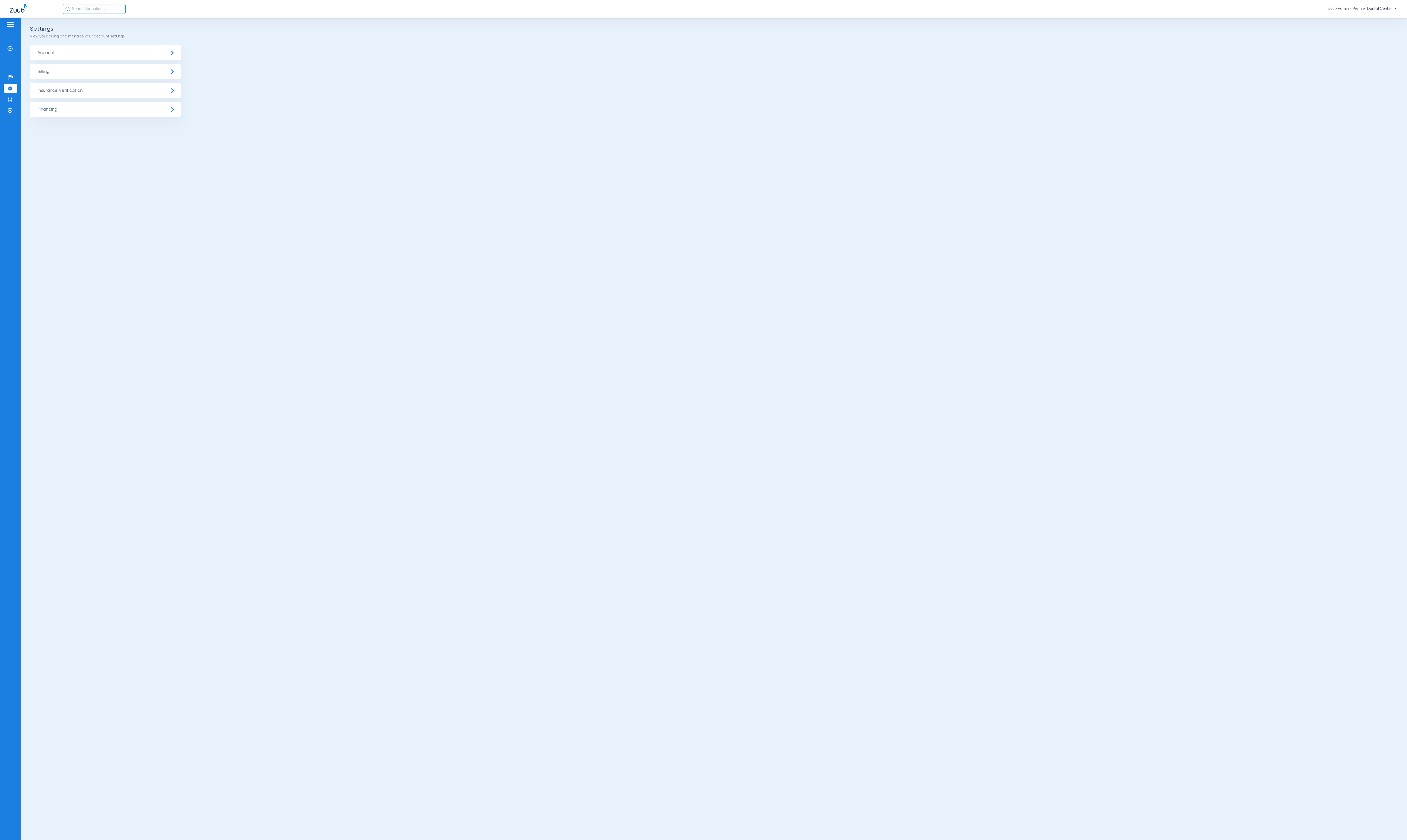
click at [82, 88] on span "Insurance Verification" at bounding box center [105, 91] width 151 height 15
click at [125, 129] on li "Insurance Payer Mapping" at bounding box center [105, 129] width 151 height 13
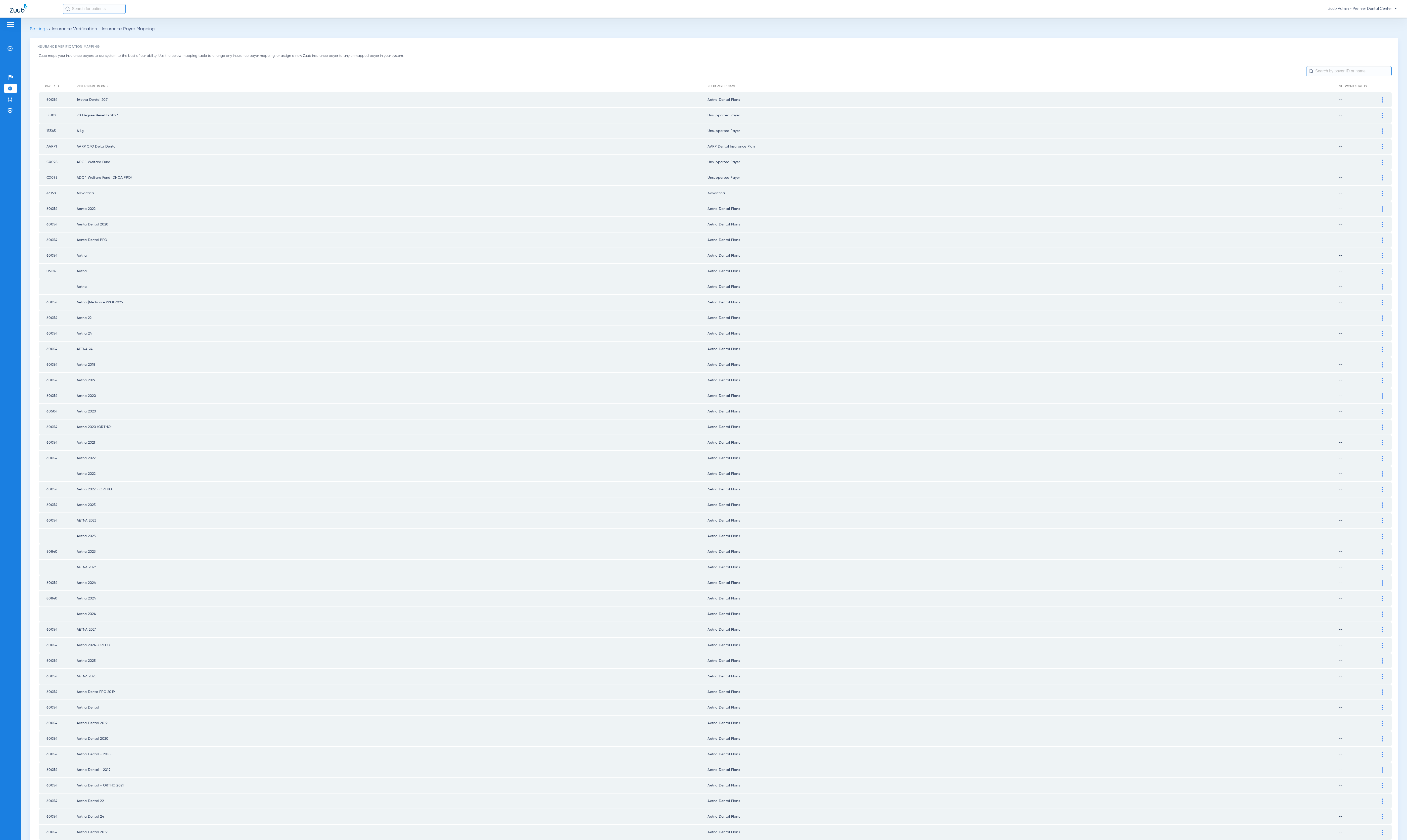
scroll to position [45, 0]
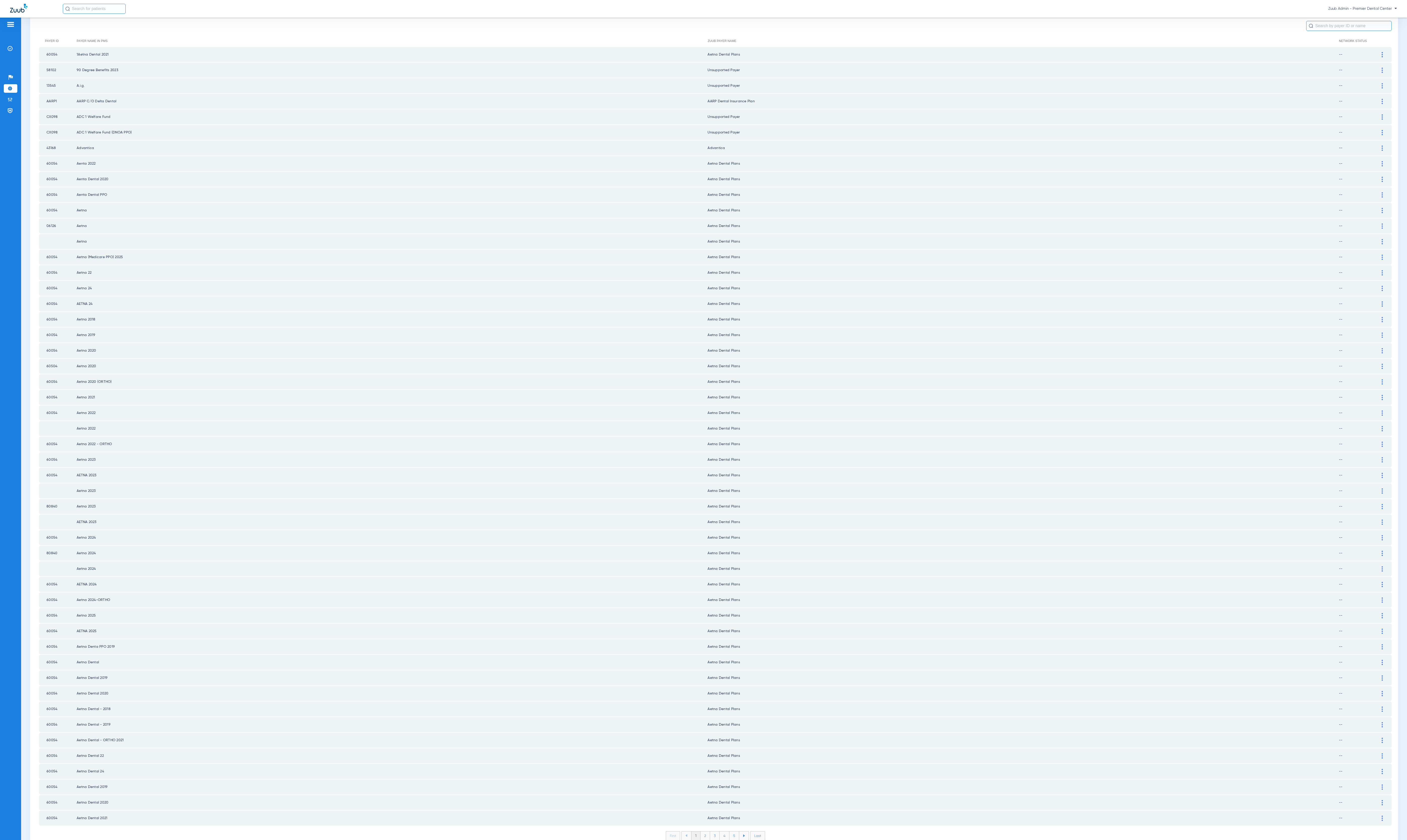
click at [700, 831] on li "2" at bounding box center [705, 836] width 9 height 9
click at [710, 831] on li "3" at bounding box center [714, 836] width 9 height 9
click at [720, 831] on li "4" at bounding box center [724, 836] width 10 height 9
click at [731, 831] on li "5" at bounding box center [734, 836] width 10 height 9
click at [731, 831] on li "6" at bounding box center [734, 836] width 9 height 9
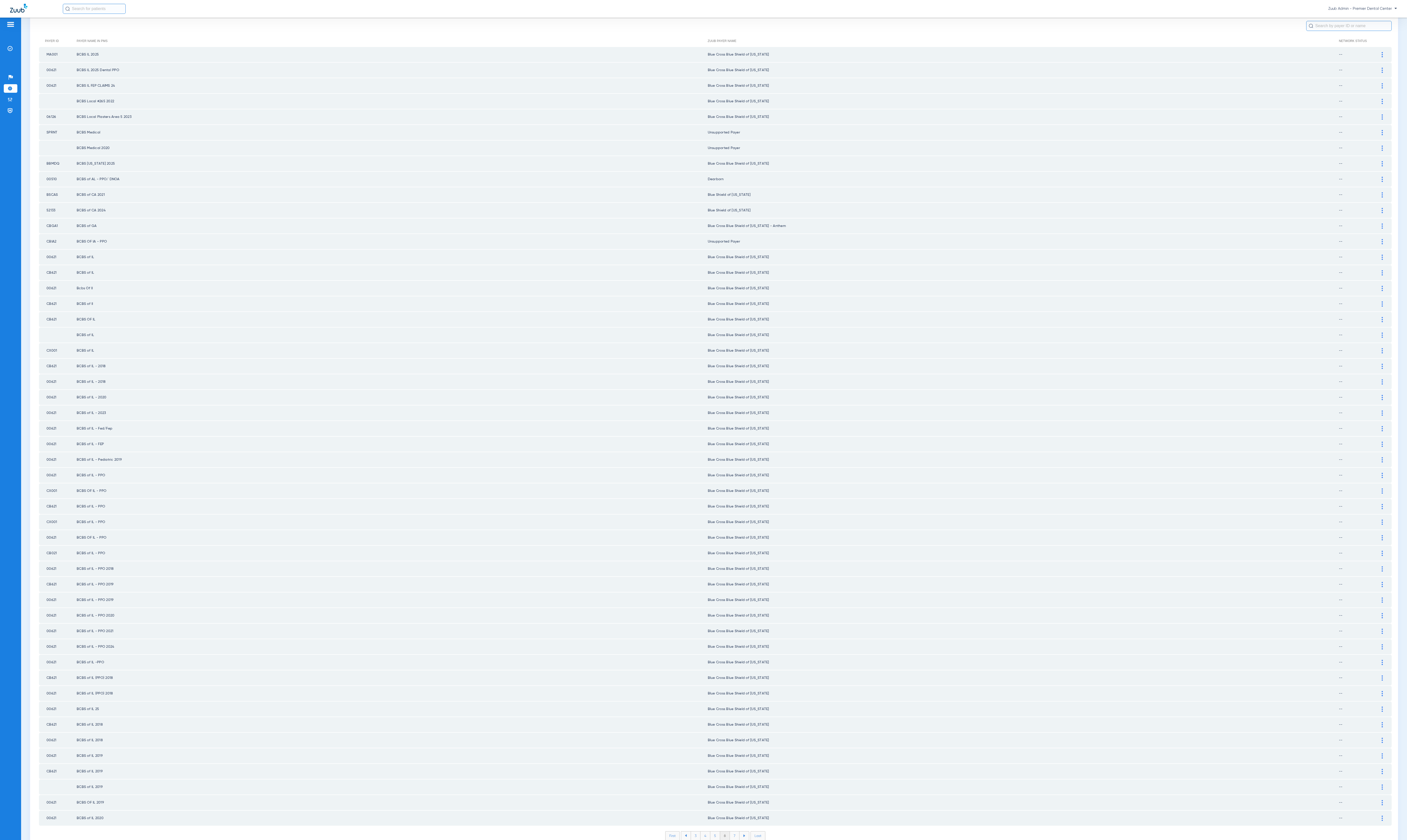
click at [731, 831] on li "7" at bounding box center [734, 836] width 9 height 9
click at [731, 831] on li "8" at bounding box center [735, 836] width 10 height 9
click at [731, 831] on li "9" at bounding box center [734, 836] width 9 height 9
click at [731, 831] on li "10" at bounding box center [734, 836] width 11 height 9
click at [731, 831] on li "11" at bounding box center [735, 836] width 10 height 9
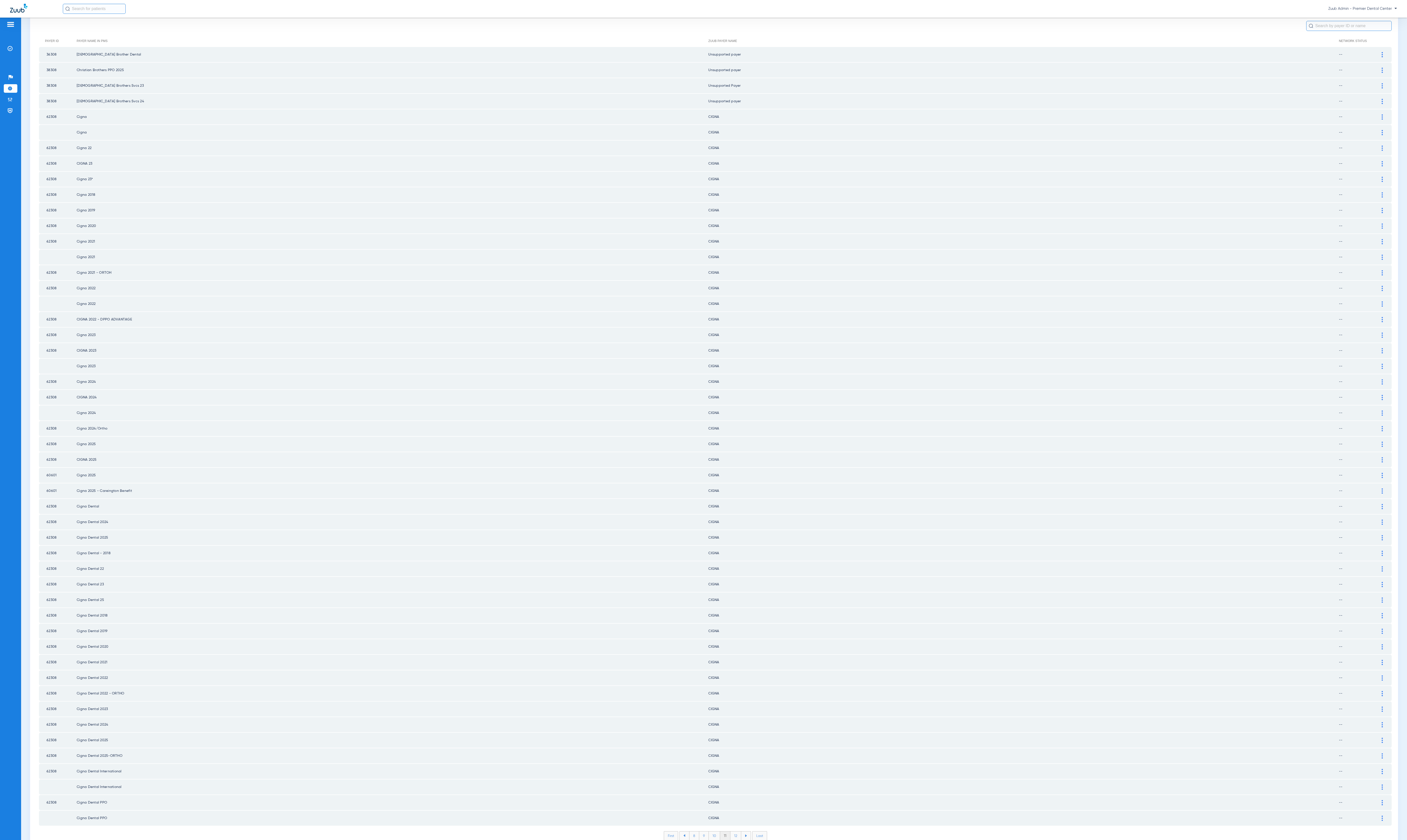
click at [731, 831] on li "12" at bounding box center [736, 836] width 11 height 9
click at [731, 831] on li "13" at bounding box center [736, 836] width 11 height 9
click at [731, 831] on li "14" at bounding box center [737, 836] width 11 height 9
click at [731, 831] on li "15" at bounding box center [737, 836] width 11 height 9
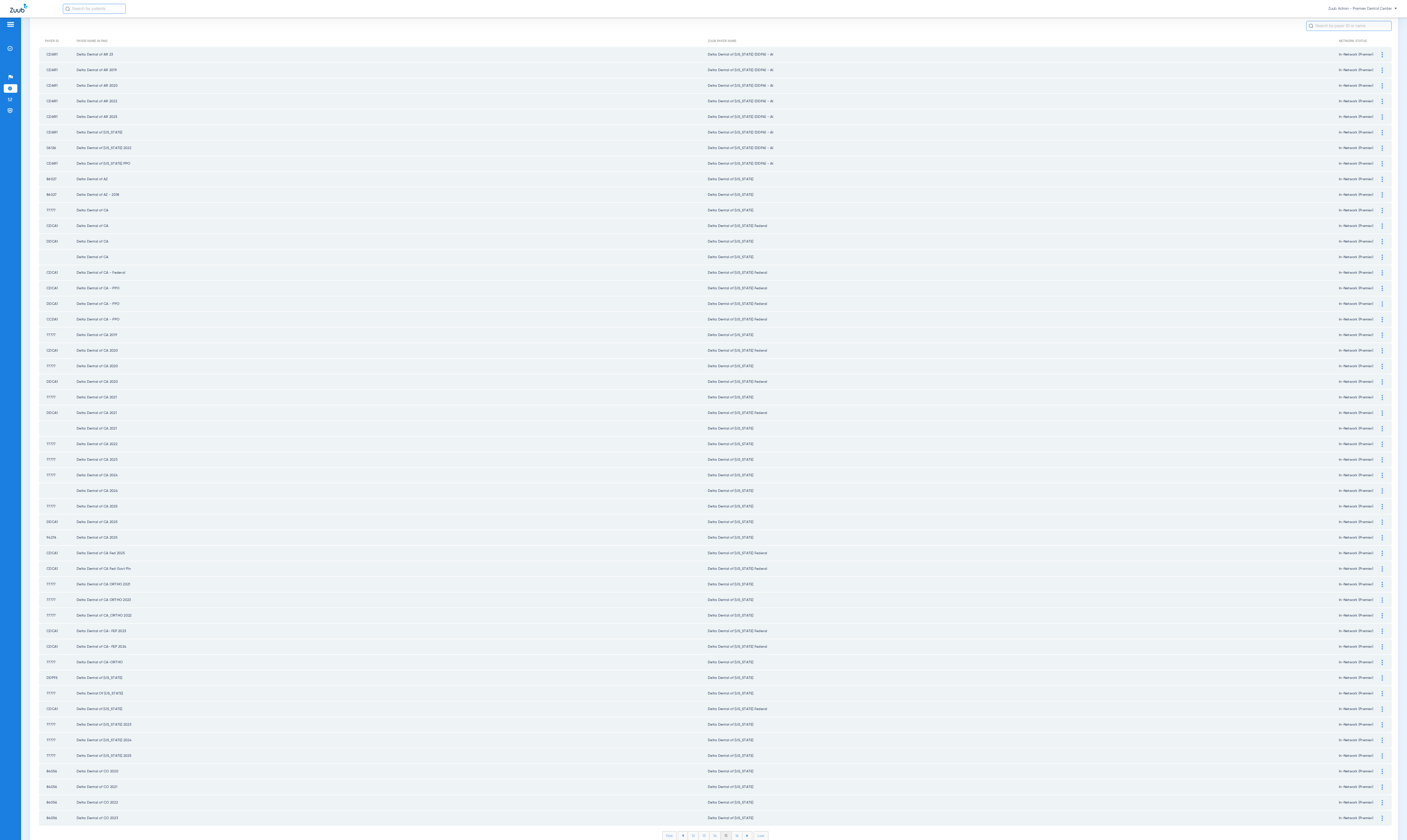
click at [732, 831] on li "16" at bounding box center [737, 836] width 11 height 9
click at [732, 831] on li "17" at bounding box center [737, 836] width 11 height 9
click at [732, 831] on li "18" at bounding box center [737, 836] width 11 height 9
click at [732, 831] on li "19" at bounding box center [737, 836] width 11 height 9
click at [731, 831] on li "20" at bounding box center [737, 836] width 12 height 9
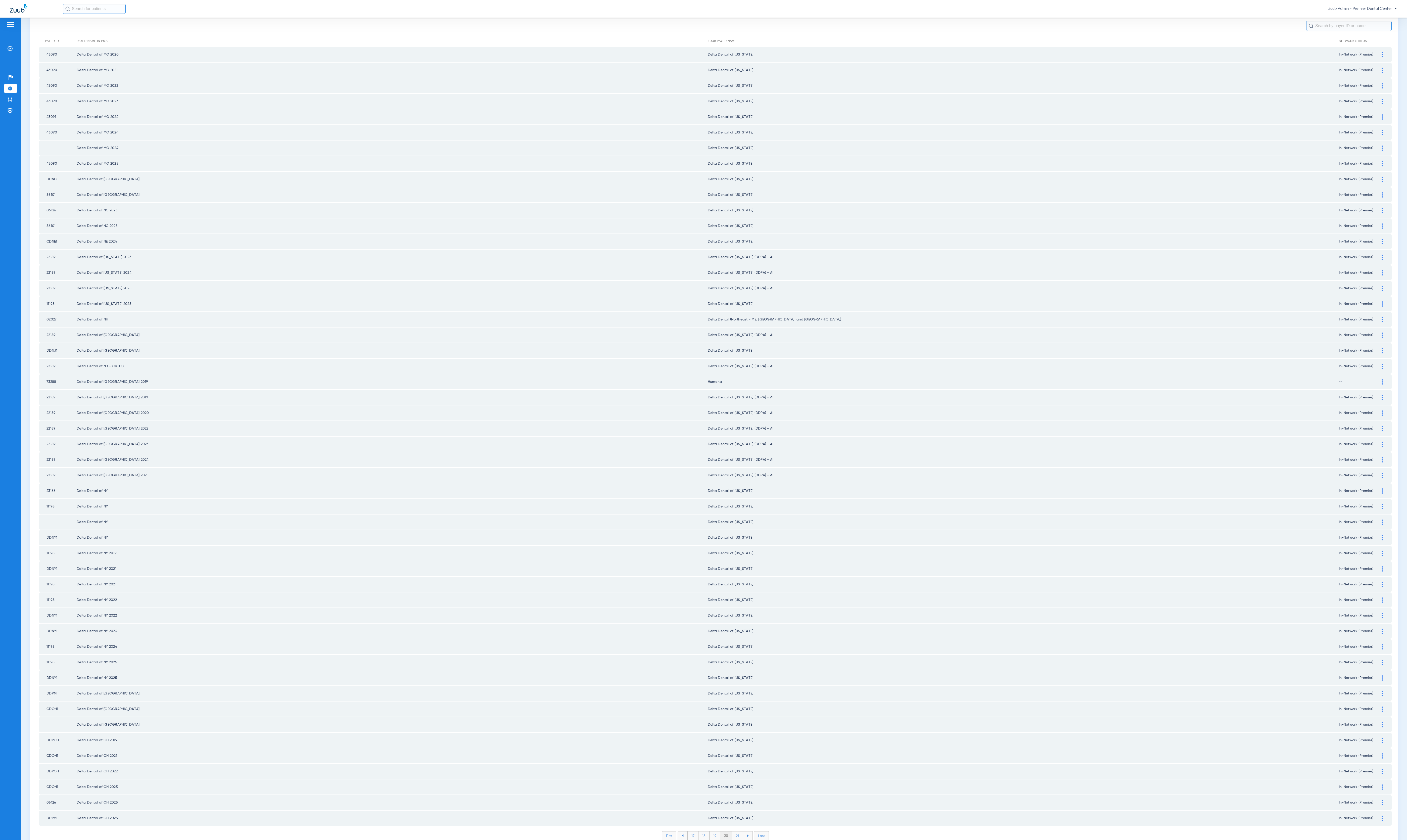
click at [732, 831] on li "21" at bounding box center [737, 836] width 11 height 9
click at [732, 831] on li "22" at bounding box center [737, 836] width 11 height 9
click at [732, 831] on li "23" at bounding box center [737, 836] width 11 height 9
click at [732, 831] on li "24" at bounding box center [737, 836] width 11 height 9
click at [732, 831] on li "25" at bounding box center [737, 836] width 11 height 9
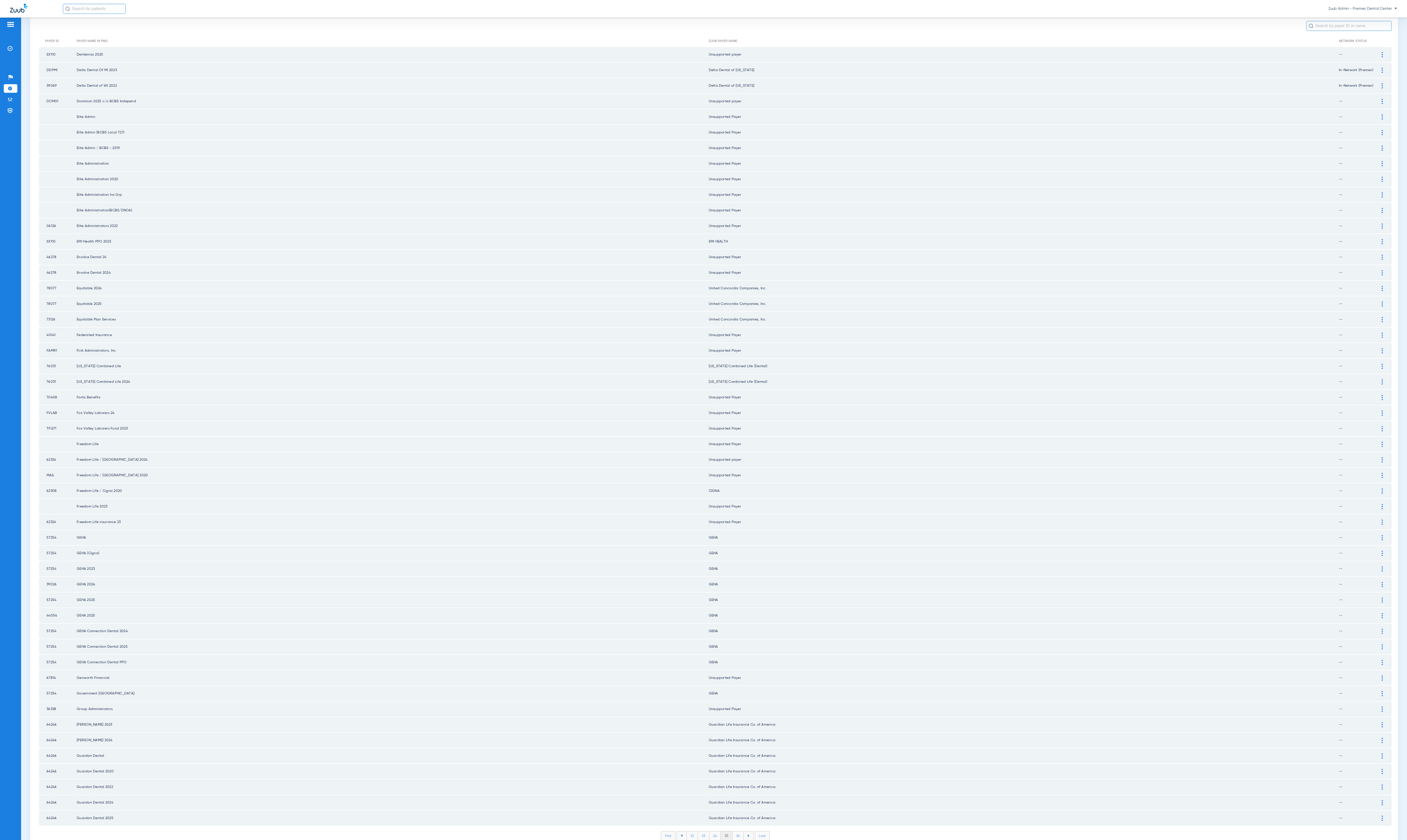
click at [732, 831] on li "26" at bounding box center [738, 836] width 11 height 9
click at [732, 831] on li "27" at bounding box center [738, 836] width 11 height 9
click at [732, 831] on li "28" at bounding box center [738, 836] width 11 height 9
click at [732, 831] on li "29" at bounding box center [738, 836] width 11 height 9
click at [732, 831] on li "30" at bounding box center [738, 836] width 12 height 9
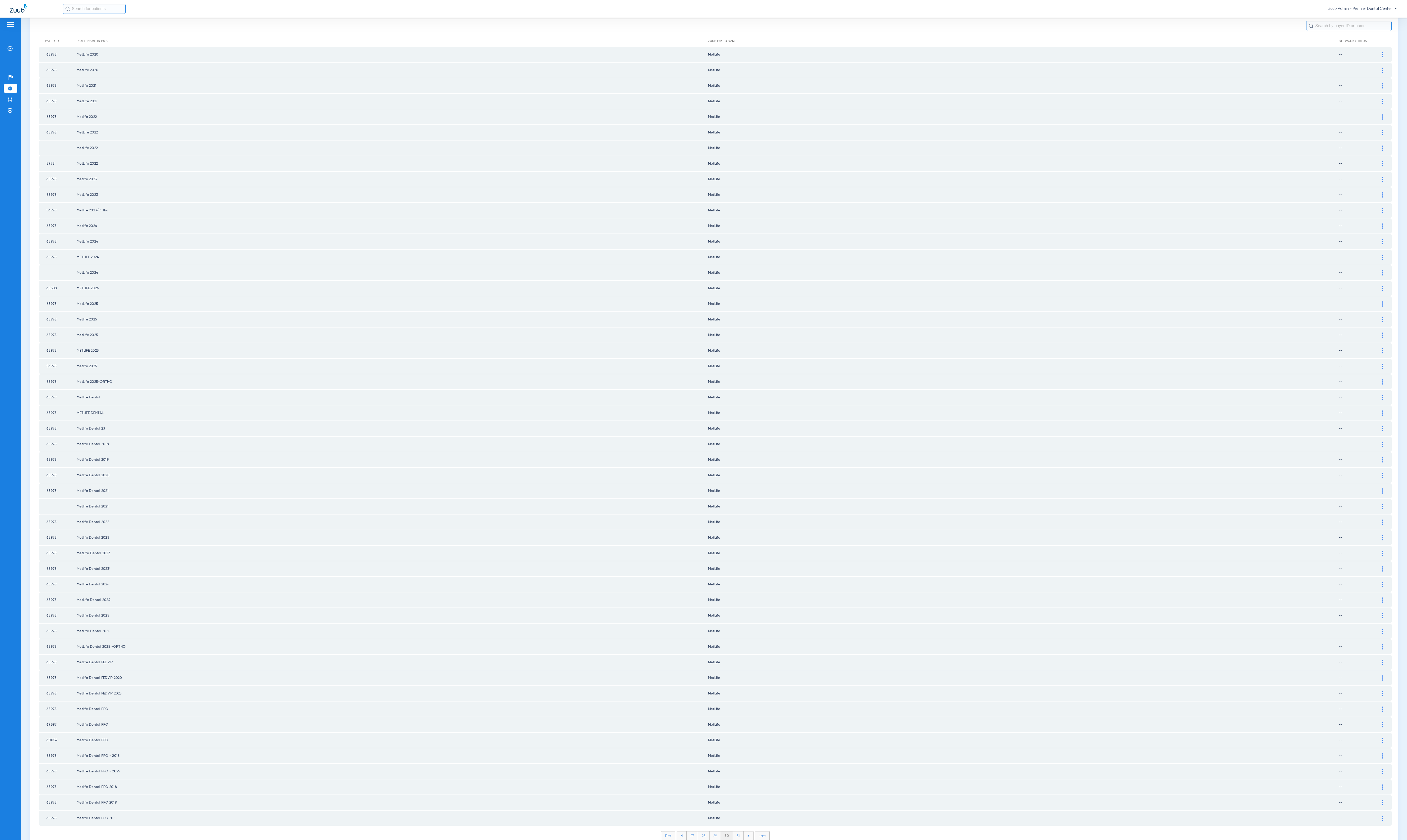
click at [733, 831] on li "31" at bounding box center [738, 836] width 11 height 9
click at [732, 831] on li "32" at bounding box center [738, 836] width 11 height 9
click at [732, 831] on li "33" at bounding box center [738, 836] width 11 height 9
click at [732, 831] on li "34" at bounding box center [738, 836] width 11 height 9
click at [732, 831] on li "35" at bounding box center [737, 836] width 11 height 9
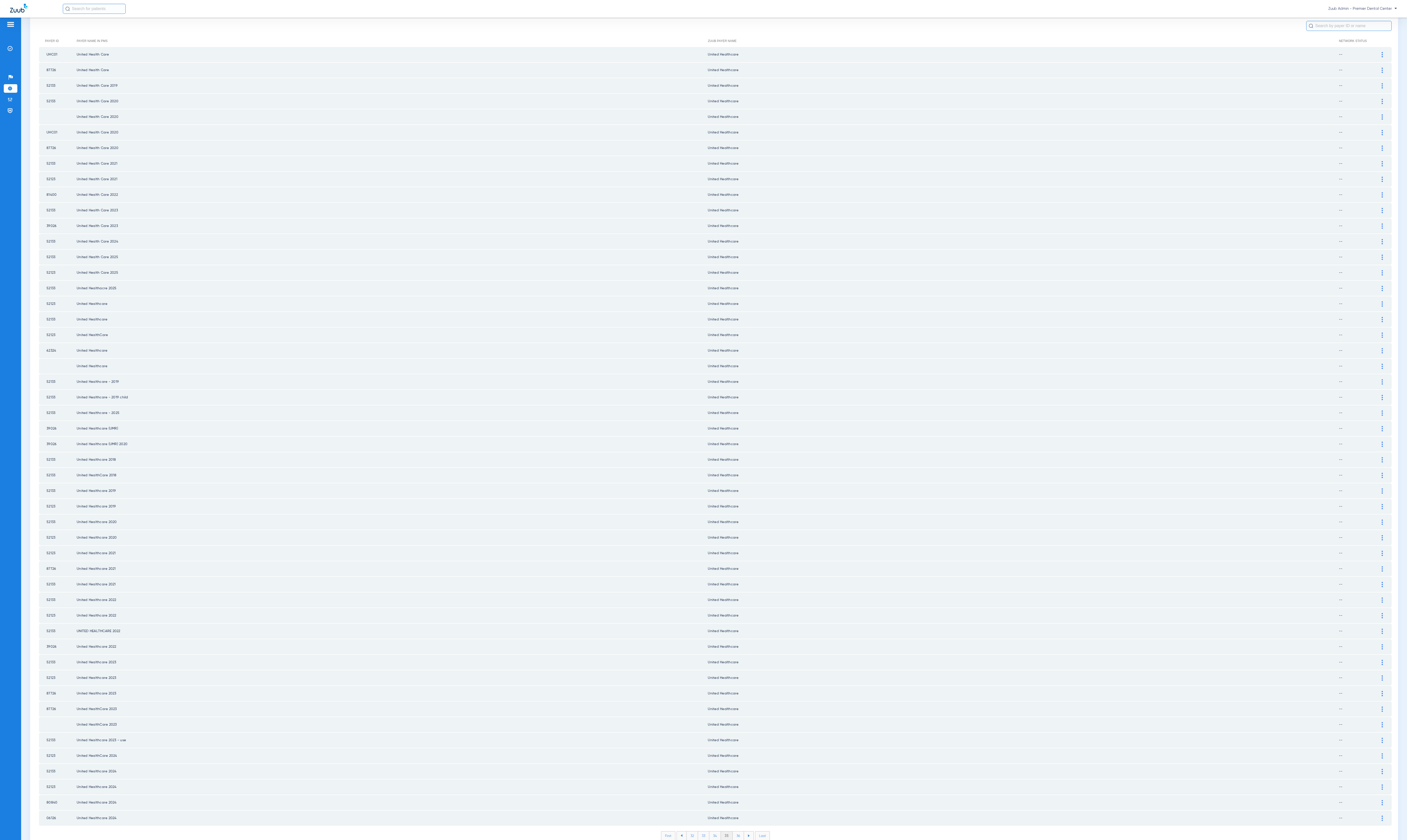
click at [732, 831] on li "36" at bounding box center [738, 836] width 11 height 9
